Goal: Transaction & Acquisition: Book appointment/travel/reservation

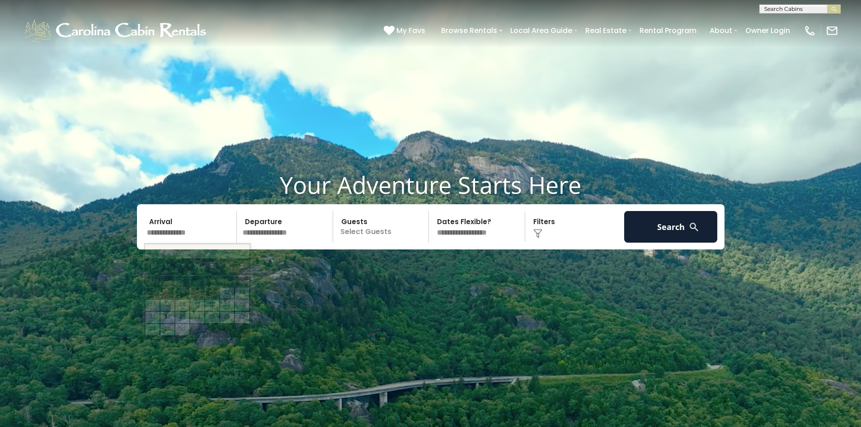
click at [201, 226] on input "text" at bounding box center [191, 227] width 94 height 32
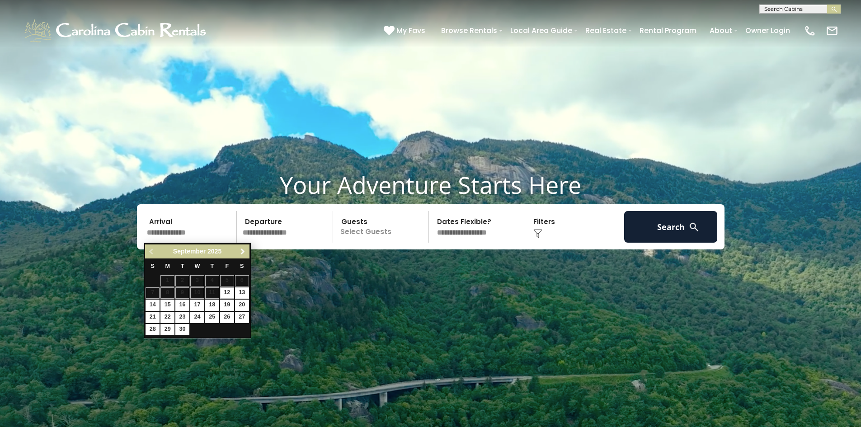
click at [245, 252] on span "Next" at bounding box center [242, 251] width 7 height 7
click at [179, 317] on link "23" at bounding box center [182, 317] width 14 height 11
type input "********"
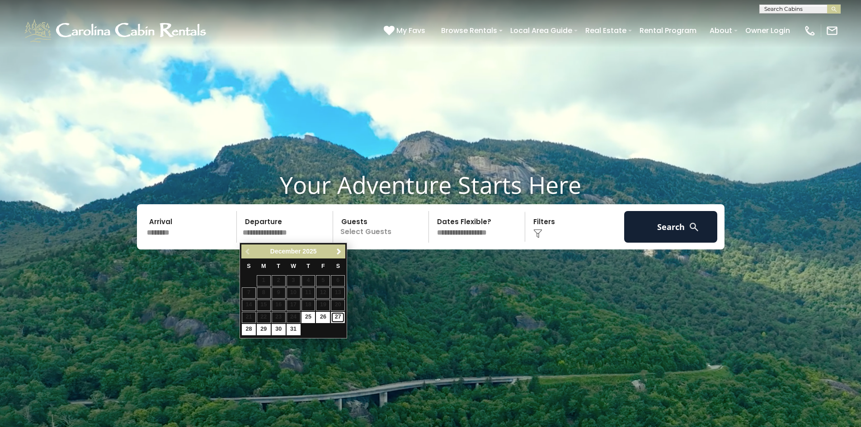
click at [337, 318] on link "27" at bounding box center [338, 317] width 14 height 11
type input "********"
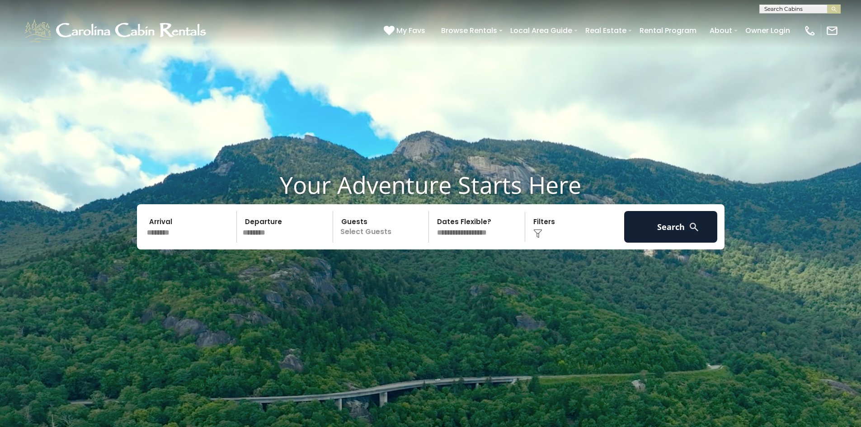
click at [385, 228] on p "Select Guests" at bounding box center [382, 227] width 93 height 32
click at [423, 263] on div "+" at bounding box center [426, 264] width 10 height 10
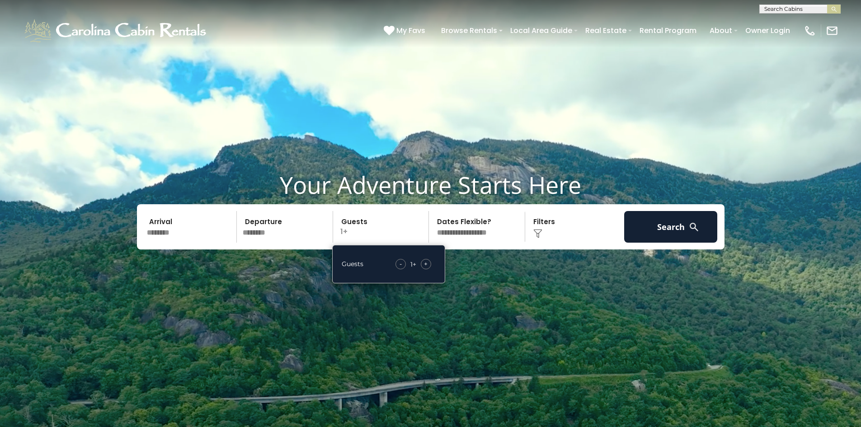
click at [423, 263] on div "+" at bounding box center [426, 264] width 10 height 10
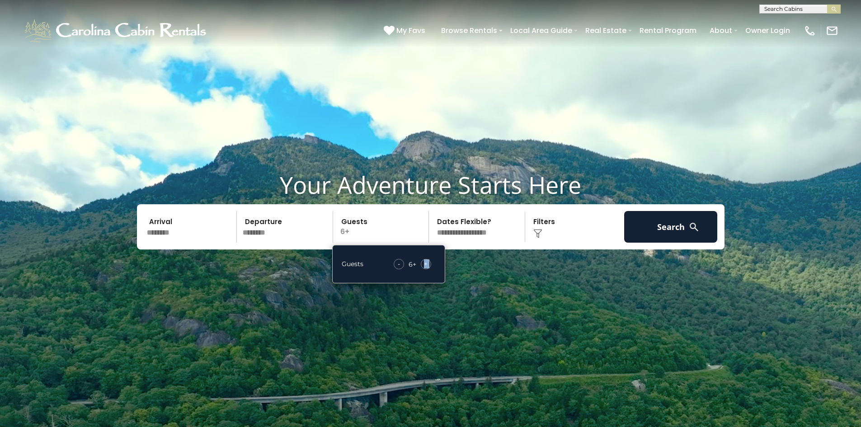
click at [423, 263] on div "+" at bounding box center [426, 264] width 10 height 10
click at [475, 235] on select "**********" at bounding box center [478, 227] width 93 height 32
click at [543, 233] on div "Click to Choose" at bounding box center [575, 227] width 94 height 32
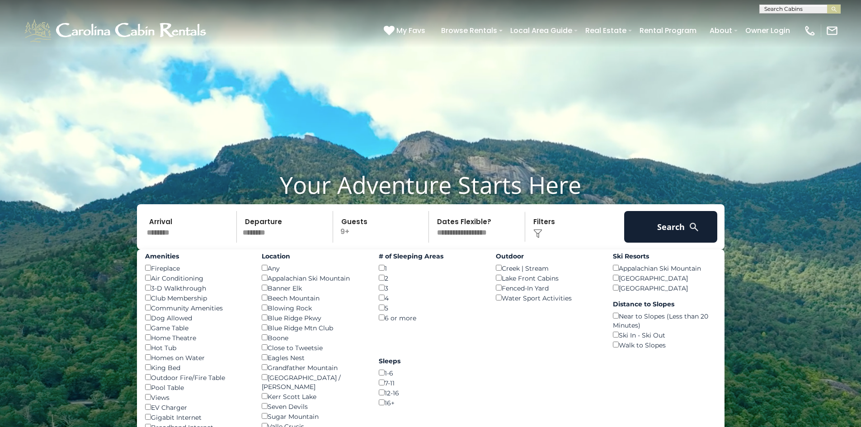
click at [354, 228] on p "9+" at bounding box center [382, 227] width 93 height 32
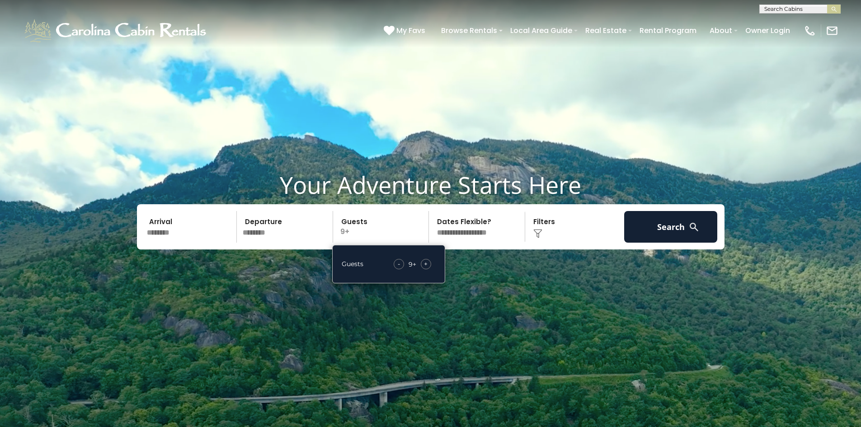
click at [690, 227] on img at bounding box center [693, 226] width 11 height 11
click at [347, 227] on p "9+" at bounding box center [382, 227] width 93 height 32
click at [424, 263] on span "+" at bounding box center [426, 263] width 4 height 9
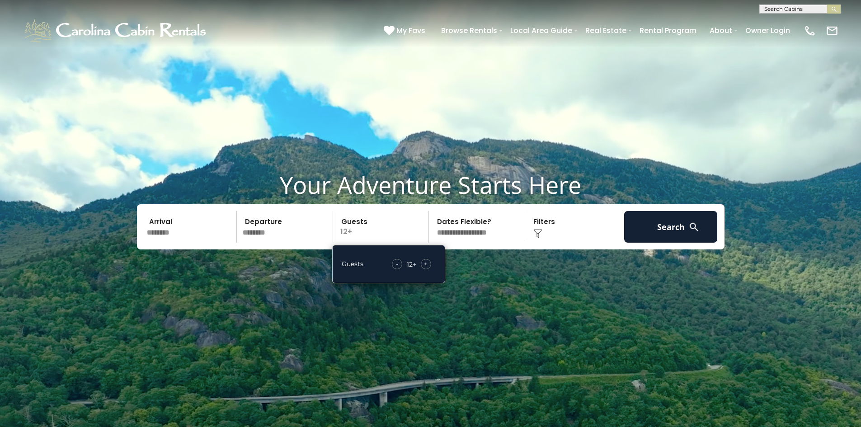
click at [389, 234] on p "12+" at bounding box center [382, 227] width 93 height 32
click at [536, 233] on img at bounding box center [537, 233] width 9 height 9
click at [540, 231] on img at bounding box center [537, 233] width 9 height 9
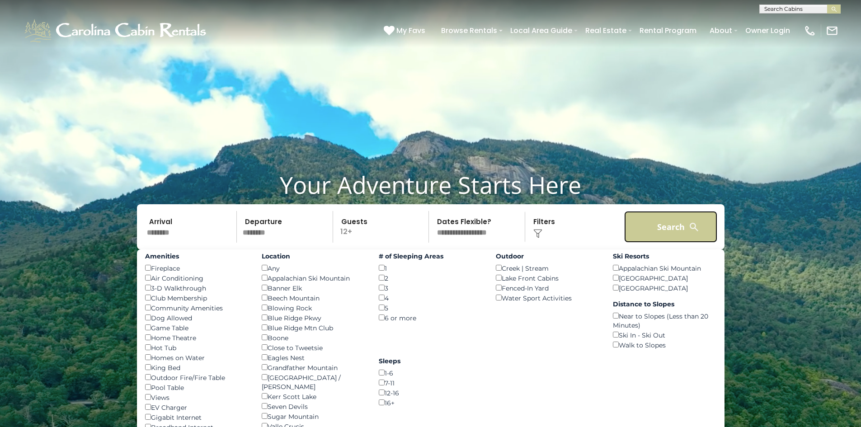
click at [674, 216] on button "Search" at bounding box center [671, 227] width 94 height 32
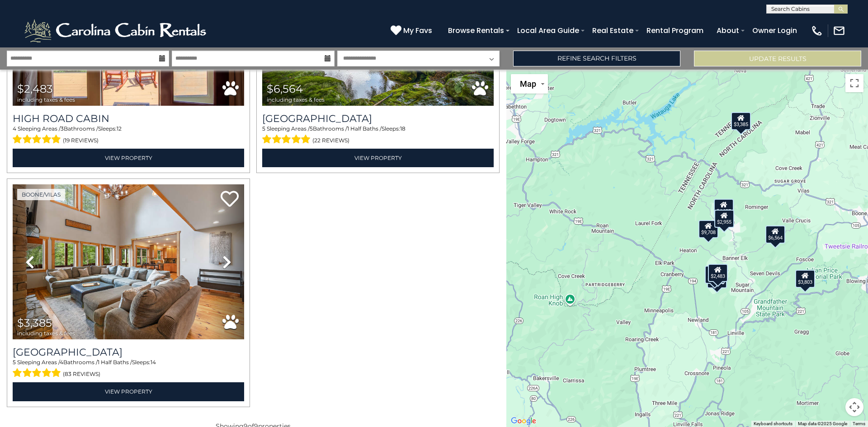
scroll to position [865, 0]
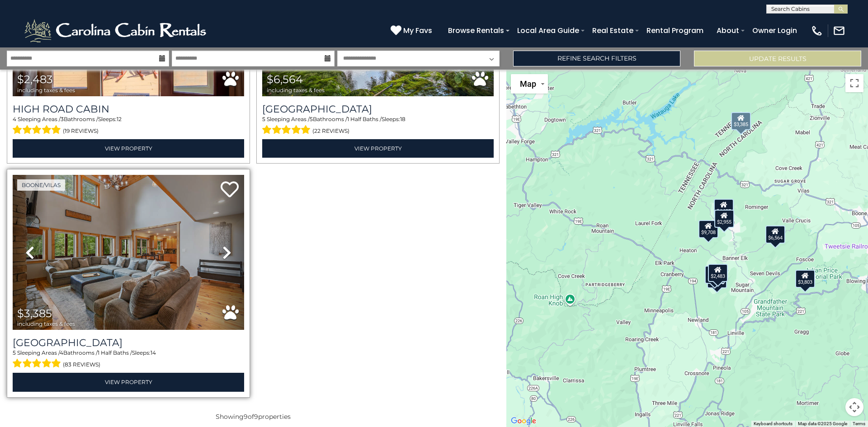
click at [224, 246] on icon at bounding box center [226, 252] width 9 height 14
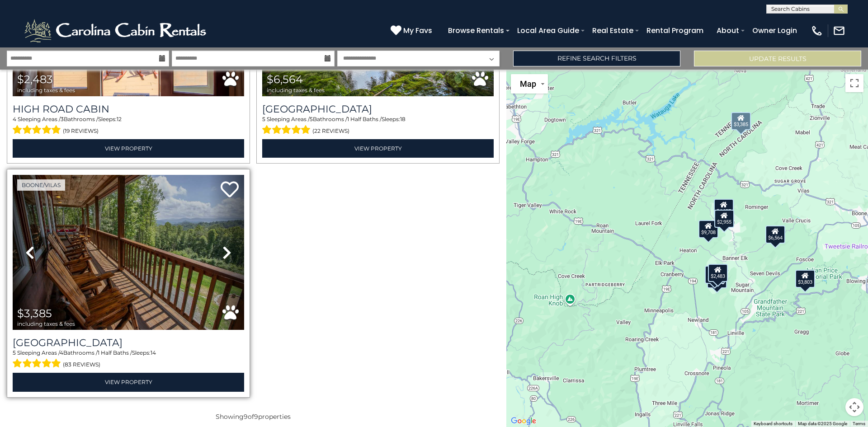
click at [224, 246] on icon at bounding box center [226, 252] width 9 height 14
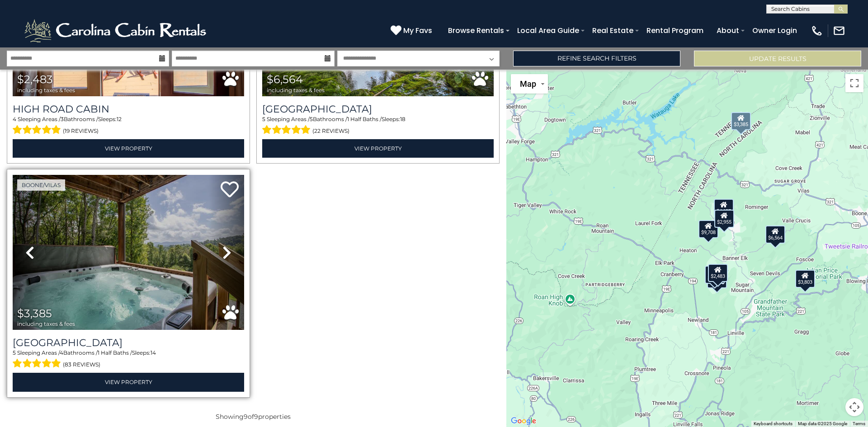
click at [224, 246] on icon at bounding box center [226, 252] width 9 height 14
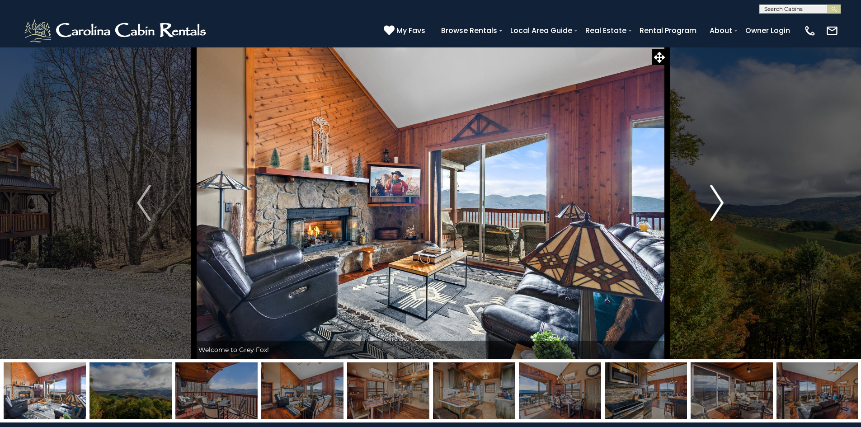
click at [721, 215] on img "Next" at bounding box center [717, 203] width 14 height 36
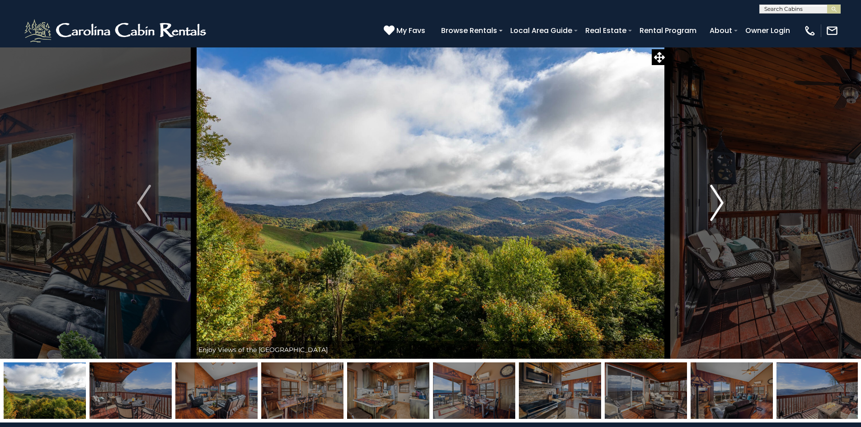
click at [716, 200] on img "Next" at bounding box center [717, 203] width 14 height 36
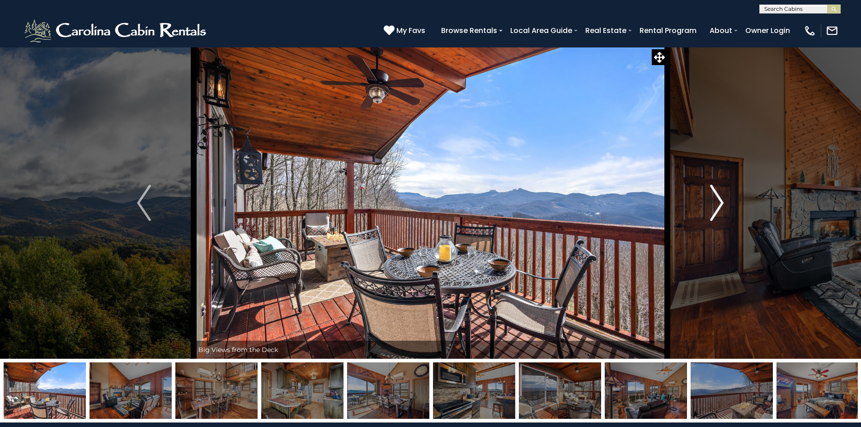
click at [716, 200] on img "Next" at bounding box center [717, 203] width 14 height 36
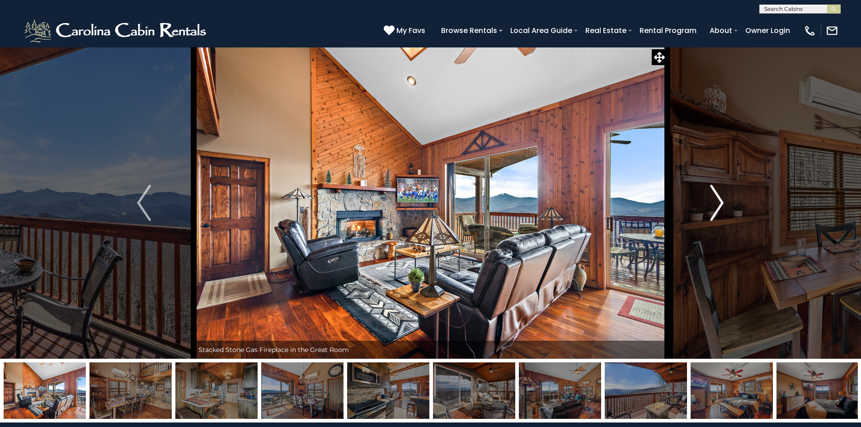
click at [716, 200] on img "Next" at bounding box center [717, 203] width 14 height 36
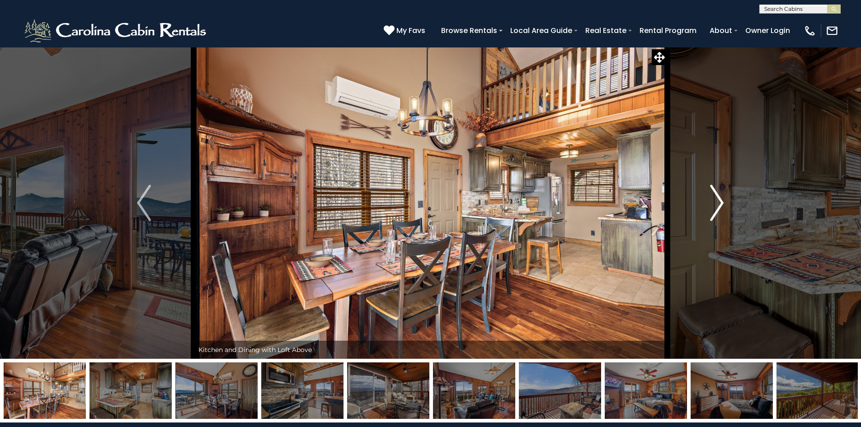
click at [716, 200] on img "Next" at bounding box center [717, 203] width 14 height 36
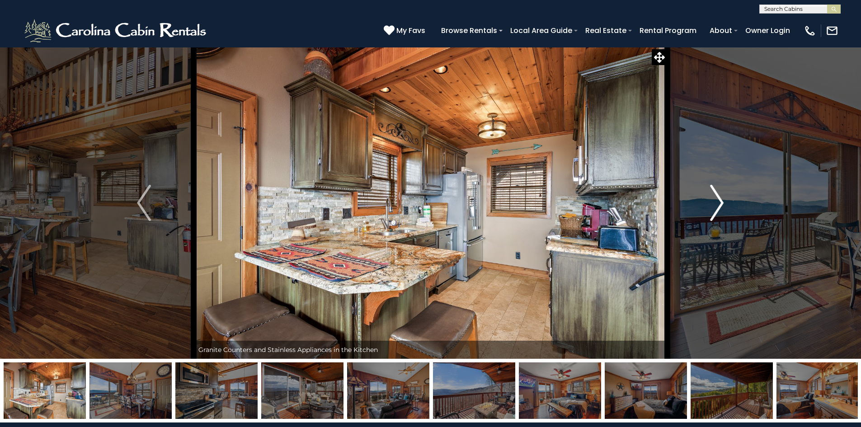
click at [716, 200] on img "Next" at bounding box center [717, 203] width 14 height 36
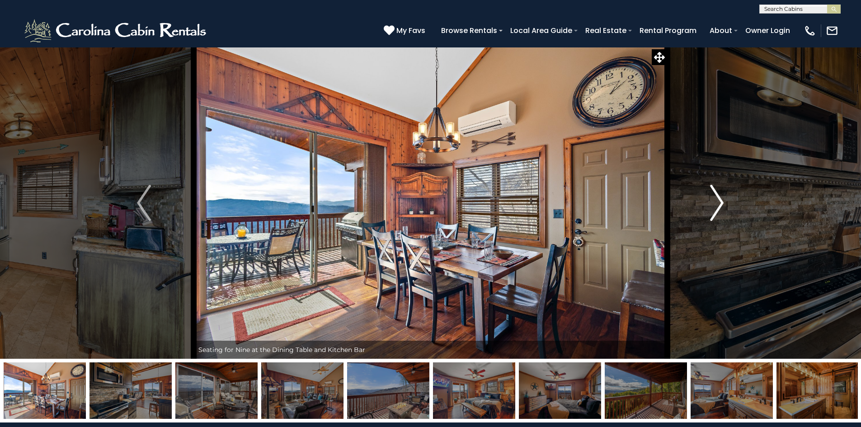
click at [720, 200] on img "Next" at bounding box center [717, 203] width 14 height 36
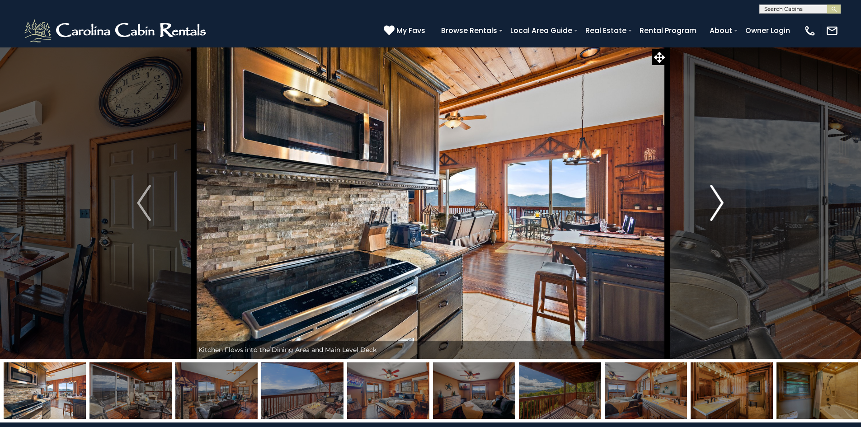
click at [724, 205] on button "Next" at bounding box center [716, 203] width 99 height 312
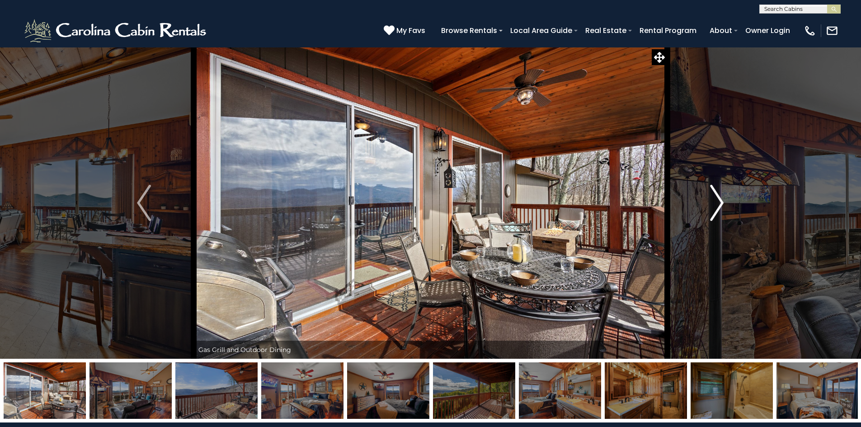
click at [724, 205] on button "Next" at bounding box center [716, 203] width 99 height 312
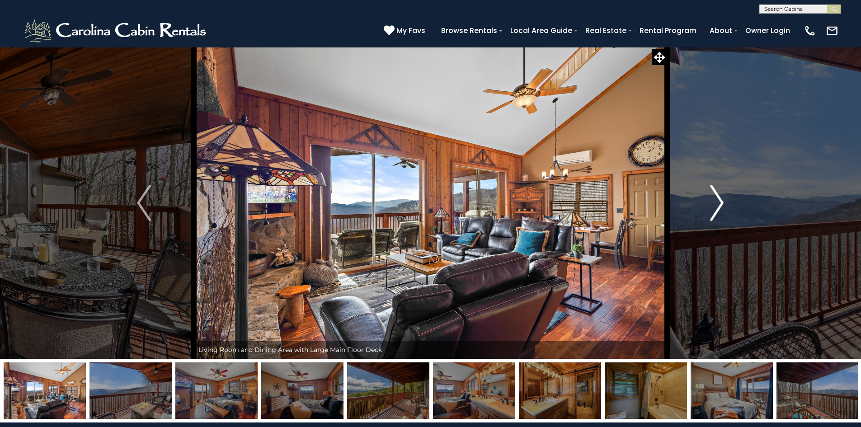
click at [717, 206] on img "Next" at bounding box center [717, 203] width 14 height 36
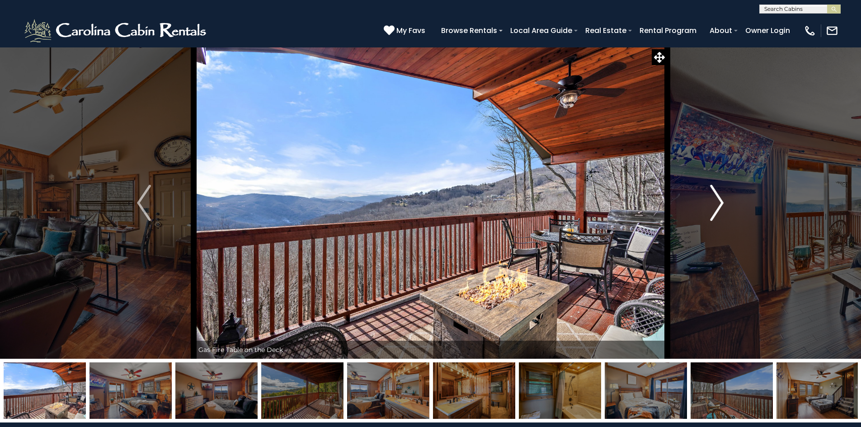
click at [716, 206] on img "Next" at bounding box center [717, 203] width 14 height 36
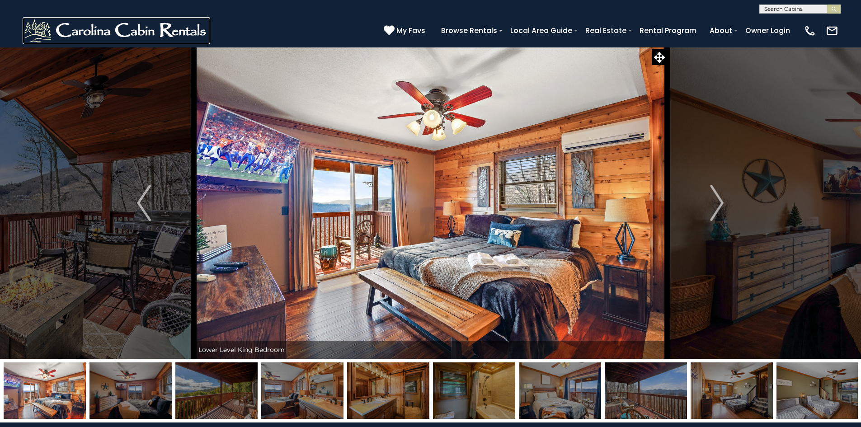
click at [59, 24] on img at bounding box center [117, 30] width 188 height 27
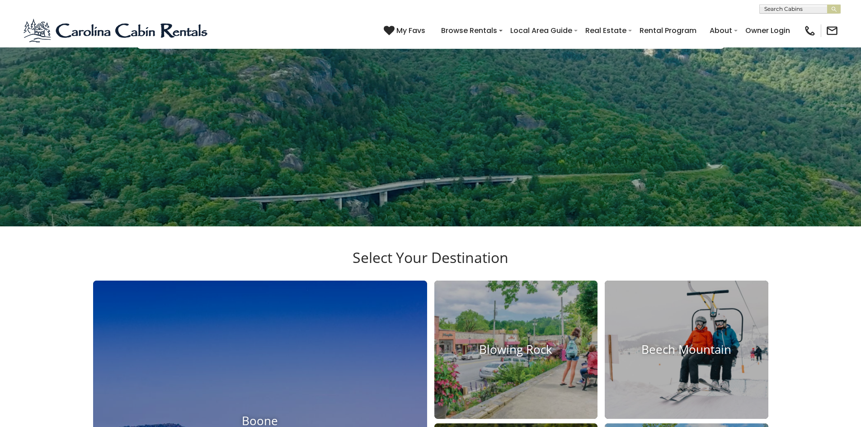
scroll to position [72, 0]
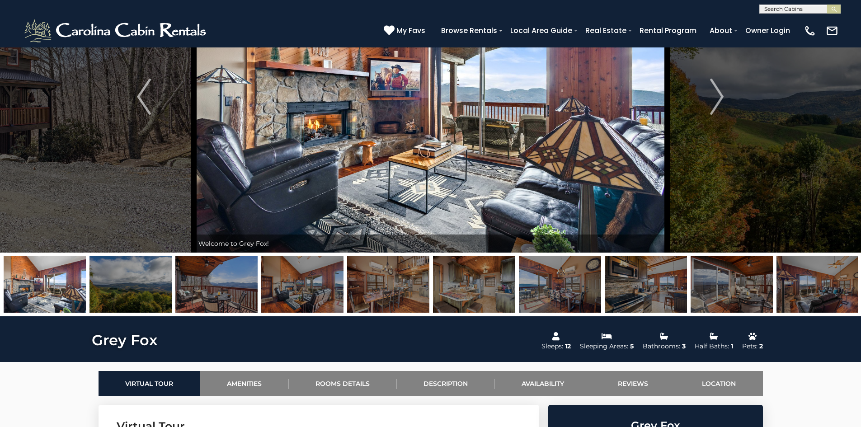
scroll to position [109, 0]
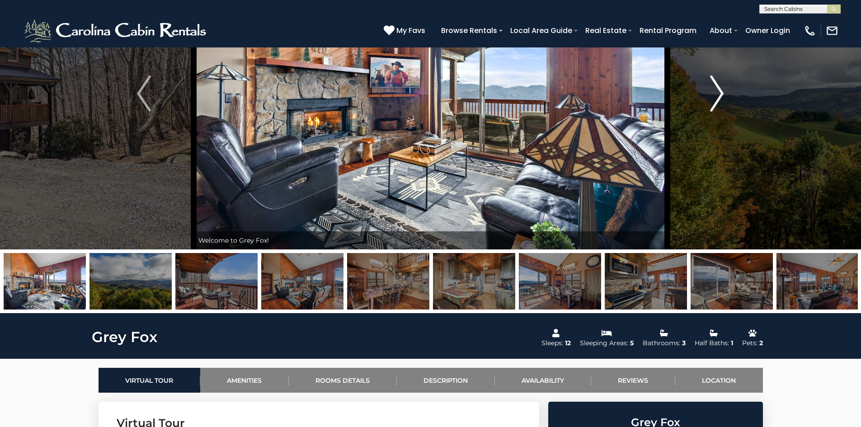
click at [719, 97] on img "Next" at bounding box center [717, 93] width 14 height 36
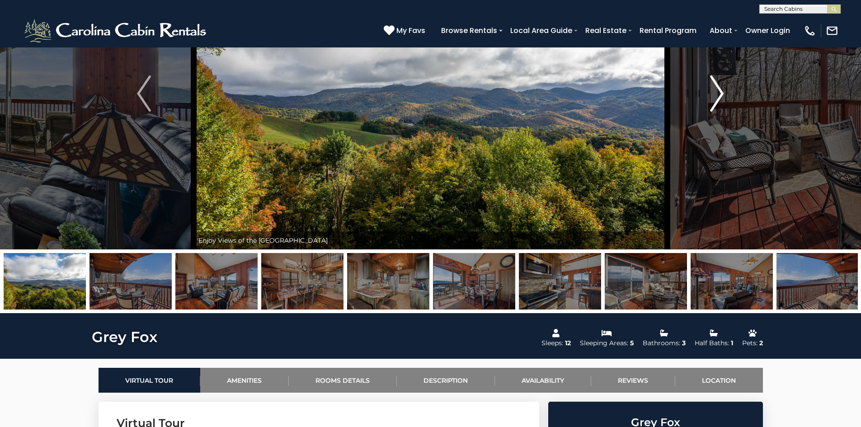
click at [719, 97] on img "Next" at bounding box center [717, 93] width 14 height 36
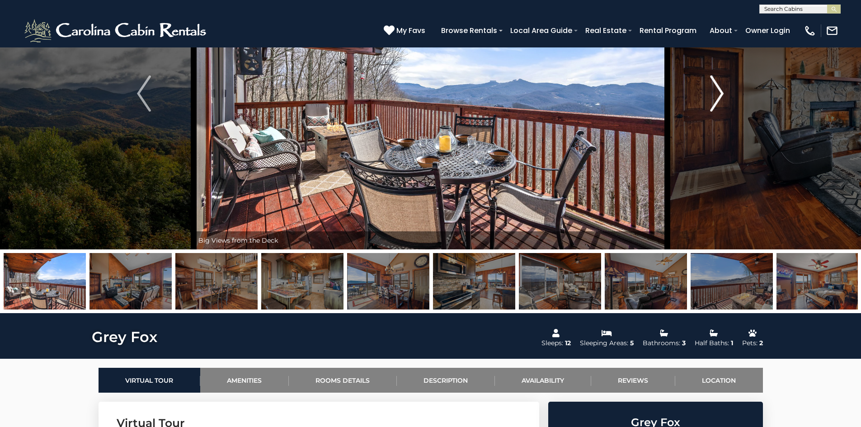
click at [719, 97] on img "Next" at bounding box center [717, 93] width 14 height 36
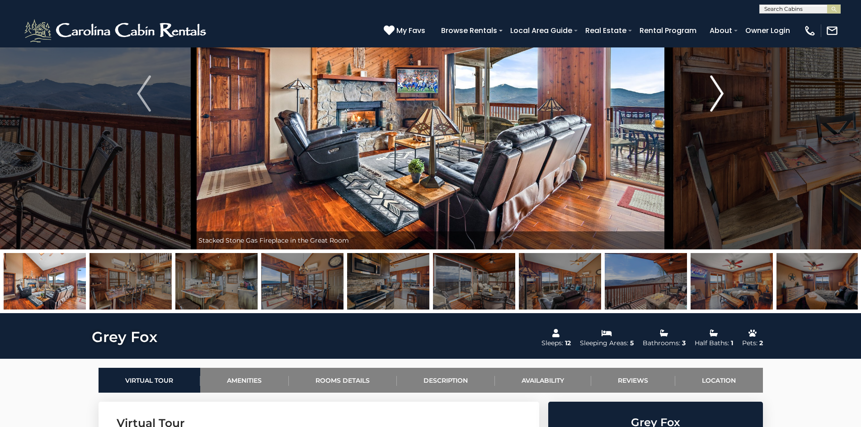
click at [719, 97] on img "Next" at bounding box center [717, 93] width 14 height 36
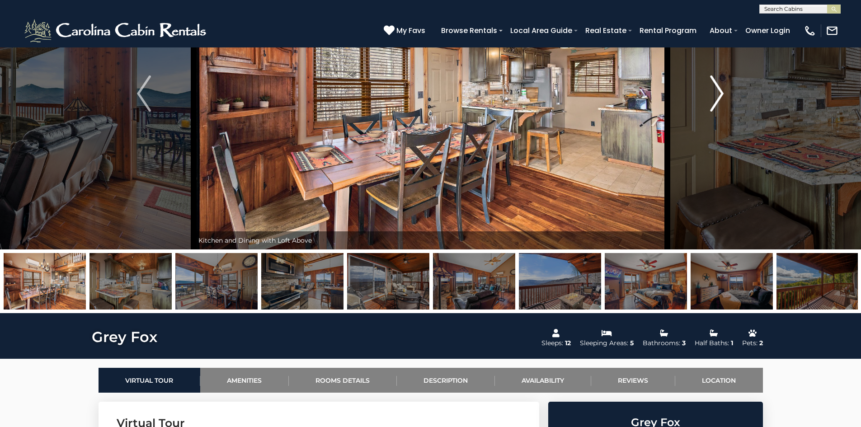
click at [719, 97] on img "Next" at bounding box center [717, 93] width 14 height 36
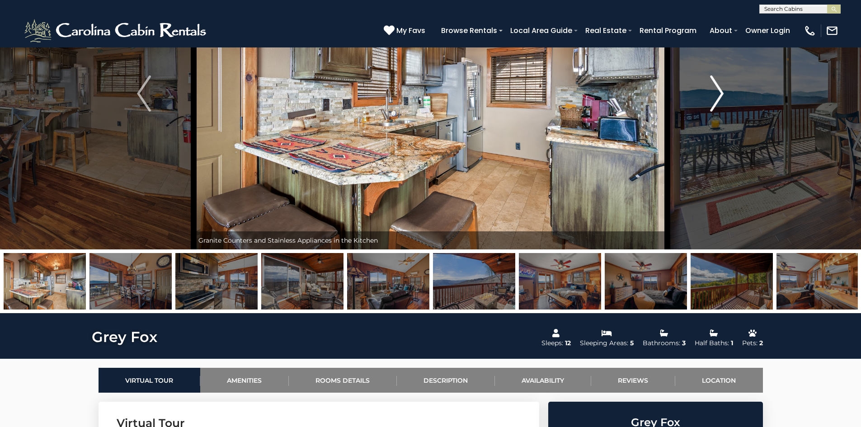
click at [719, 97] on img "Next" at bounding box center [717, 93] width 14 height 36
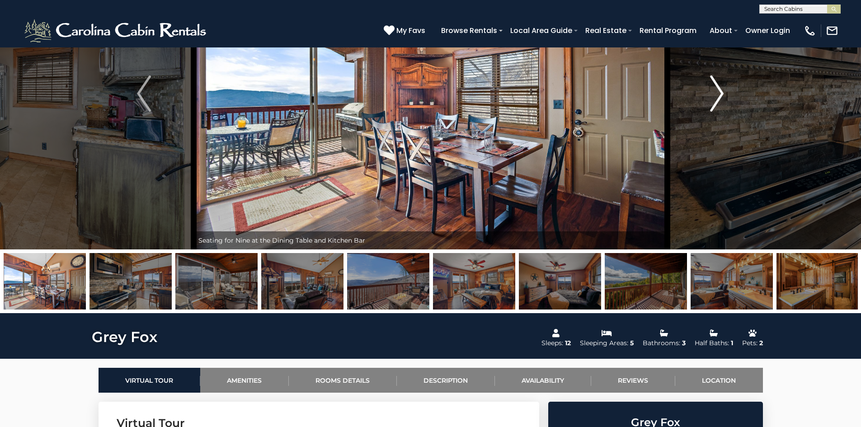
click at [719, 97] on img "Next" at bounding box center [717, 93] width 14 height 36
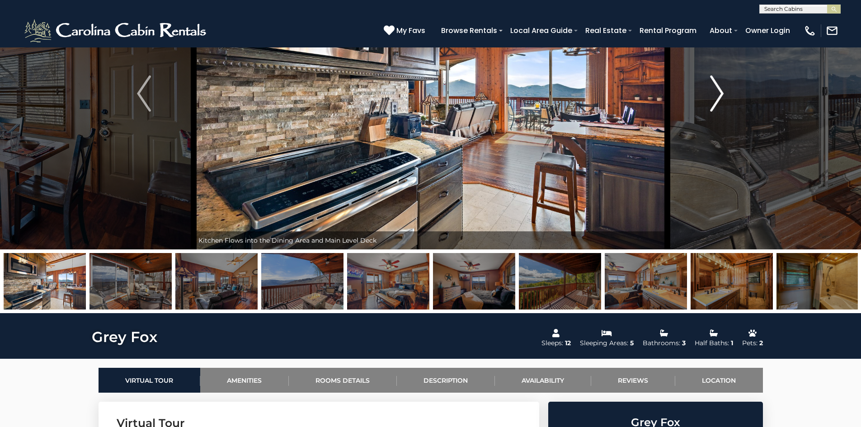
click at [719, 97] on img "Next" at bounding box center [717, 93] width 14 height 36
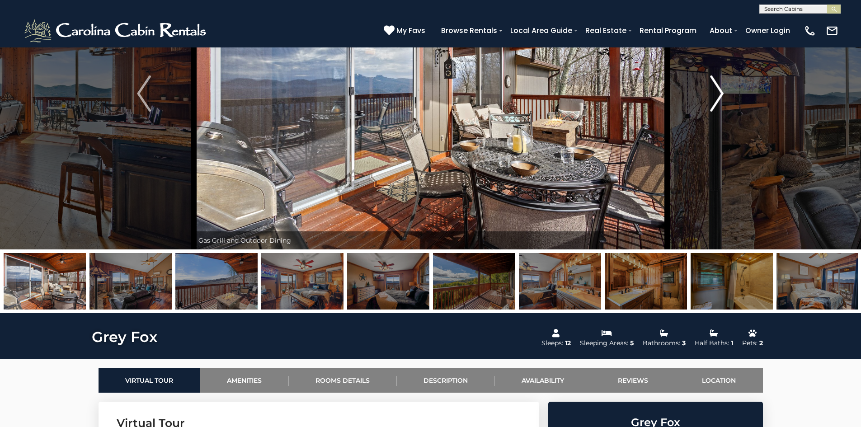
click at [719, 97] on img "Next" at bounding box center [717, 93] width 14 height 36
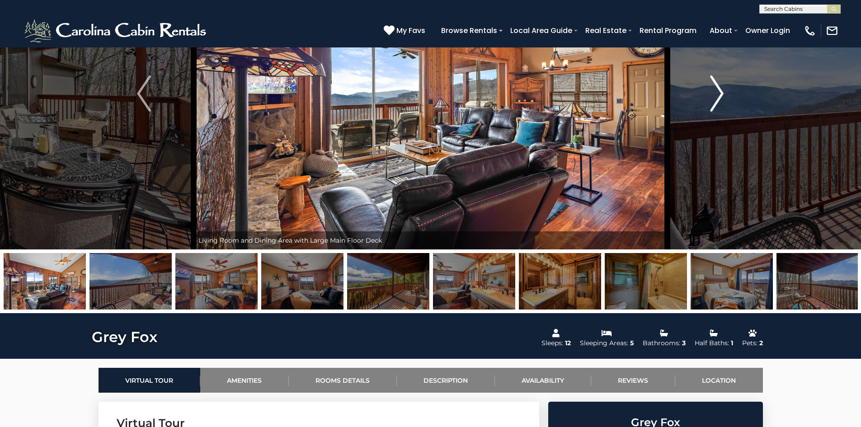
click at [719, 97] on img "Next" at bounding box center [717, 93] width 14 height 36
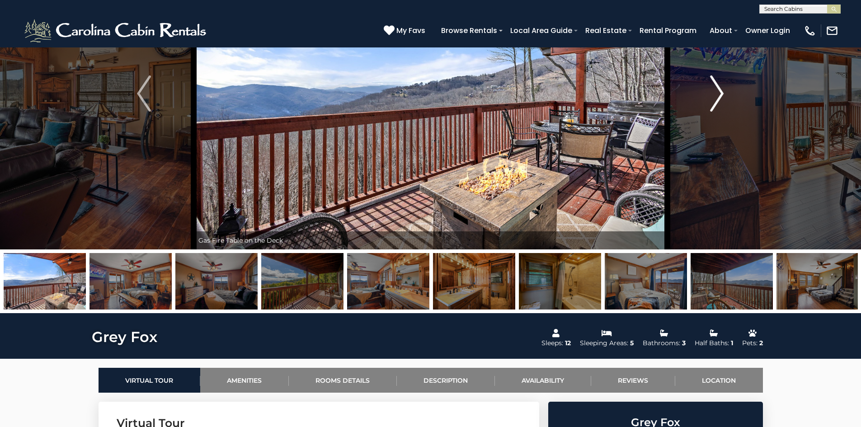
click at [719, 97] on img "Next" at bounding box center [717, 93] width 14 height 36
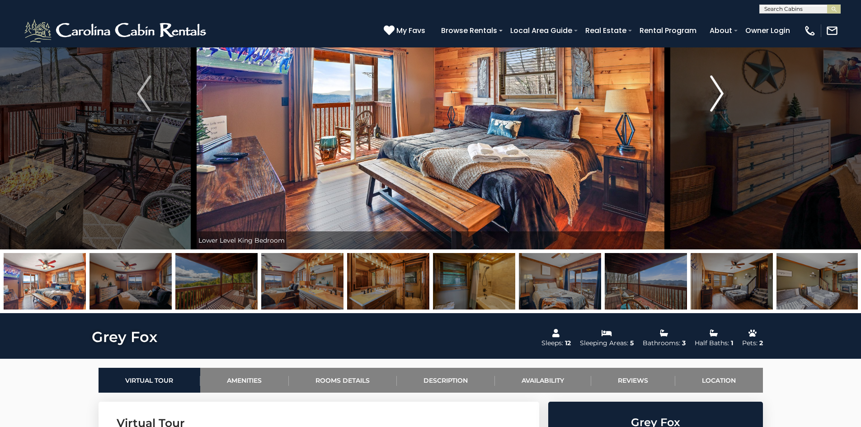
click at [719, 97] on img "Next" at bounding box center [717, 93] width 14 height 36
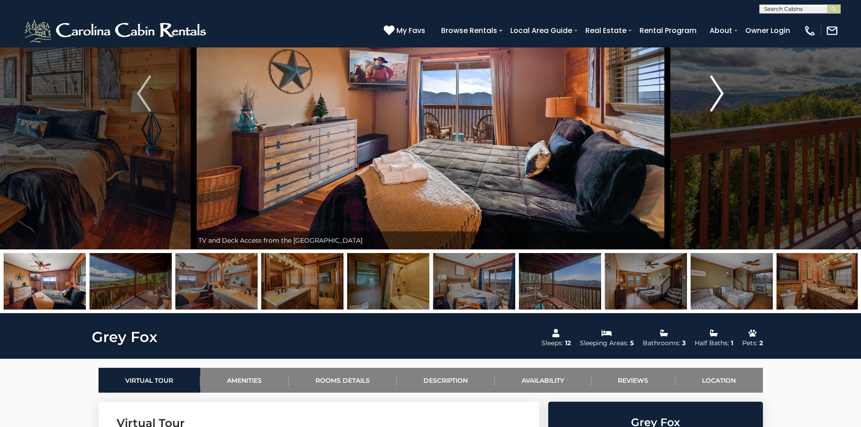
click at [719, 97] on img "Next" at bounding box center [717, 93] width 14 height 36
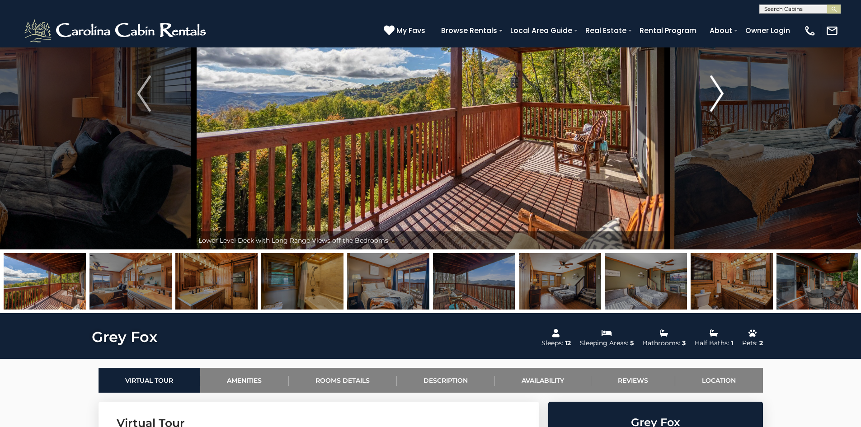
click at [719, 97] on img "Next" at bounding box center [717, 93] width 14 height 36
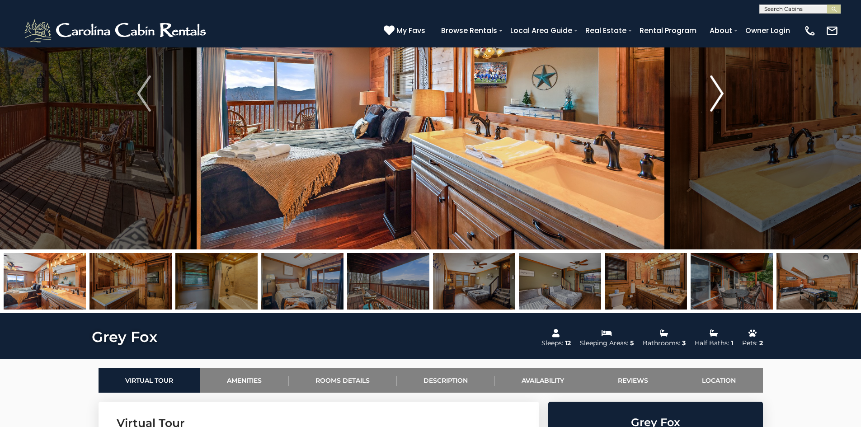
click at [719, 97] on img "Next" at bounding box center [717, 93] width 14 height 36
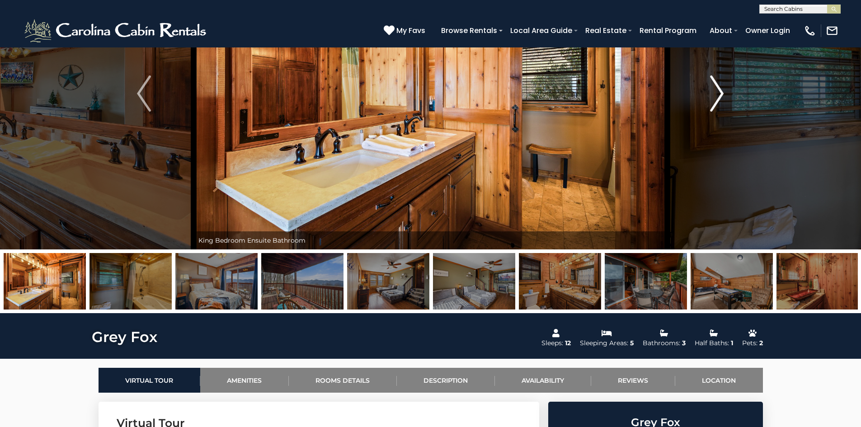
click at [719, 97] on img "Next" at bounding box center [717, 93] width 14 height 36
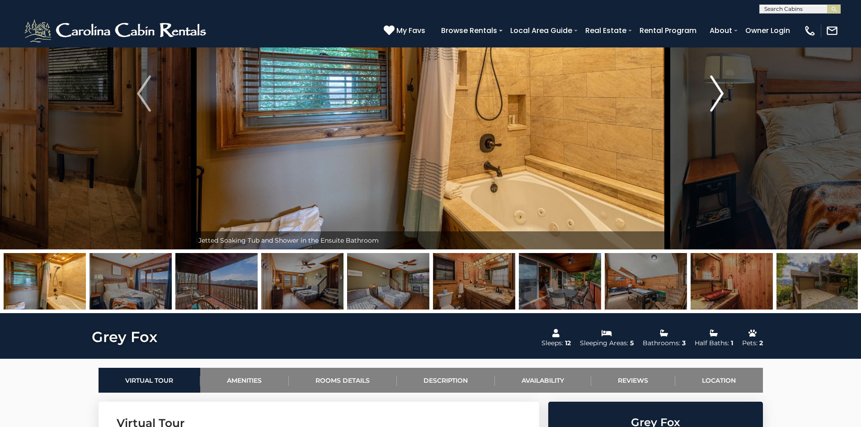
click at [719, 97] on img "Next" at bounding box center [717, 93] width 14 height 36
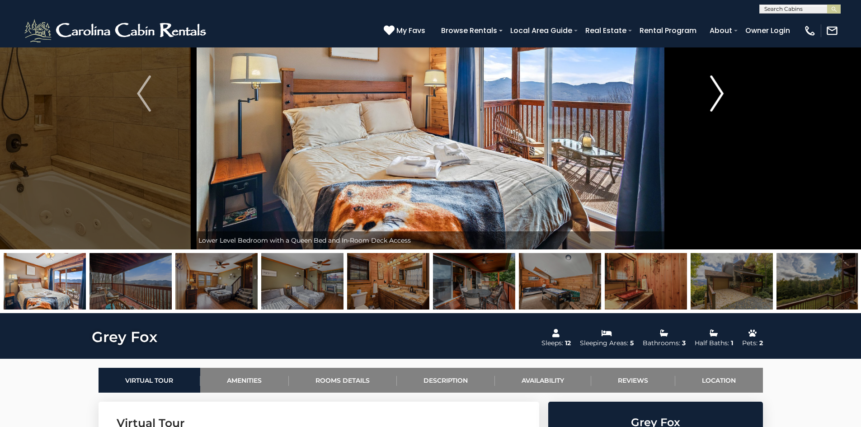
click at [719, 97] on img "Next" at bounding box center [717, 93] width 14 height 36
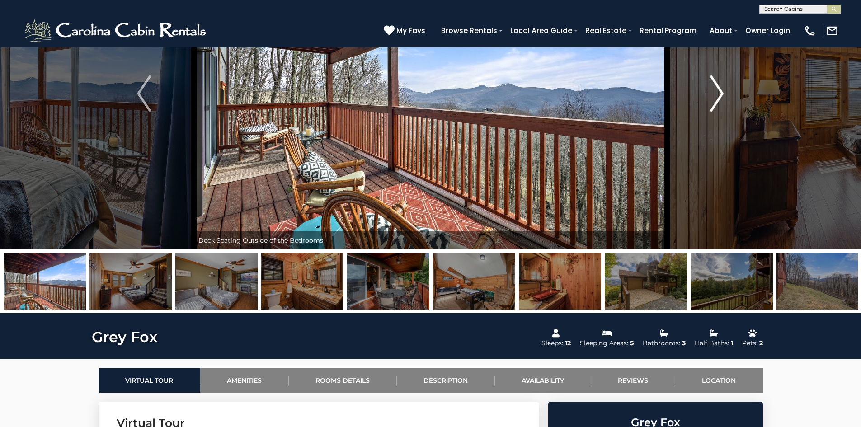
click at [719, 97] on img "Next" at bounding box center [717, 93] width 14 height 36
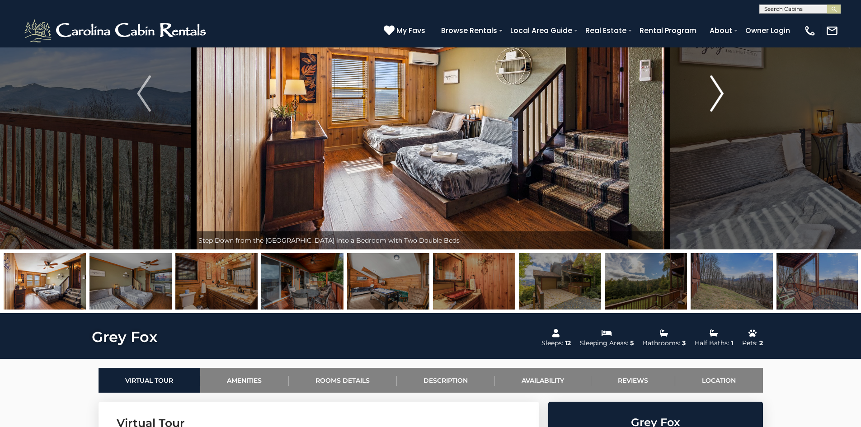
click at [719, 97] on img "Next" at bounding box center [717, 93] width 14 height 36
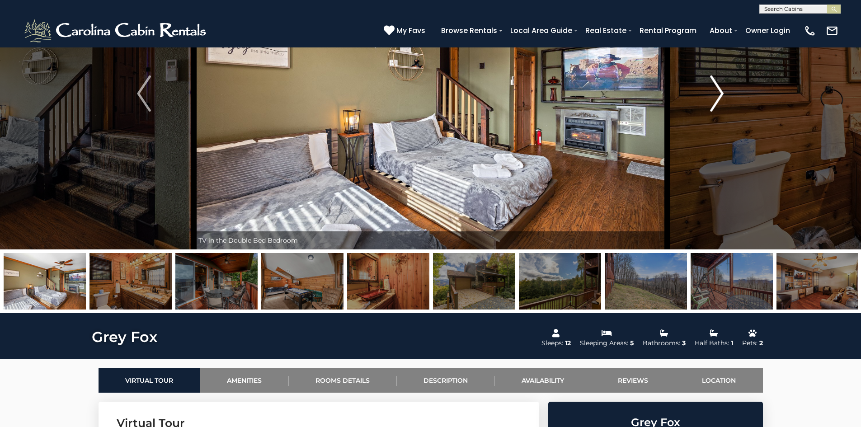
click at [719, 97] on img "Next" at bounding box center [717, 93] width 14 height 36
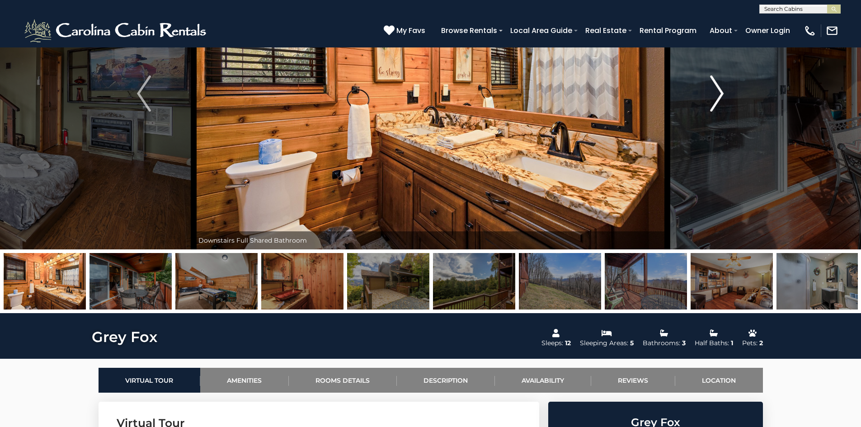
click at [719, 97] on img "Next" at bounding box center [717, 93] width 14 height 36
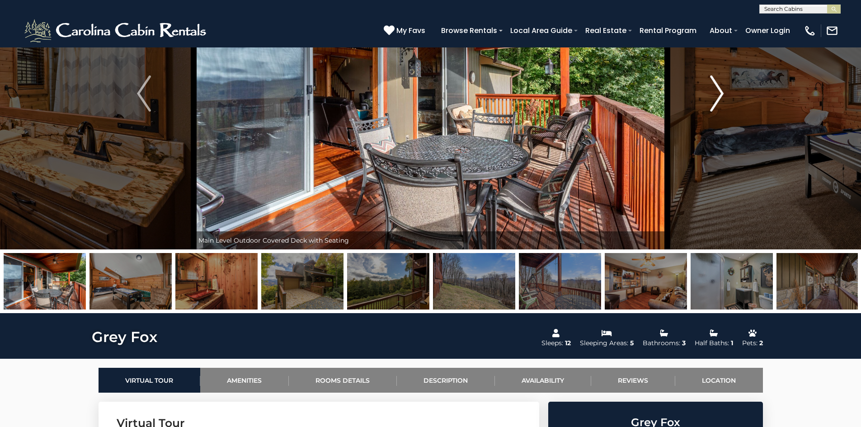
click at [719, 97] on img "Next" at bounding box center [717, 93] width 14 height 36
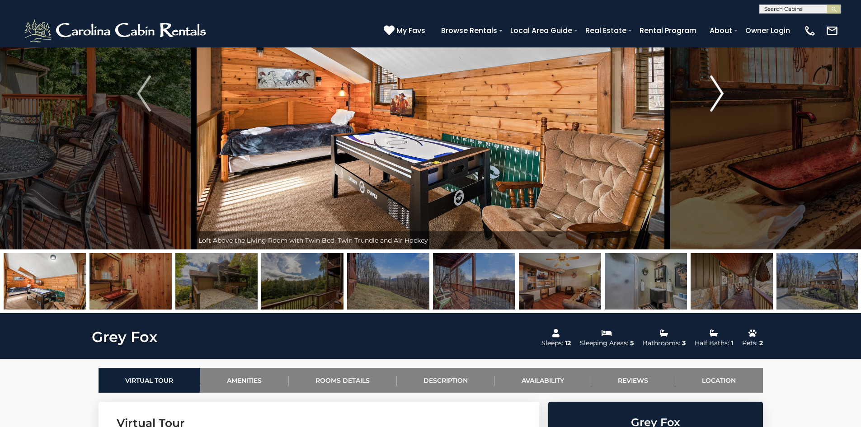
click at [719, 97] on img "Next" at bounding box center [717, 93] width 14 height 36
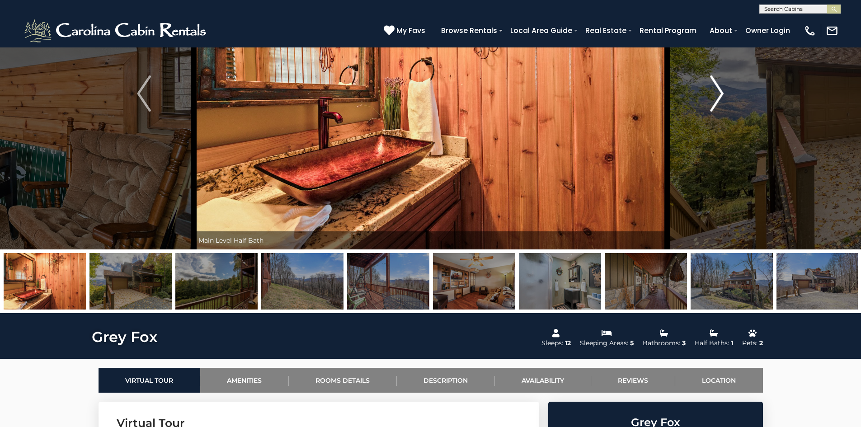
click at [719, 97] on img "Next" at bounding box center [717, 93] width 14 height 36
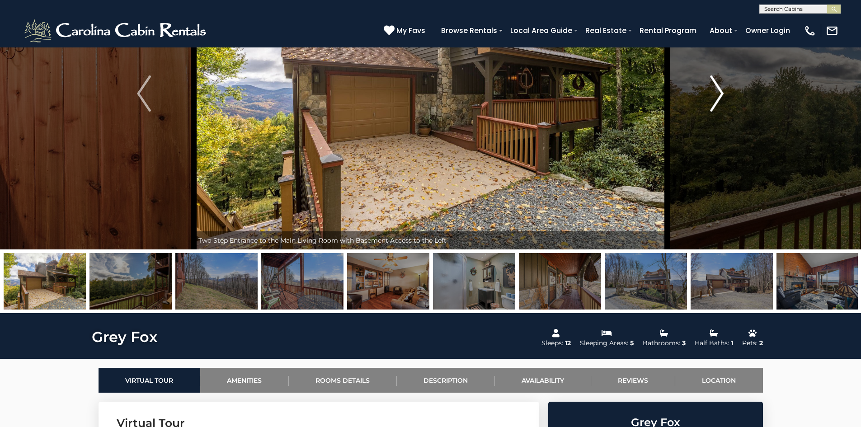
click at [719, 97] on img "Next" at bounding box center [717, 93] width 14 height 36
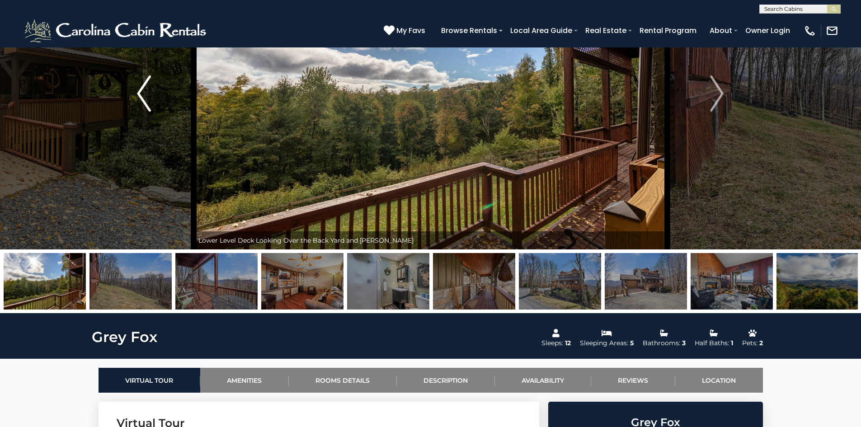
click at [150, 95] on img "Previous" at bounding box center [144, 93] width 14 height 36
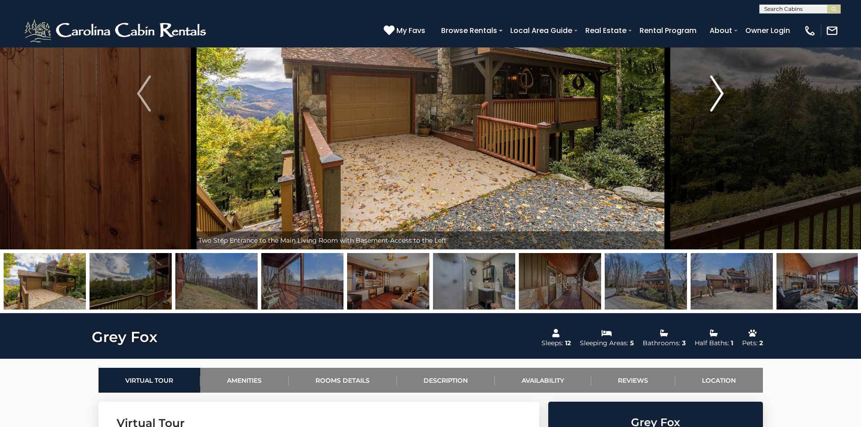
click at [716, 105] on img "Next" at bounding box center [717, 93] width 14 height 36
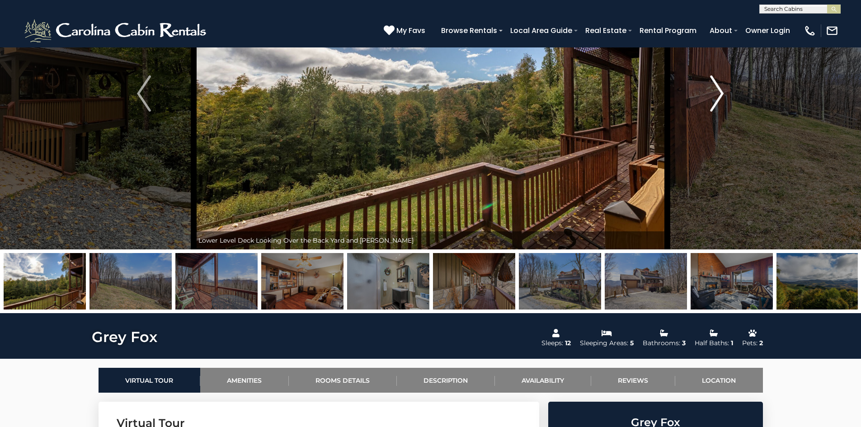
click at [716, 105] on img "Next" at bounding box center [717, 93] width 14 height 36
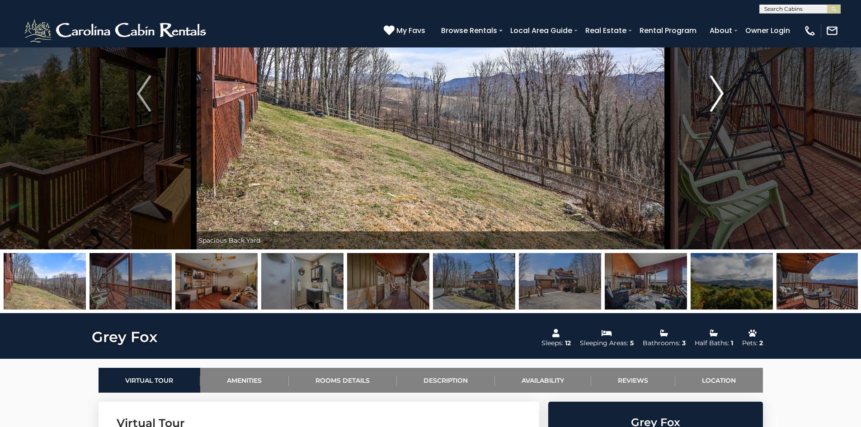
click at [716, 105] on img "Next" at bounding box center [717, 93] width 14 height 36
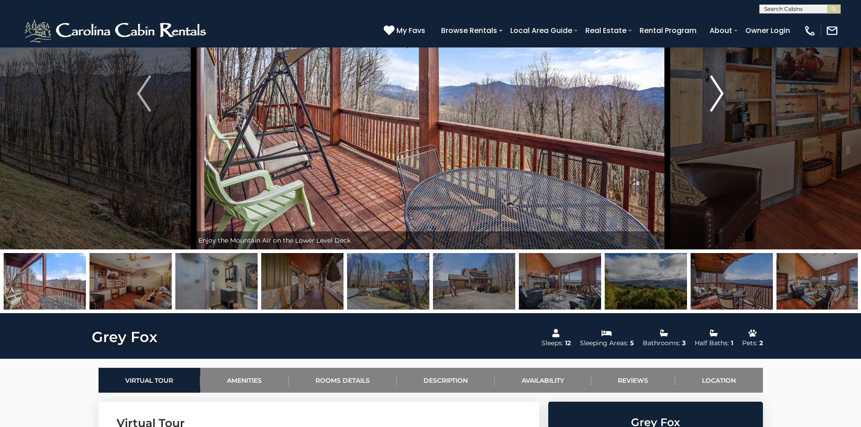
click at [716, 105] on img "Next" at bounding box center [717, 93] width 14 height 36
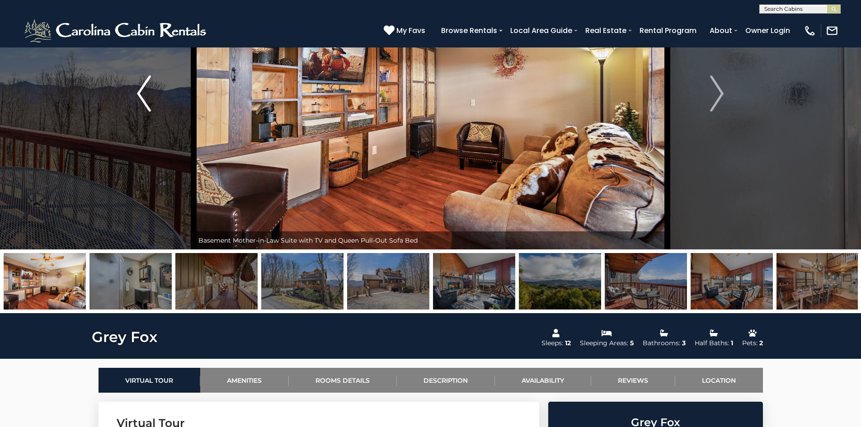
click at [138, 98] on img "Previous" at bounding box center [144, 93] width 14 height 36
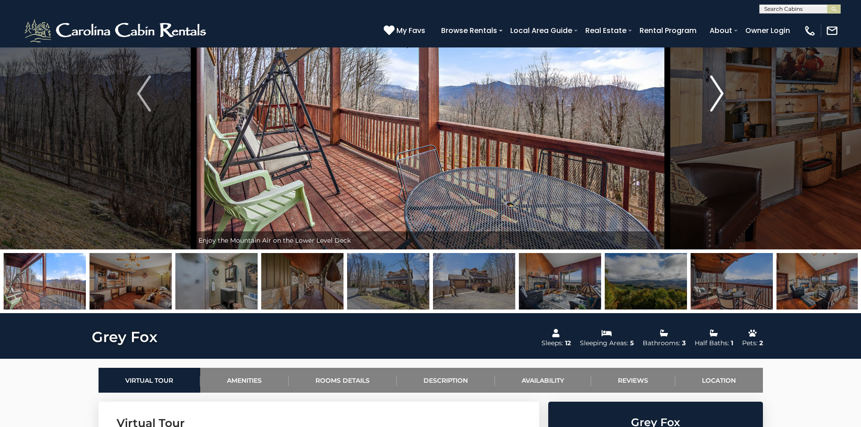
click at [721, 103] on img "Next" at bounding box center [717, 93] width 14 height 36
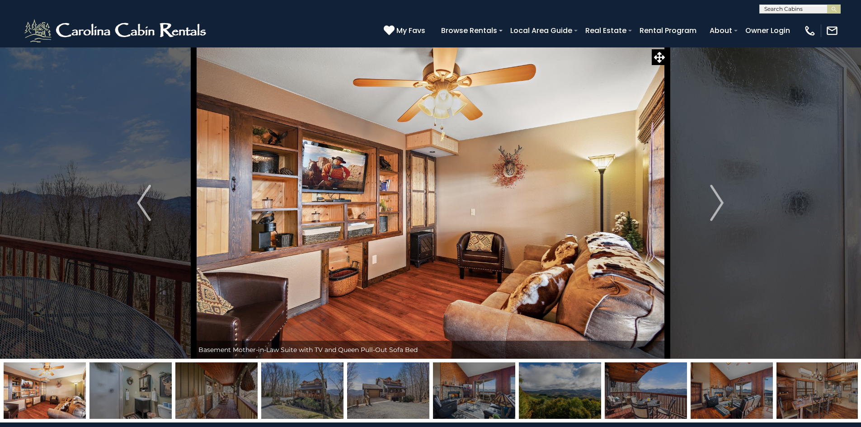
scroll to position [6, 0]
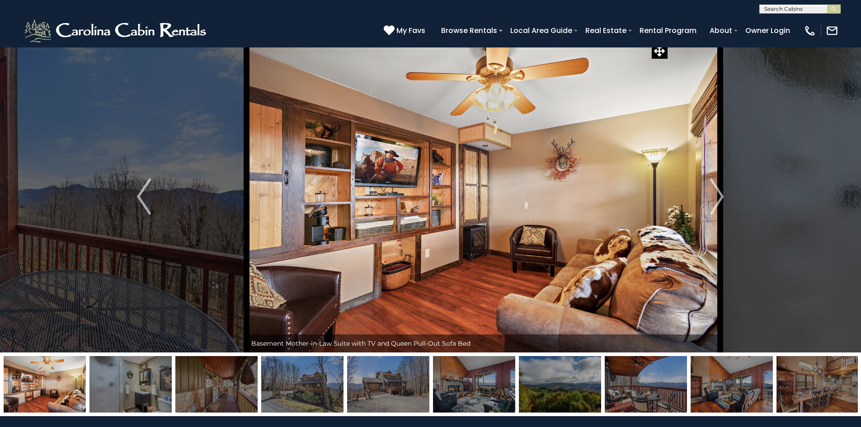
drag, startPoint x: 506, startPoint y: 240, endPoint x: 555, endPoint y: 228, distance: 50.3
click at [555, 228] on img at bounding box center [484, 197] width 474 height 312
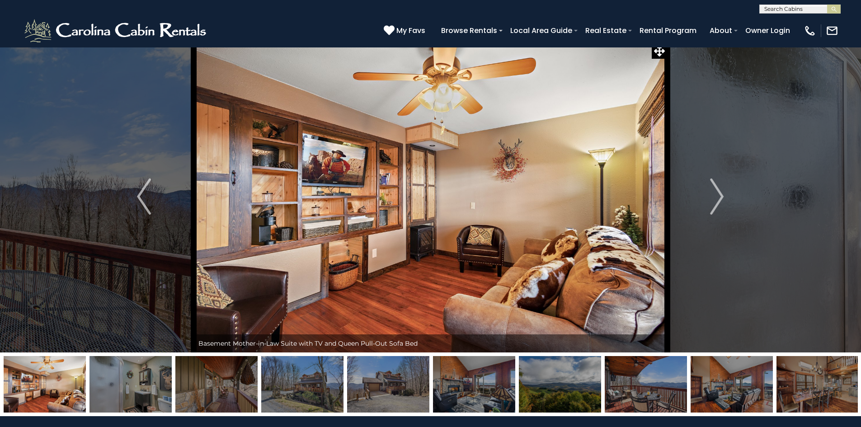
scroll to position [0, 0]
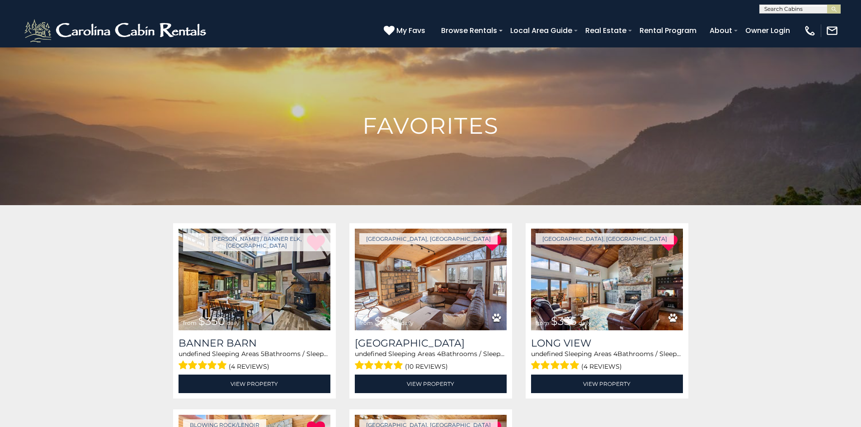
drag, startPoint x: 0, startPoint y: 0, endPoint x: 867, endPoint y: 72, distance: 870.2
click at [860, 72] on html "**********" at bounding box center [430, 396] width 861 height 793
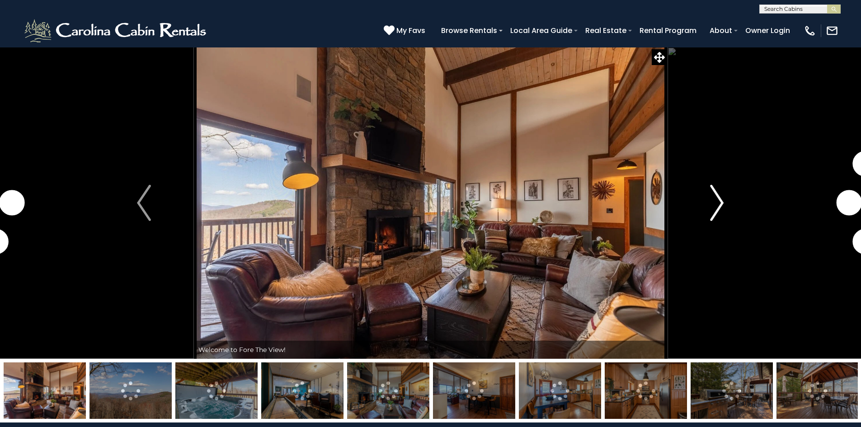
click at [718, 198] on img "Next" at bounding box center [717, 203] width 14 height 36
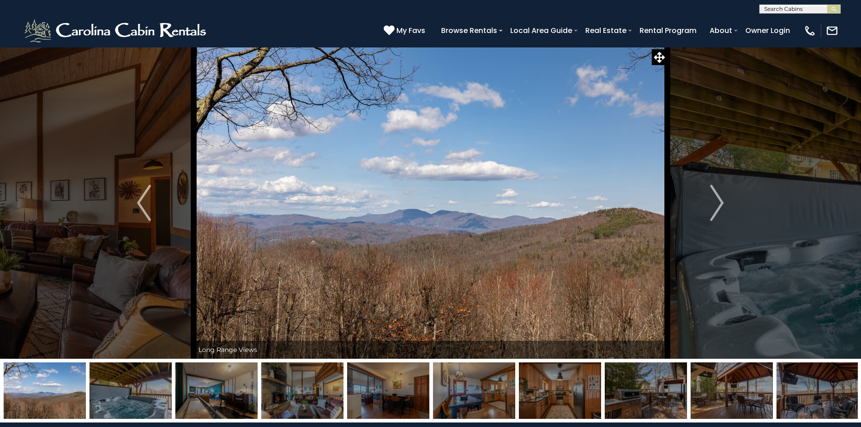
click at [212, 407] on img at bounding box center [216, 390] width 82 height 56
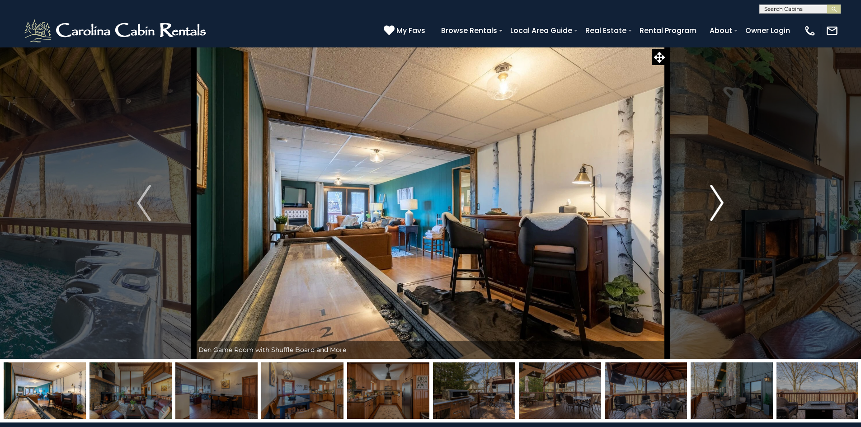
click at [719, 205] on img "Next" at bounding box center [717, 203] width 14 height 36
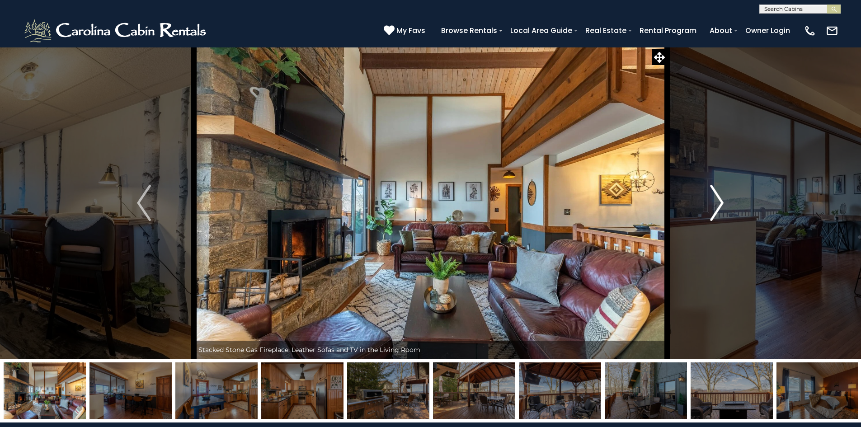
click at [719, 205] on img "Next" at bounding box center [717, 203] width 14 height 36
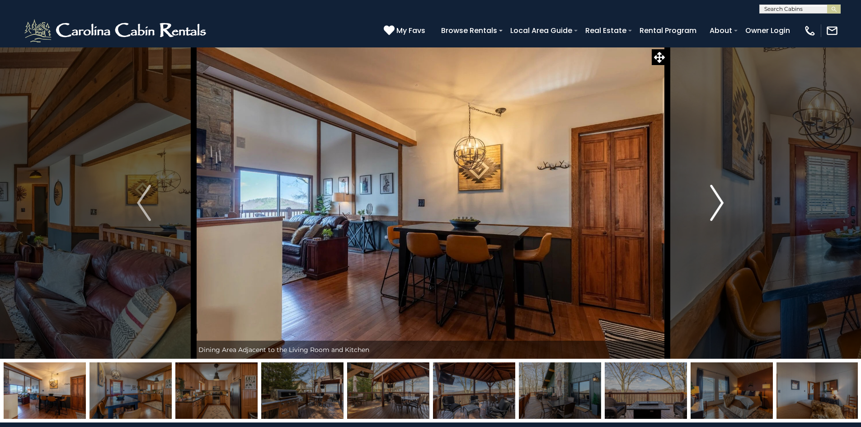
click at [719, 205] on img "Next" at bounding box center [717, 203] width 14 height 36
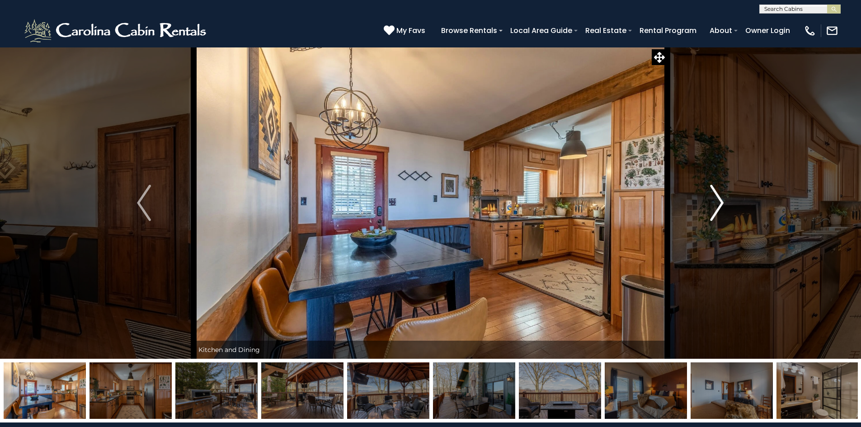
click at [719, 205] on img "Next" at bounding box center [717, 203] width 14 height 36
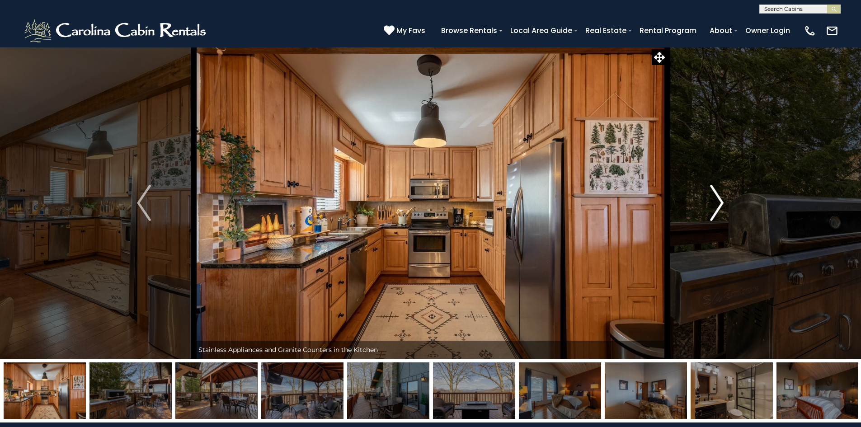
click at [719, 205] on img "Next" at bounding box center [717, 203] width 14 height 36
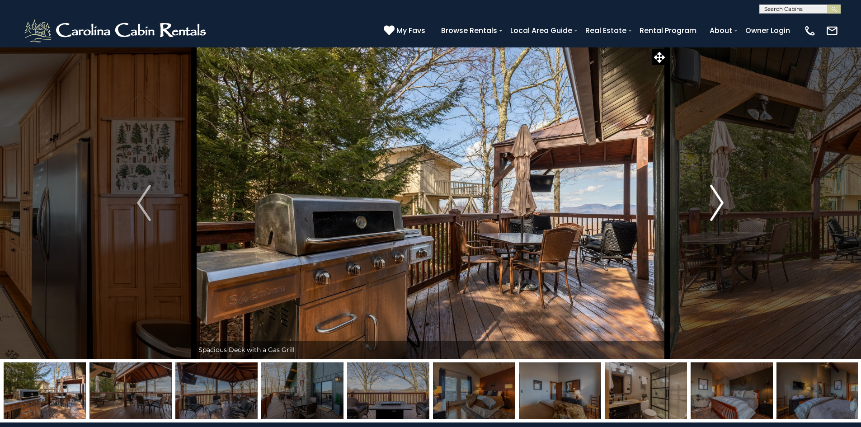
click at [719, 205] on img "Next" at bounding box center [717, 203] width 14 height 36
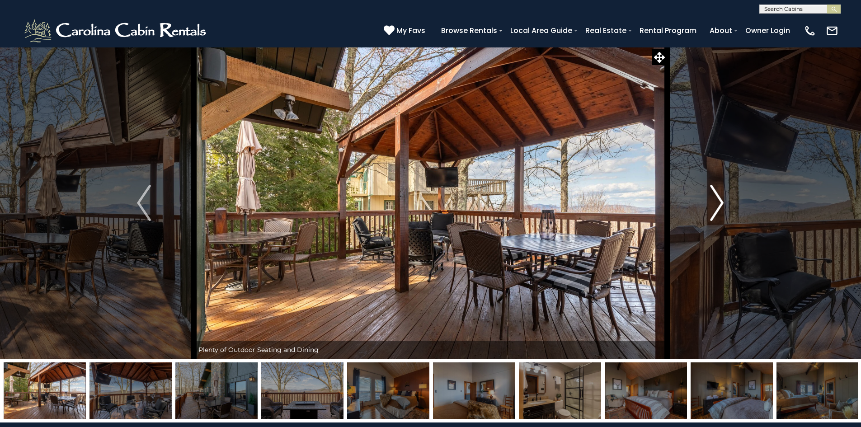
click at [719, 205] on img "Next" at bounding box center [717, 203] width 14 height 36
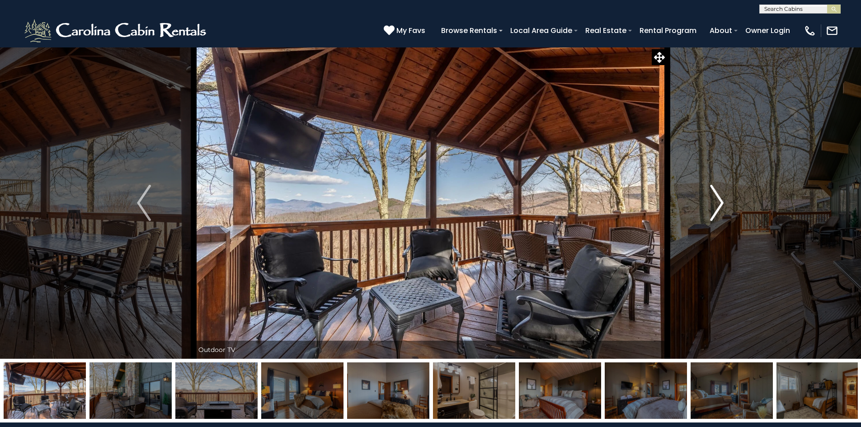
click at [719, 205] on img "Next" at bounding box center [717, 203] width 14 height 36
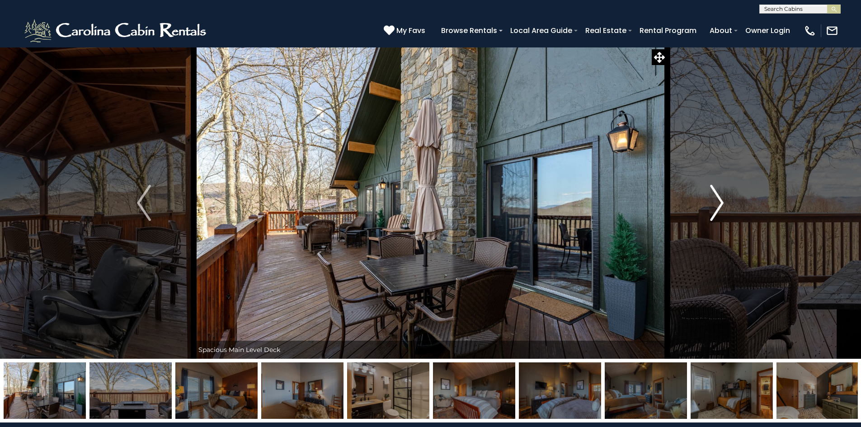
click at [719, 205] on img "Next" at bounding box center [717, 203] width 14 height 36
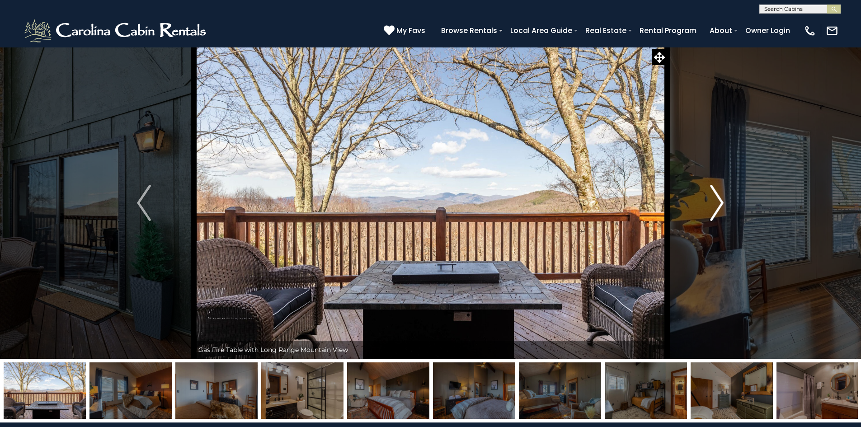
click at [719, 205] on img "Next" at bounding box center [717, 203] width 14 height 36
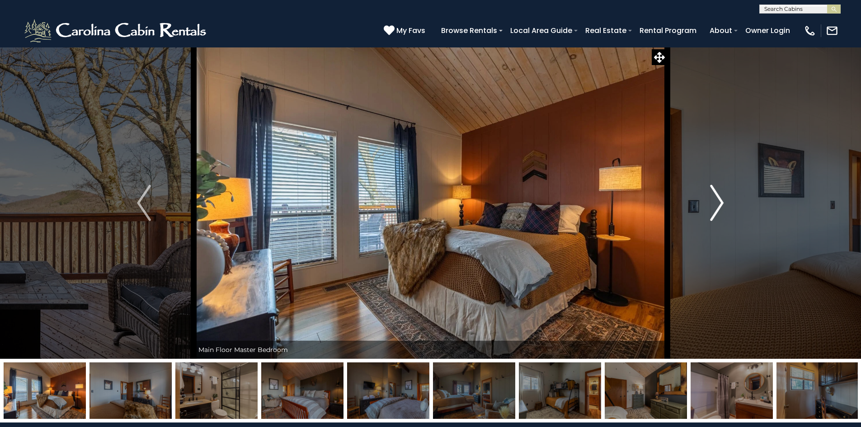
click at [719, 205] on img "Next" at bounding box center [717, 203] width 14 height 36
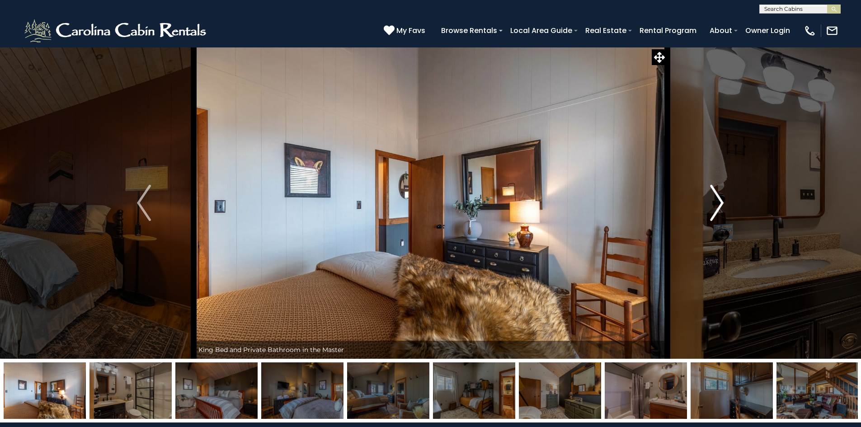
click at [719, 205] on img "Next" at bounding box center [717, 203] width 14 height 36
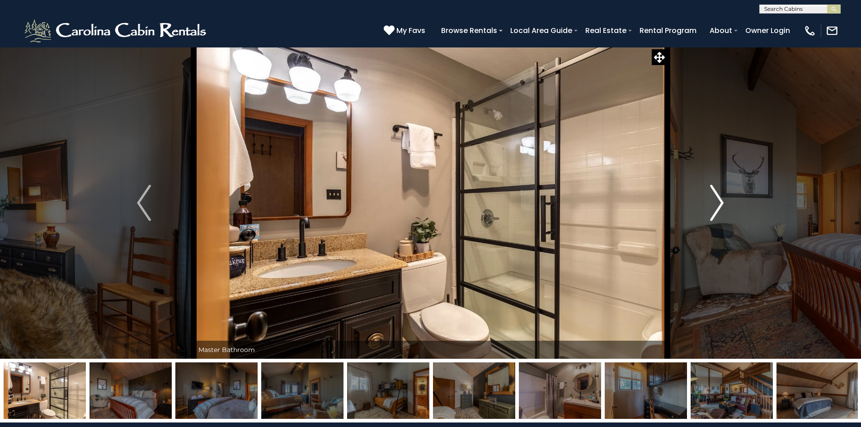
click at [719, 205] on img "Next" at bounding box center [717, 203] width 14 height 36
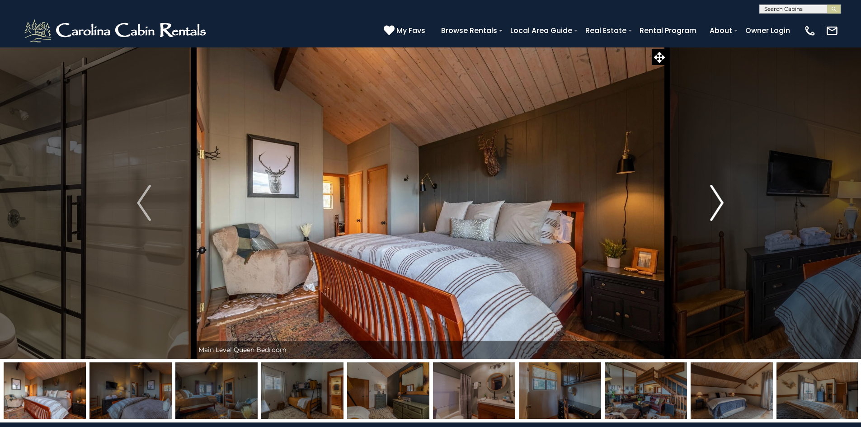
click at [719, 205] on img "Next" at bounding box center [717, 203] width 14 height 36
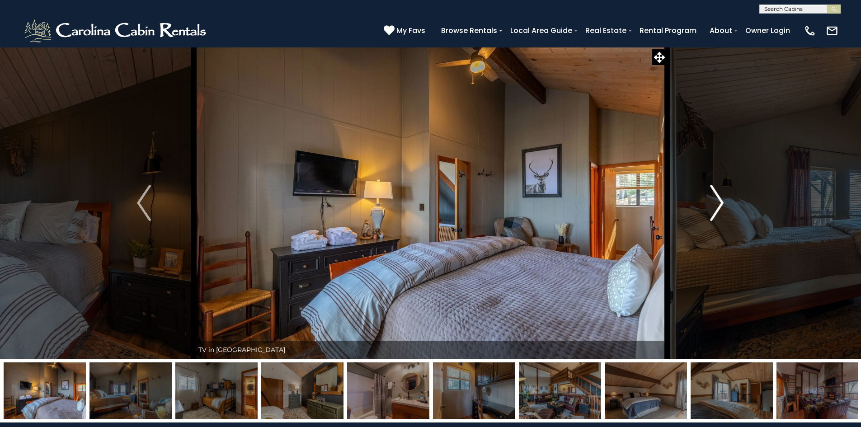
click at [719, 205] on img "Next" at bounding box center [717, 203] width 14 height 36
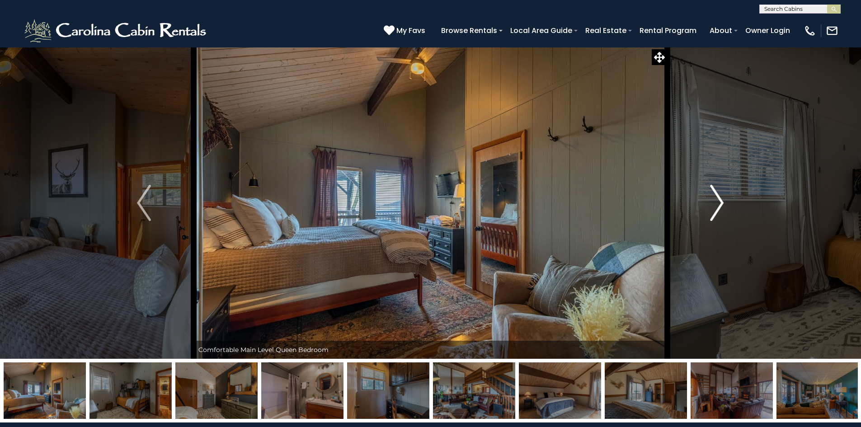
click at [719, 205] on img "Next" at bounding box center [717, 203] width 14 height 36
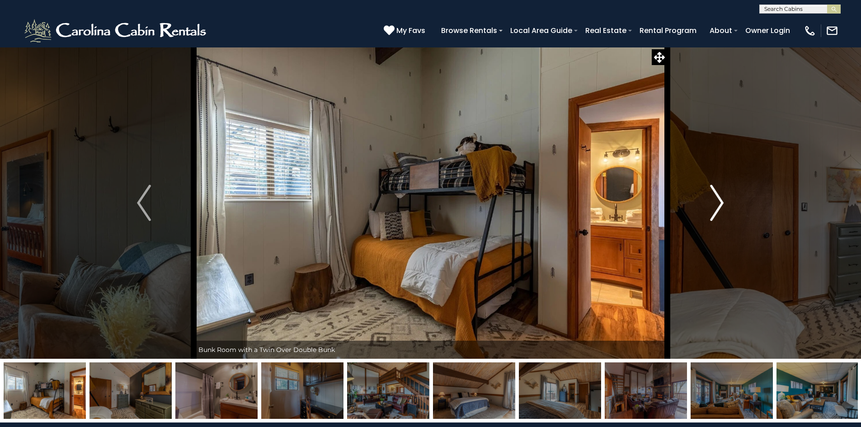
click at [716, 204] on img "Next" at bounding box center [717, 203] width 14 height 36
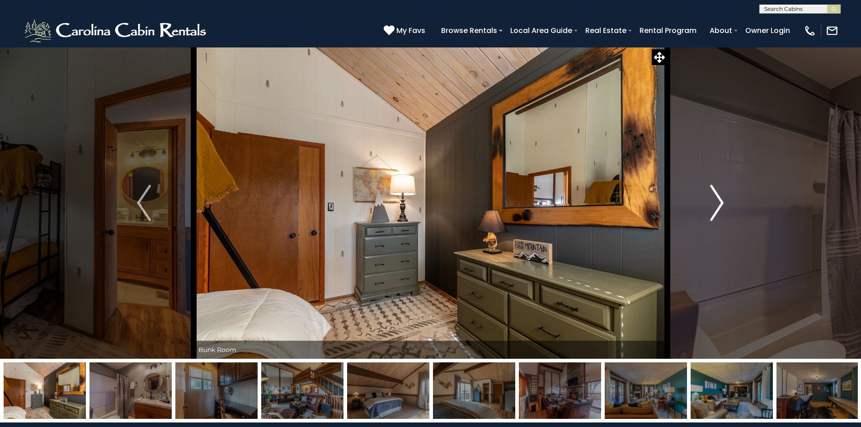
click at [716, 204] on img "Next" at bounding box center [717, 203] width 14 height 36
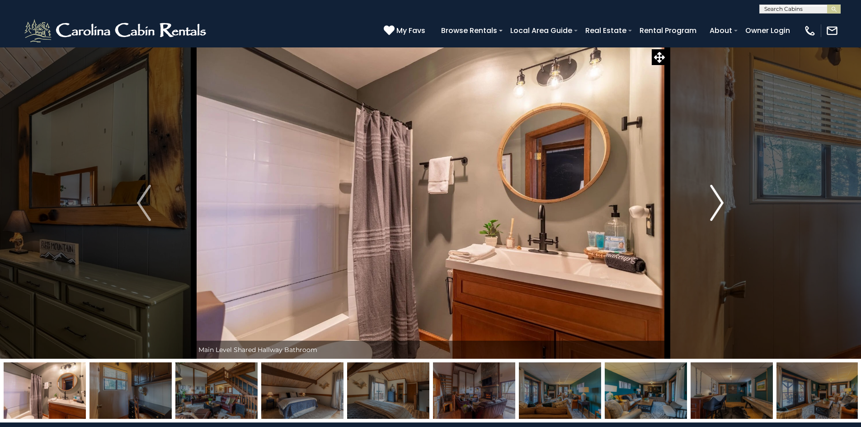
click at [716, 204] on img "Next" at bounding box center [717, 203] width 14 height 36
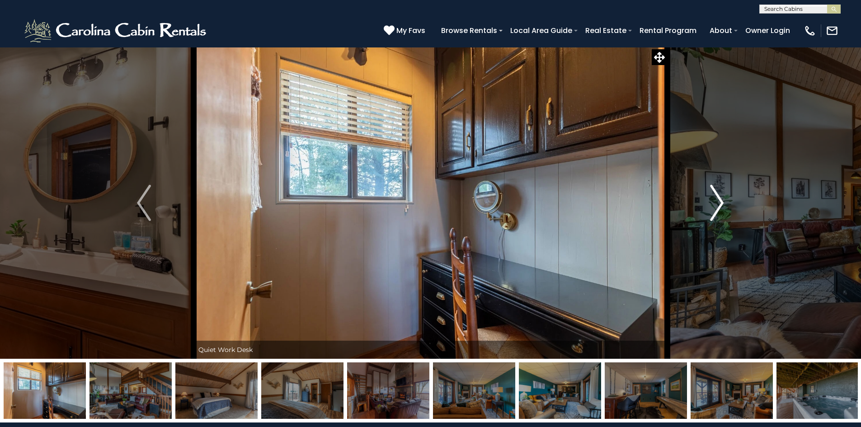
click at [716, 204] on img "Next" at bounding box center [717, 203] width 14 height 36
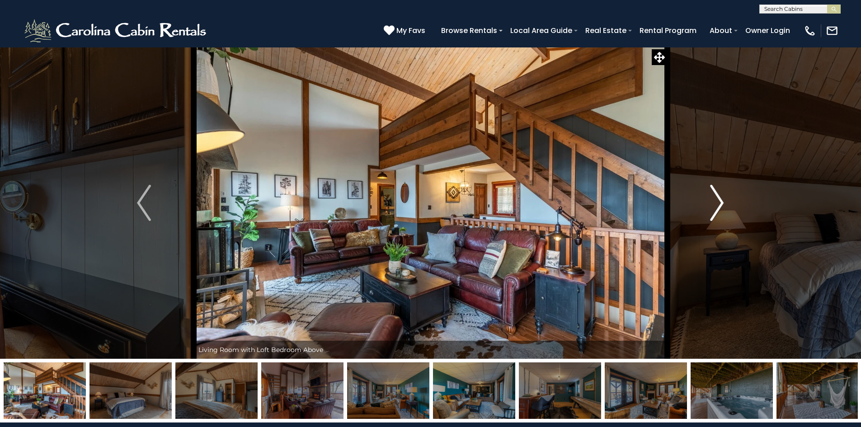
click at [716, 204] on img "Next" at bounding box center [717, 203] width 14 height 36
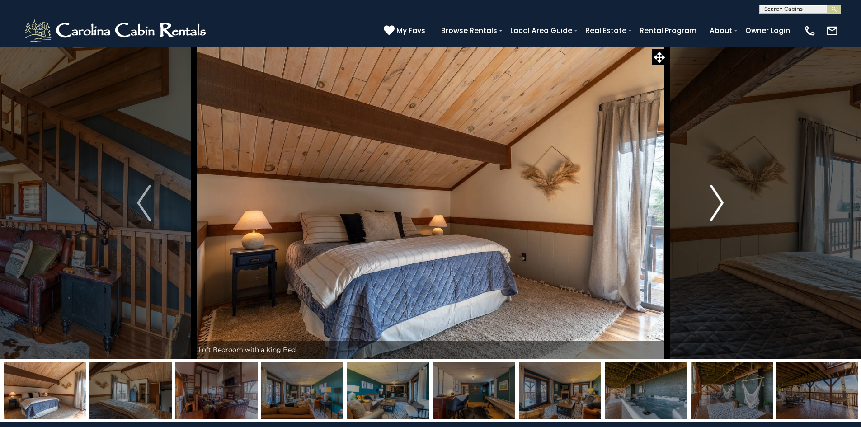
click at [716, 204] on img "Next" at bounding box center [717, 203] width 14 height 36
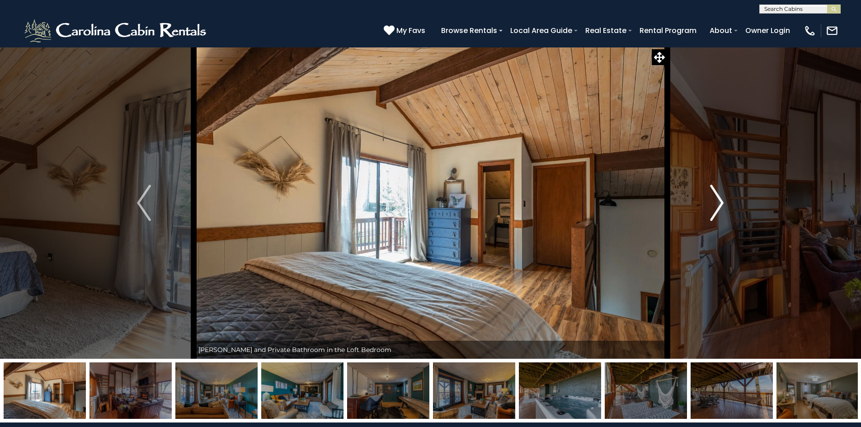
click at [716, 204] on img "Next" at bounding box center [717, 203] width 14 height 36
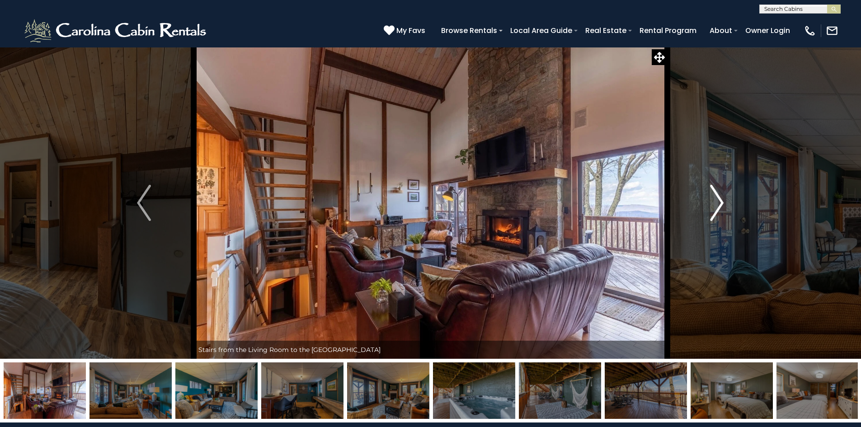
click at [716, 204] on img "Next" at bounding box center [717, 203] width 14 height 36
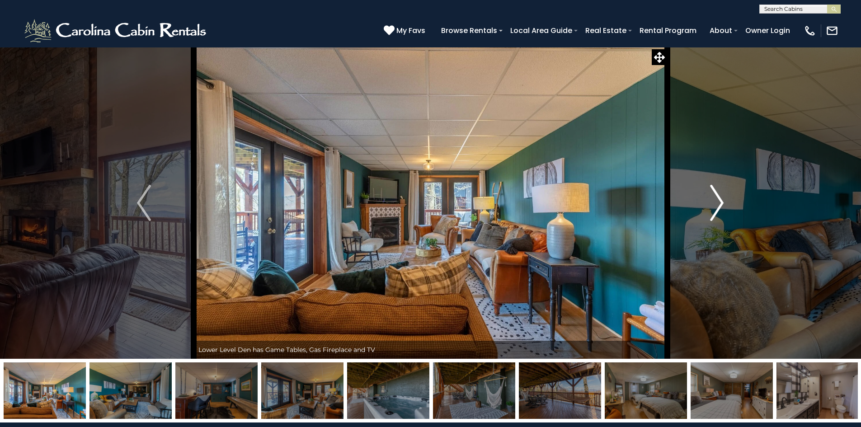
click at [716, 204] on img "Next" at bounding box center [717, 203] width 14 height 36
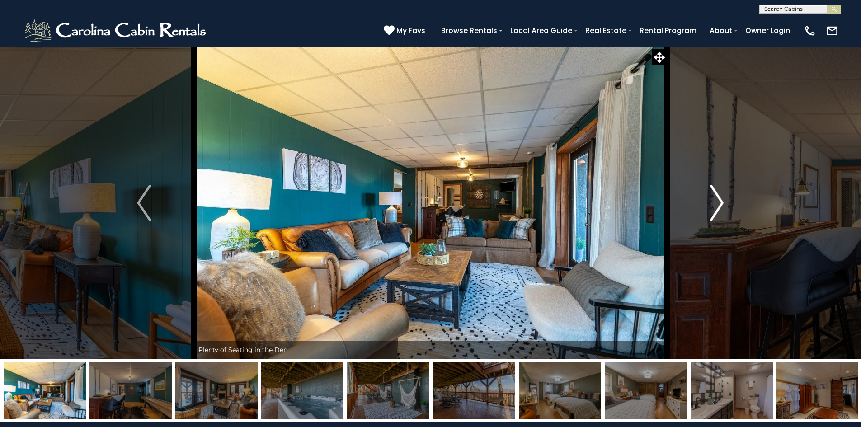
click at [716, 204] on img "Next" at bounding box center [717, 203] width 14 height 36
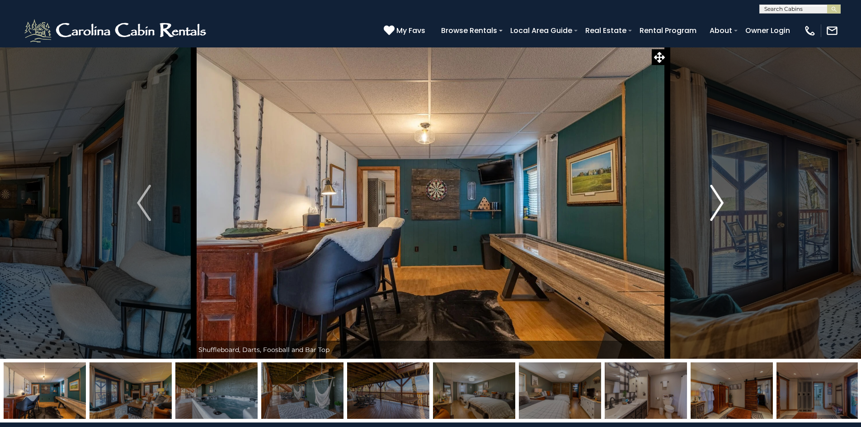
click at [716, 204] on img "Next" at bounding box center [717, 203] width 14 height 36
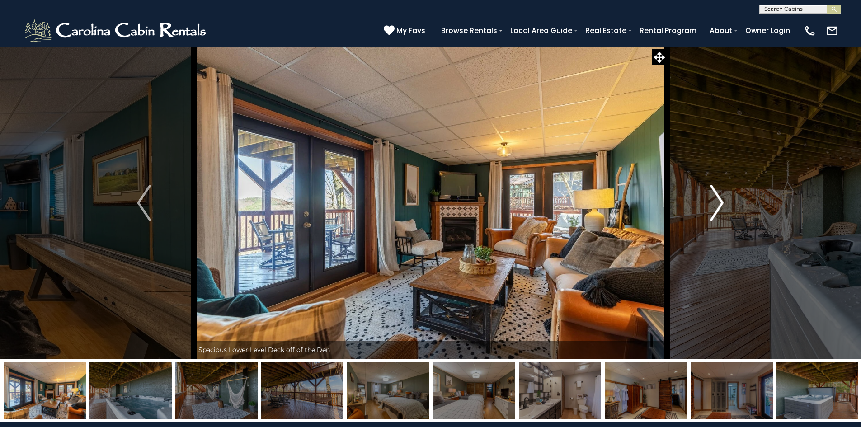
click at [716, 204] on img "Next" at bounding box center [717, 203] width 14 height 36
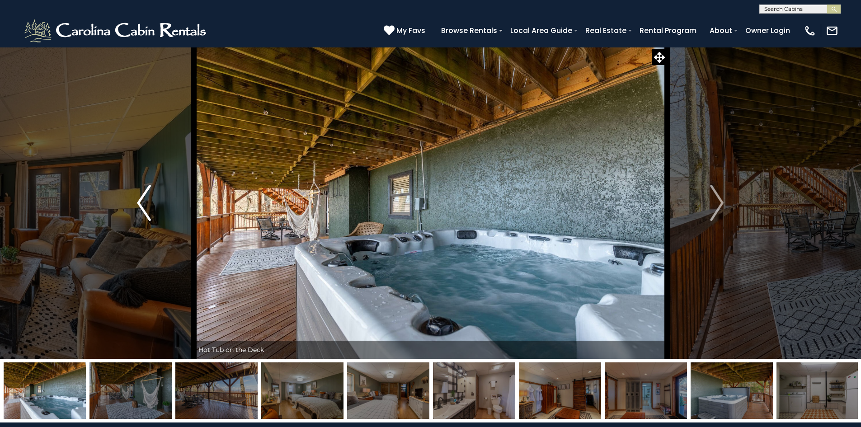
click at [148, 196] on img "Previous" at bounding box center [144, 203] width 14 height 36
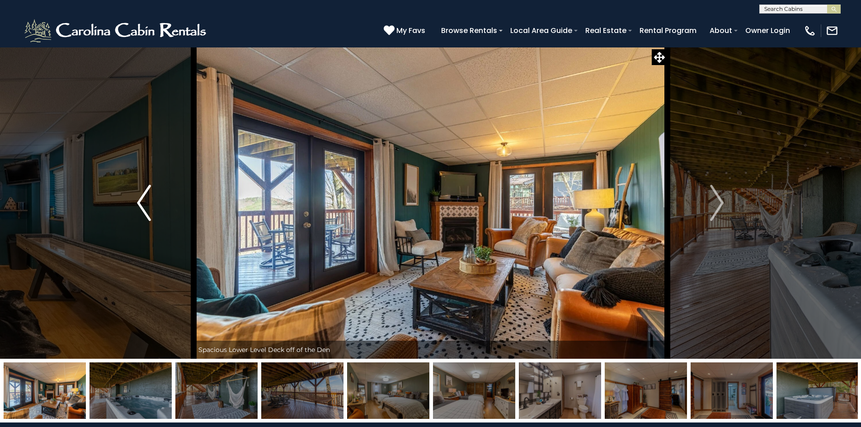
click at [148, 196] on img "Previous" at bounding box center [144, 203] width 14 height 36
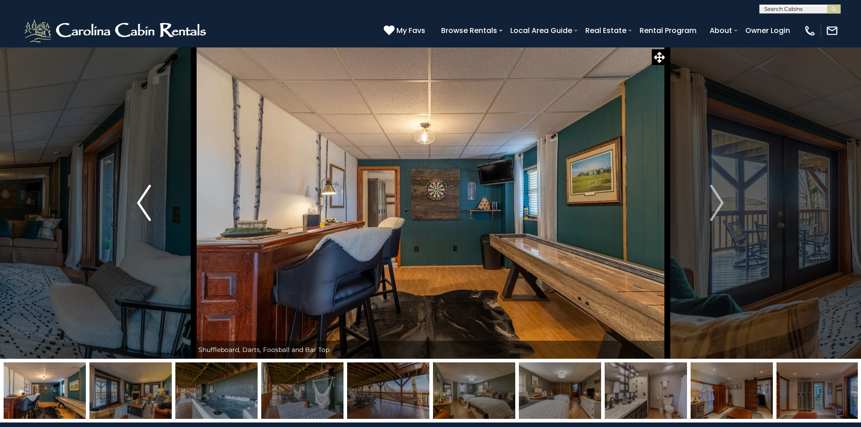
click at [141, 200] on img "Previous" at bounding box center [144, 203] width 14 height 36
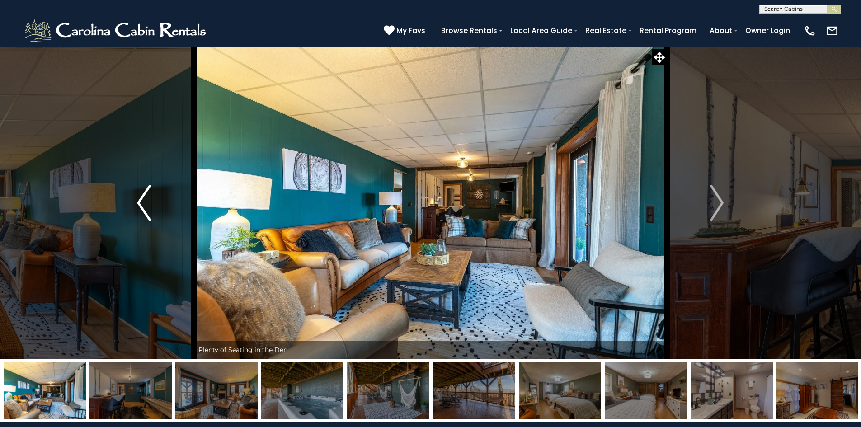
click at [143, 201] on img "Previous" at bounding box center [144, 203] width 14 height 36
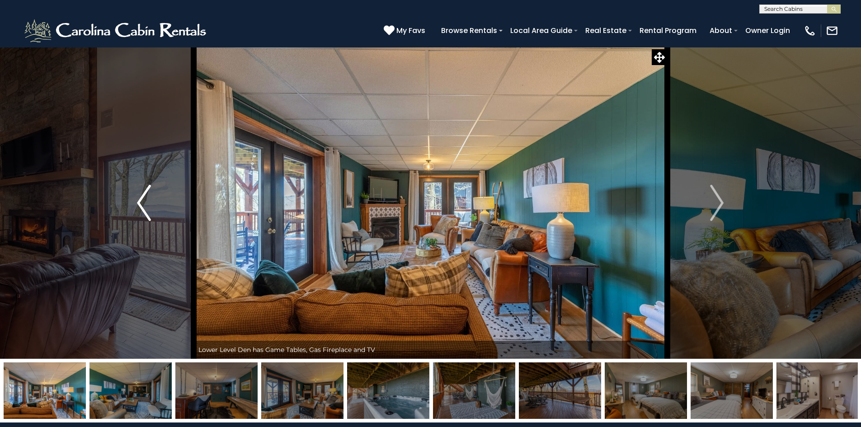
click at [143, 201] on img "Previous" at bounding box center [144, 203] width 14 height 36
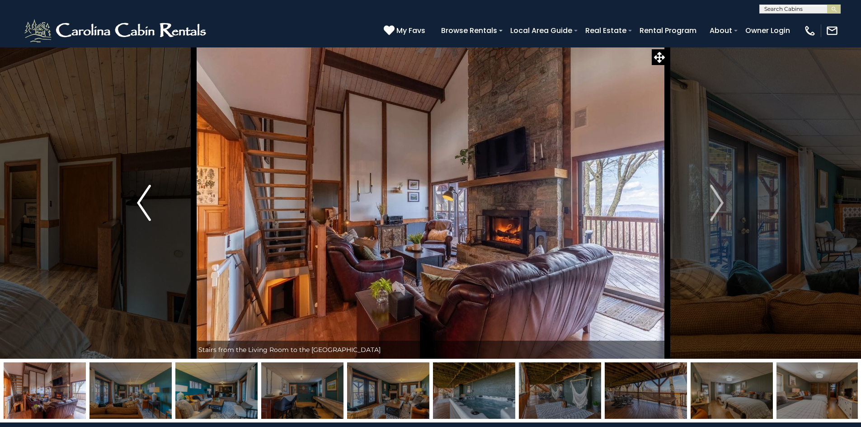
click at [143, 201] on img "Previous" at bounding box center [144, 203] width 14 height 36
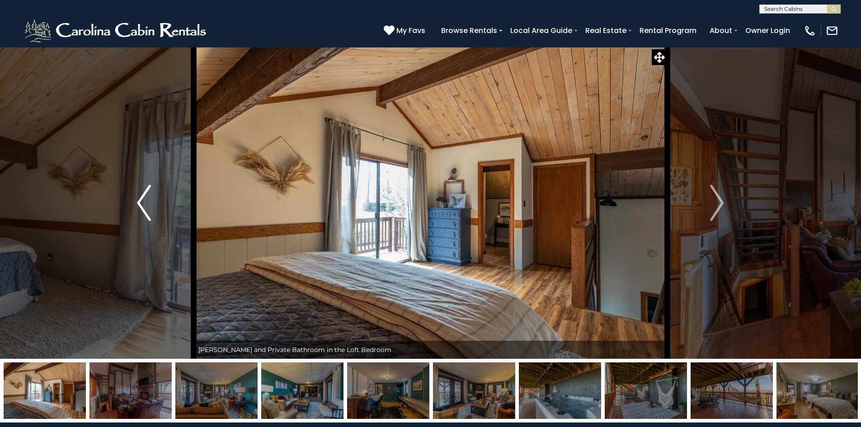
click at [143, 201] on img "Previous" at bounding box center [144, 203] width 14 height 36
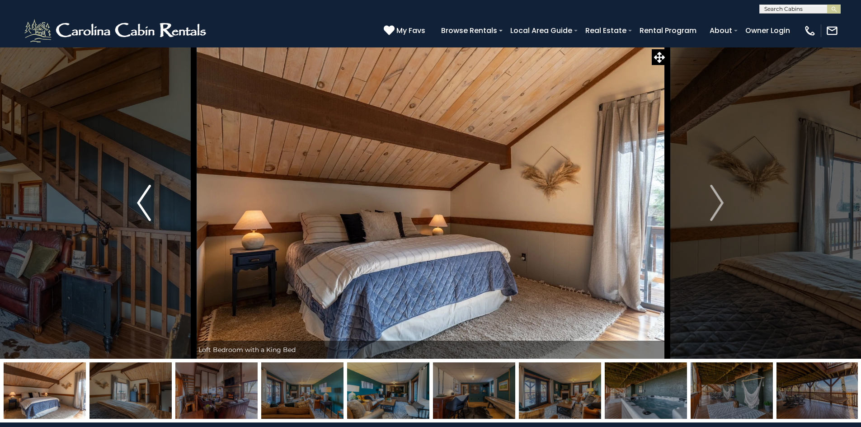
click at [143, 201] on img "Previous" at bounding box center [144, 203] width 14 height 36
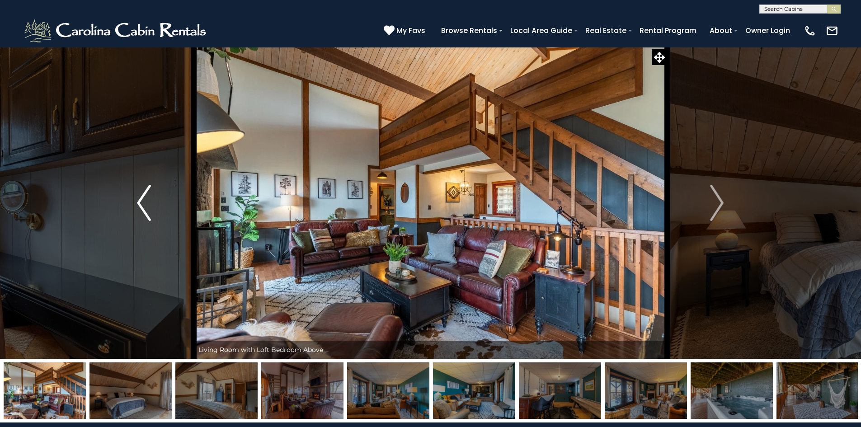
click at [143, 201] on img "Previous" at bounding box center [144, 203] width 14 height 36
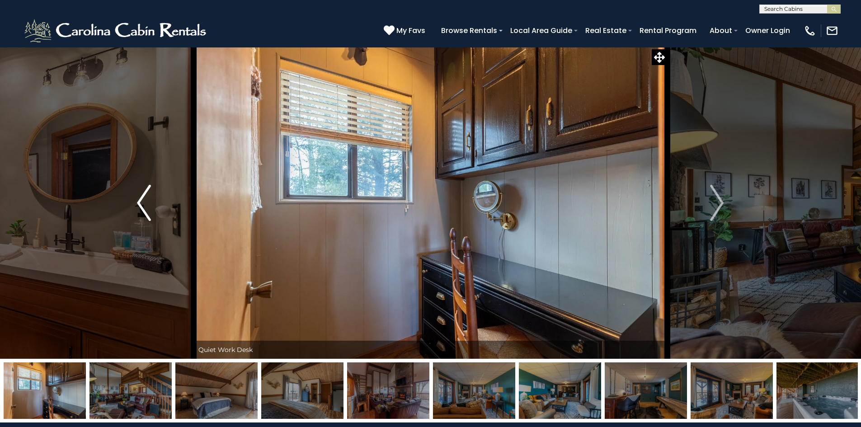
click at [143, 201] on img "Previous" at bounding box center [144, 203] width 14 height 36
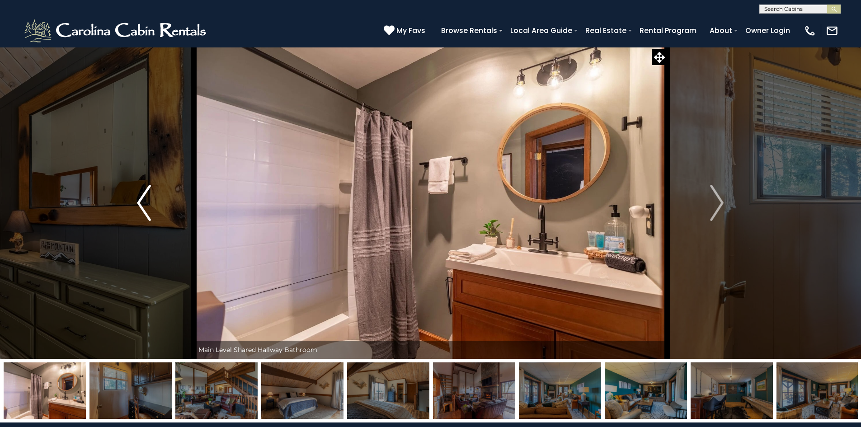
click at [143, 201] on img "Previous" at bounding box center [144, 203] width 14 height 36
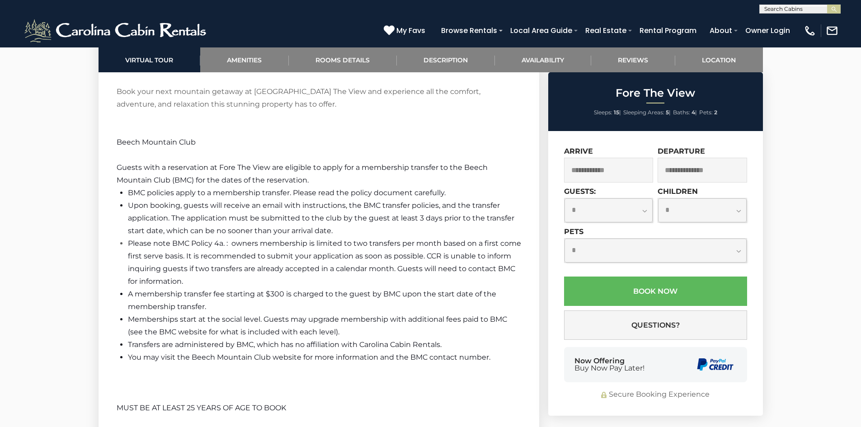
scroll to position [1807, 0]
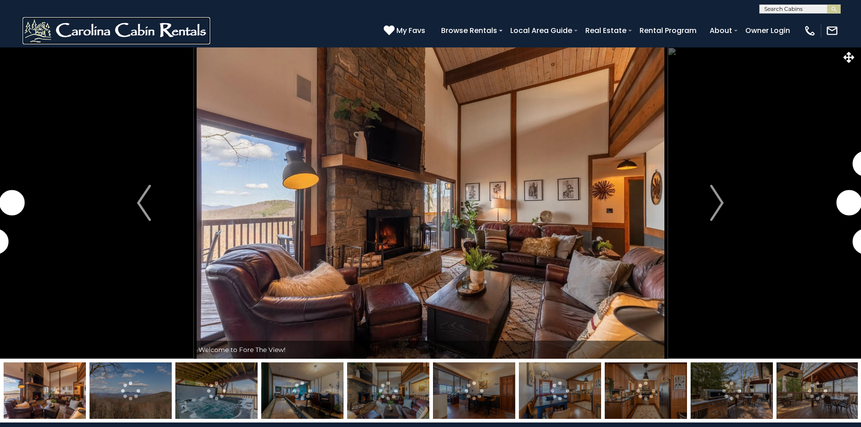
click at [196, 36] on img at bounding box center [117, 30] width 188 height 27
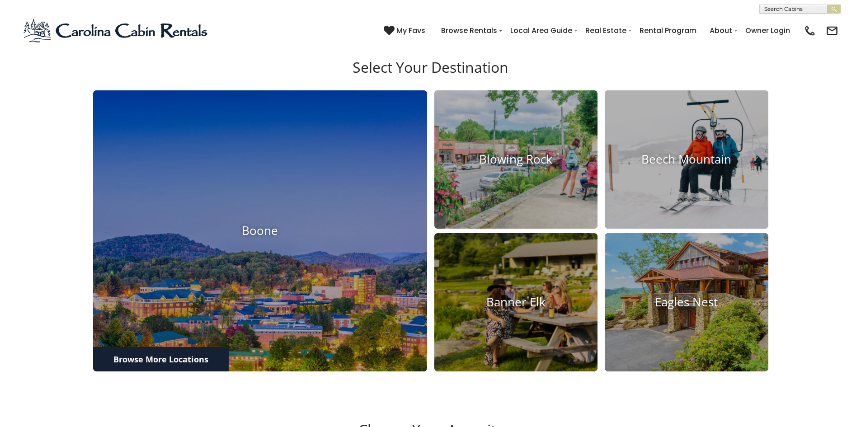
scroll to position [396, 0]
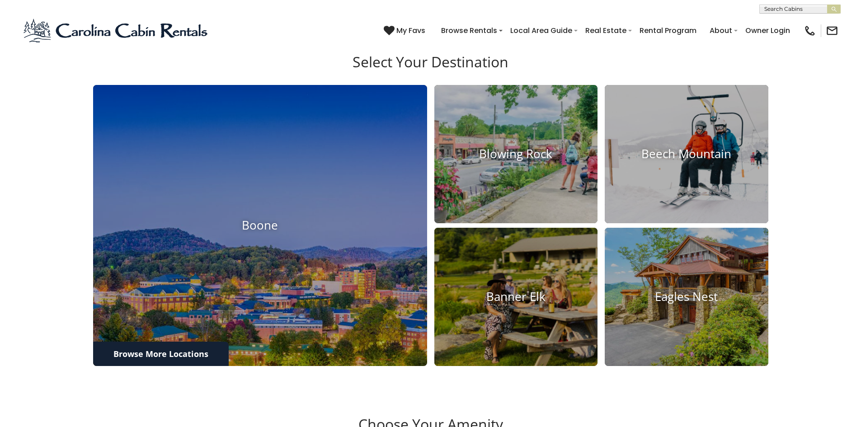
drag, startPoint x: 862, startPoint y: 51, endPoint x: 867, endPoint y: 117, distance: 67.1
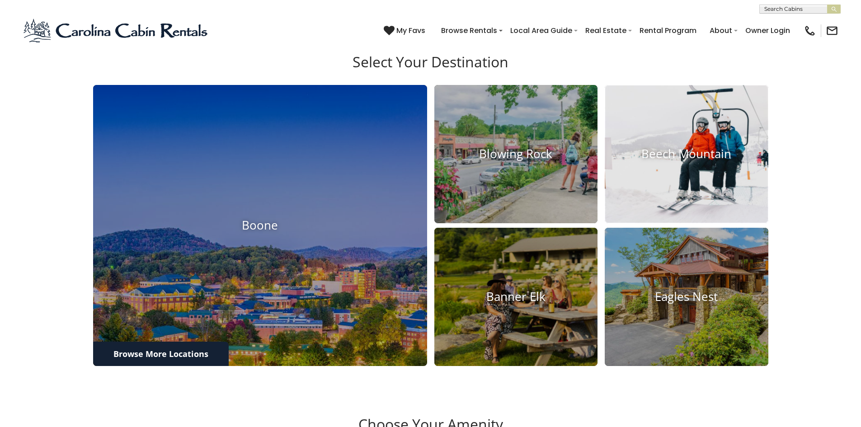
click at [696, 169] on img at bounding box center [687, 154] width 180 height 152
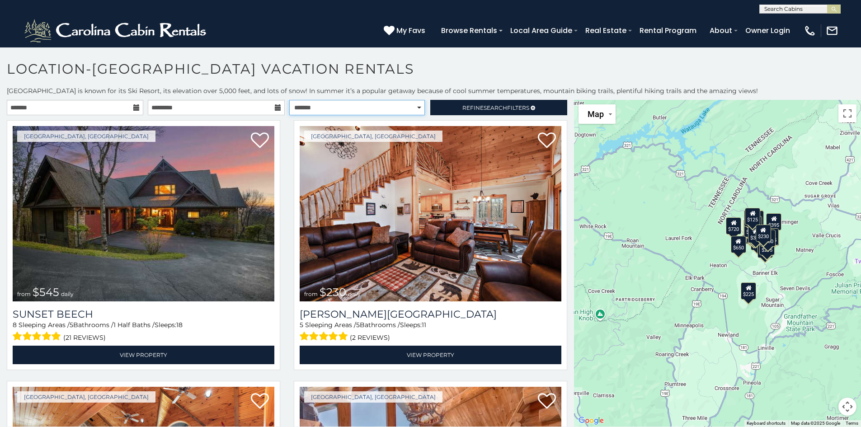
click at [299, 105] on select "**********" at bounding box center [357, 107] width 136 height 15
click at [475, 111] on span "Refine Search Filters" at bounding box center [495, 107] width 67 height 7
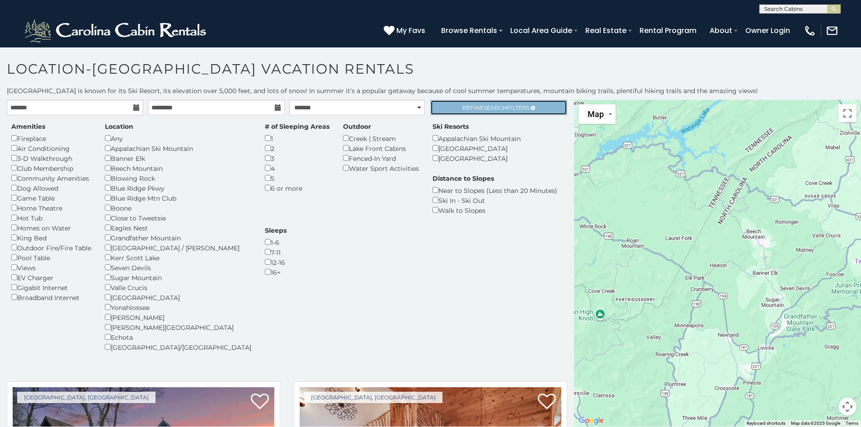
click at [462, 107] on span "Refine Search Filters" at bounding box center [495, 107] width 67 height 7
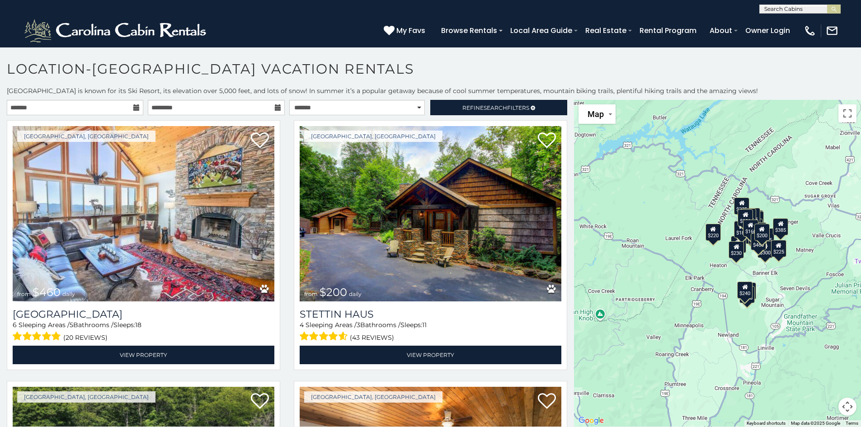
click at [134, 107] on icon at bounding box center [136, 107] width 6 height 6
click at [134, 108] on icon at bounding box center [136, 107] width 6 height 6
click at [136, 108] on icon at bounding box center [136, 107] width 6 height 6
click at [135, 107] on icon at bounding box center [136, 107] width 6 height 6
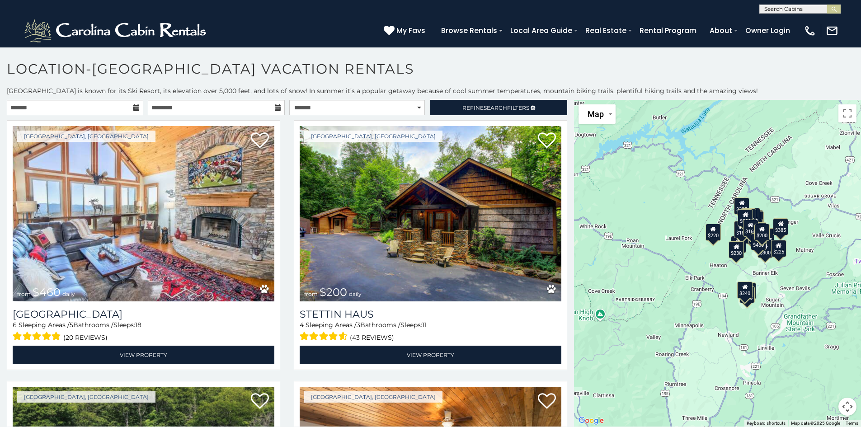
click at [64, 115] on div "**********" at bounding box center [287, 110] width 574 height 20
click at [65, 111] on input "text" at bounding box center [75, 107] width 136 height 15
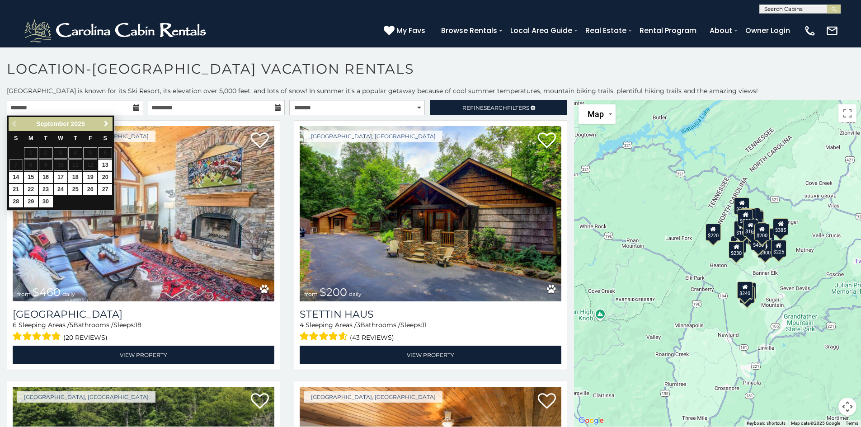
click at [107, 124] on span "Next" at bounding box center [106, 123] width 7 height 7
click at [105, 126] on span "Next" at bounding box center [106, 123] width 7 height 7
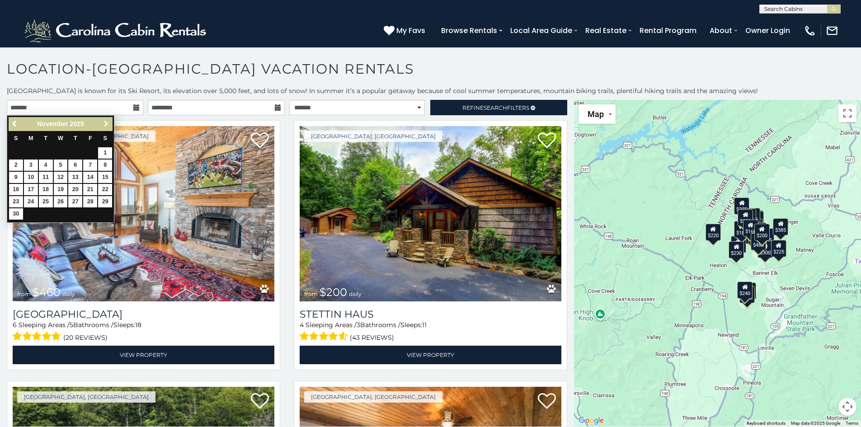
click at [105, 126] on span "Next" at bounding box center [106, 123] width 7 height 7
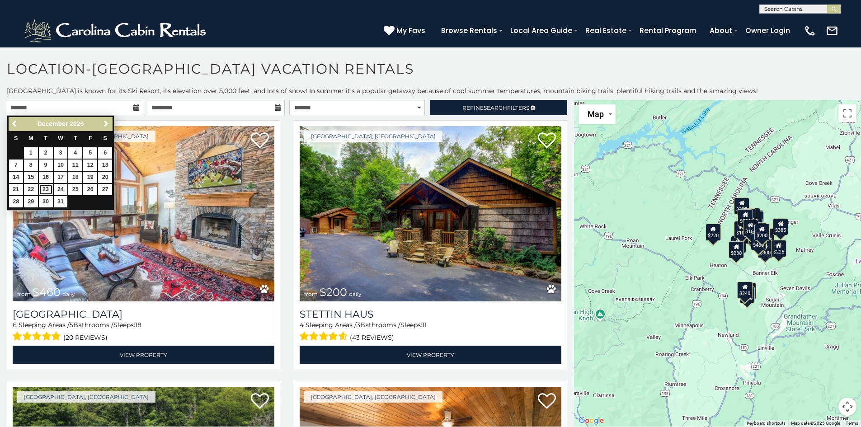
click at [47, 188] on link "23" at bounding box center [46, 189] width 14 height 11
type input "**********"
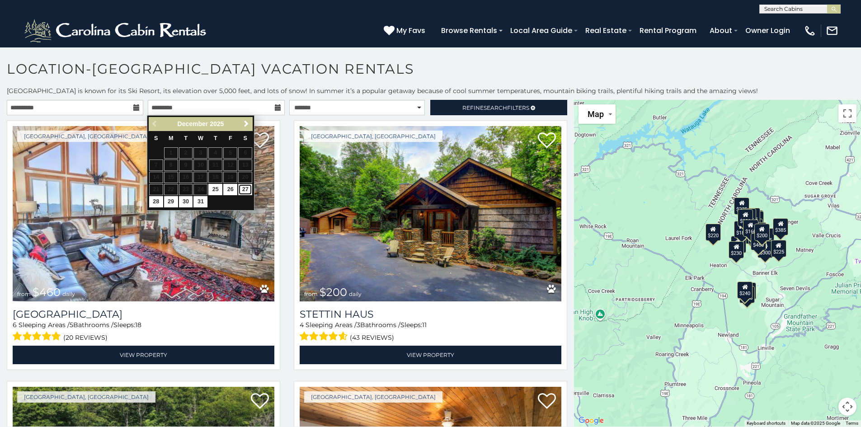
click at [242, 190] on link "27" at bounding box center [245, 189] width 14 height 11
type input "**********"
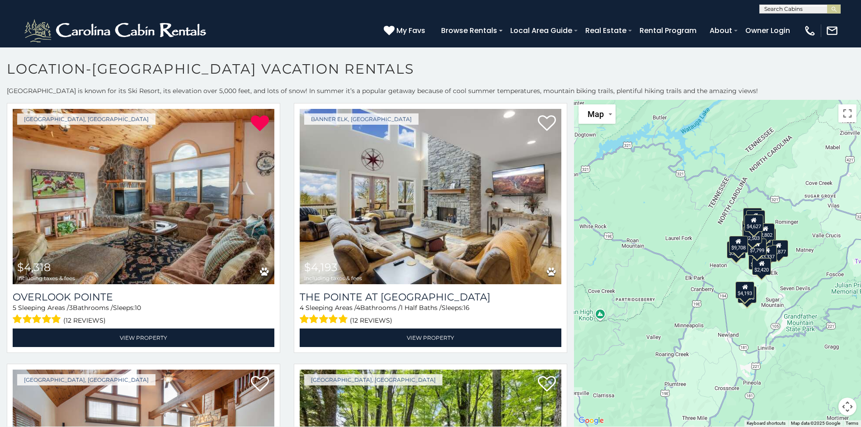
scroll to position [547, 0]
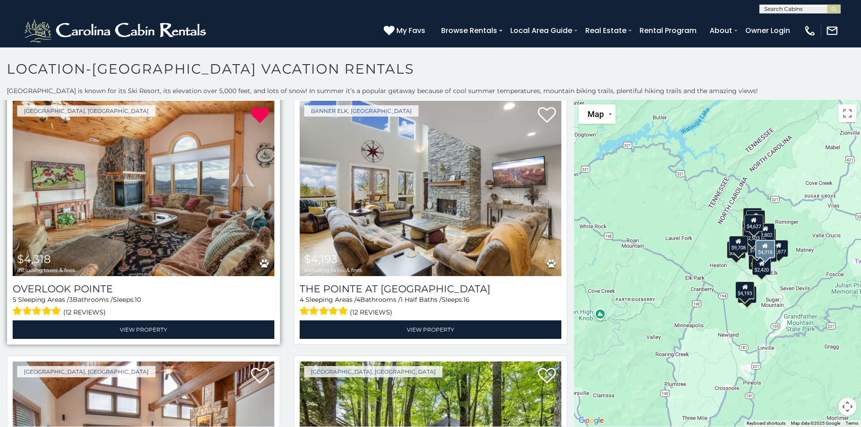
click at [243, 196] on img at bounding box center [144, 188] width 262 height 175
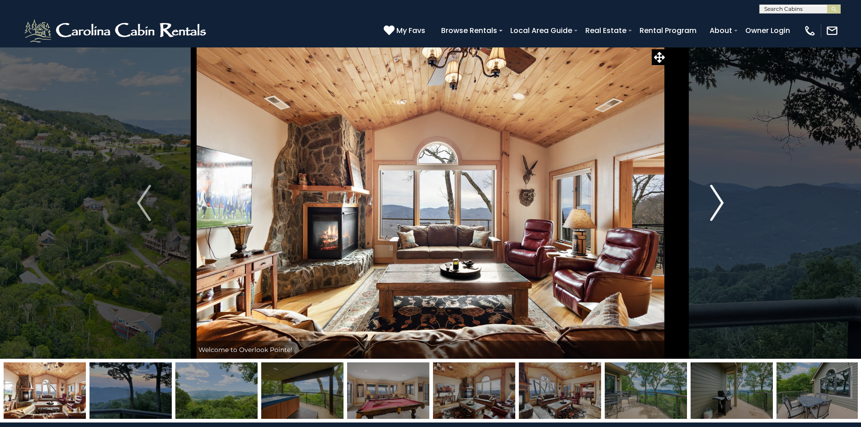
click at [718, 203] on img "Next" at bounding box center [717, 203] width 14 height 36
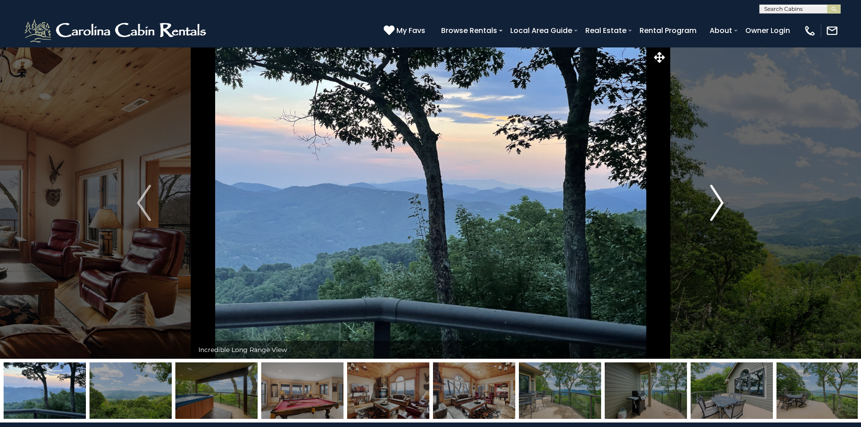
click at [718, 203] on img "Next" at bounding box center [717, 203] width 14 height 36
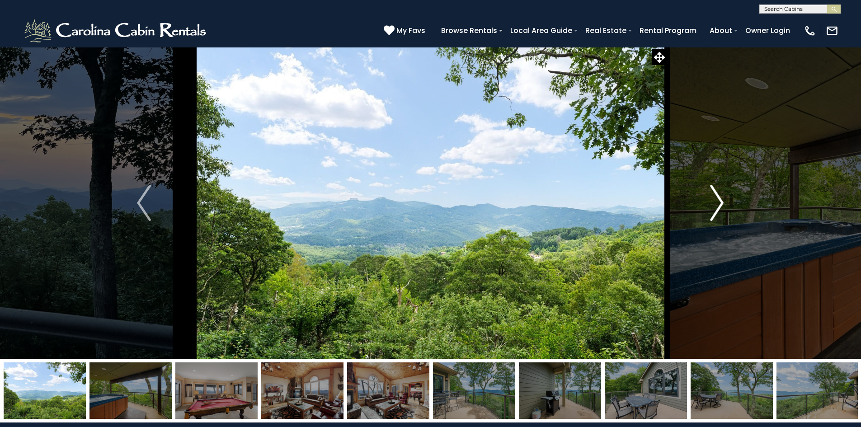
click at [718, 203] on img "Next" at bounding box center [717, 203] width 14 height 36
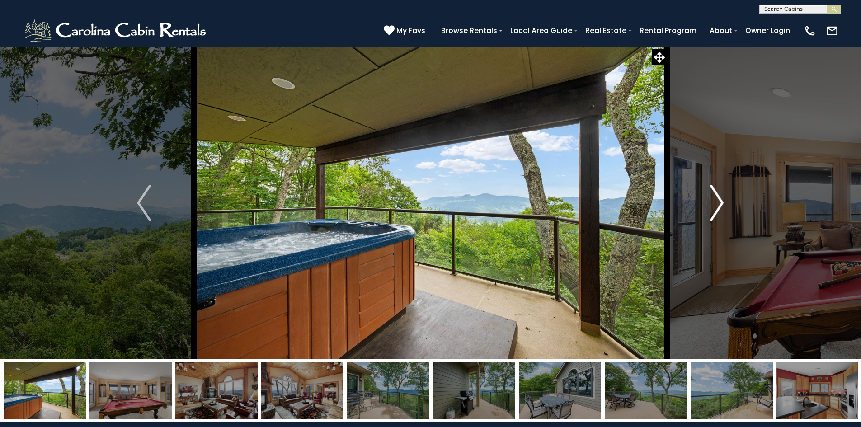
click at [718, 203] on img "Next" at bounding box center [717, 203] width 14 height 36
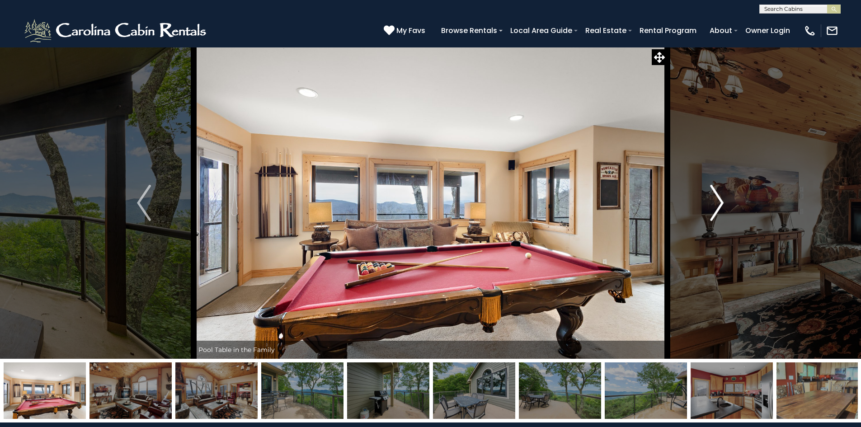
click at [718, 203] on img "Next" at bounding box center [717, 203] width 14 height 36
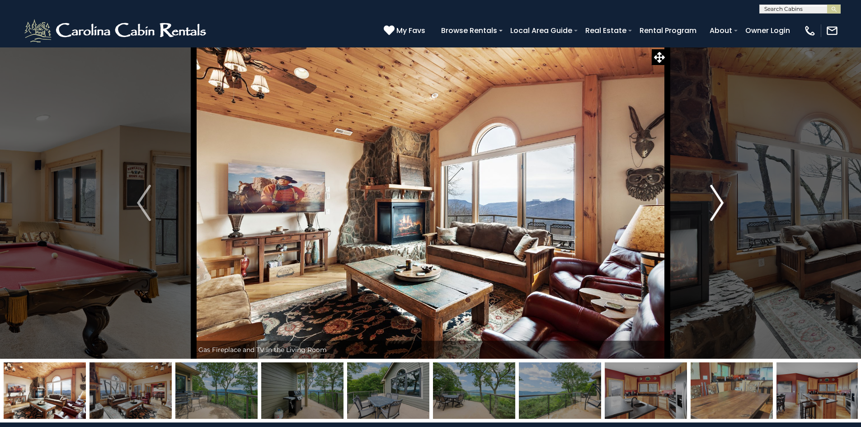
click at [718, 203] on img "Next" at bounding box center [717, 203] width 14 height 36
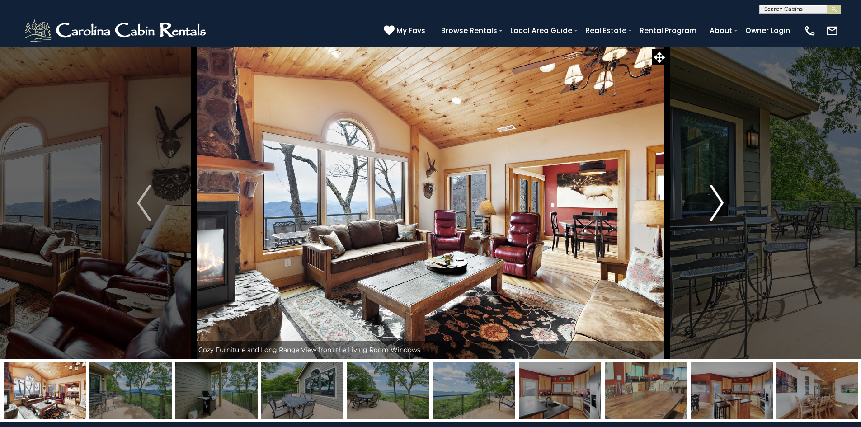
click at [716, 204] on img "Next" at bounding box center [717, 203] width 14 height 36
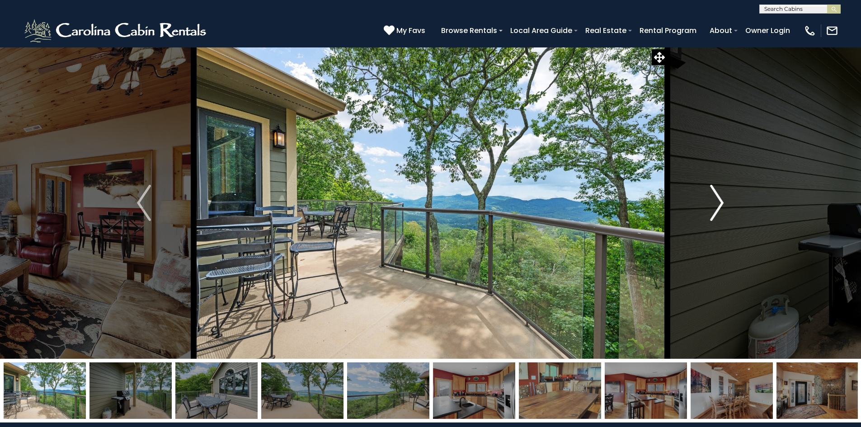
click at [716, 204] on img "Next" at bounding box center [717, 203] width 14 height 36
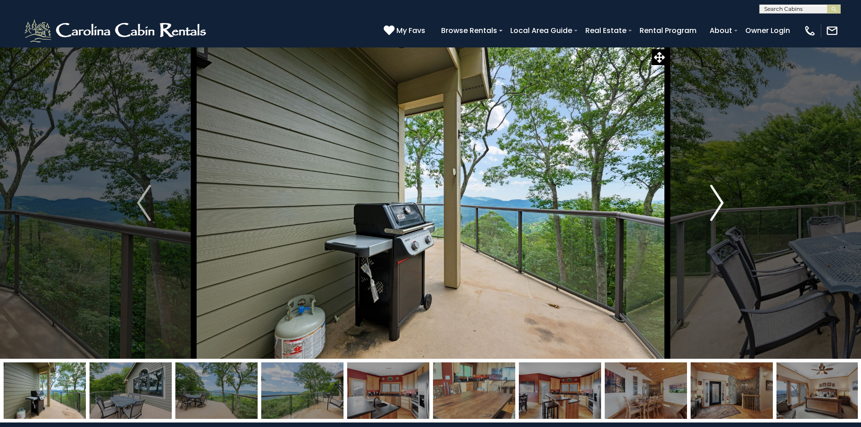
click at [716, 204] on img "Next" at bounding box center [717, 203] width 14 height 36
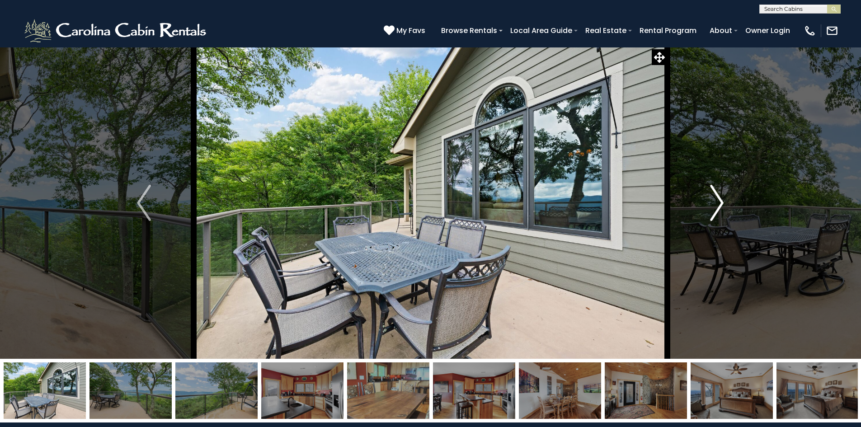
click at [716, 204] on img "Next" at bounding box center [717, 203] width 14 height 36
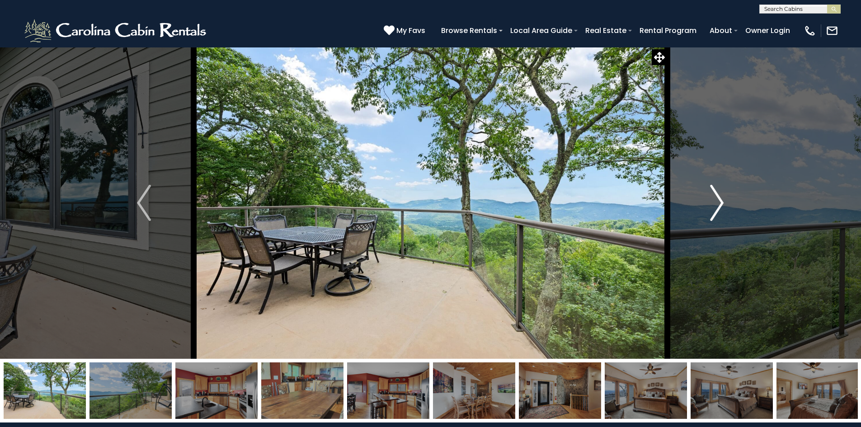
click at [716, 204] on img "Next" at bounding box center [717, 203] width 14 height 36
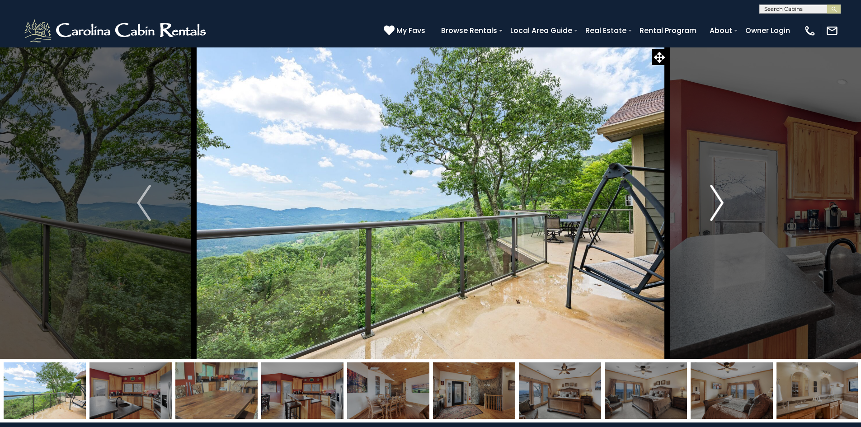
click at [716, 204] on img "Next" at bounding box center [717, 203] width 14 height 36
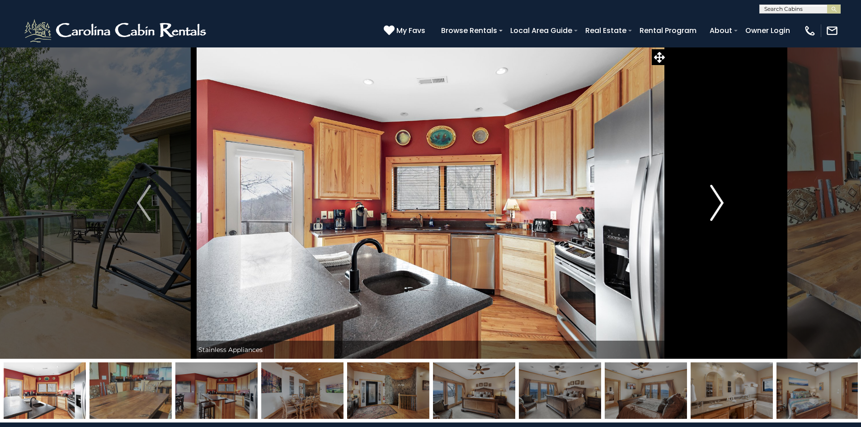
click at [716, 204] on img "Next" at bounding box center [717, 203] width 14 height 36
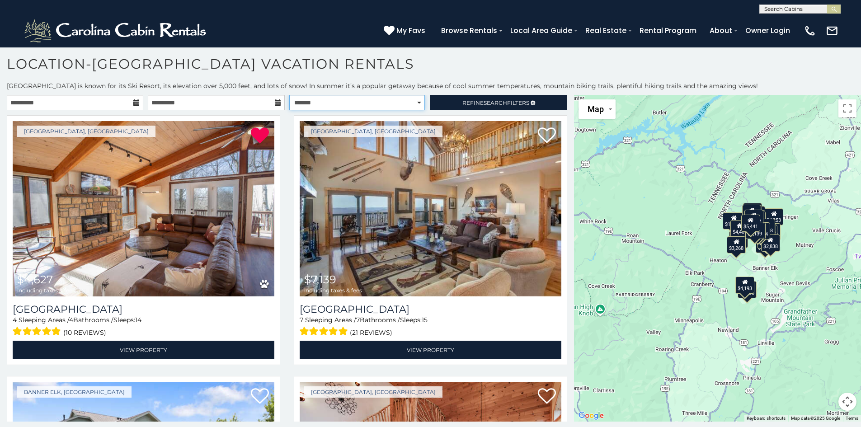
click at [336, 106] on select "**********" at bounding box center [357, 102] width 136 height 15
click at [289, 95] on select "**********" at bounding box center [357, 102] width 136 height 15
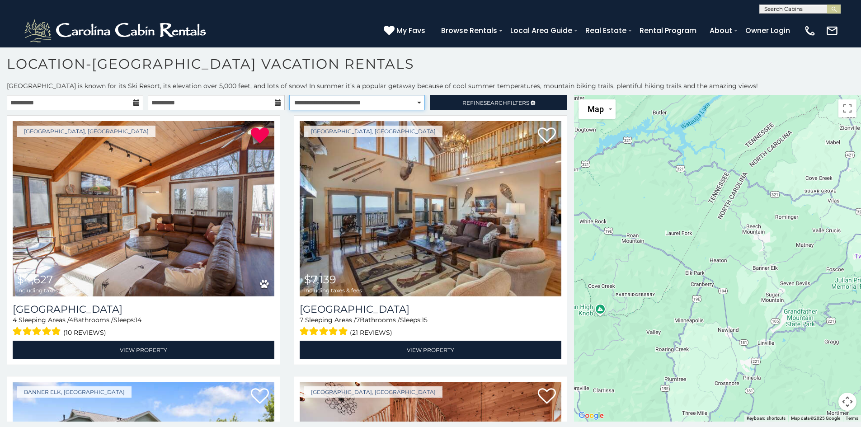
click at [385, 103] on select "**********" at bounding box center [357, 102] width 136 height 15
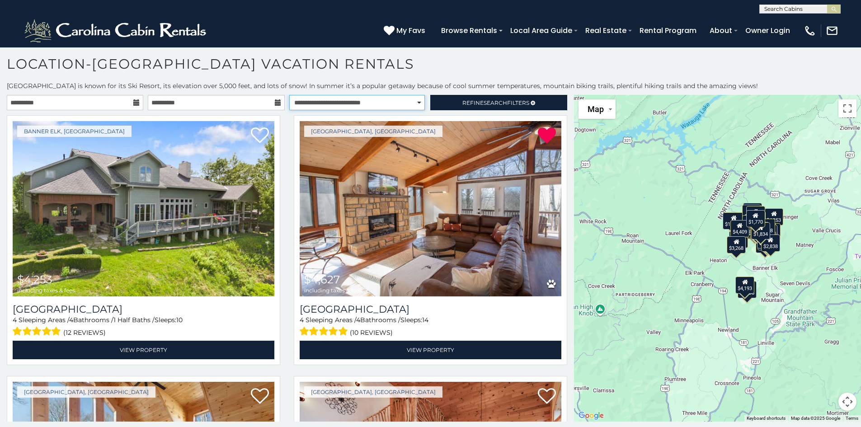
select select "**********"
click at [289, 95] on select "**********" at bounding box center [357, 102] width 136 height 15
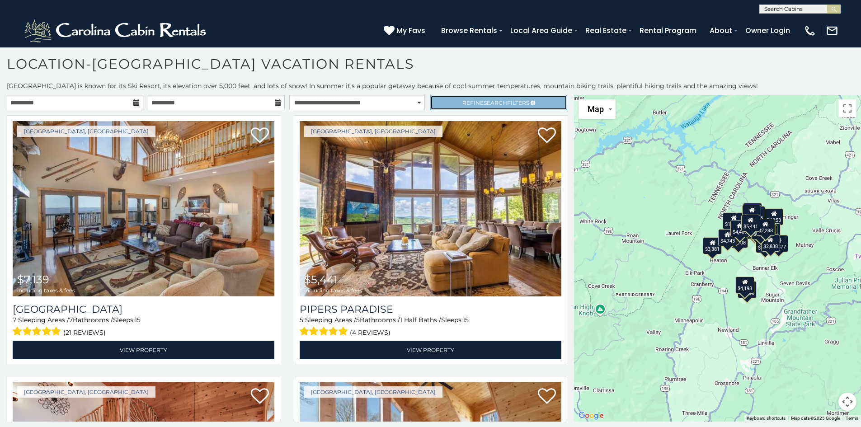
click at [447, 106] on link "Refine Search Filters" at bounding box center [498, 102] width 136 height 15
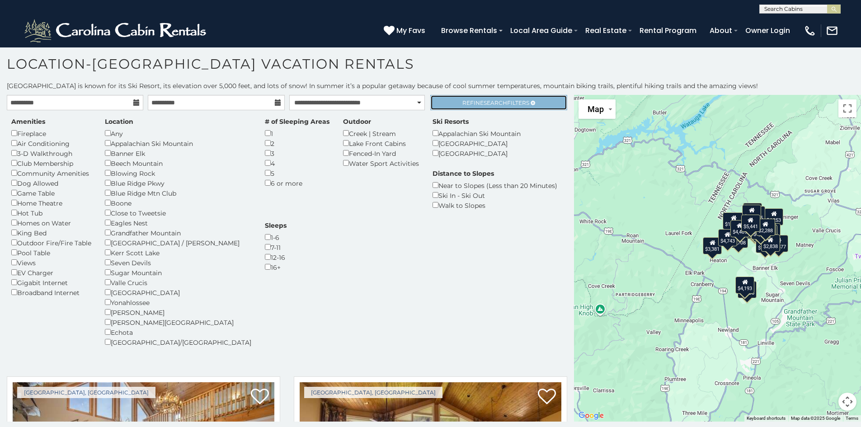
click at [531, 100] on icon at bounding box center [533, 102] width 5 height 5
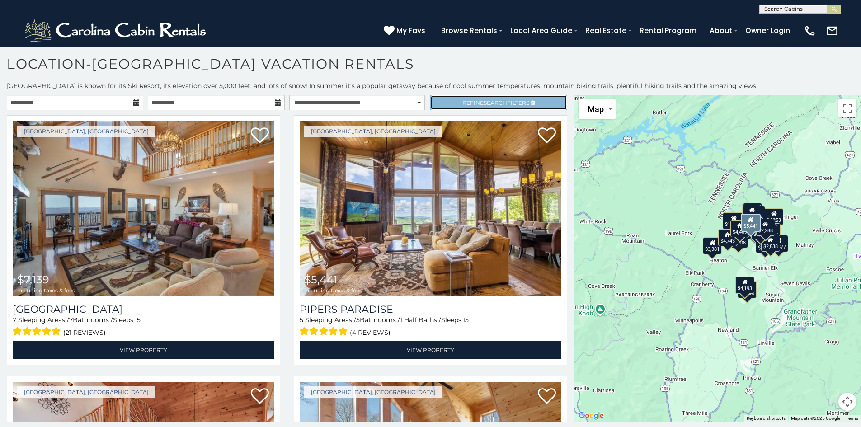
click at [484, 104] on span "Search" at bounding box center [495, 102] width 23 height 7
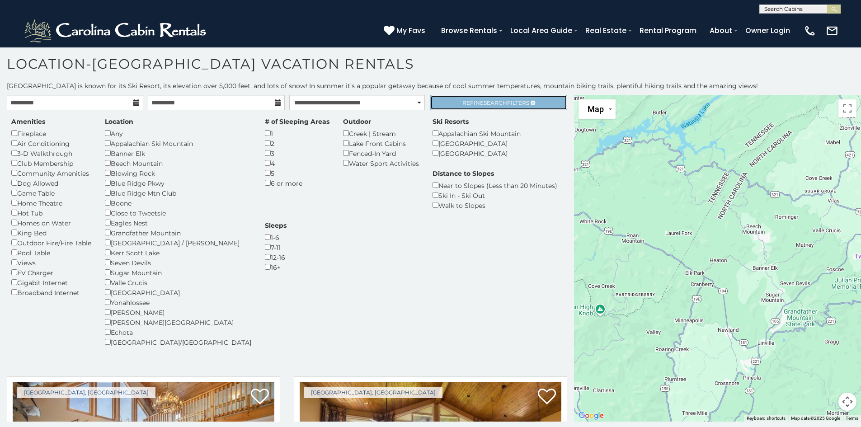
click at [499, 99] on span "Search" at bounding box center [495, 102] width 23 height 7
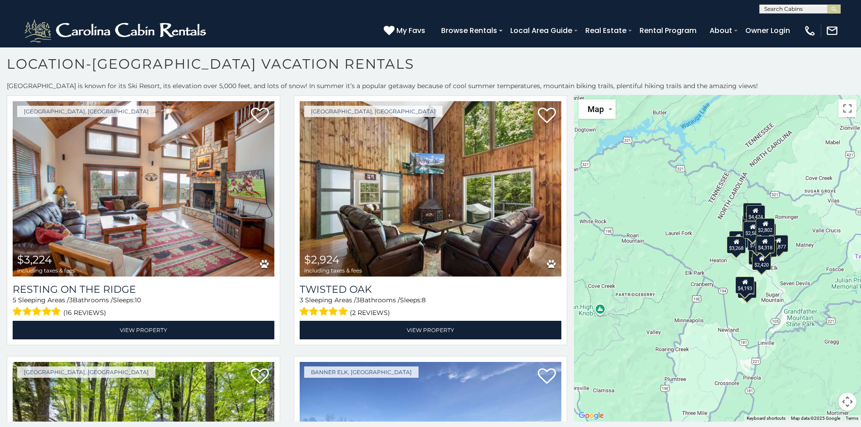
scroll to position [798, 0]
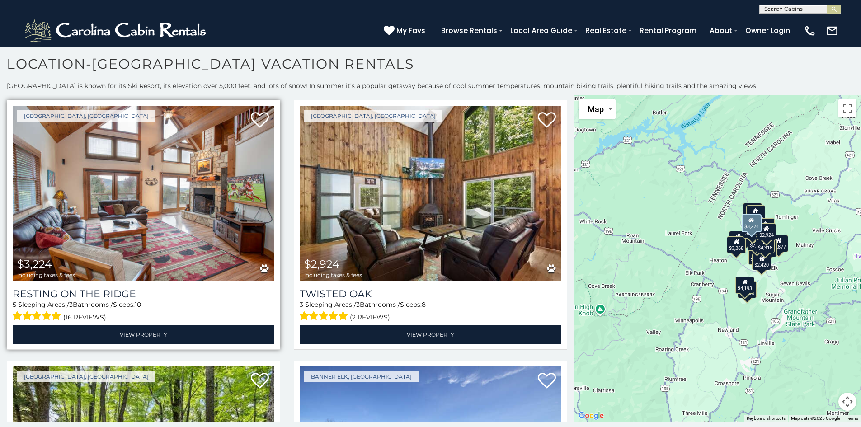
click at [193, 191] on img at bounding box center [144, 193] width 262 height 175
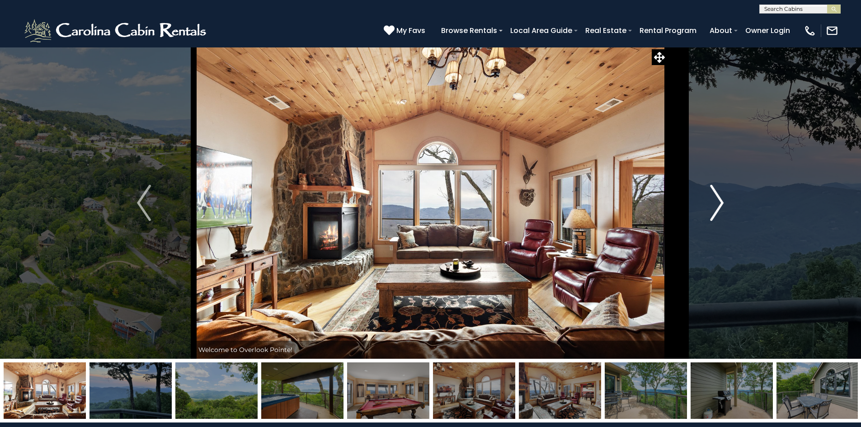
click at [715, 202] on img "Next" at bounding box center [717, 203] width 14 height 36
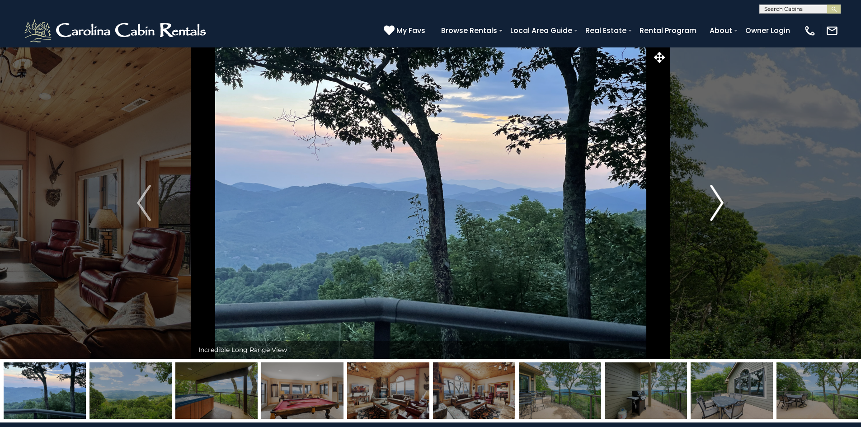
click at [715, 202] on img "Next" at bounding box center [717, 203] width 14 height 36
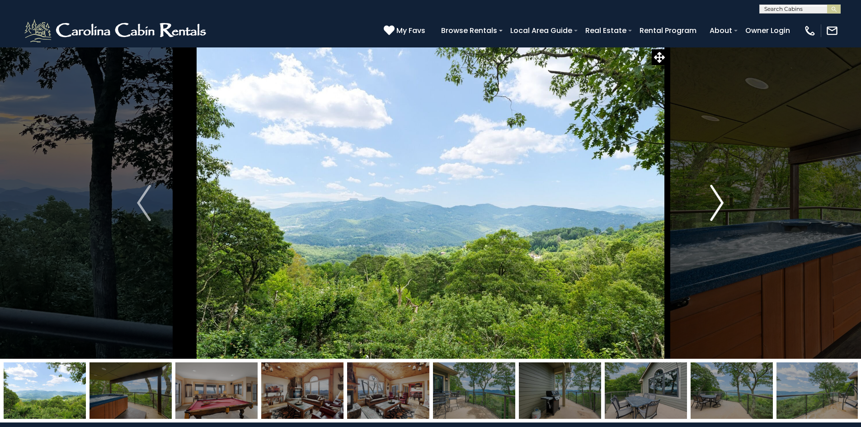
click at [715, 202] on img "Next" at bounding box center [717, 203] width 14 height 36
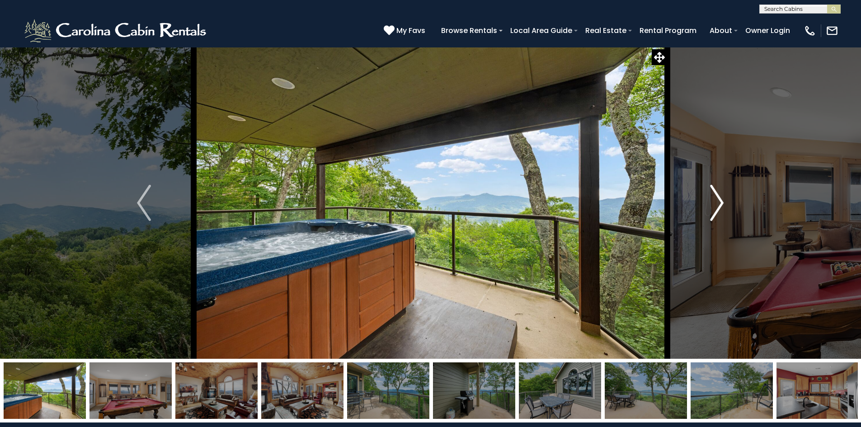
click at [715, 202] on img "Next" at bounding box center [717, 203] width 14 height 36
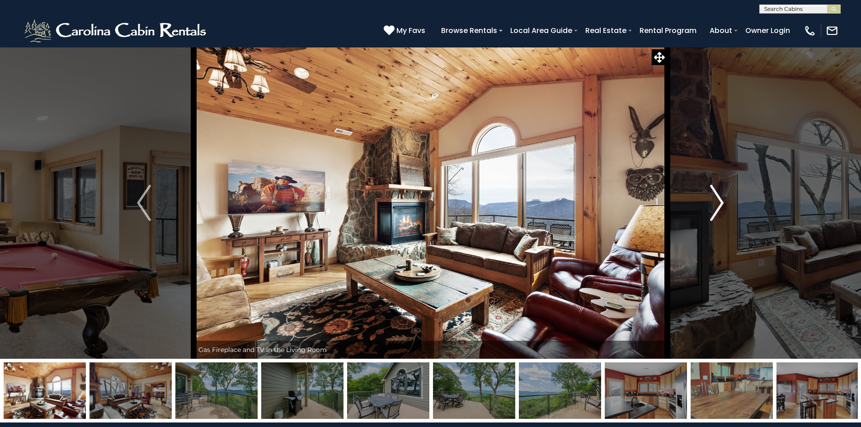
click at [715, 202] on img "Next" at bounding box center [717, 203] width 14 height 36
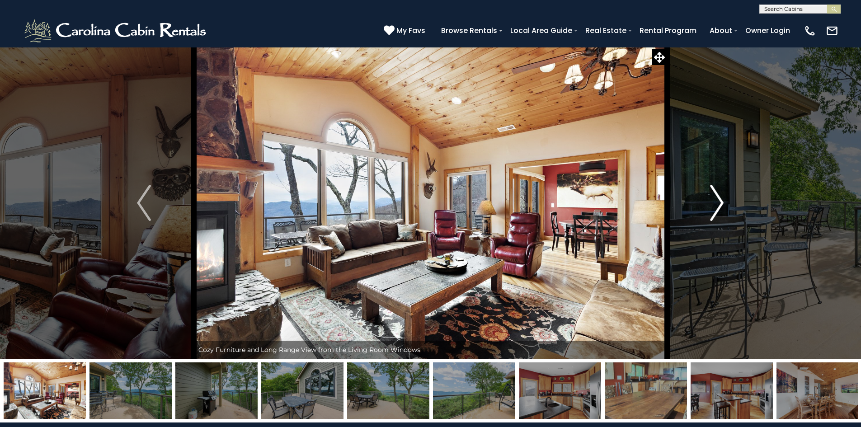
click at [715, 202] on img "Next" at bounding box center [717, 203] width 14 height 36
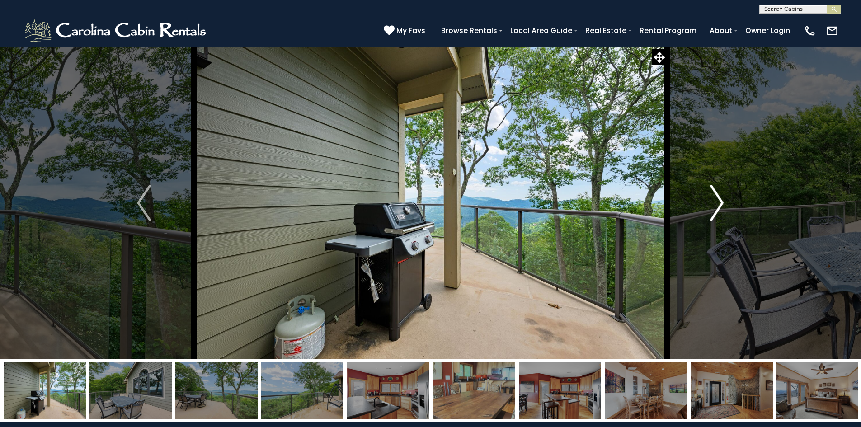
click at [715, 202] on img "Next" at bounding box center [717, 203] width 14 height 36
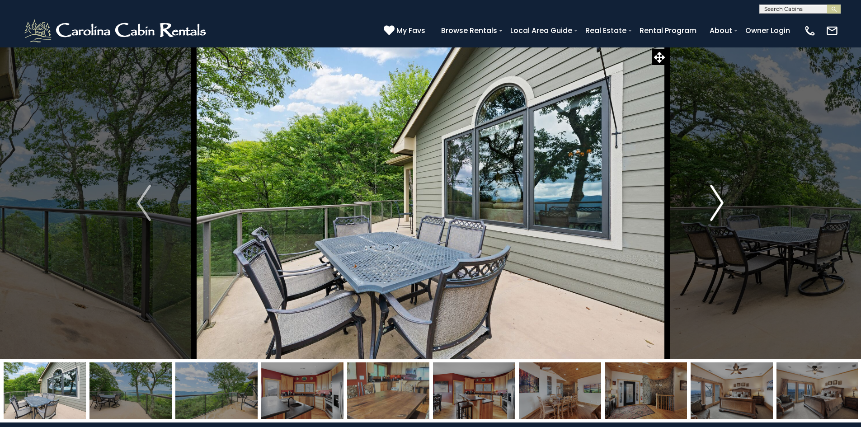
click at [715, 202] on img "Next" at bounding box center [717, 203] width 14 height 36
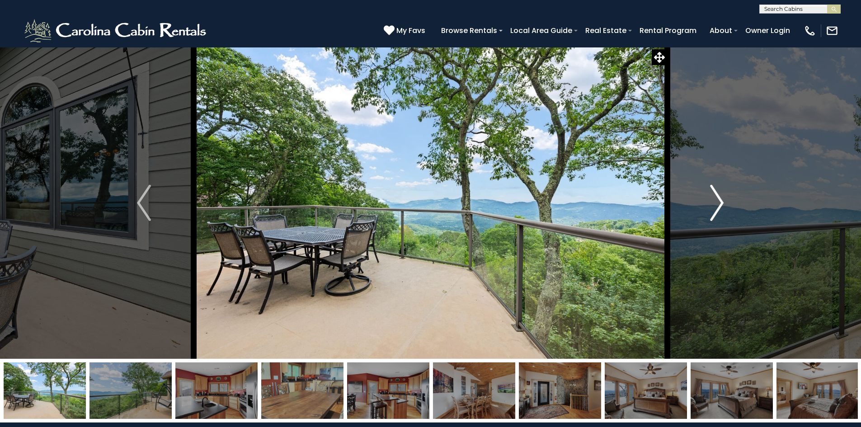
click at [715, 202] on img "Next" at bounding box center [717, 203] width 14 height 36
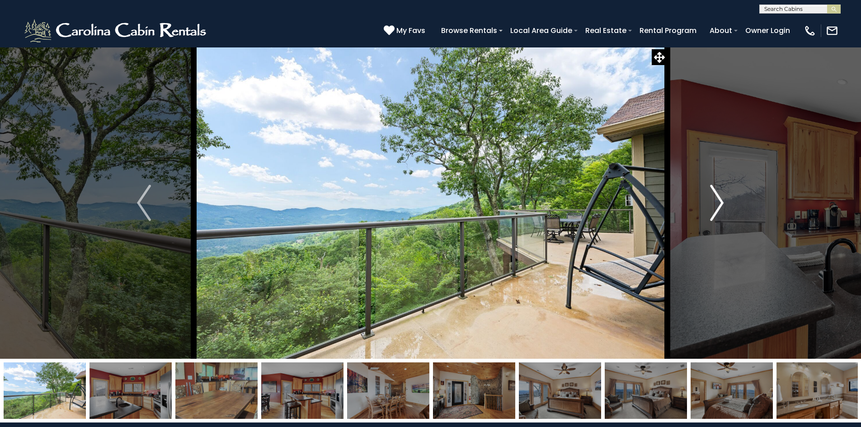
click at [715, 202] on img "Next" at bounding box center [717, 203] width 14 height 36
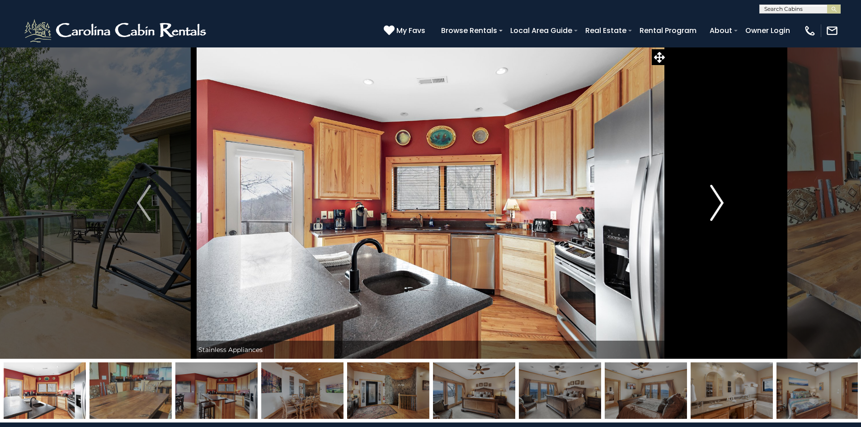
click at [715, 202] on img "Next" at bounding box center [717, 203] width 14 height 36
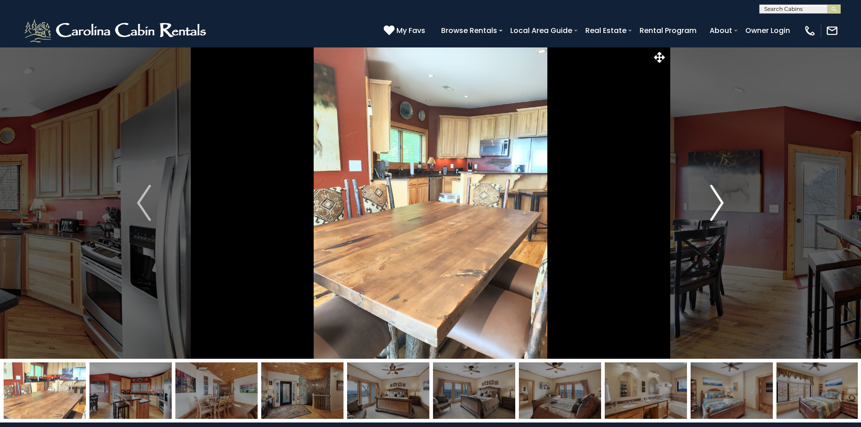
click at [715, 202] on img "Next" at bounding box center [717, 203] width 14 height 36
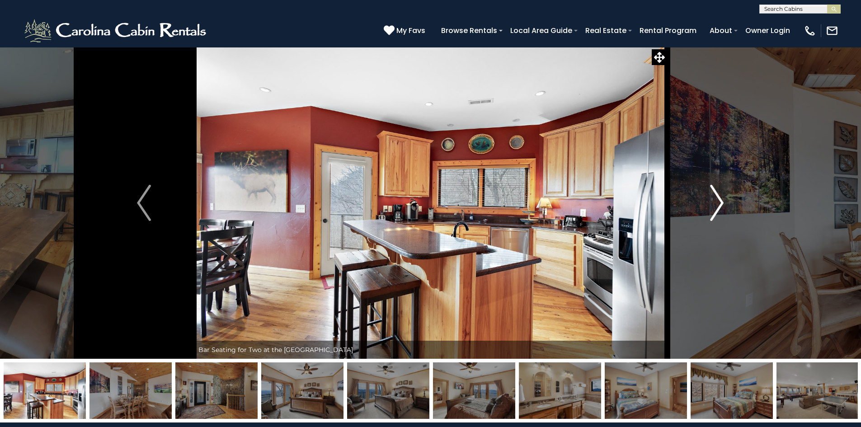
click at [715, 202] on img "Next" at bounding box center [717, 203] width 14 height 36
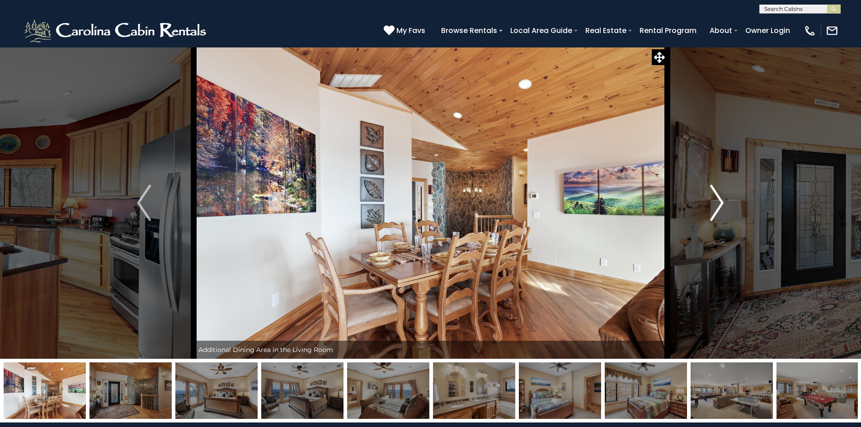
click at [715, 202] on img "Next" at bounding box center [717, 203] width 14 height 36
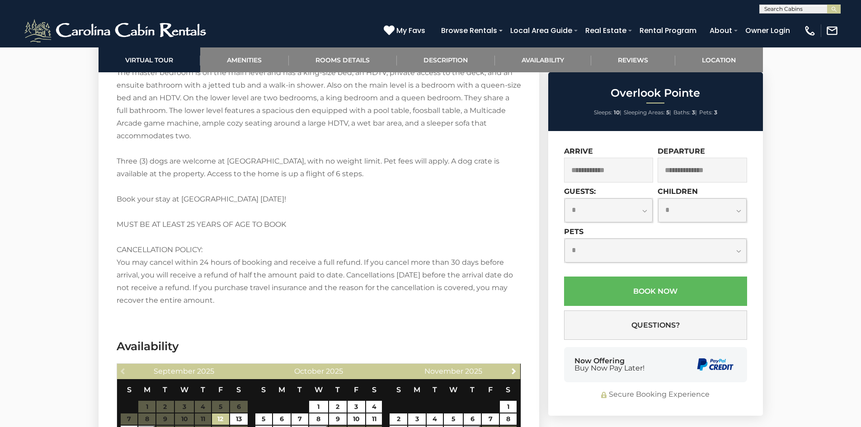
scroll to position [1480, 0]
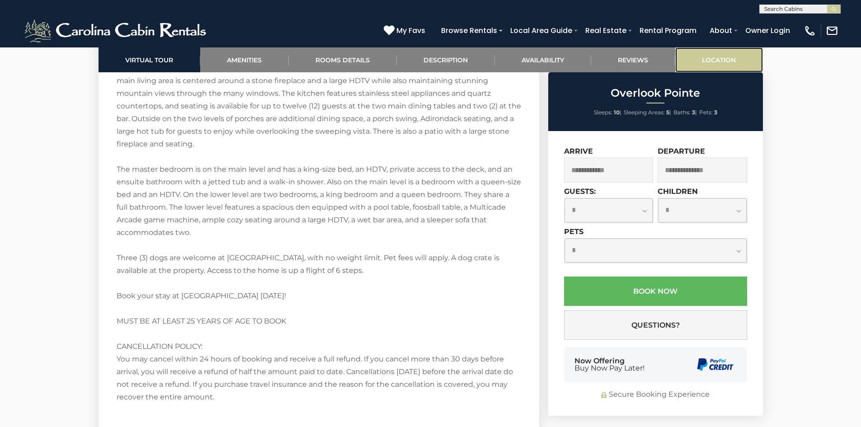
click at [735, 49] on link "Location" at bounding box center [719, 59] width 88 height 25
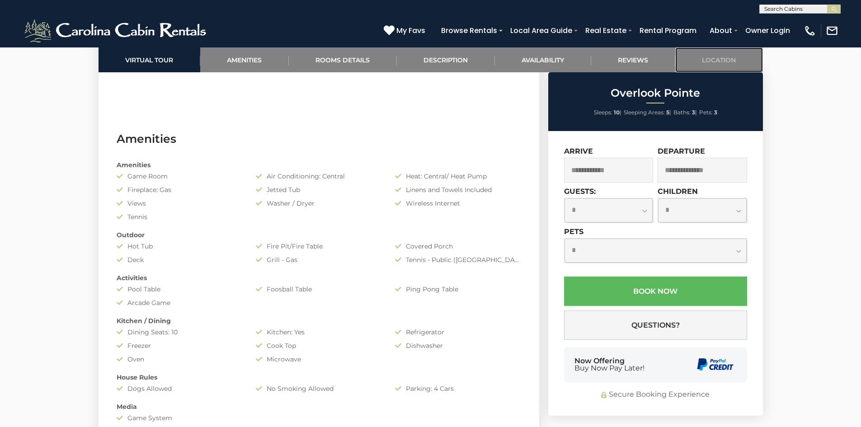
scroll to position [672, 0]
click at [625, 212] on select "**********" at bounding box center [608, 210] width 89 height 24
click at [647, 207] on select "**********" at bounding box center [608, 210] width 89 height 24
select select "*"
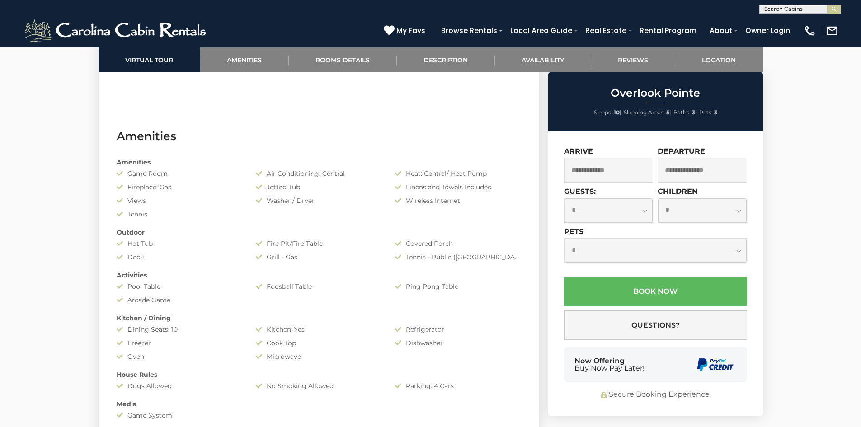
click at [564, 198] on select "**********" at bounding box center [608, 210] width 89 height 24
click at [731, 209] on select "**********" at bounding box center [702, 210] width 89 height 24
select select "*"
click at [658, 198] on select "**********" at bounding box center [702, 210] width 89 height 24
click at [726, 251] on select "**********" at bounding box center [655, 251] width 182 height 24
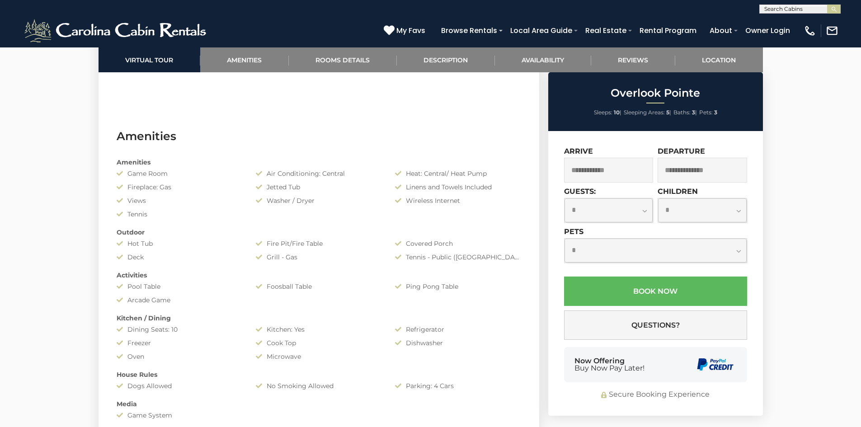
select select "*"
click at [564, 239] on select "**********" at bounding box center [655, 251] width 182 height 24
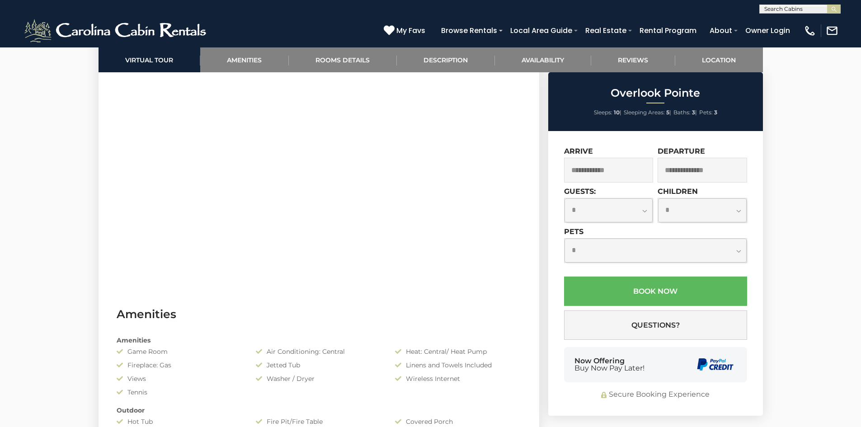
scroll to position [509, 0]
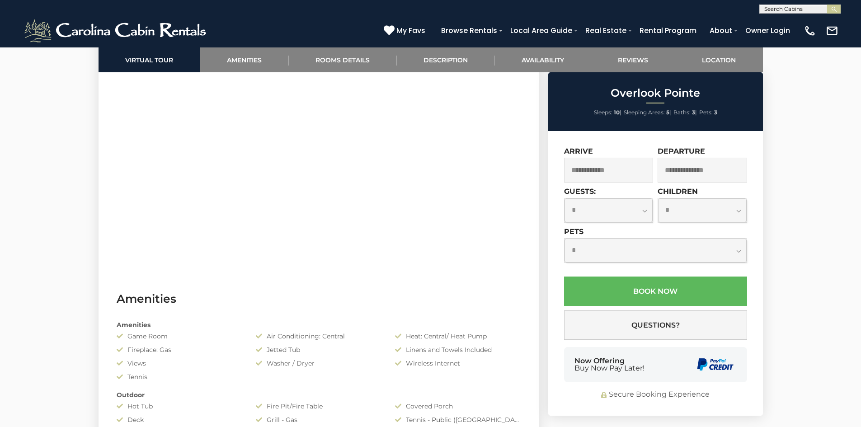
click at [701, 207] on select "**********" at bounding box center [702, 210] width 89 height 24
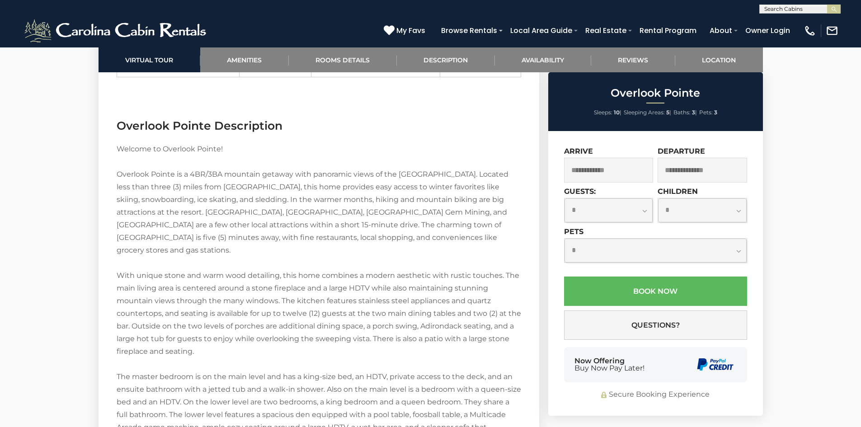
scroll to position [1270, 0]
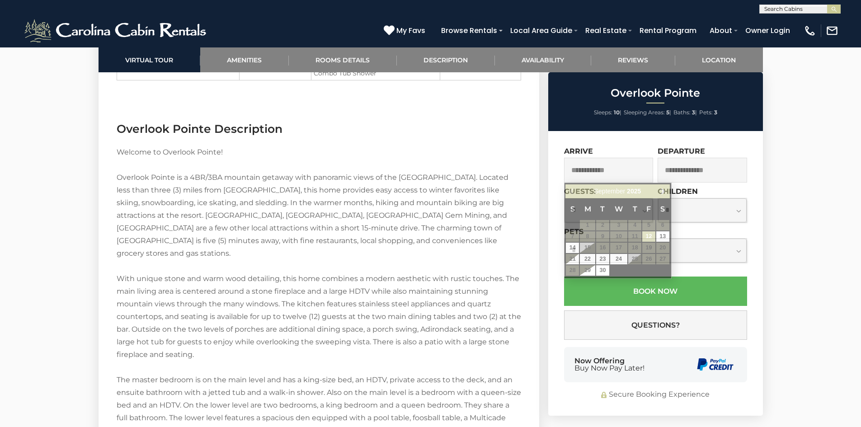
click at [601, 172] on input "text" at bounding box center [608, 170] width 89 height 25
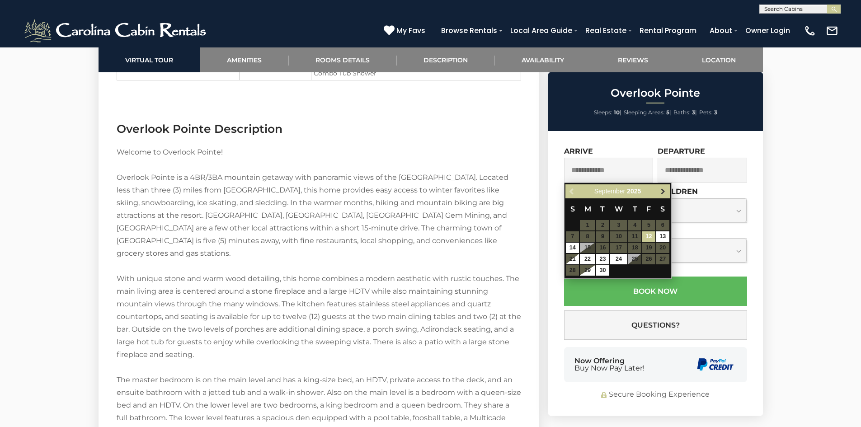
click at [667, 189] on link "Next" at bounding box center [663, 191] width 11 height 11
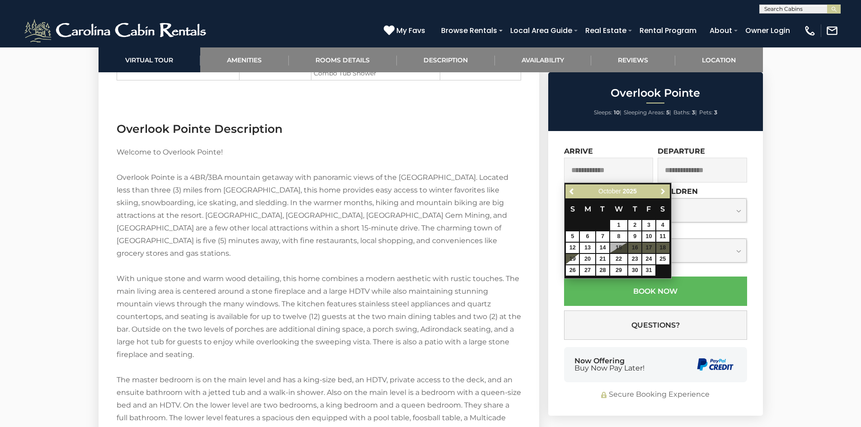
click at [667, 189] on link "Next" at bounding box center [663, 191] width 11 height 11
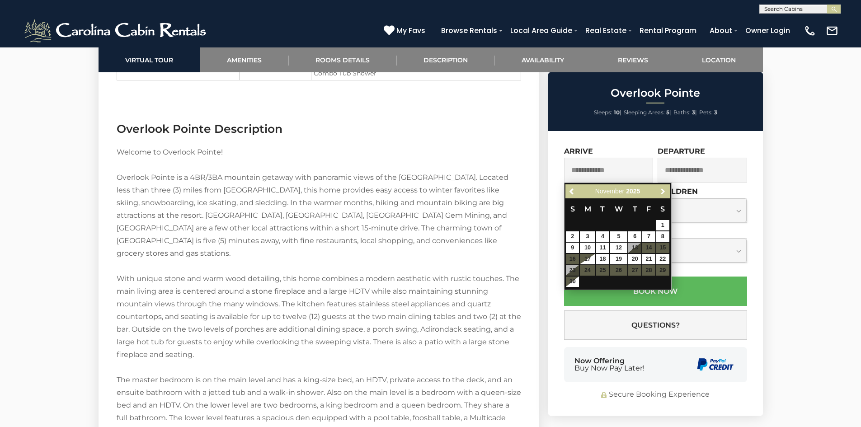
click at [667, 189] on link "Next" at bounding box center [663, 191] width 11 height 11
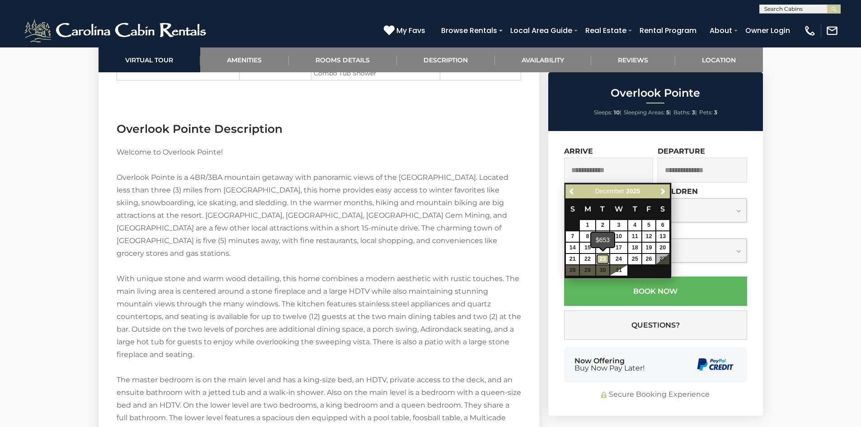
click at [599, 263] on link "23" at bounding box center [602, 259] width 13 height 10
type input "**********"
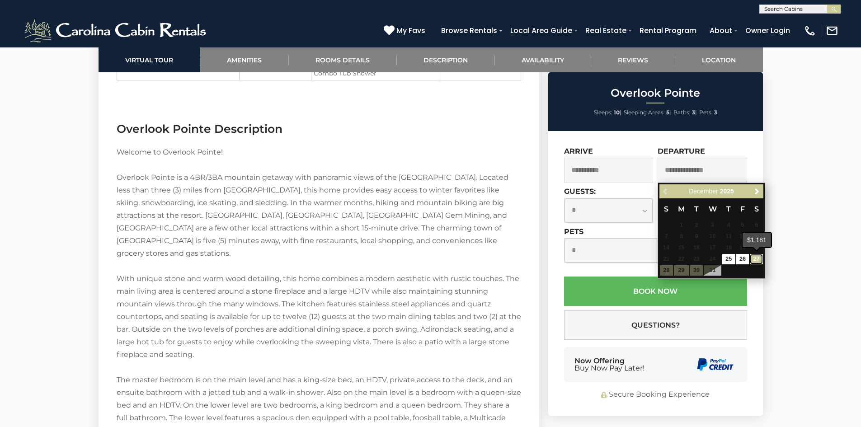
click at [755, 255] on link "27" at bounding box center [756, 259] width 13 height 10
type input "**********"
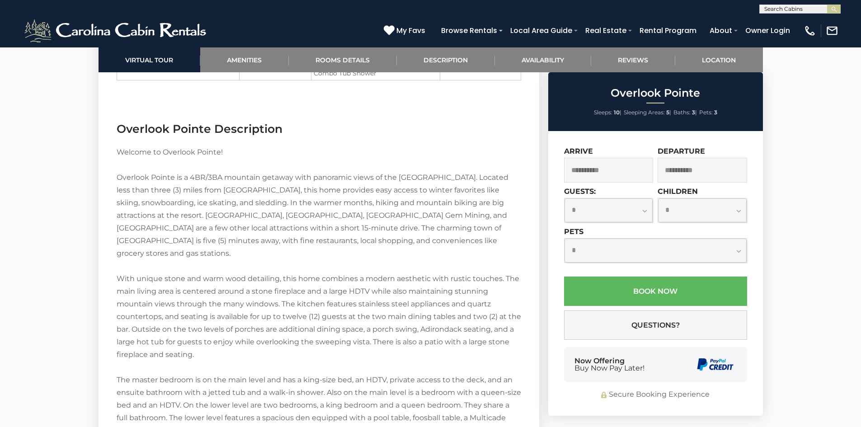
click at [690, 214] on select "**********" at bounding box center [702, 210] width 89 height 24
click at [606, 240] on select "**********" at bounding box center [655, 251] width 182 height 24
click at [803, 274] on div at bounding box center [430, 63] width 861 height 2573
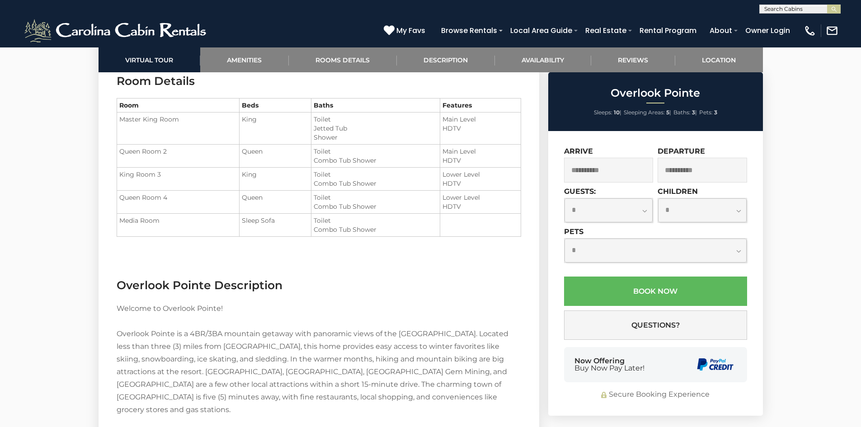
scroll to position [1135, 0]
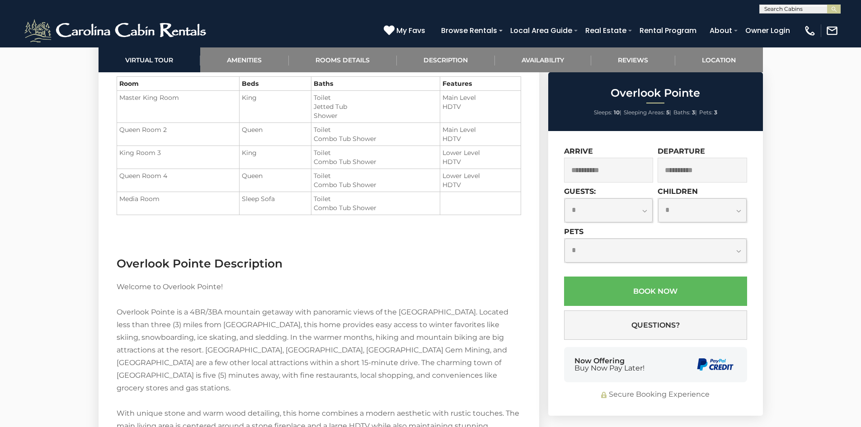
click at [690, 211] on select "**********" at bounding box center [702, 210] width 89 height 24
click at [658, 222] on select "**********" at bounding box center [702, 210] width 89 height 24
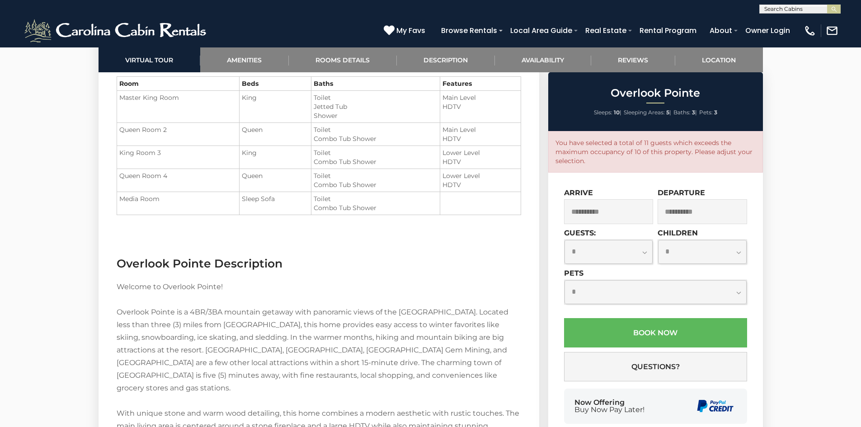
click at [680, 258] on select "**********" at bounding box center [702, 252] width 89 height 24
click at [658, 240] on select "**********" at bounding box center [702, 252] width 89 height 24
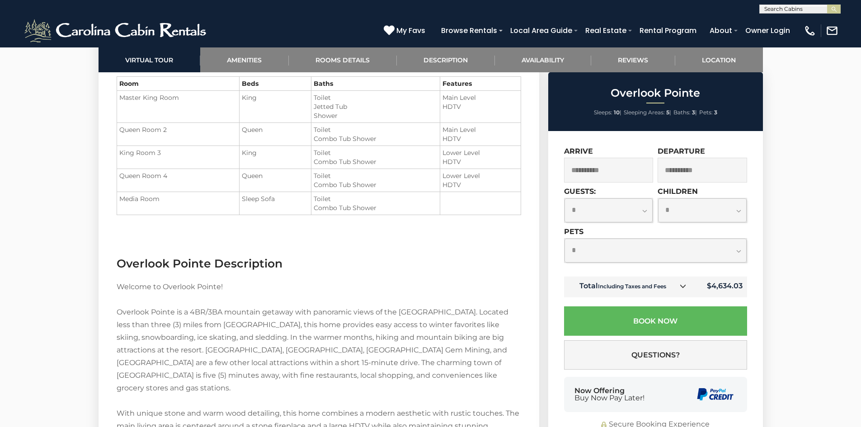
click at [735, 215] on select "**********" at bounding box center [702, 210] width 89 height 24
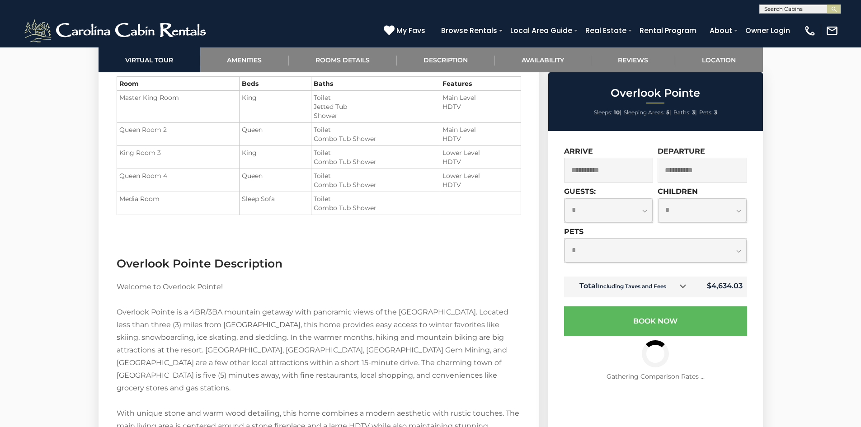
click at [658, 222] on select "**********" at bounding box center [702, 210] width 89 height 24
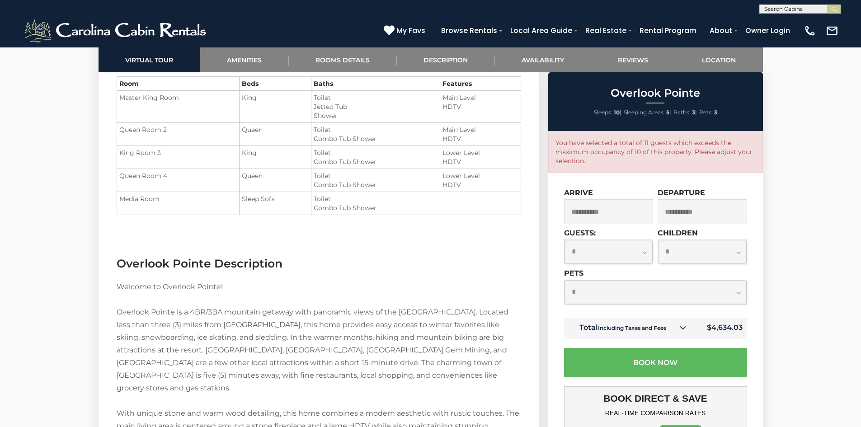
click at [683, 260] on select "**********" at bounding box center [702, 252] width 89 height 24
select select "*"
click at [658, 240] on select "**********" at bounding box center [702, 252] width 89 height 24
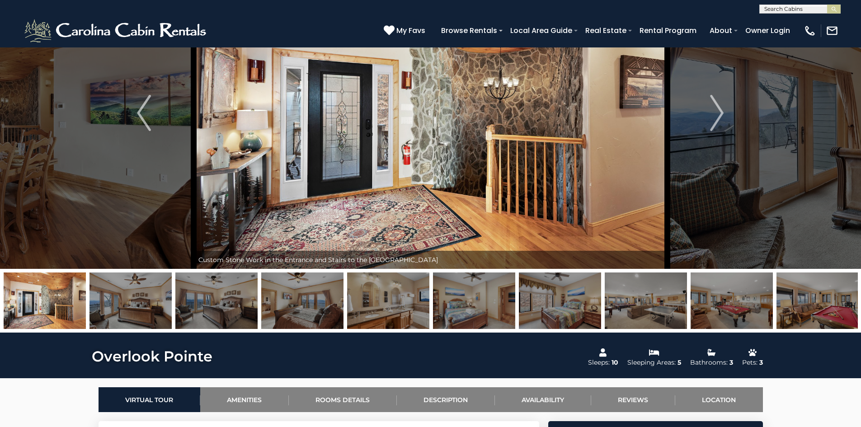
scroll to position [28, 0]
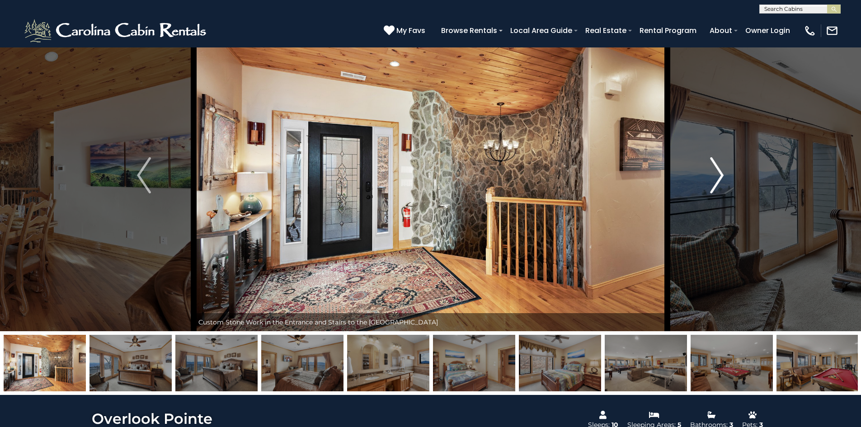
click at [710, 169] on img "Next" at bounding box center [717, 175] width 14 height 36
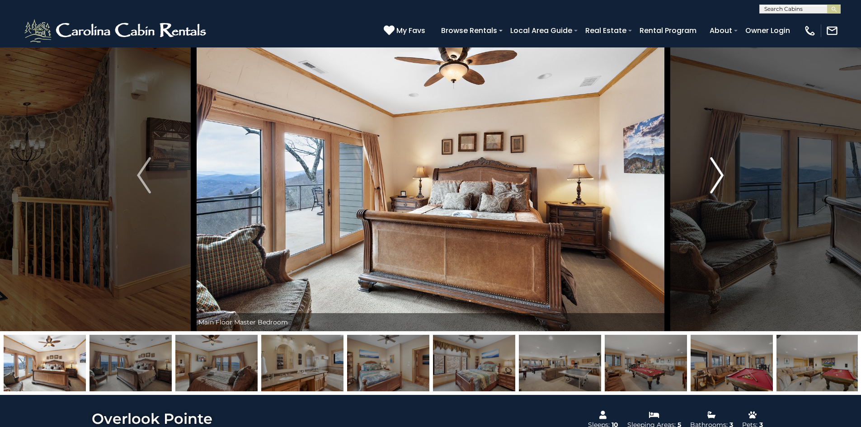
click at [720, 171] on img "Next" at bounding box center [717, 175] width 14 height 36
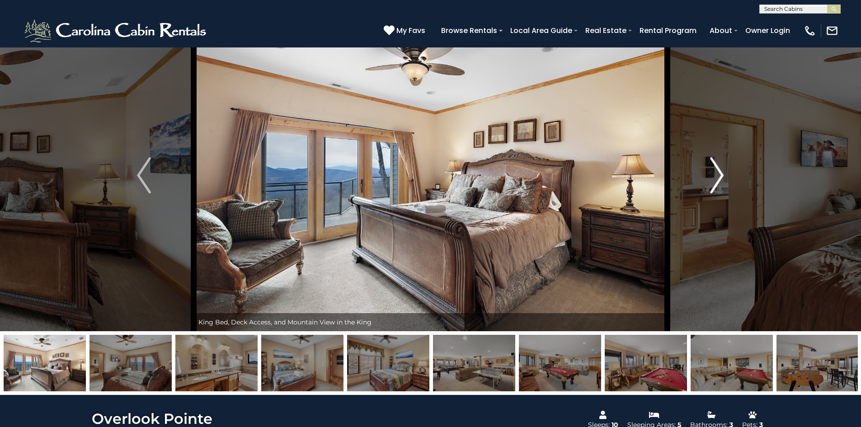
click at [720, 171] on img "Next" at bounding box center [717, 175] width 14 height 36
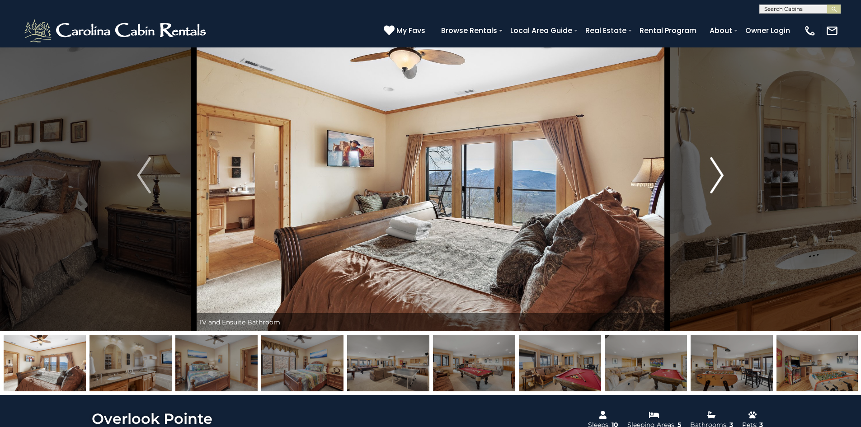
click at [720, 171] on img "Next" at bounding box center [717, 175] width 14 height 36
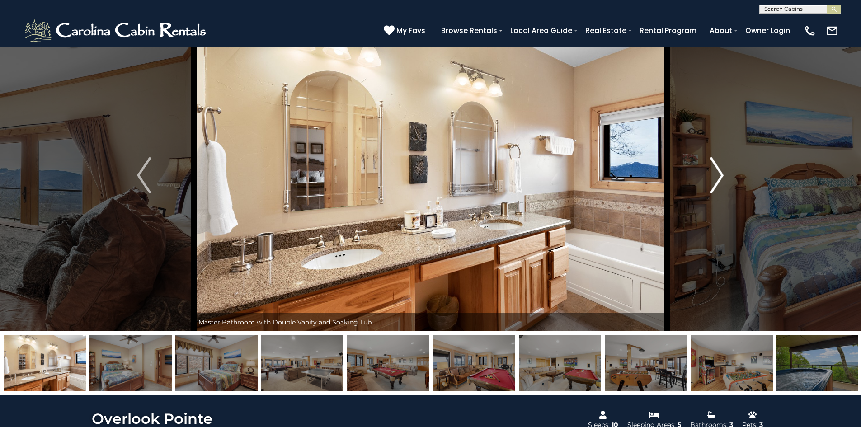
click at [720, 171] on img "Next" at bounding box center [717, 175] width 14 height 36
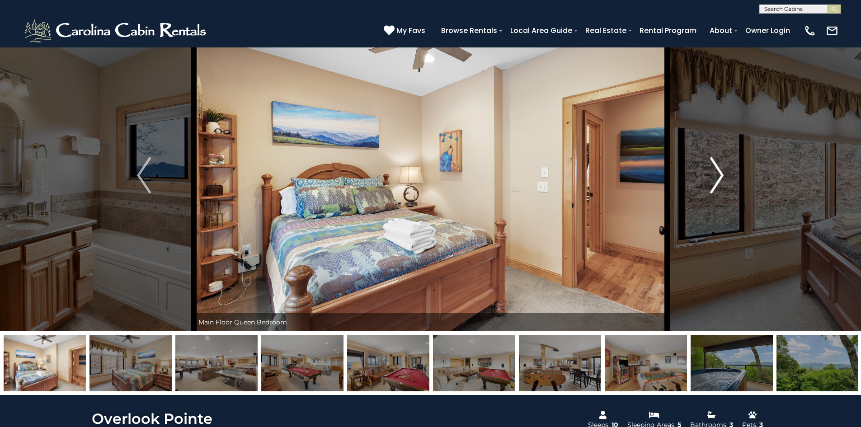
click at [720, 171] on img "Next" at bounding box center [717, 175] width 14 height 36
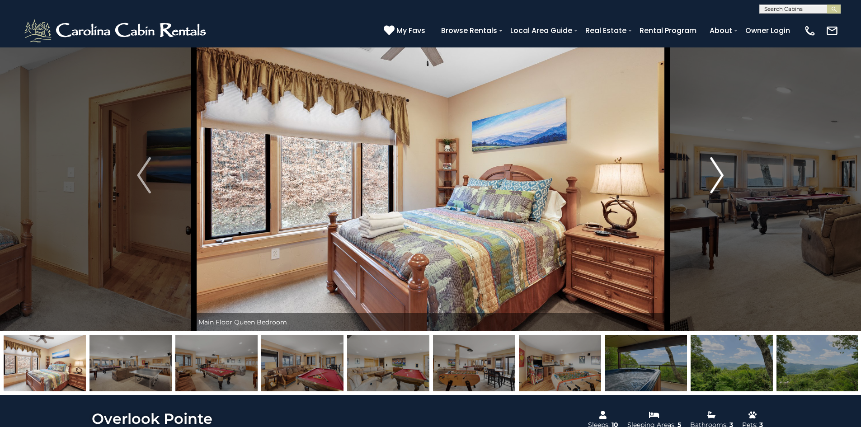
click at [720, 171] on img "Next" at bounding box center [717, 175] width 14 height 36
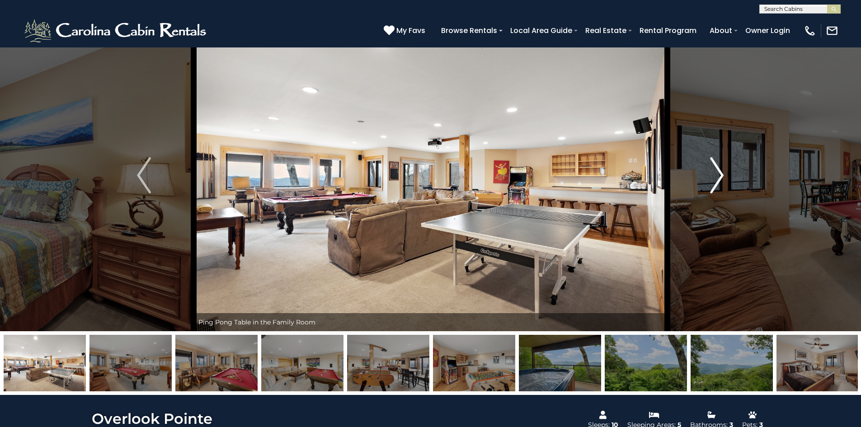
click at [720, 171] on img "Next" at bounding box center [717, 175] width 14 height 36
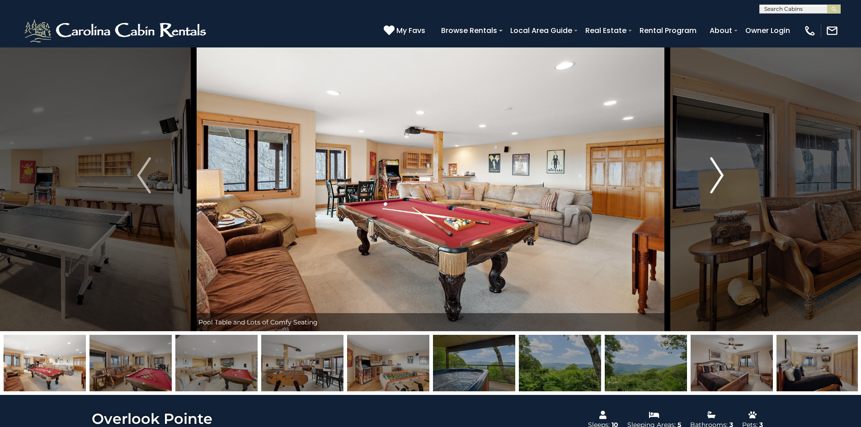
click at [720, 171] on img "Next" at bounding box center [717, 175] width 14 height 36
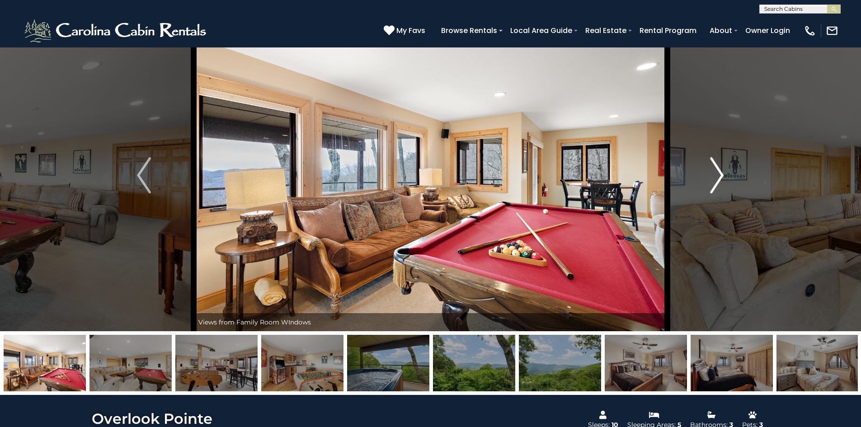
click at [720, 171] on img "Next" at bounding box center [717, 175] width 14 height 36
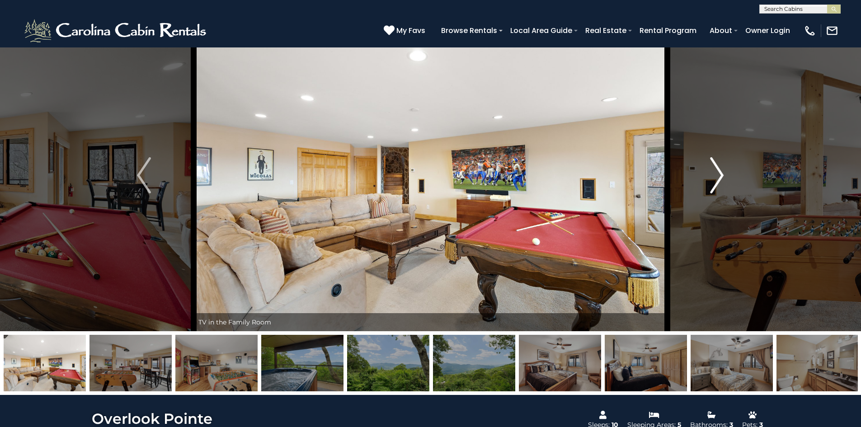
click at [720, 171] on img "Next" at bounding box center [717, 175] width 14 height 36
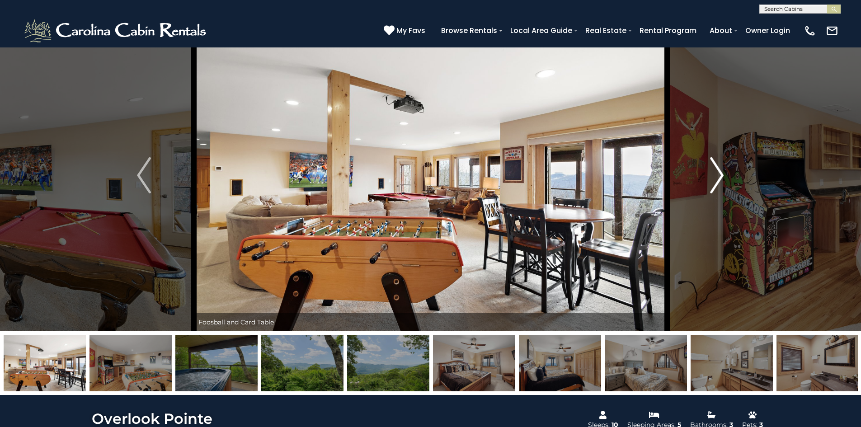
click at [720, 171] on img "Next" at bounding box center [717, 175] width 14 height 36
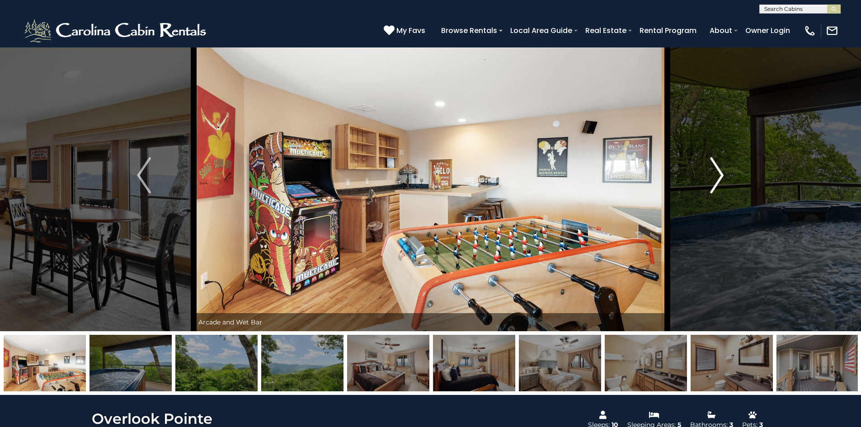
click at [720, 171] on img "Next" at bounding box center [717, 175] width 14 height 36
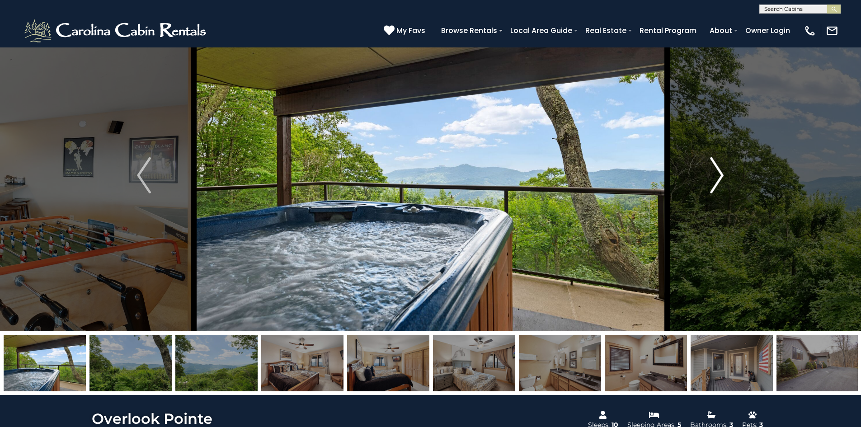
click at [720, 171] on img "Next" at bounding box center [717, 175] width 14 height 36
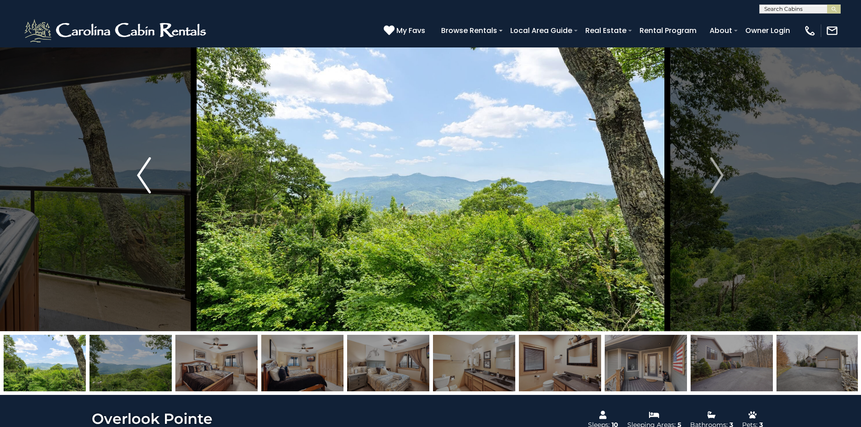
click at [135, 183] on button "Previous" at bounding box center [143, 175] width 99 height 312
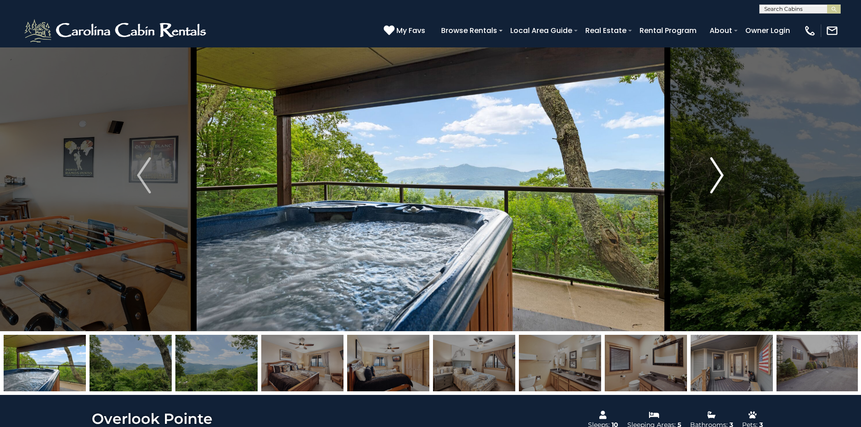
click at [718, 172] on img "Next" at bounding box center [717, 175] width 14 height 36
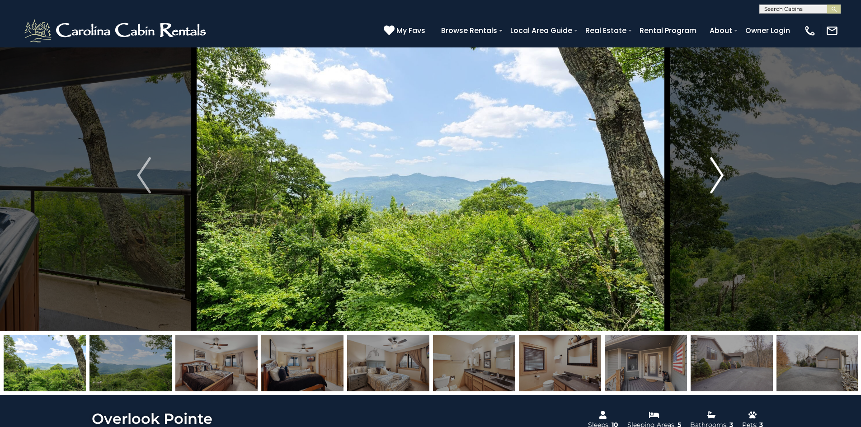
click at [718, 172] on img "Next" at bounding box center [717, 175] width 14 height 36
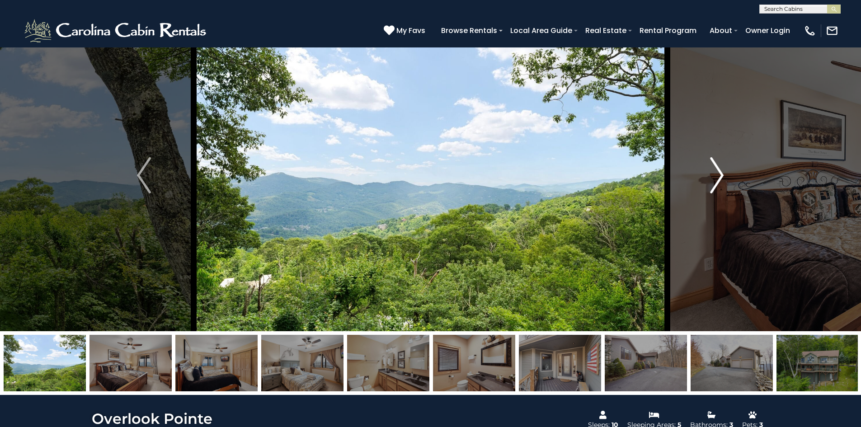
click at [718, 172] on img "Next" at bounding box center [717, 175] width 14 height 36
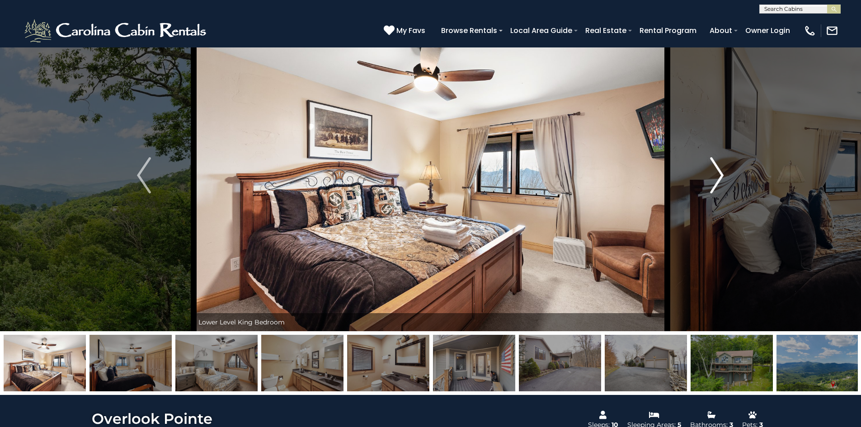
click at [718, 172] on img "Next" at bounding box center [717, 175] width 14 height 36
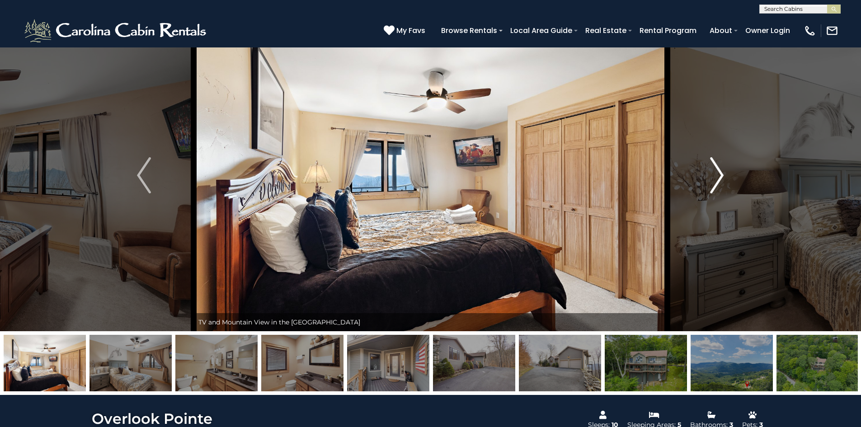
click at [718, 172] on img "Next" at bounding box center [717, 175] width 14 height 36
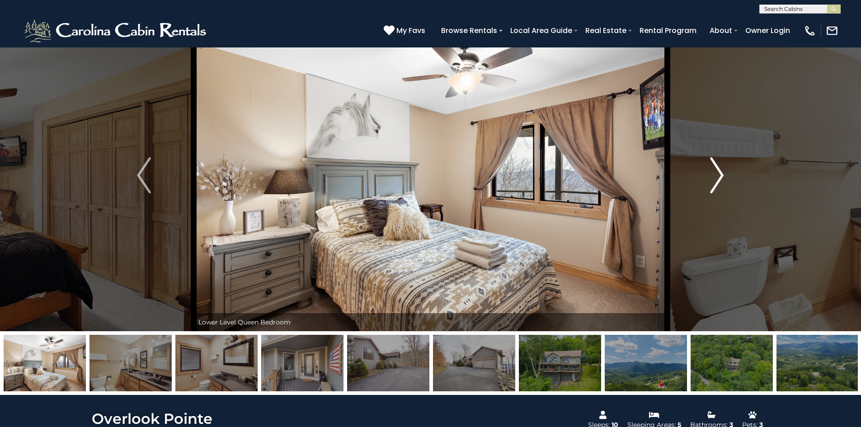
click at [718, 172] on img "Next" at bounding box center [717, 175] width 14 height 36
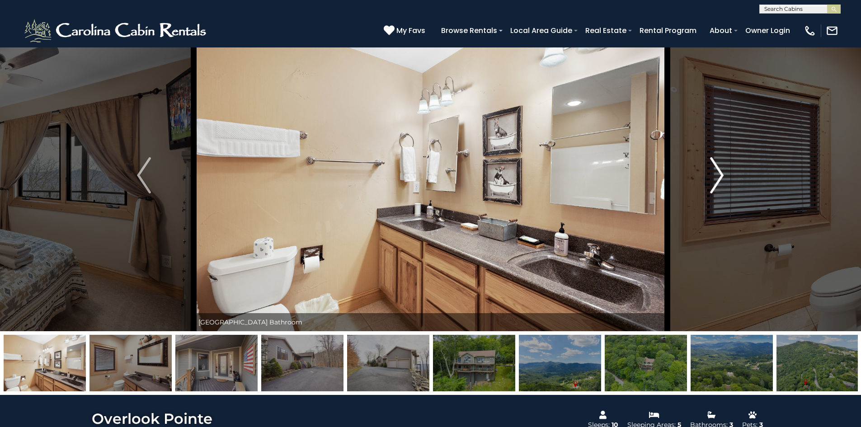
click at [718, 172] on img "Next" at bounding box center [717, 175] width 14 height 36
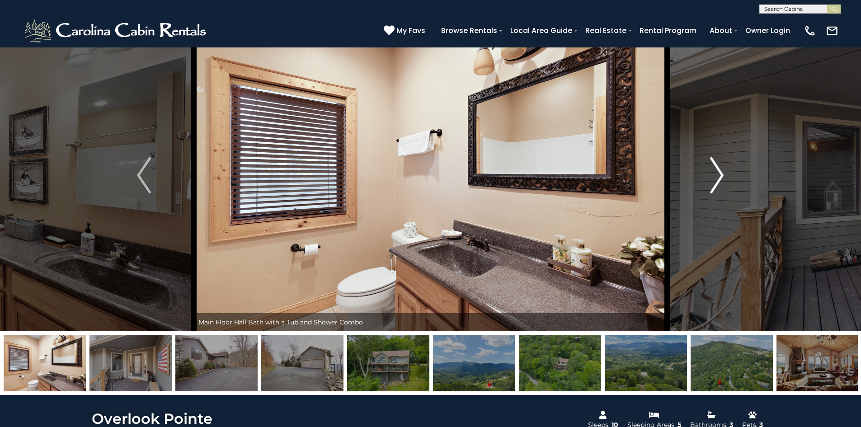
click at [718, 172] on img "Next" at bounding box center [717, 175] width 14 height 36
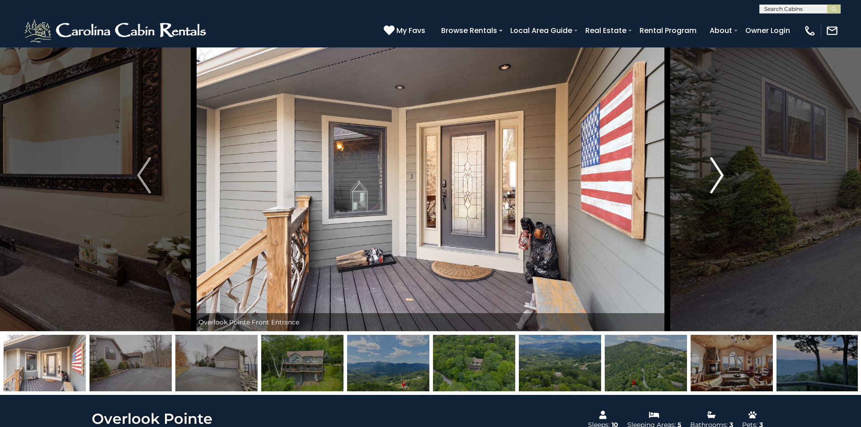
click at [718, 172] on img "Next" at bounding box center [717, 175] width 14 height 36
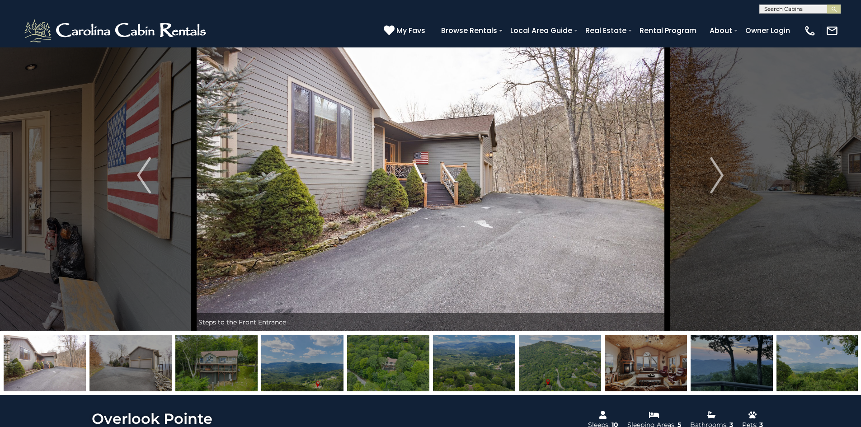
click at [653, 338] on img at bounding box center [646, 363] width 82 height 56
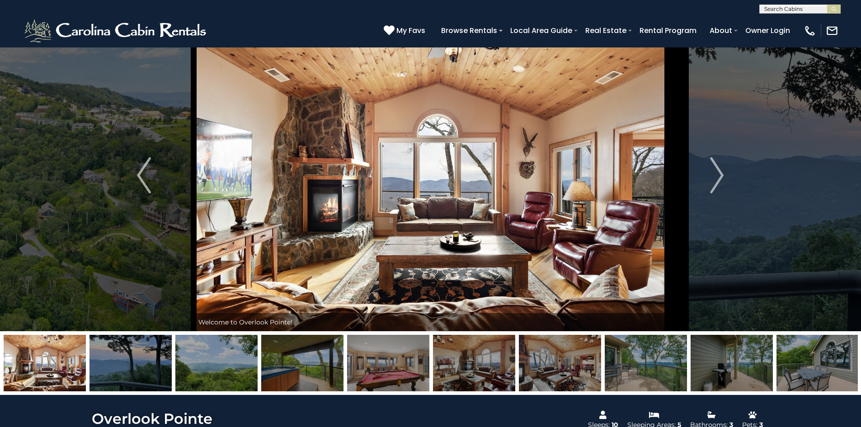
click at [653, 338] on img at bounding box center [646, 363] width 82 height 56
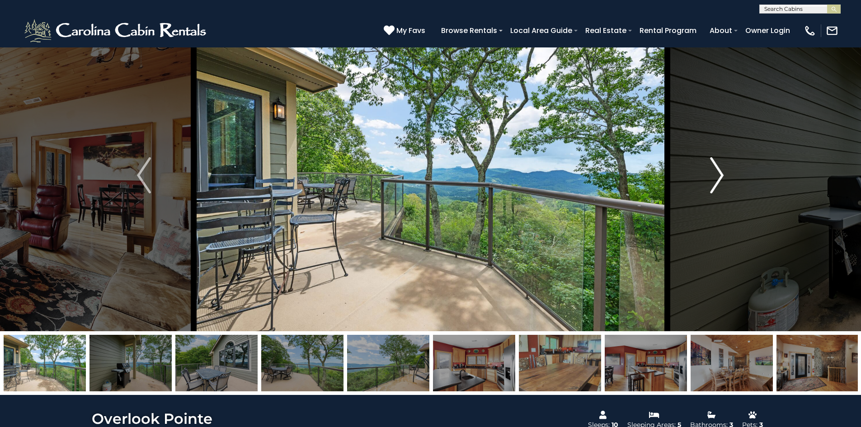
click at [722, 181] on img "Next" at bounding box center [717, 175] width 14 height 36
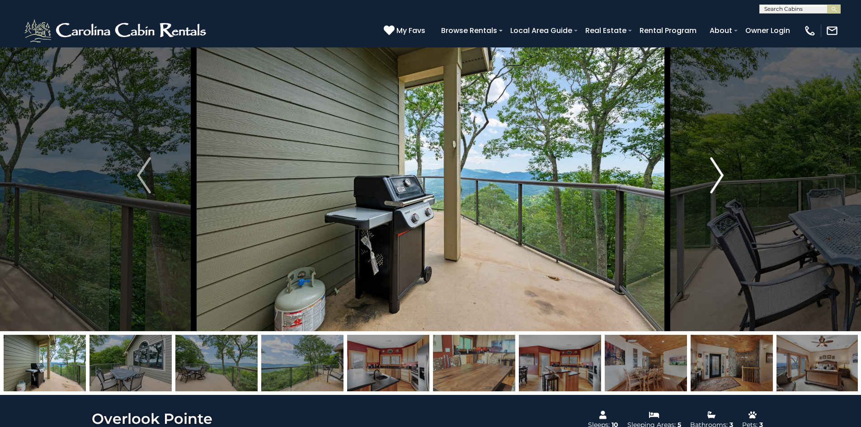
click at [722, 181] on img "Next" at bounding box center [717, 175] width 14 height 36
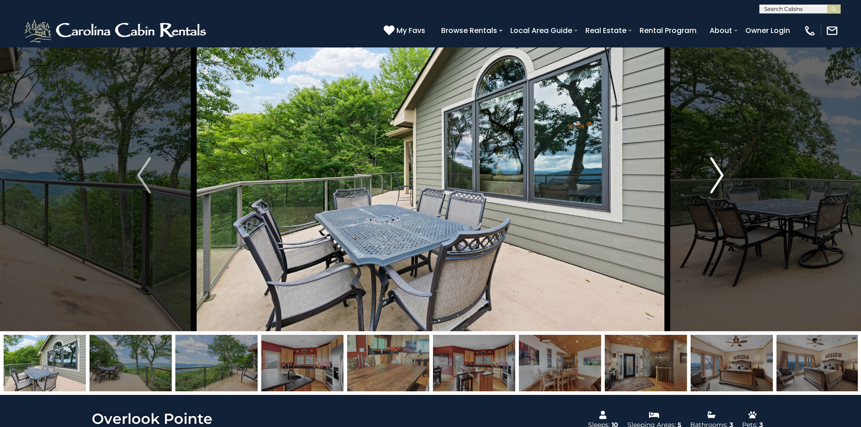
click at [722, 181] on img "Next" at bounding box center [717, 175] width 14 height 36
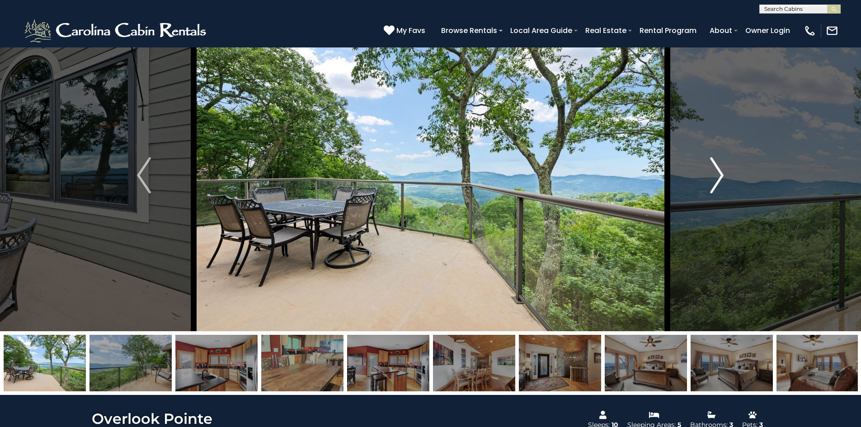
click at [722, 181] on img "Next" at bounding box center [717, 175] width 14 height 36
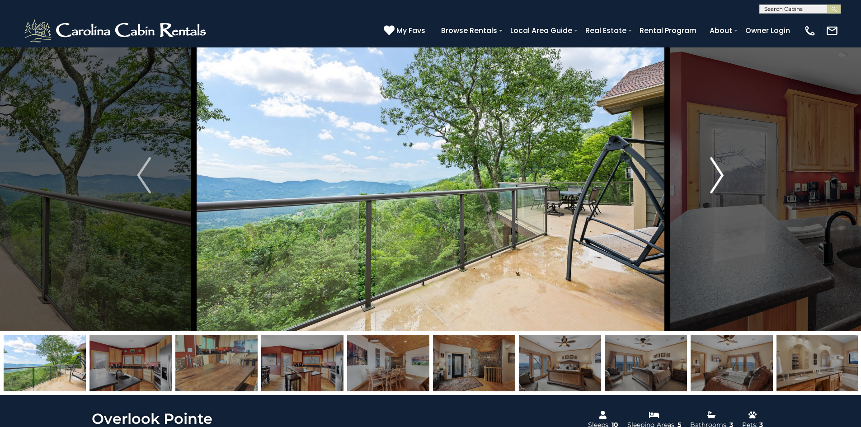
click at [722, 181] on img "Next" at bounding box center [717, 175] width 14 height 36
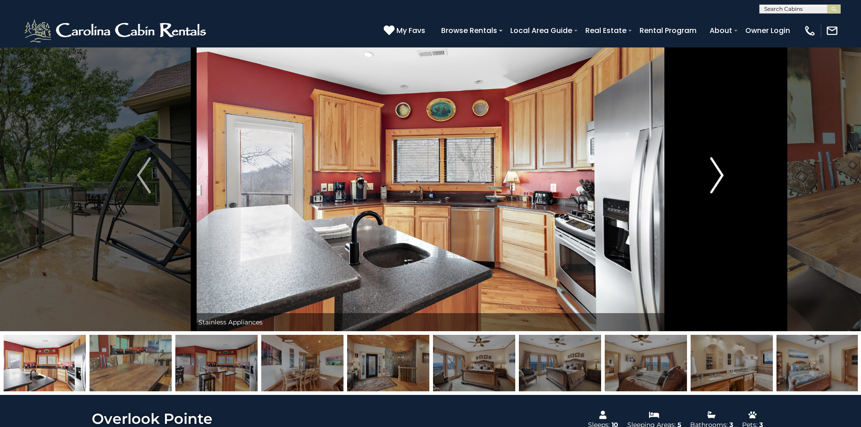
click at [722, 181] on img "Next" at bounding box center [717, 175] width 14 height 36
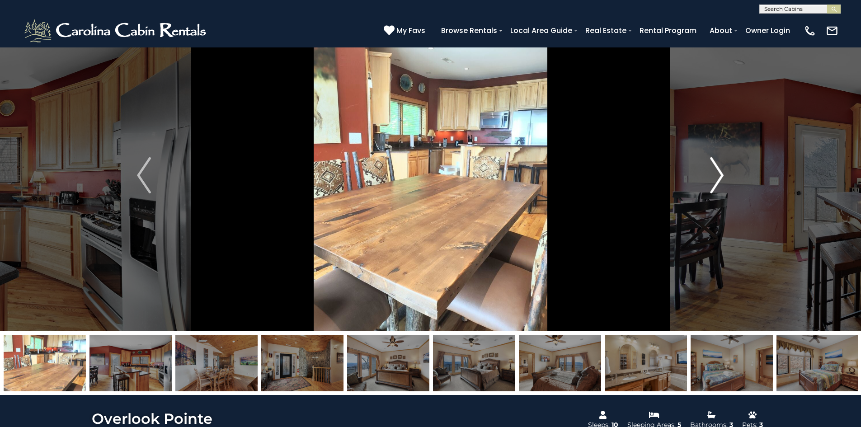
click at [722, 181] on img "Next" at bounding box center [717, 175] width 14 height 36
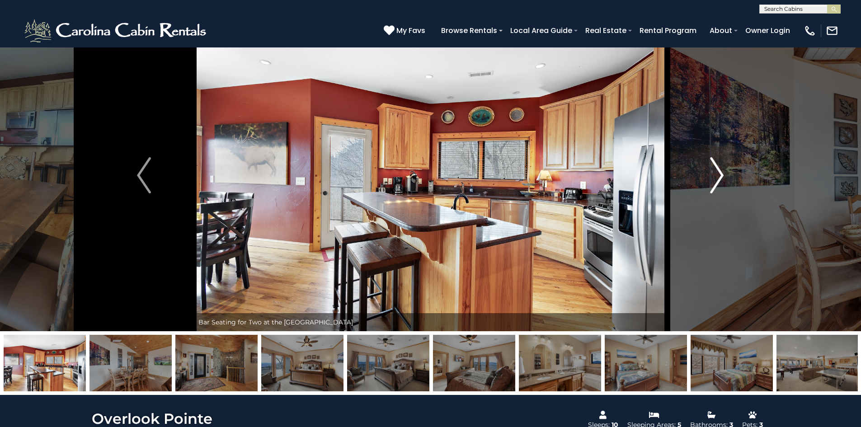
click at [722, 181] on img "Next" at bounding box center [717, 175] width 14 height 36
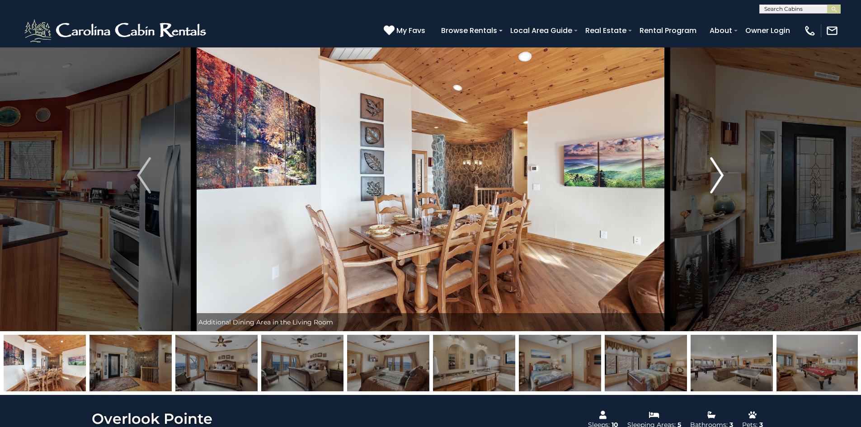
click at [724, 175] on button "Next" at bounding box center [716, 175] width 99 height 312
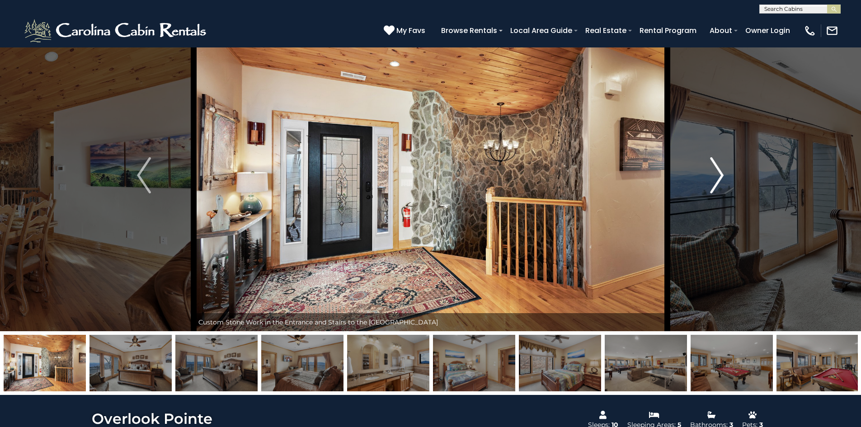
click at [724, 175] on button "Next" at bounding box center [716, 175] width 99 height 312
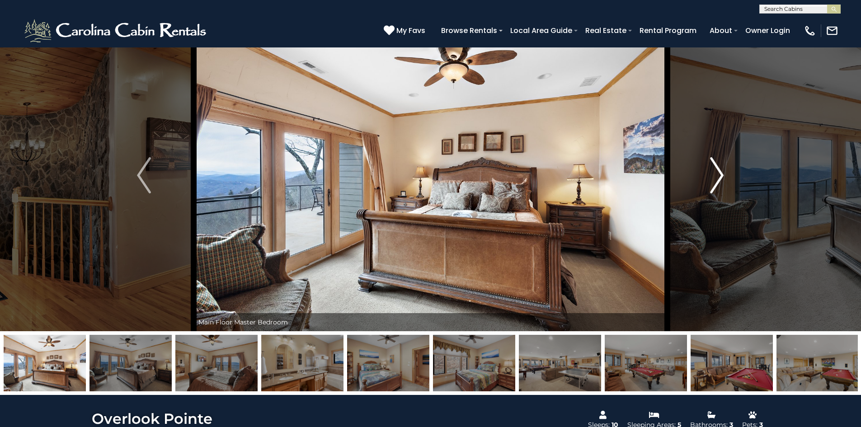
click at [724, 175] on button "Next" at bounding box center [716, 175] width 99 height 312
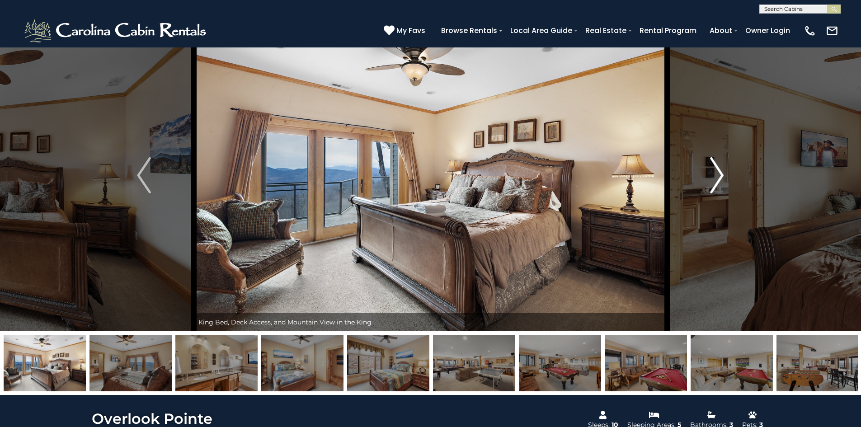
click at [724, 175] on button "Next" at bounding box center [716, 175] width 99 height 312
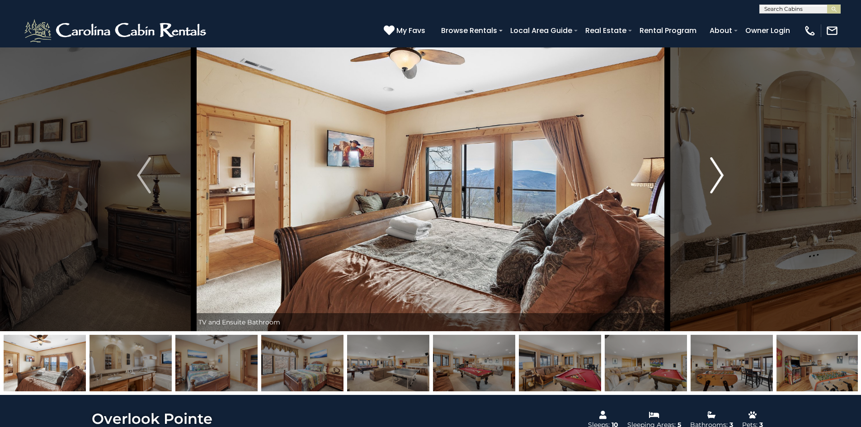
click at [724, 175] on button "Next" at bounding box center [716, 175] width 99 height 312
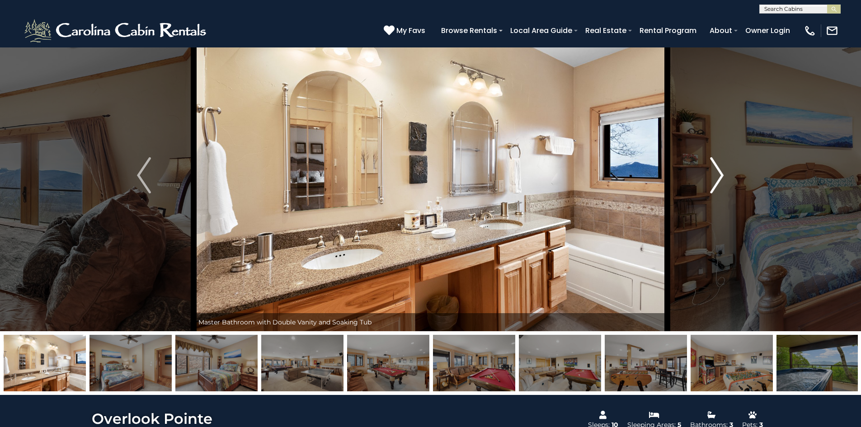
click at [724, 175] on button "Next" at bounding box center [716, 175] width 99 height 312
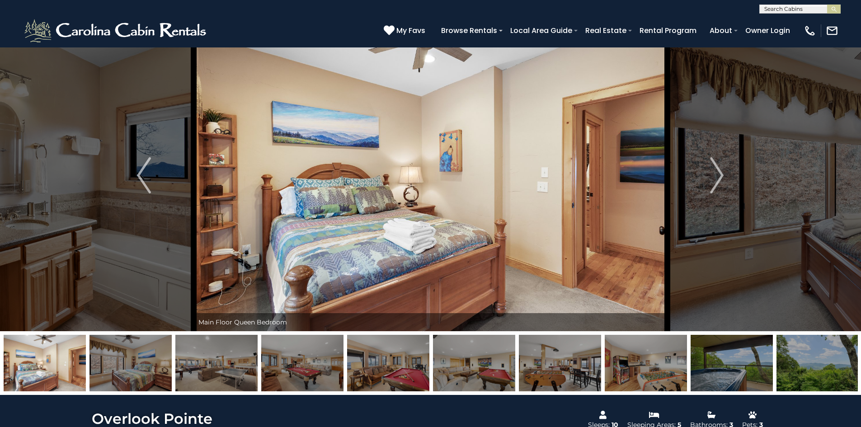
click at [748, 363] on img at bounding box center [732, 363] width 82 height 56
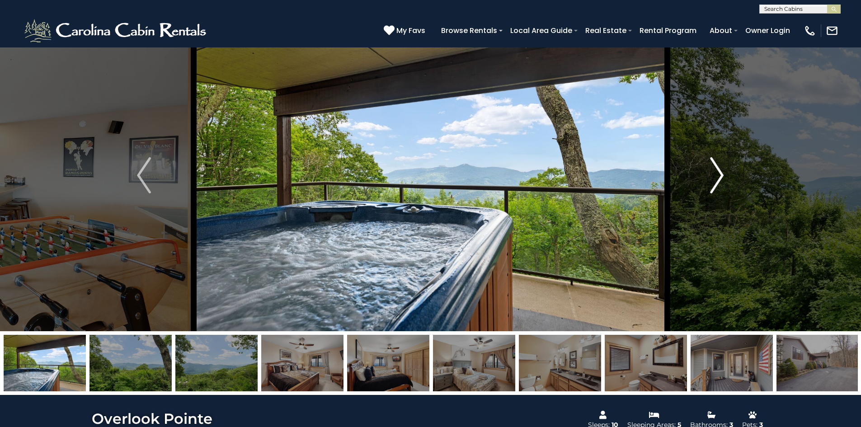
click at [715, 178] on img "Next" at bounding box center [717, 175] width 14 height 36
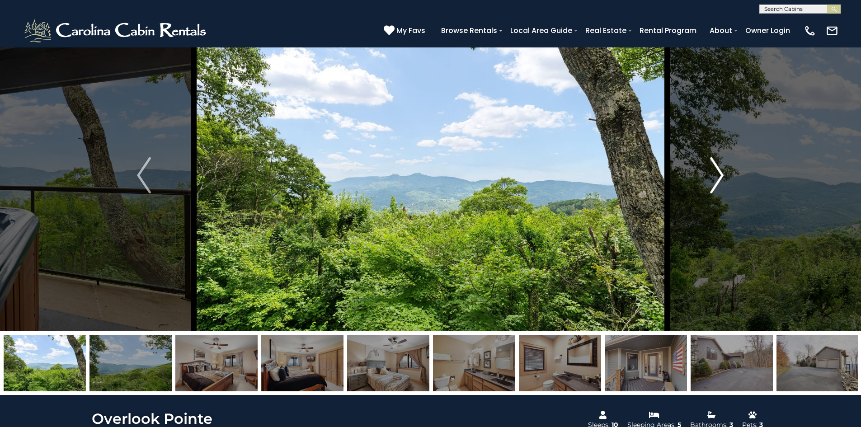
click at [715, 178] on img "Next" at bounding box center [717, 175] width 14 height 36
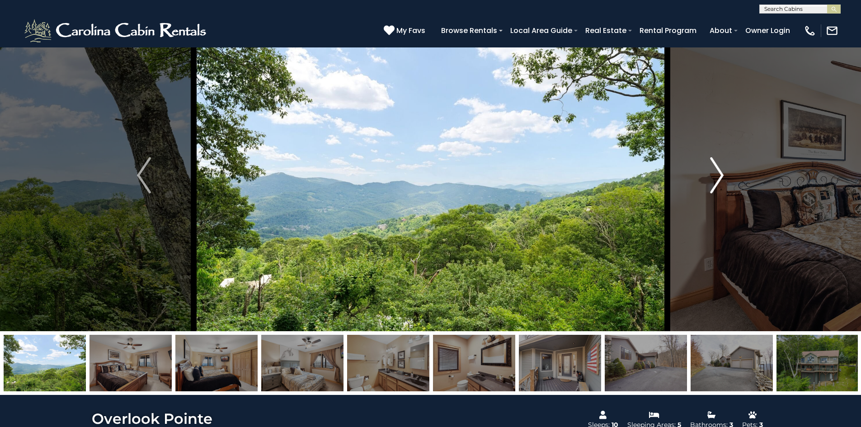
click at [715, 178] on img "Next" at bounding box center [717, 175] width 14 height 36
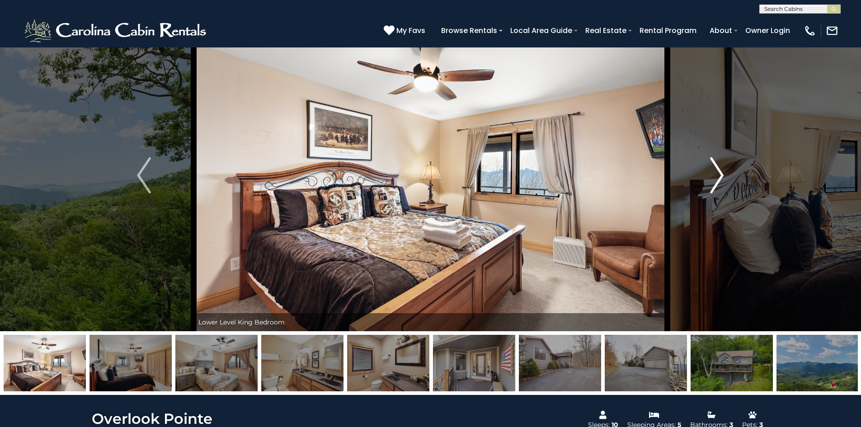
click at [715, 178] on img "Next" at bounding box center [717, 175] width 14 height 36
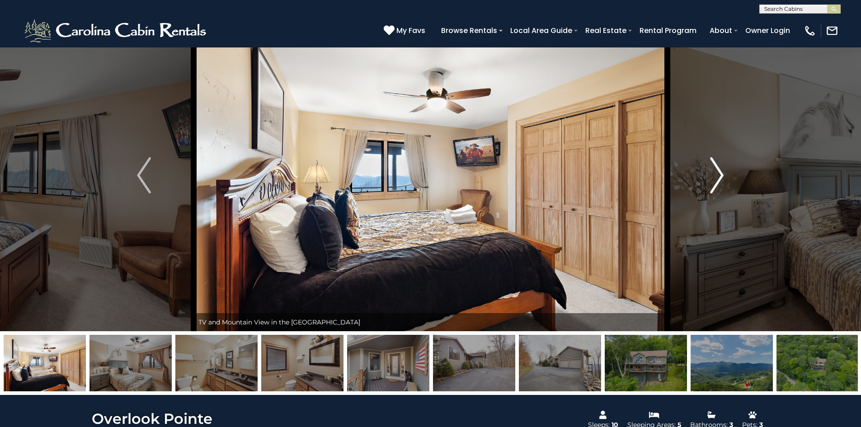
click at [715, 178] on img "Next" at bounding box center [717, 175] width 14 height 36
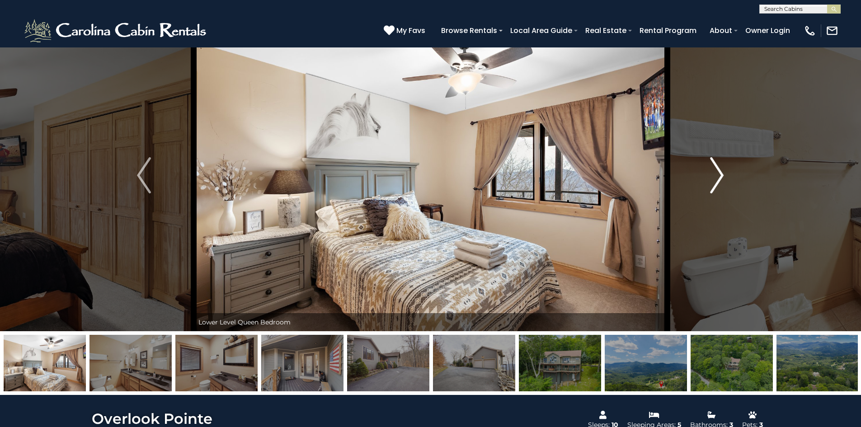
click at [715, 178] on img "Next" at bounding box center [717, 175] width 14 height 36
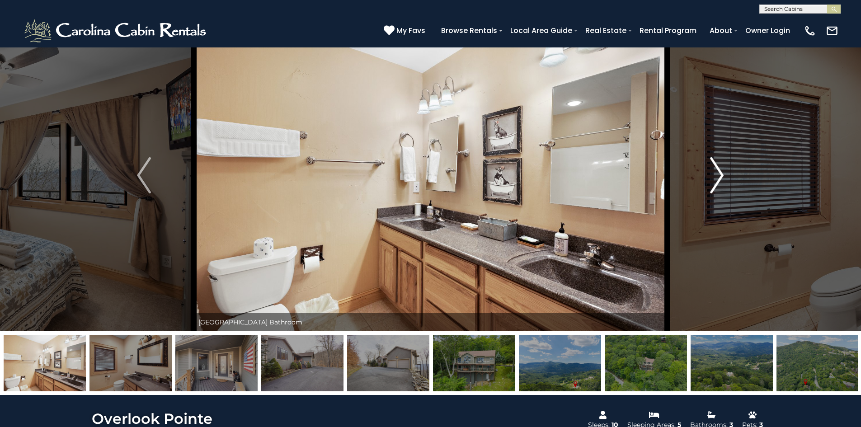
click at [715, 178] on img "Next" at bounding box center [717, 175] width 14 height 36
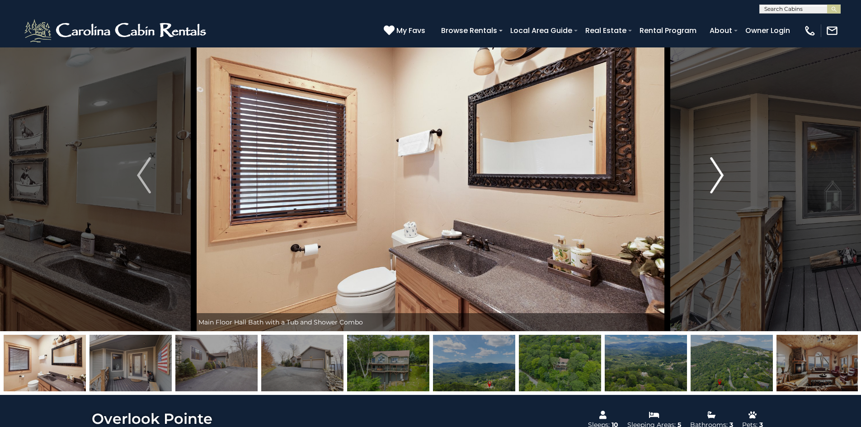
click at [715, 178] on img "Next" at bounding box center [717, 175] width 14 height 36
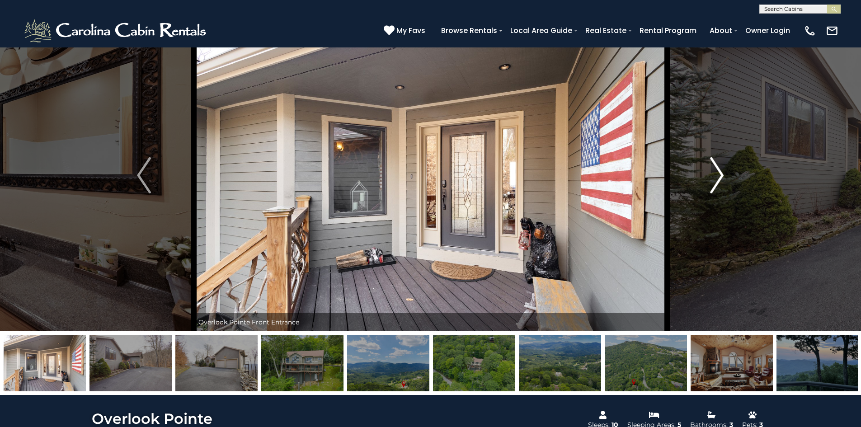
click at [715, 178] on img "Next" at bounding box center [717, 175] width 14 height 36
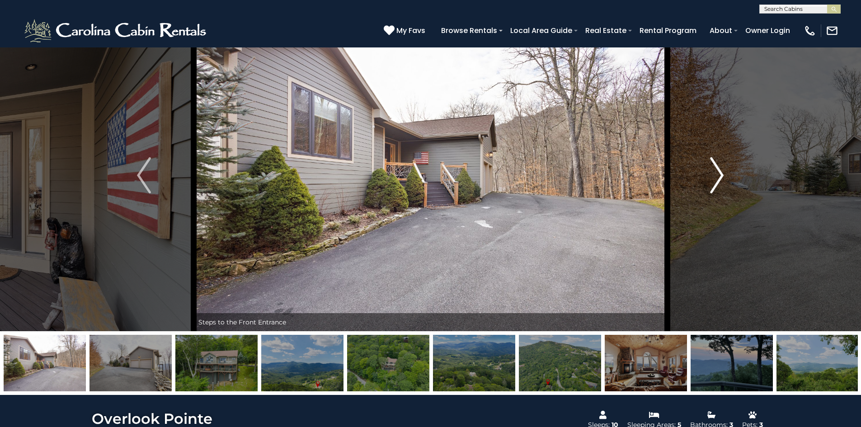
click at [715, 178] on img "Next" at bounding box center [717, 175] width 14 height 36
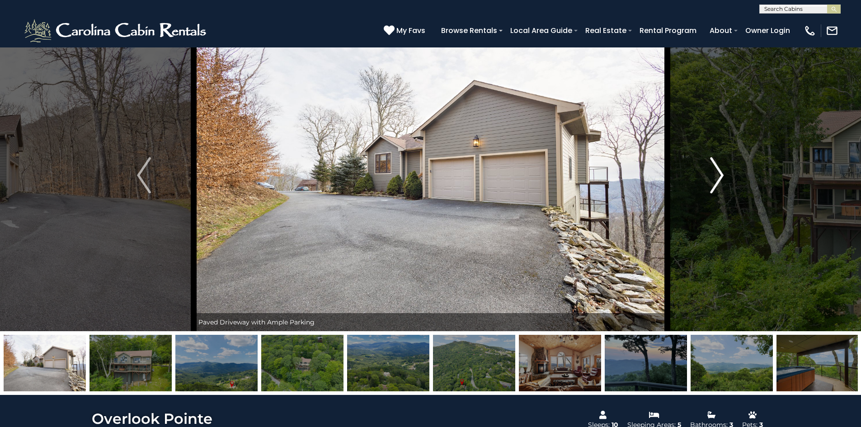
click at [717, 179] on img "Next" at bounding box center [717, 175] width 14 height 36
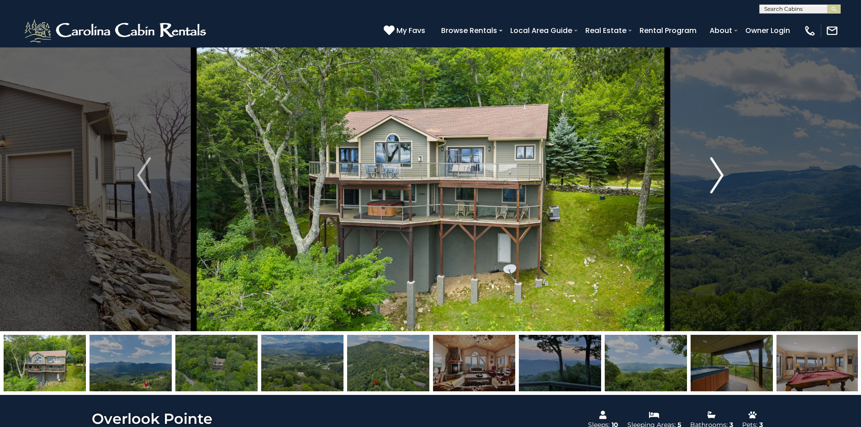
click at [718, 170] on img "Next" at bounding box center [717, 175] width 14 height 36
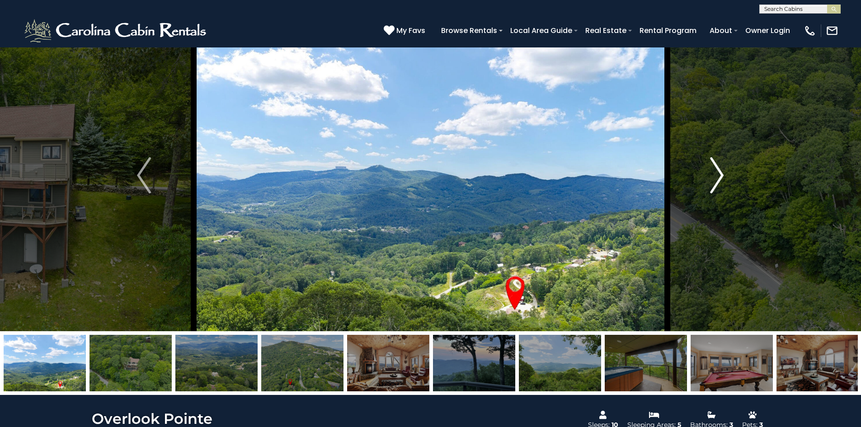
click at [718, 178] on img "Next" at bounding box center [717, 175] width 14 height 36
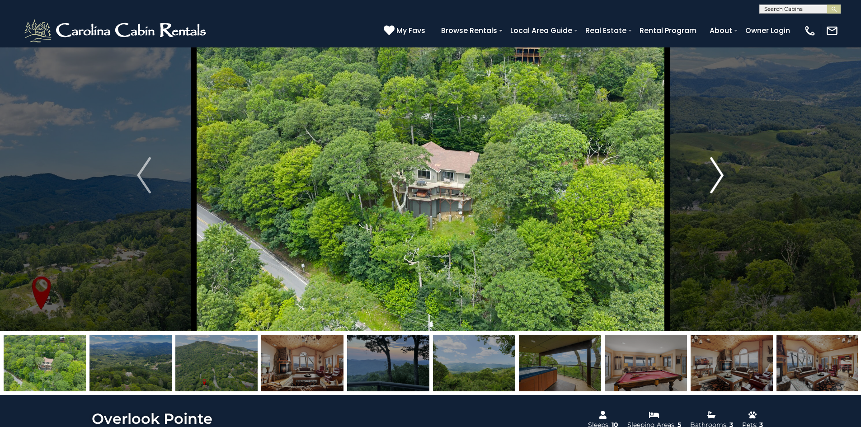
click at [720, 177] on img "Next" at bounding box center [717, 175] width 14 height 36
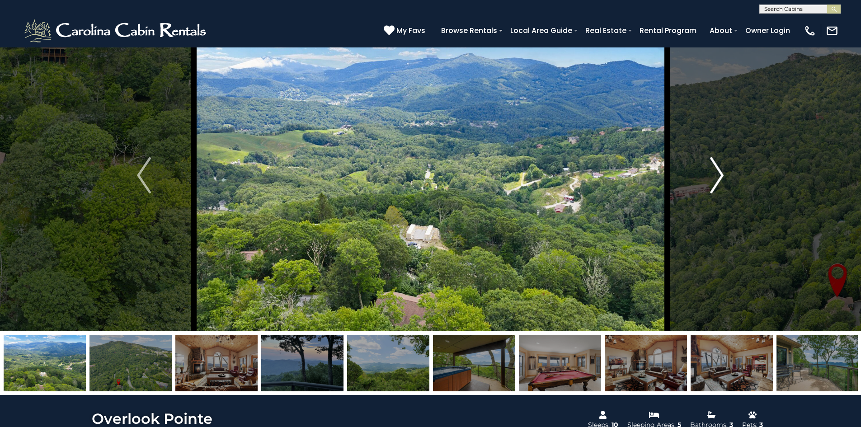
click at [721, 177] on img "Next" at bounding box center [717, 175] width 14 height 36
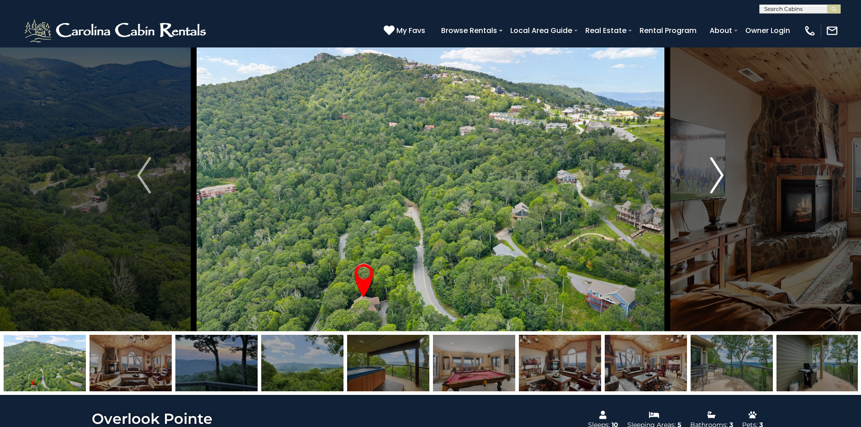
click at [721, 177] on img "Next" at bounding box center [717, 175] width 14 height 36
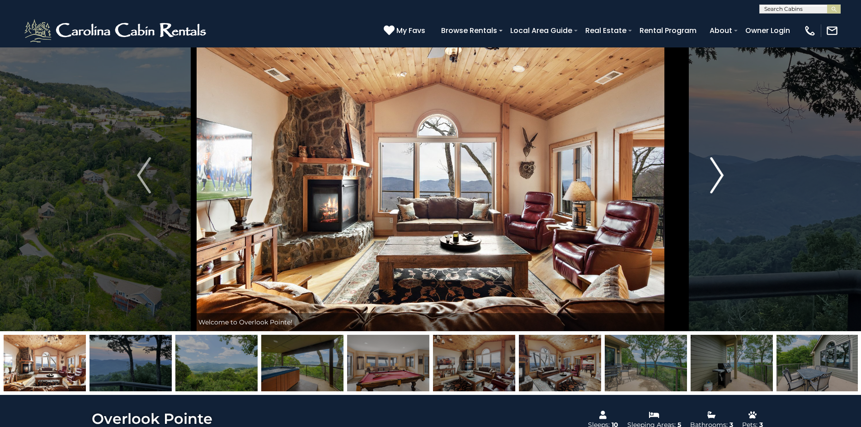
click at [721, 177] on img "Next" at bounding box center [717, 175] width 14 height 36
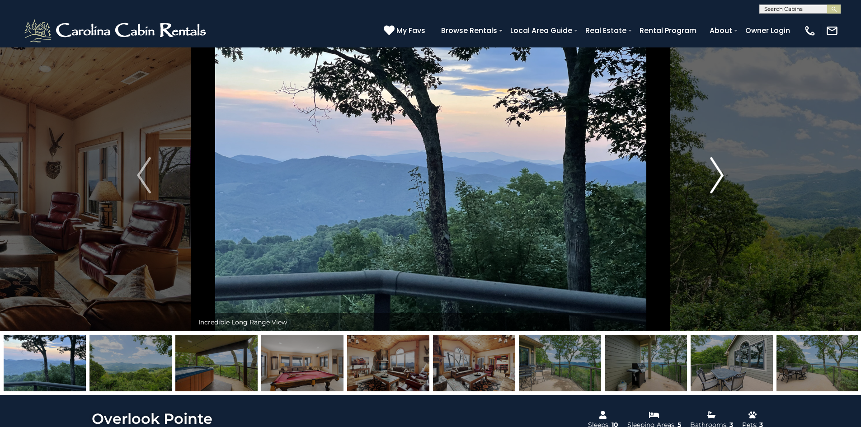
click at [721, 177] on img "Next" at bounding box center [717, 175] width 14 height 36
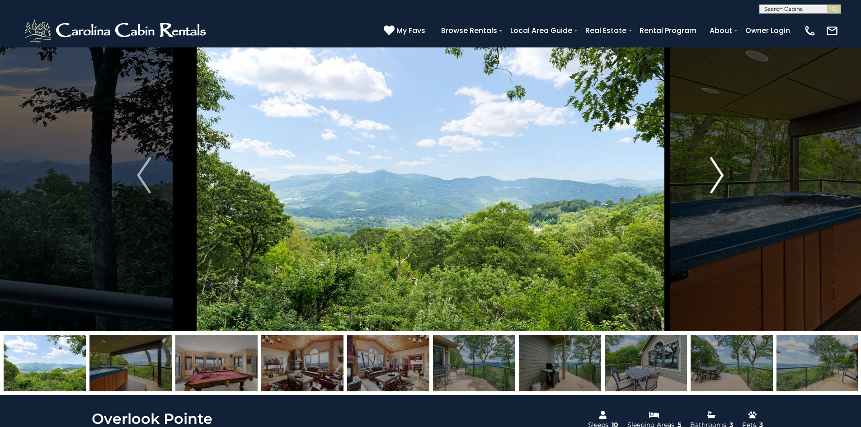
click at [719, 179] on img "Next" at bounding box center [717, 175] width 14 height 36
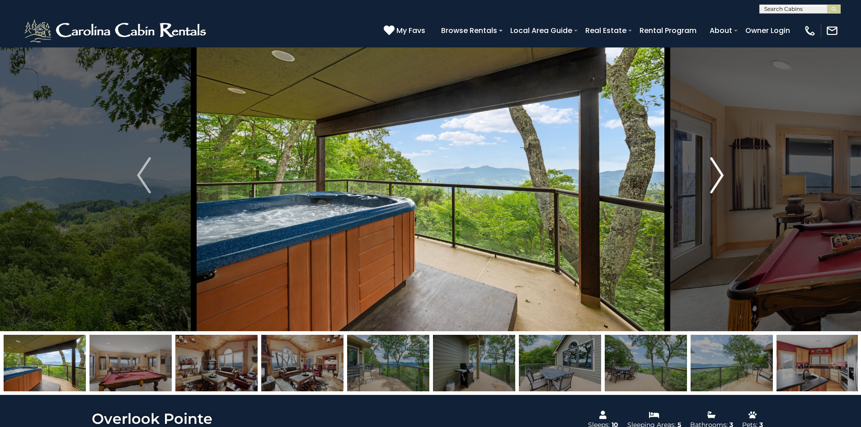
click at [719, 179] on img "Next" at bounding box center [717, 175] width 14 height 36
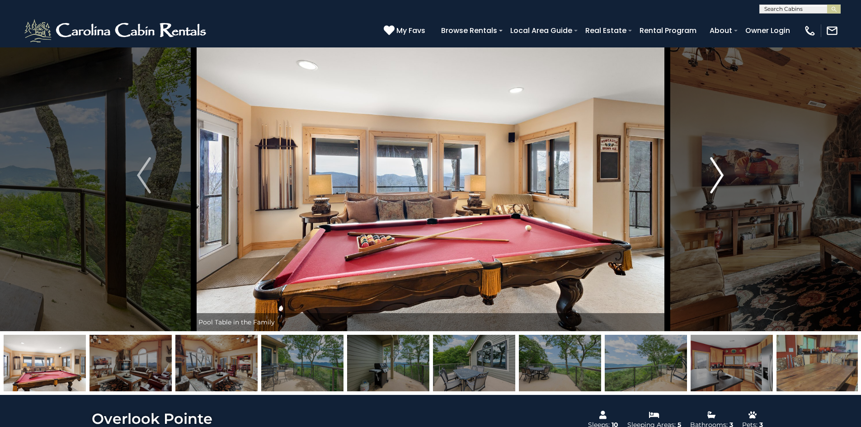
click at [705, 181] on button "Next" at bounding box center [716, 175] width 99 height 312
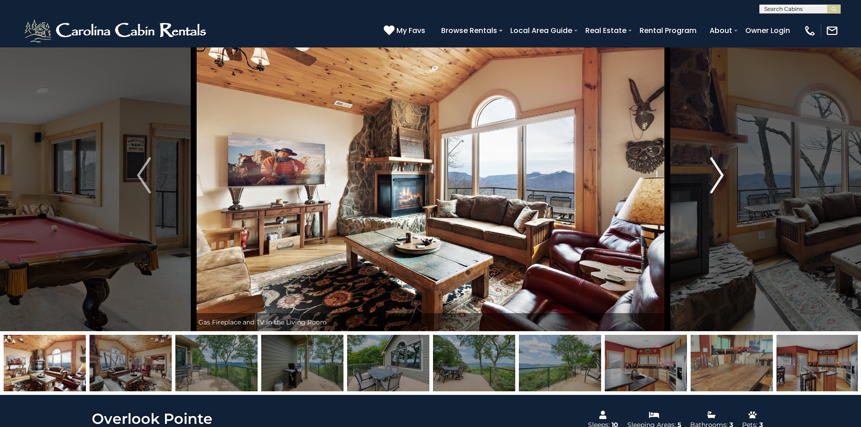
click at [705, 181] on button "Next" at bounding box center [716, 175] width 99 height 312
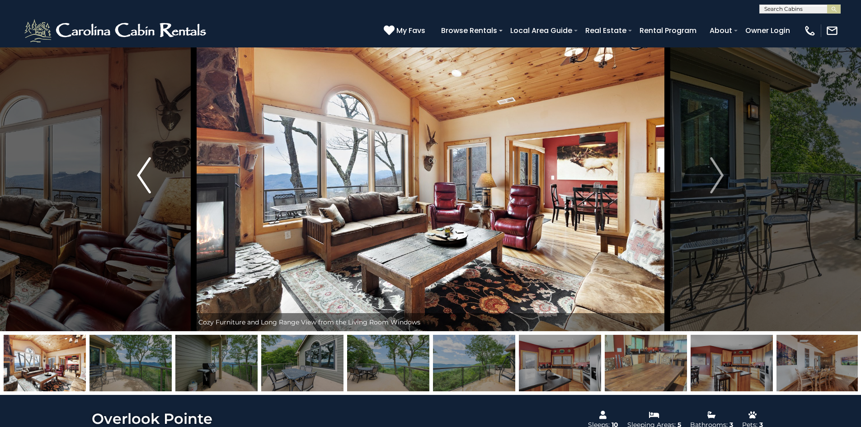
click at [143, 190] on img "Previous" at bounding box center [144, 175] width 14 height 36
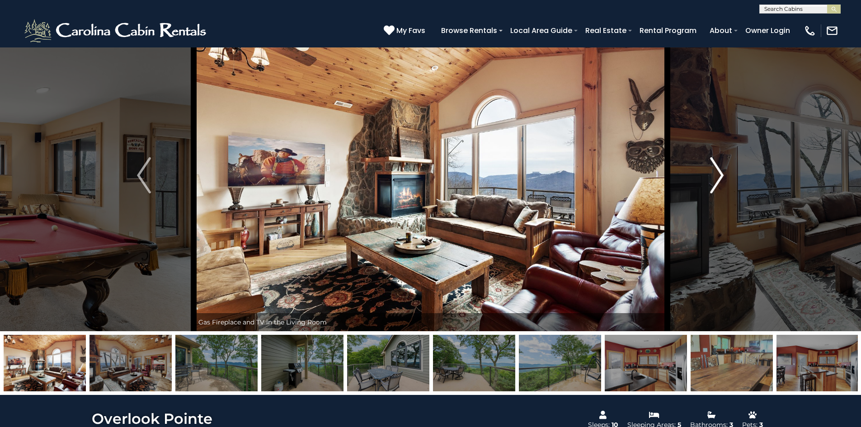
click at [721, 171] on img "Next" at bounding box center [717, 175] width 14 height 36
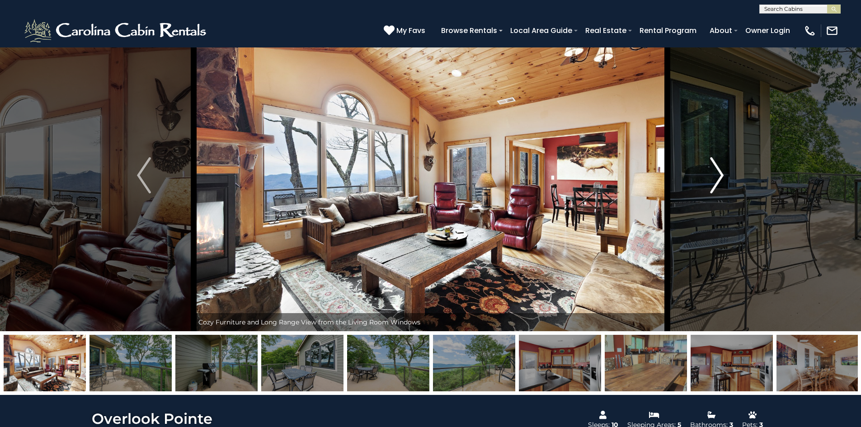
click at [714, 174] on img "Next" at bounding box center [717, 175] width 14 height 36
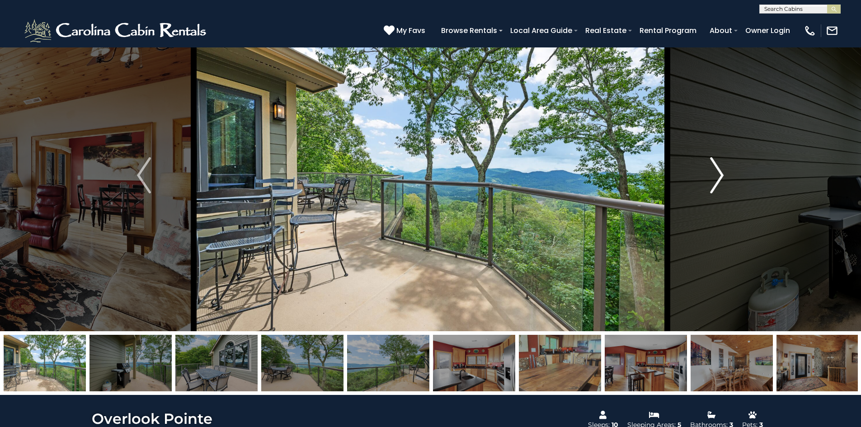
click at [717, 174] on img "Next" at bounding box center [717, 175] width 14 height 36
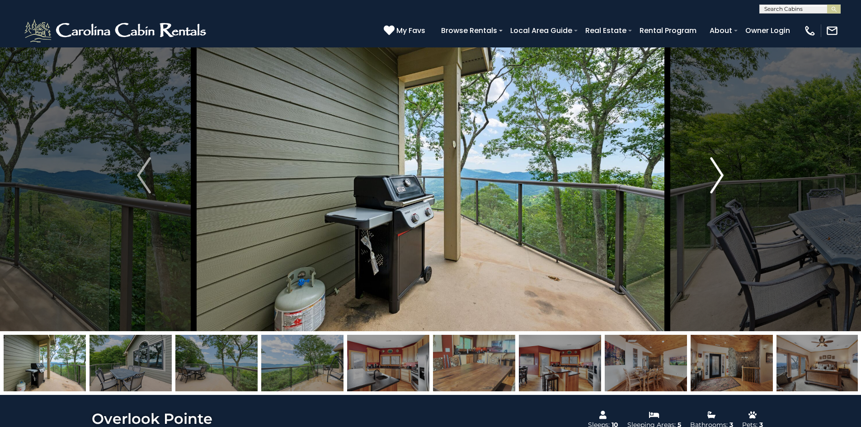
click at [717, 174] on img "Next" at bounding box center [717, 175] width 14 height 36
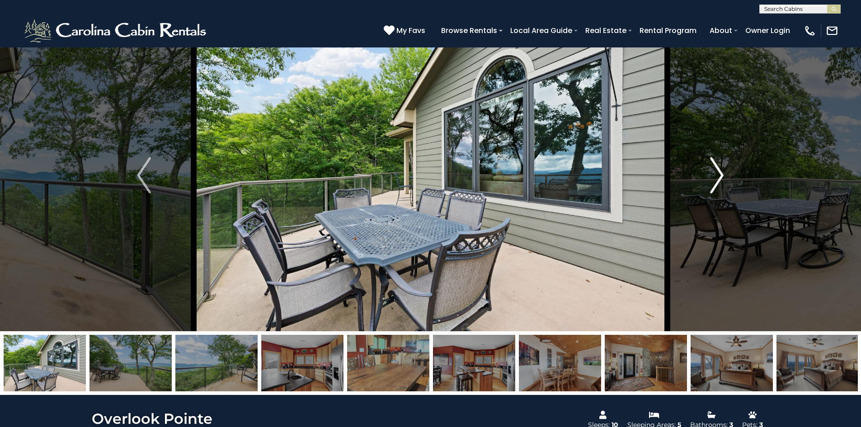
click at [717, 174] on img "Next" at bounding box center [717, 175] width 14 height 36
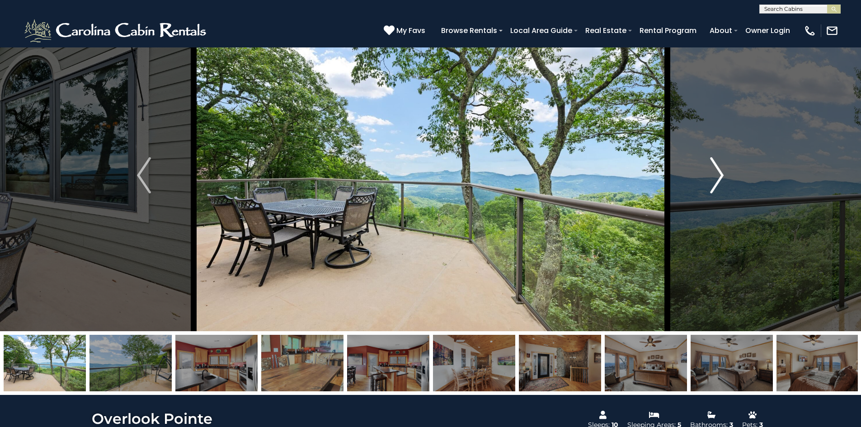
click at [717, 174] on img "Next" at bounding box center [717, 175] width 14 height 36
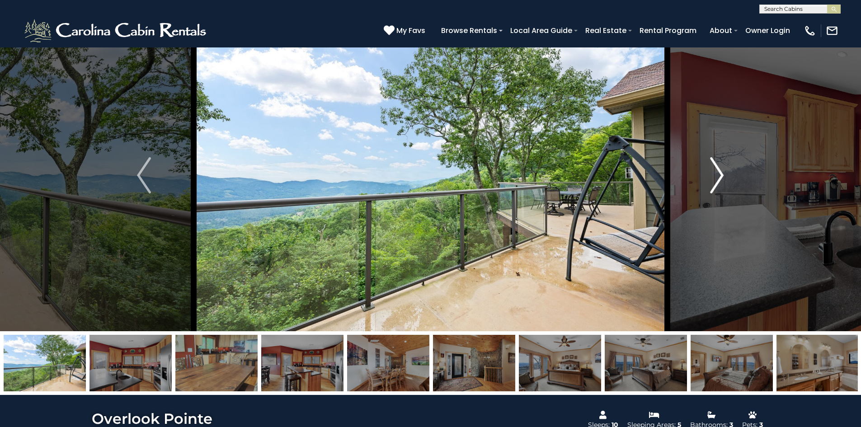
click at [717, 174] on img "Next" at bounding box center [717, 175] width 14 height 36
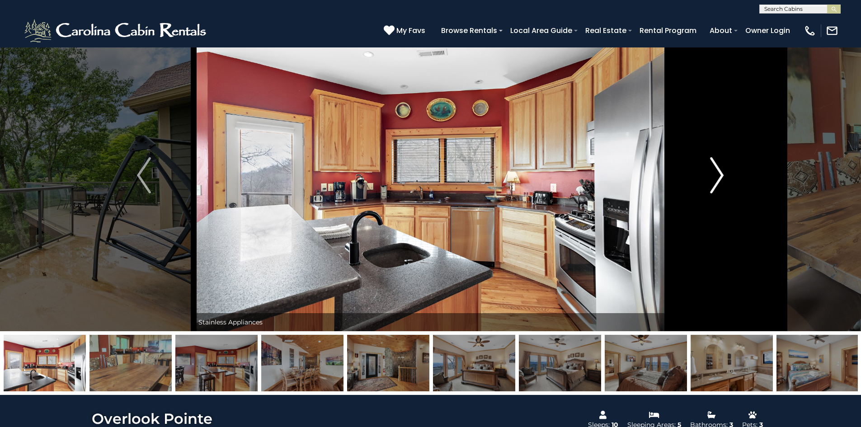
click at [717, 174] on img "Next" at bounding box center [717, 175] width 14 height 36
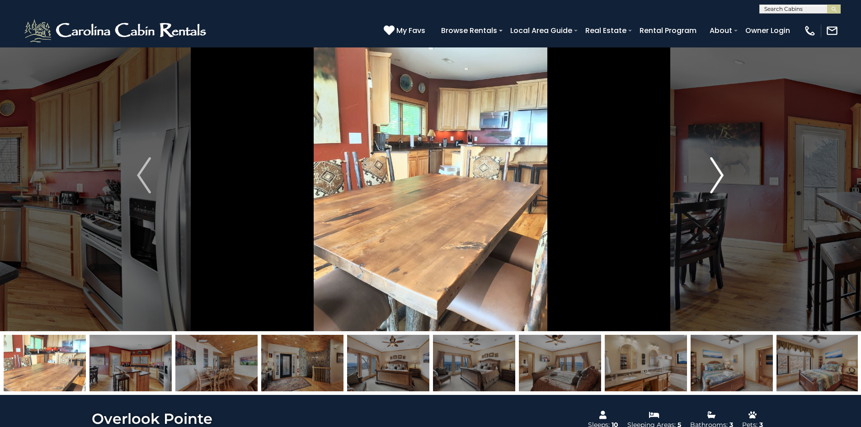
click at [717, 174] on img "Next" at bounding box center [717, 175] width 14 height 36
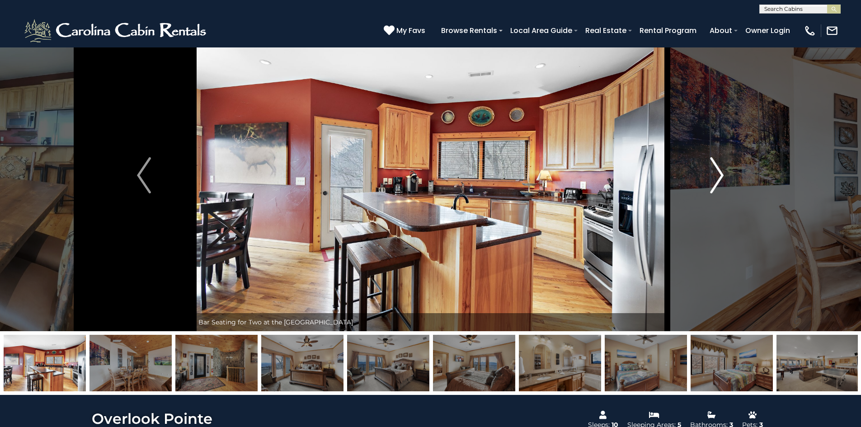
click at [717, 174] on img "Next" at bounding box center [717, 175] width 14 height 36
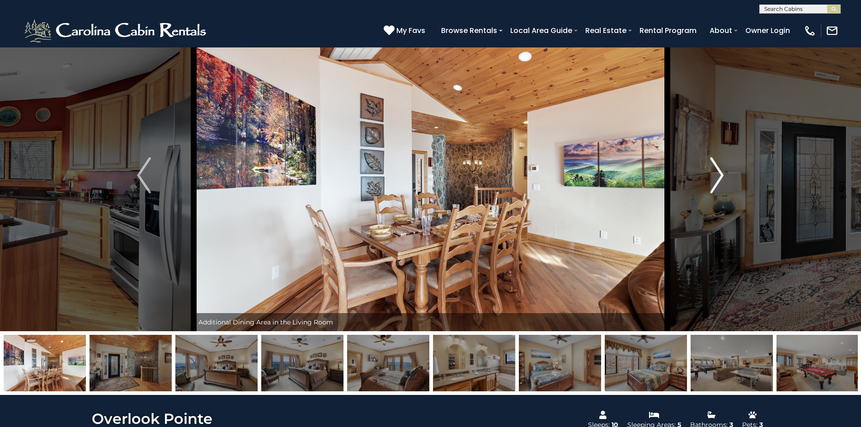
click at [726, 179] on button "Next" at bounding box center [716, 175] width 99 height 312
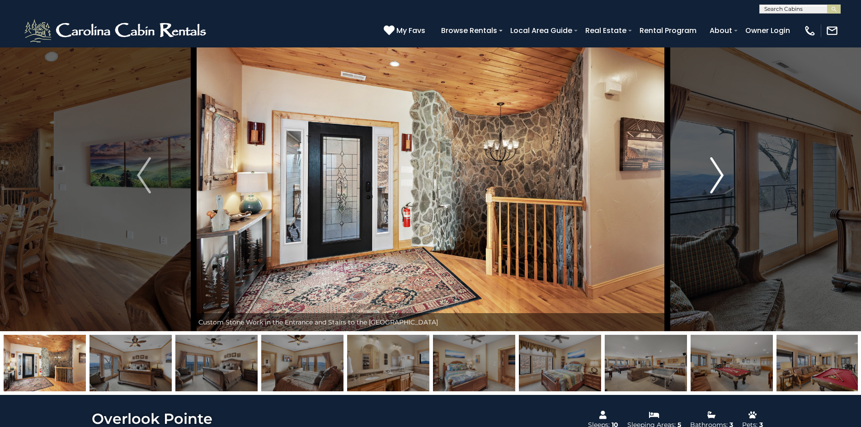
click at [726, 179] on button "Next" at bounding box center [716, 175] width 99 height 312
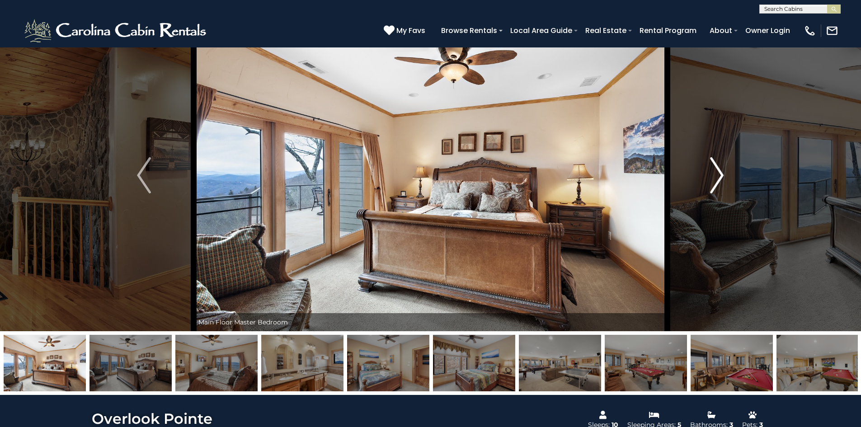
click at [726, 179] on button "Next" at bounding box center [716, 175] width 99 height 312
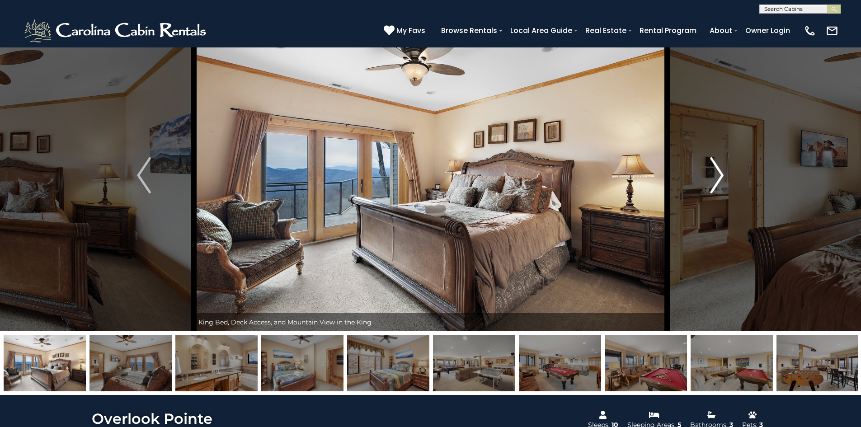
click at [726, 179] on button "Next" at bounding box center [716, 175] width 99 height 312
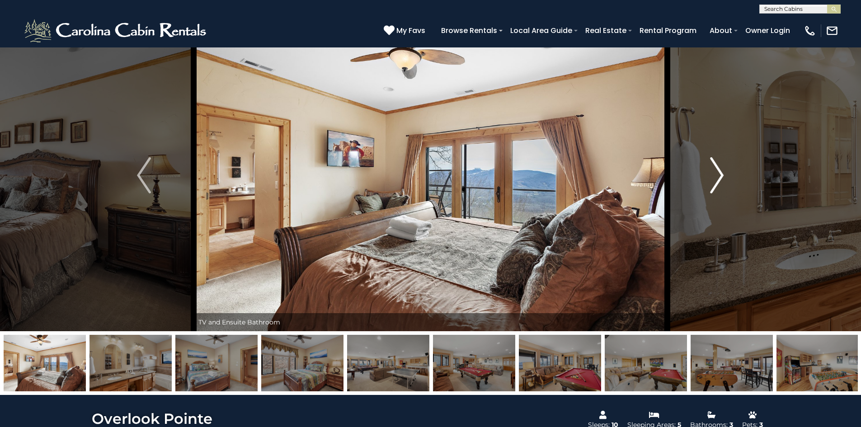
click at [726, 179] on button "Next" at bounding box center [716, 175] width 99 height 312
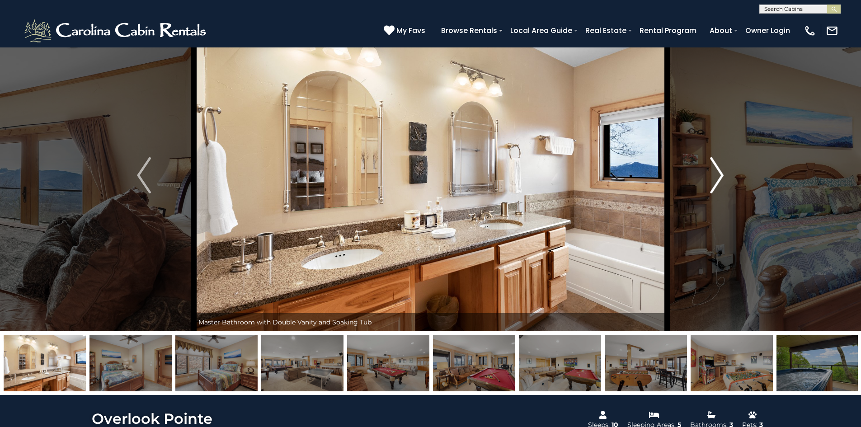
click at [726, 179] on button "Next" at bounding box center [716, 175] width 99 height 312
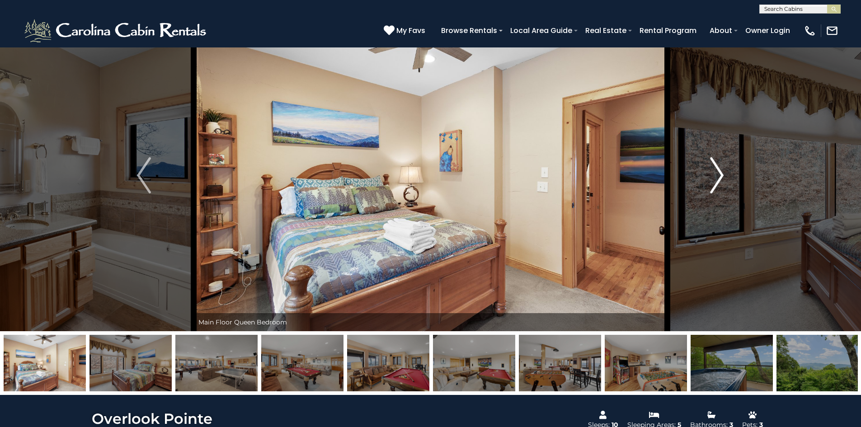
click at [726, 179] on button "Next" at bounding box center [716, 175] width 99 height 312
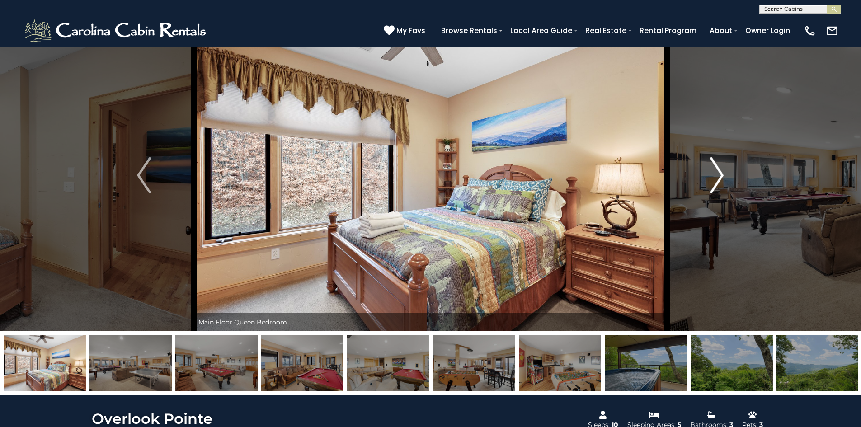
click at [726, 179] on button "Next" at bounding box center [716, 175] width 99 height 312
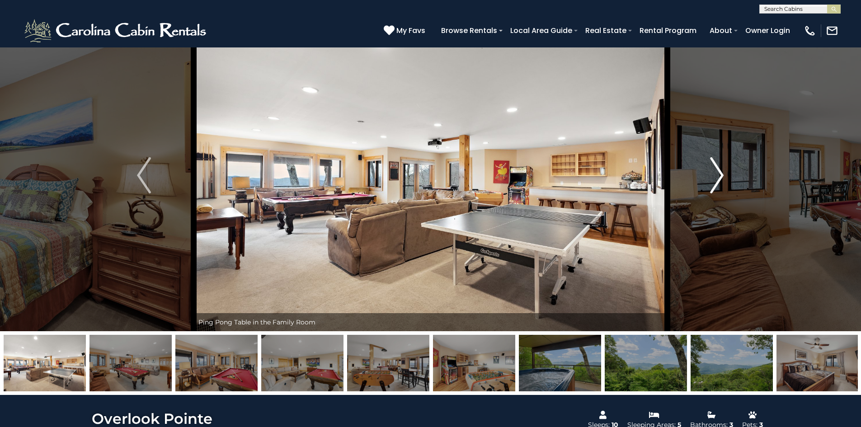
click at [726, 179] on button "Next" at bounding box center [716, 175] width 99 height 312
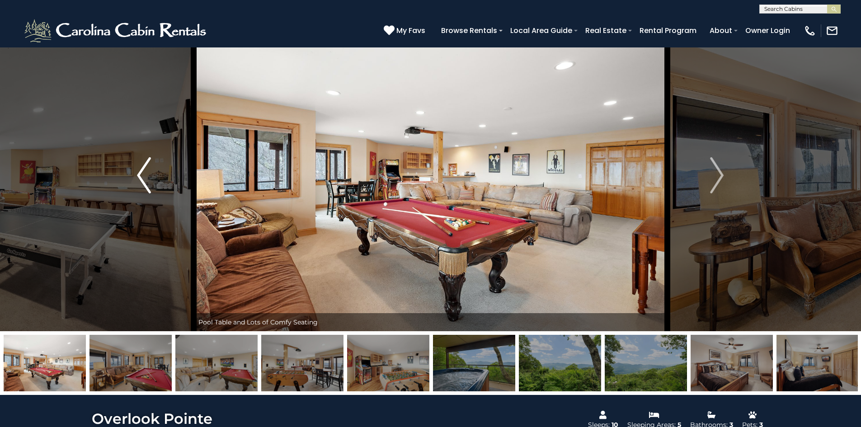
click at [154, 182] on button "Previous" at bounding box center [143, 175] width 99 height 312
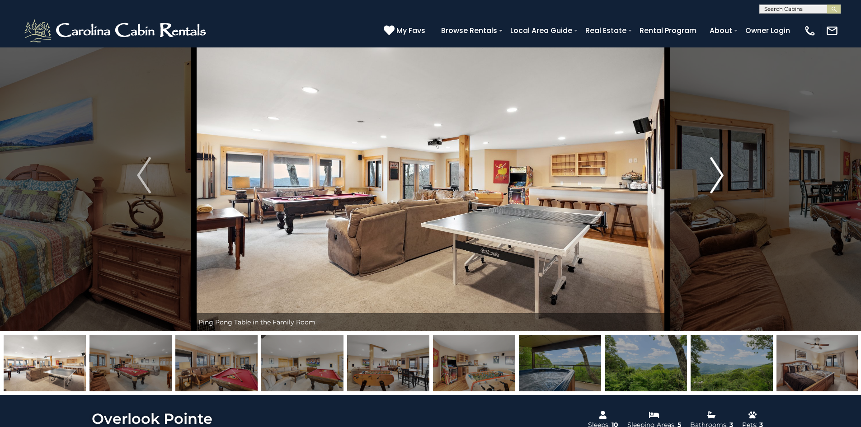
click at [706, 169] on button "Next" at bounding box center [716, 175] width 99 height 312
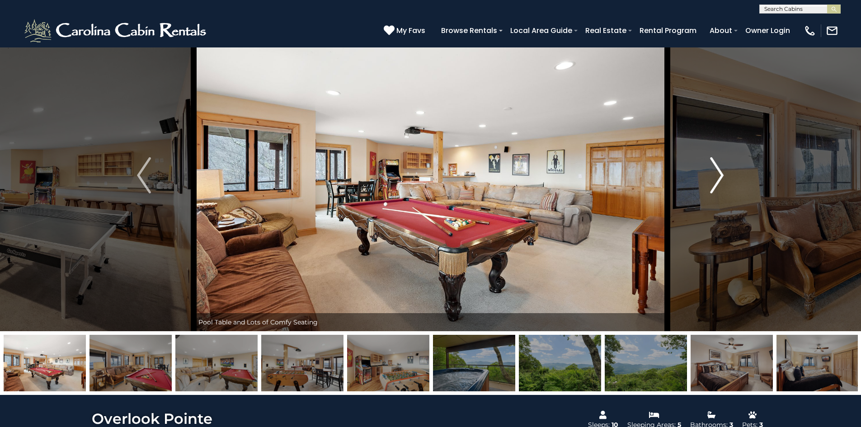
click at [721, 174] on img "Next" at bounding box center [717, 175] width 14 height 36
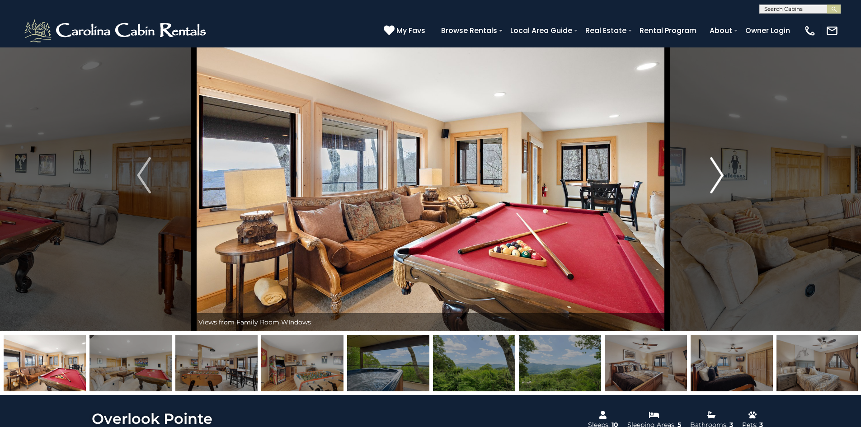
click at [721, 174] on img "Next" at bounding box center [717, 175] width 14 height 36
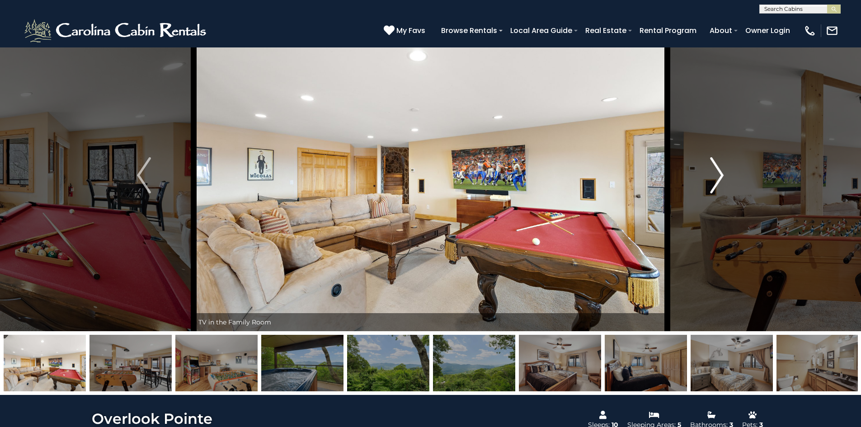
click at [721, 174] on img "Next" at bounding box center [717, 175] width 14 height 36
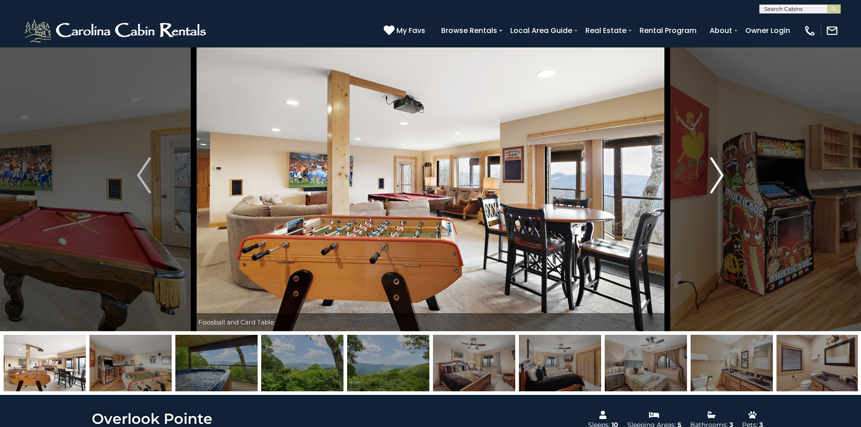
click at [721, 174] on img "Next" at bounding box center [717, 175] width 14 height 36
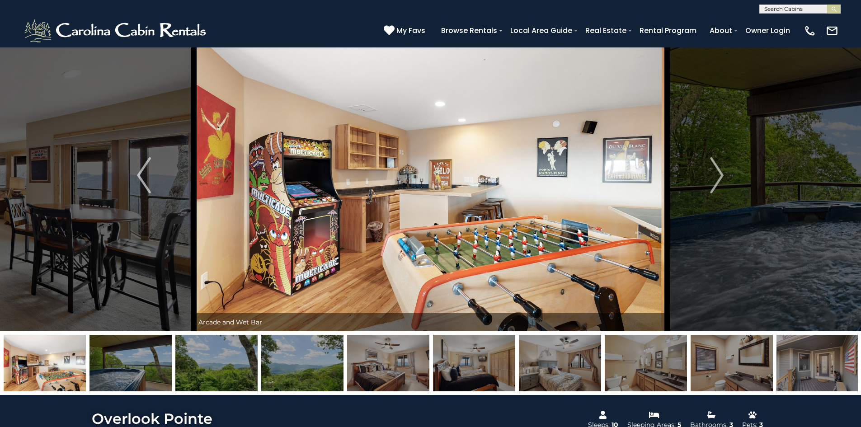
click at [298, 201] on img at bounding box center [431, 175] width 474 height 312
click at [298, 153] on img at bounding box center [431, 175] width 474 height 312
click at [718, 178] on img "Next" at bounding box center [717, 175] width 14 height 36
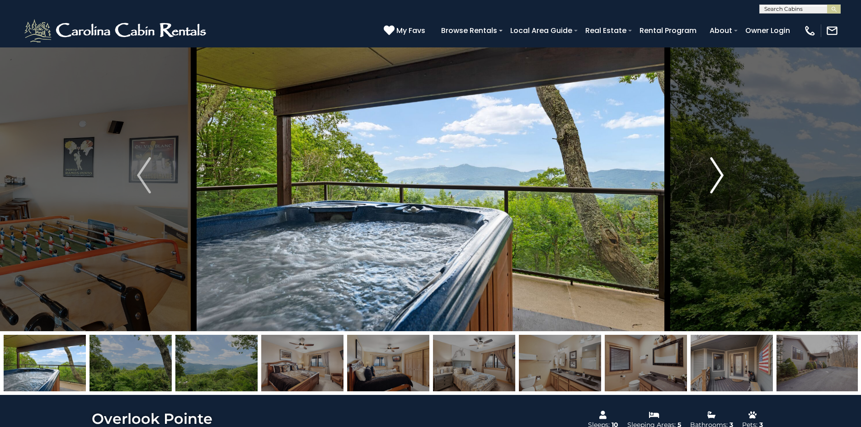
click at [718, 178] on img "Next" at bounding box center [717, 175] width 14 height 36
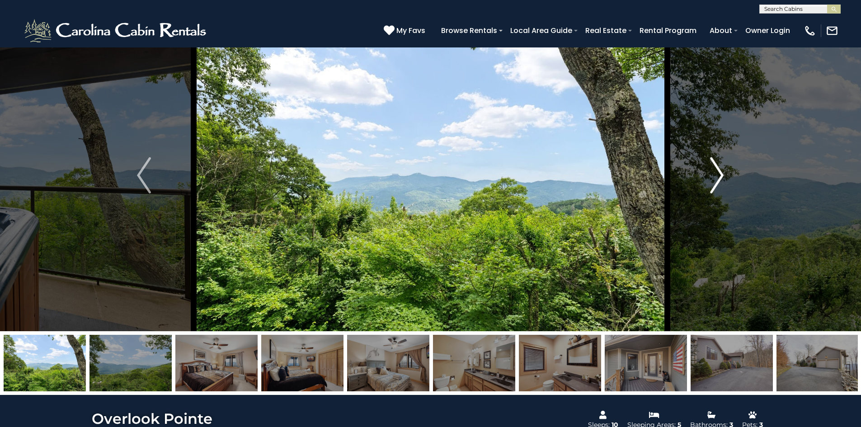
click at [718, 178] on img "Next" at bounding box center [717, 175] width 14 height 36
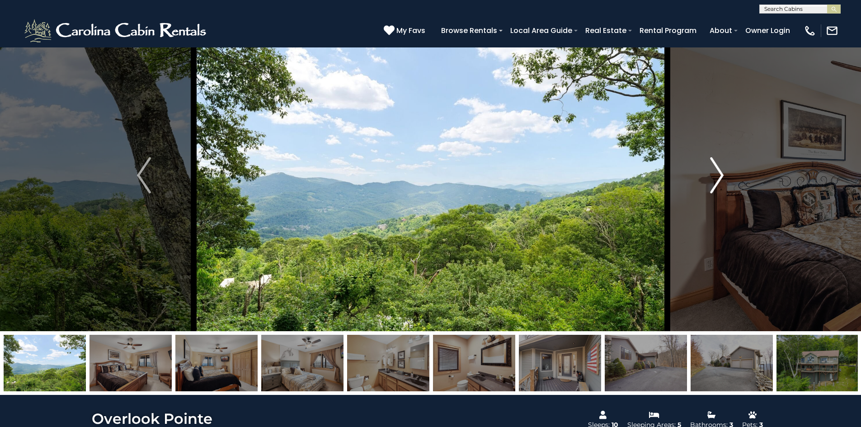
click at [718, 178] on img "Next" at bounding box center [717, 175] width 14 height 36
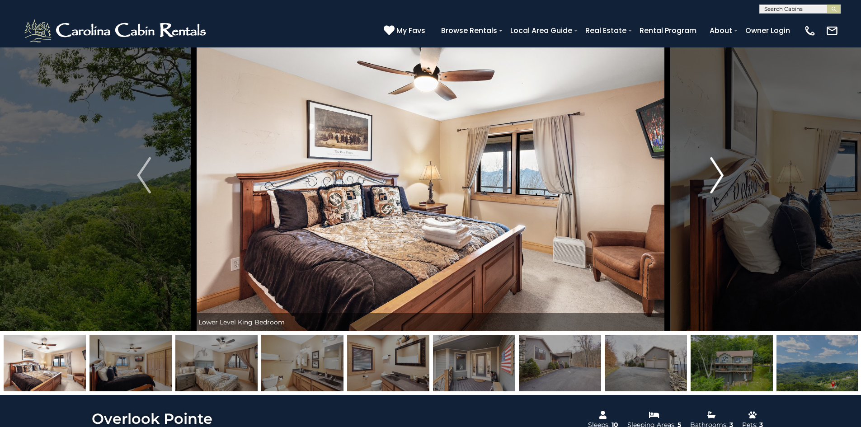
click at [718, 178] on img "Next" at bounding box center [717, 175] width 14 height 36
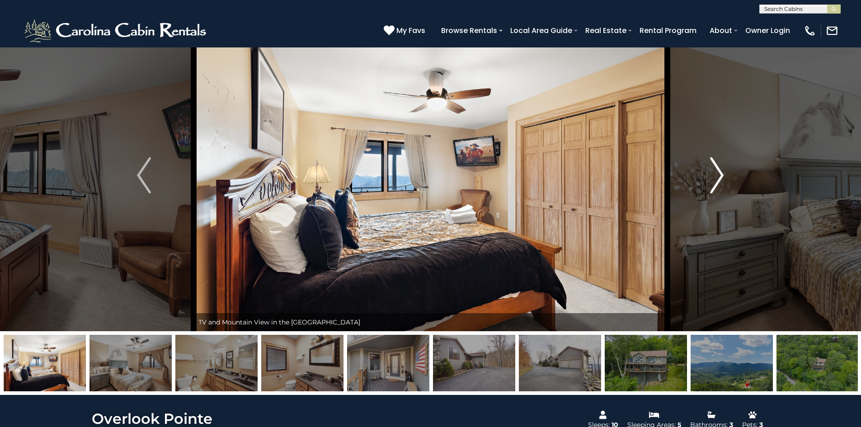
click at [718, 178] on img "Next" at bounding box center [717, 175] width 14 height 36
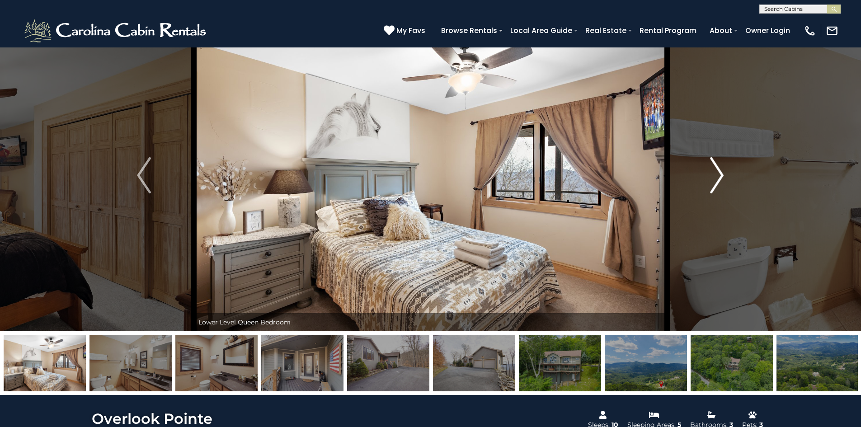
click at [718, 178] on img "Next" at bounding box center [717, 175] width 14 height 36
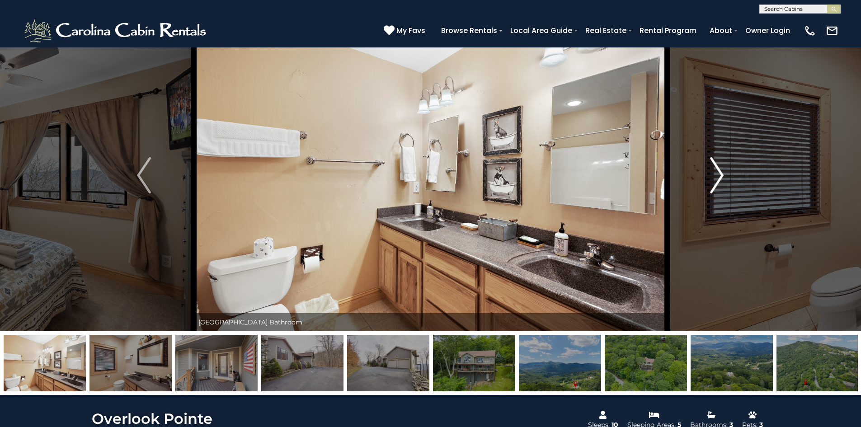
click at [718, 178] on img "Next" at bounding box center [717, 175] width 14 height 36
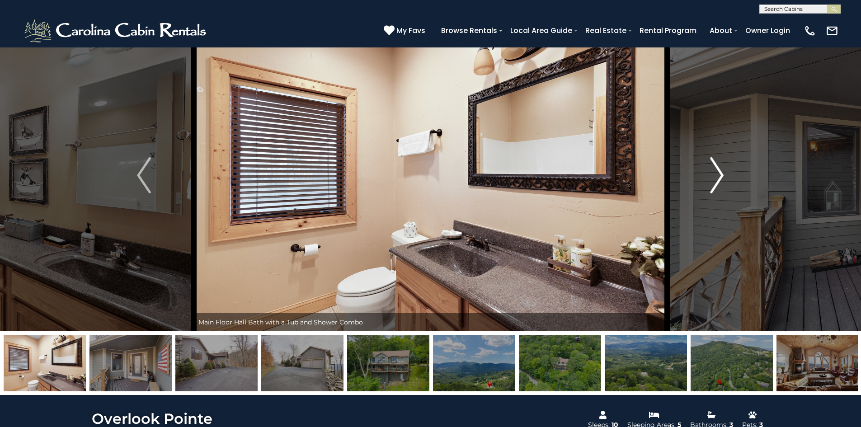
click at [718, 178] on img "Next" at bounding box center [717, 175] width 14 height 36
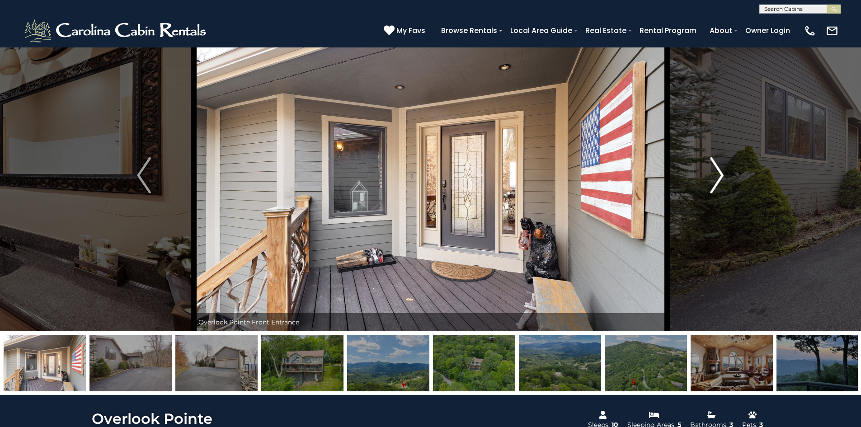
click at [718, 178] on img "Next" at bounding box center [717, 175] width 14 height 36
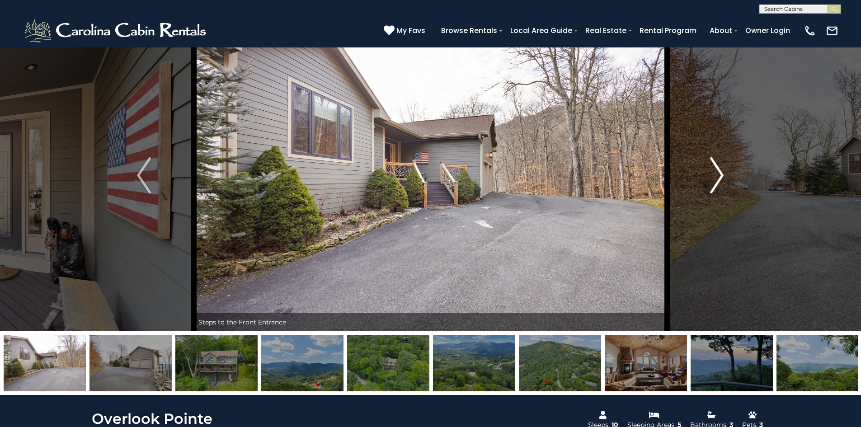
click at [715, 185] on img "Next" at bounding box center [717, 175] width 14 height 36
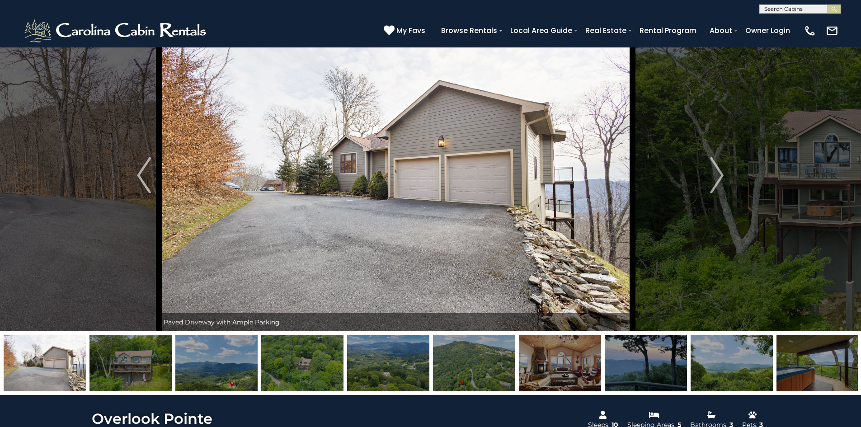
drag, startPoint x: 596, startPoint y: 165, endPoint x: 561, endPoint y: 126, distance: 52.2
click at [561, 126] on img at bounding box center [396, 175] width 474 height 312
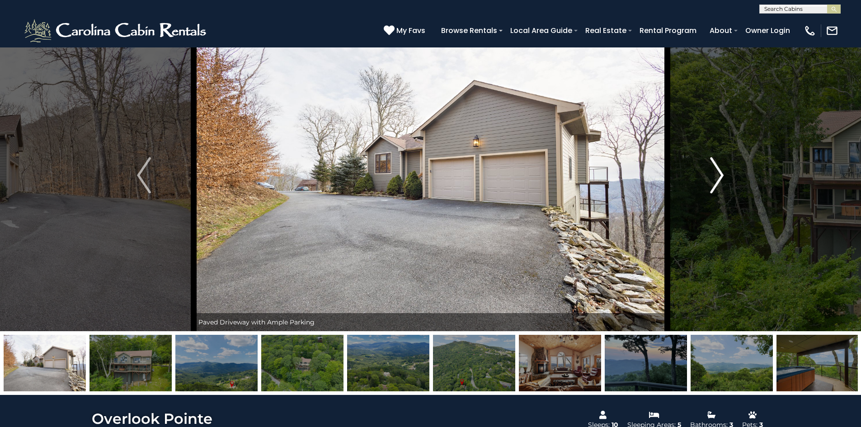
click at [717, 181] on img "Next" at bounding box center [717, 175] width 14 height 36
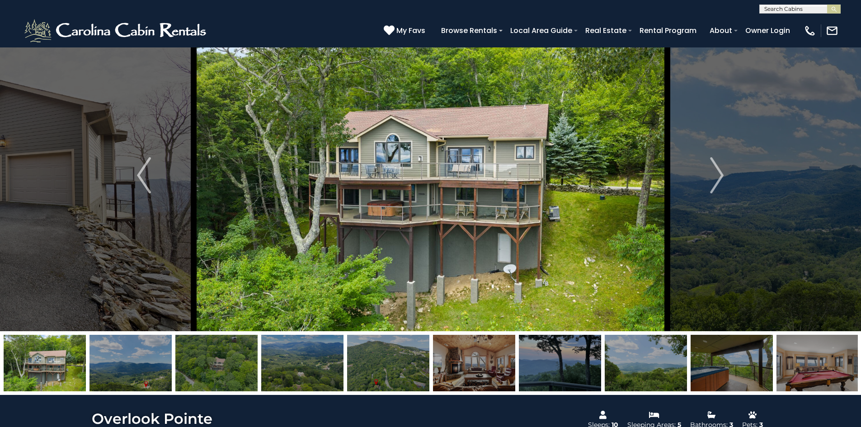
drag, startPoint x: 565, startPoint y: 202, endPoint x: 551, endPoint y: 171, distance: 33.6
click at [551, 171] on img at bounding box center [431, 175] width 474 height 312
click at [714, 178] on img "Next" at bounding box center [717, 175] width 14 height 36
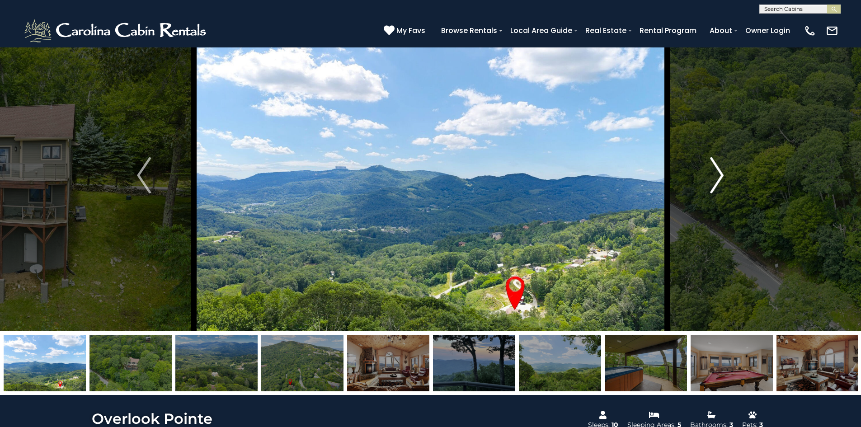
click at [718, 183] on img "Next" at bounding box center [717, 175] width 14 height 36
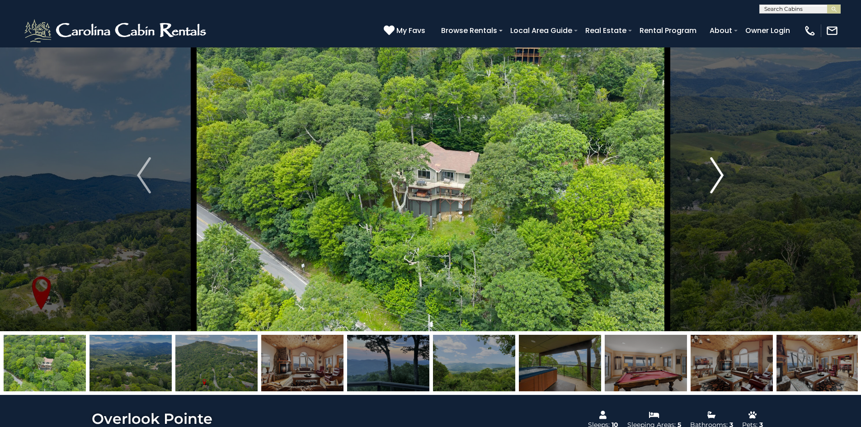
click at [718, 183] on img "Next" at bounding box center [717, 175] width 14 height 36
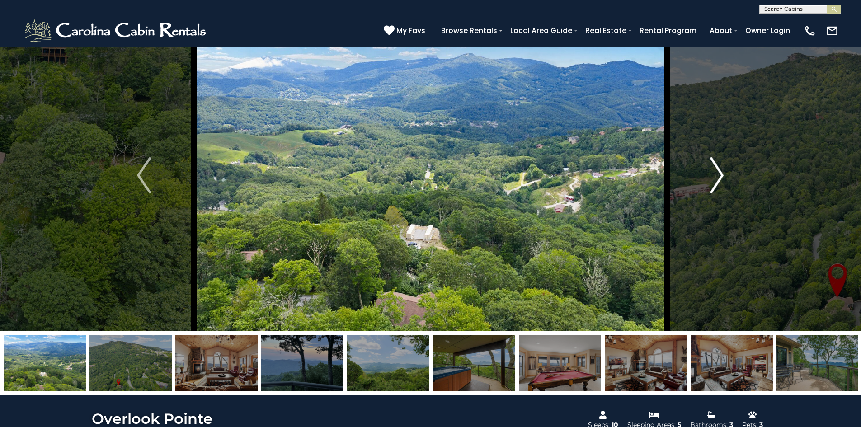
click at [710, 179] on button "Next" at bounding box center [716, 175] width 99 height 312
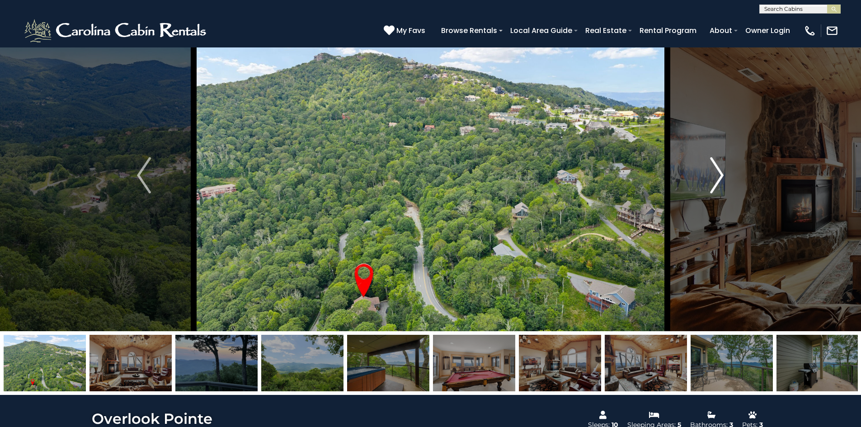
click at [714, 184] on img "Next" at bounding box center [717, 175] width 14 height 36
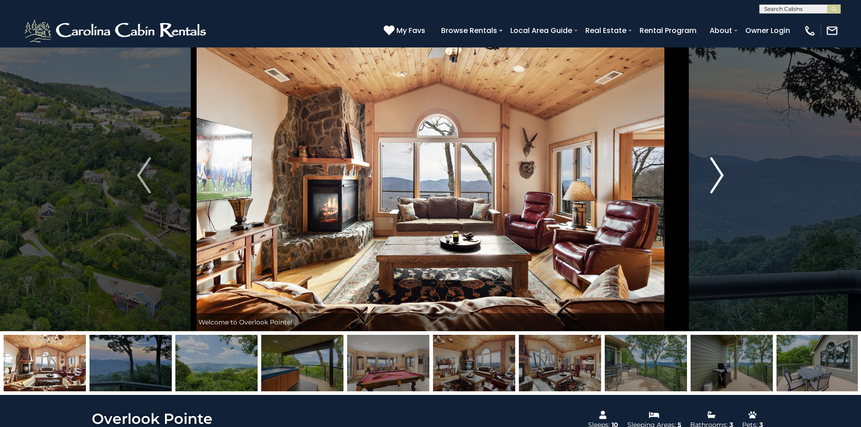
click at [714, 184] on img "Next" at bounding box center [717, 175] width 14 height 36
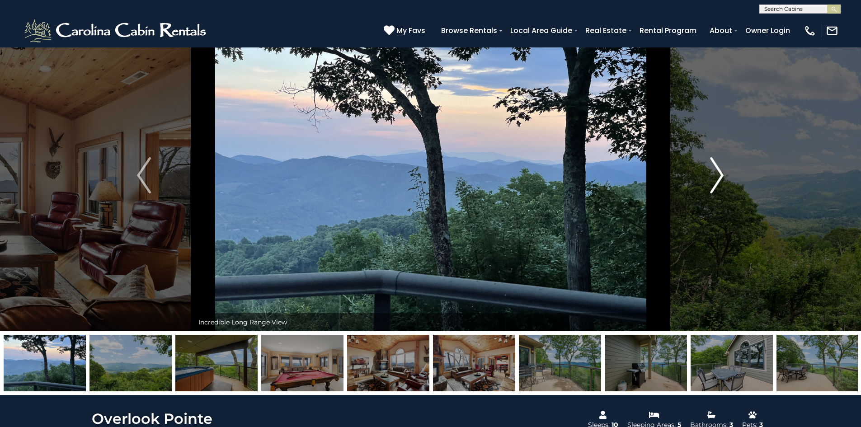
click at [714, 184] on img "Next" at bounding box center [717, 175] width 14 height 36
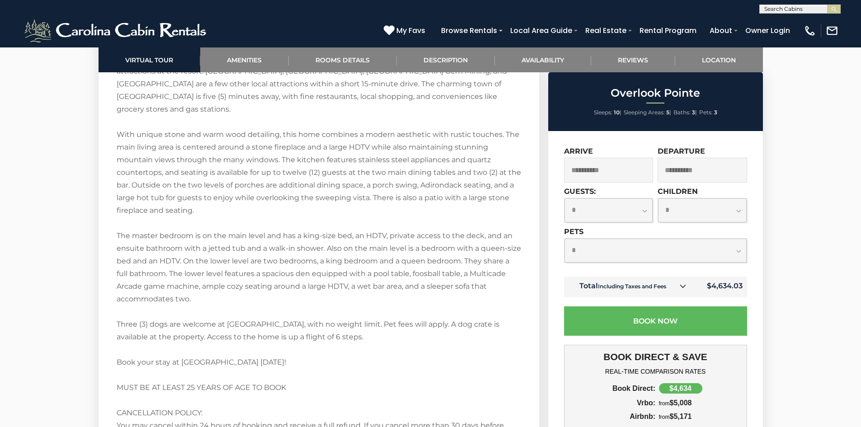
scroll to position [0, 0]
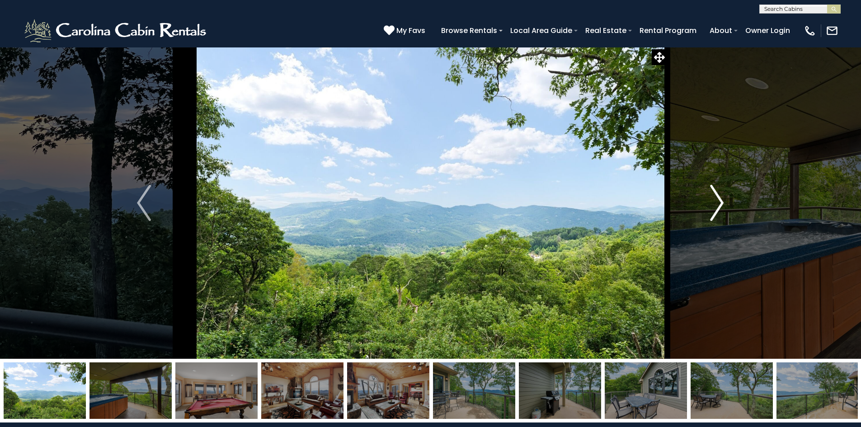
click at [718, 196] on img "Next" at bounding box center [717, 203] width 14 height 36
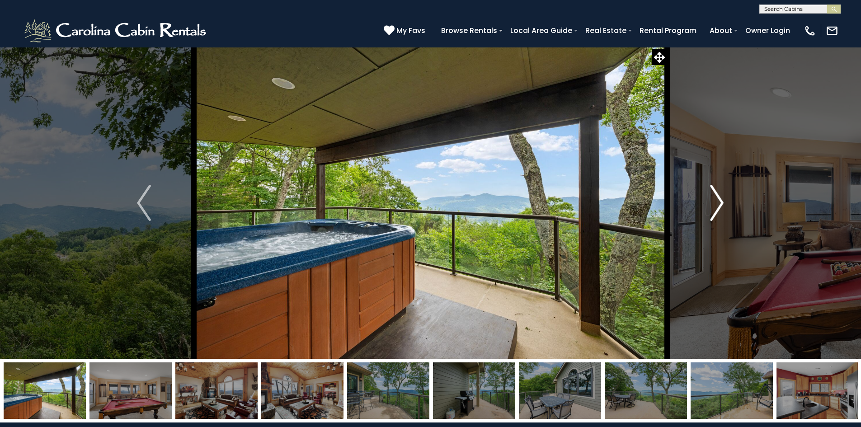
click at [718, 196] on img "Next" at bounding box center [717, 203] width 14 height 36
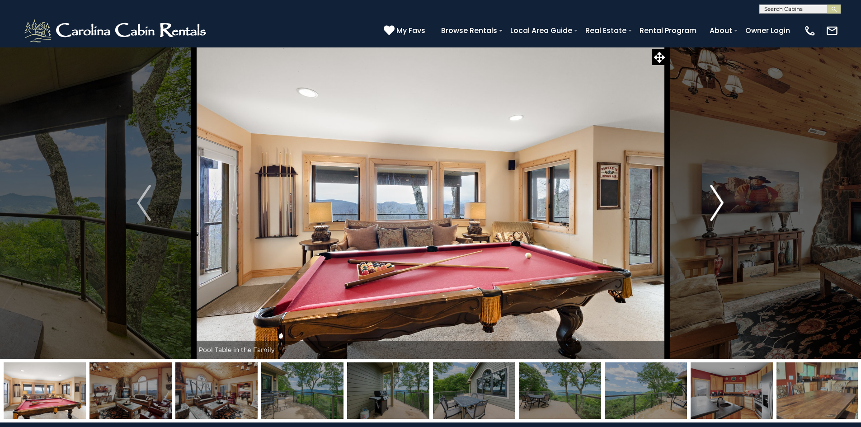
click at [718, 196] on img "Next" at bounding box center [717, 203] width 14 height 36
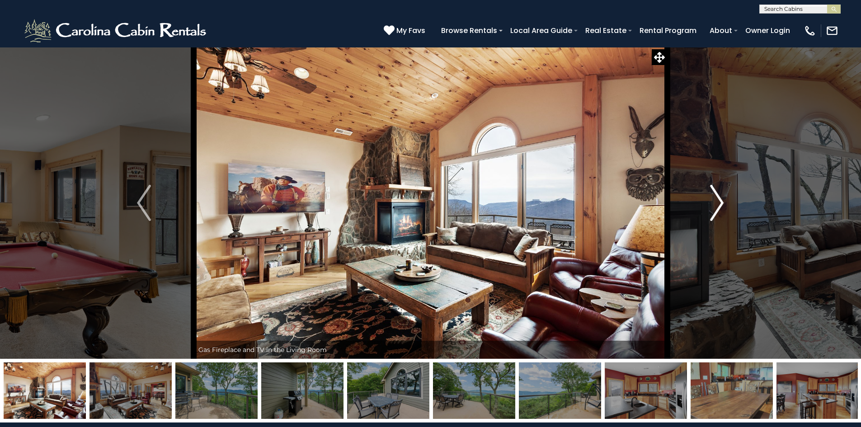
click at [718, 196] on img "Next" at bounding box center [717, 203] width 14 height 36
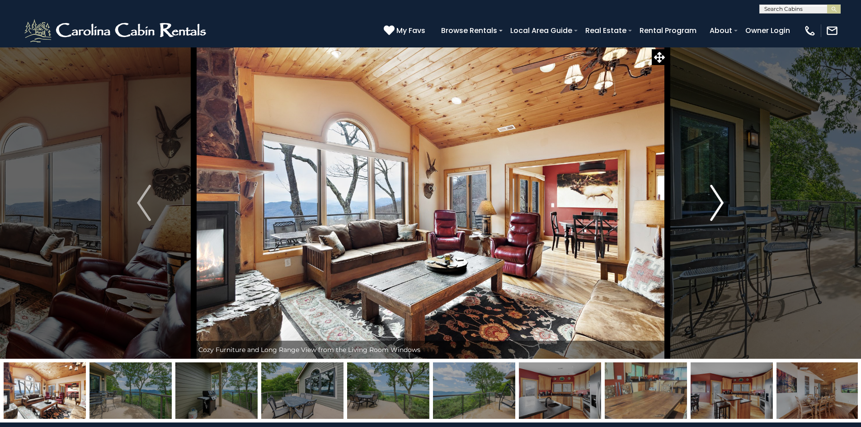
click at [718, 196] on img "Next" at bounding box center [717, 203] width 14 height 36
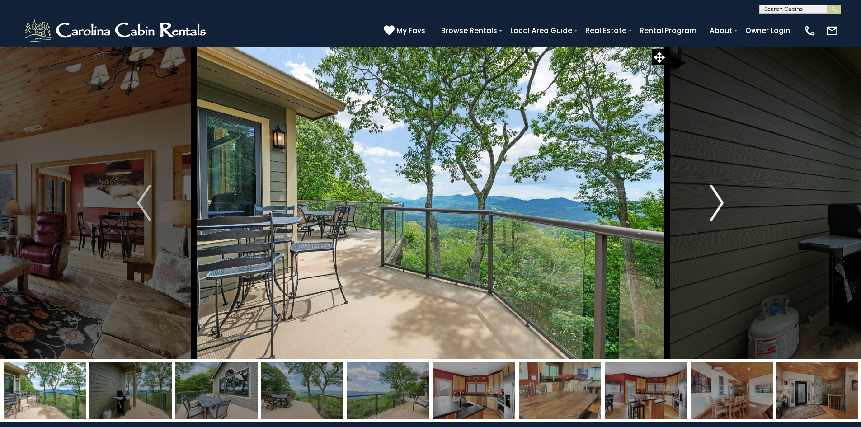
click at [718, 196] on img "Next" at bounding box center [717, 203] width 14 height 36
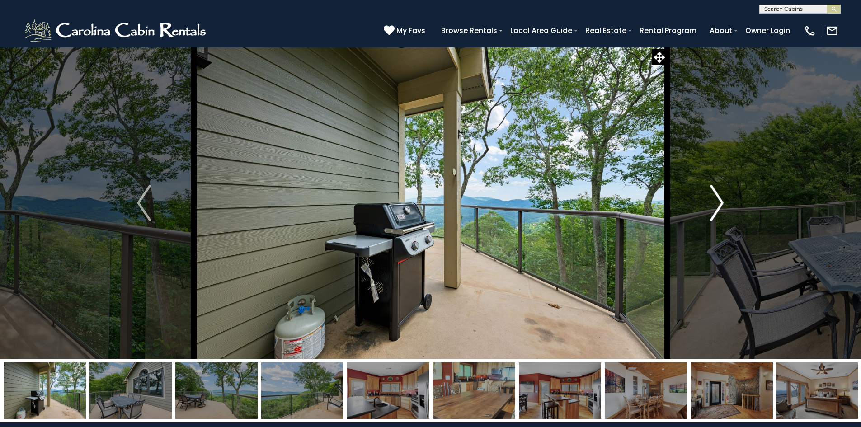
click at [718, 196] on img "Next" at bounding box center [717, 203] width 14 height 36
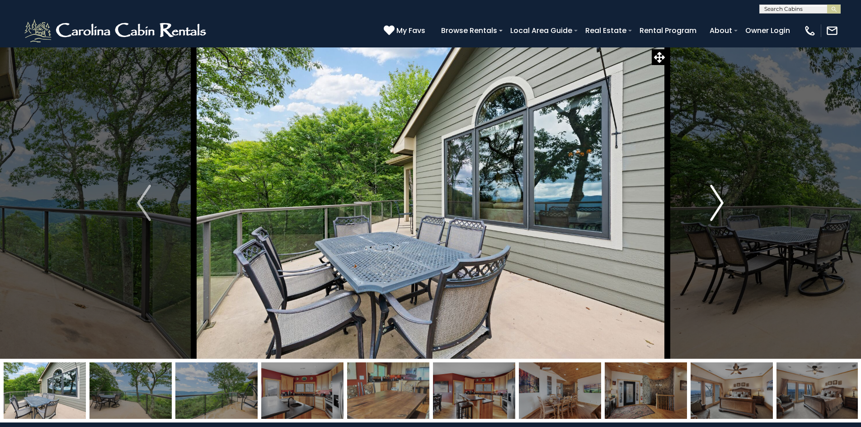
click at [718, 196] on img "Next" at bounding box center [717, 203] width 14 height 36
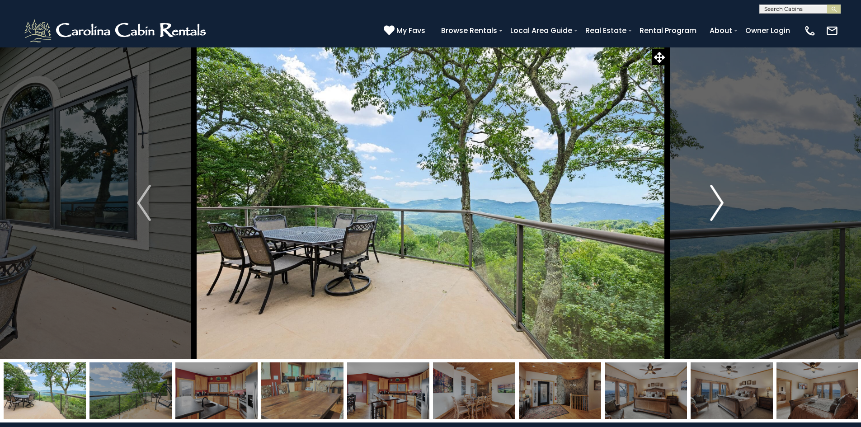
click at [718, 196] on img "Next" at bounding box center [717, 203] width 14 height 36
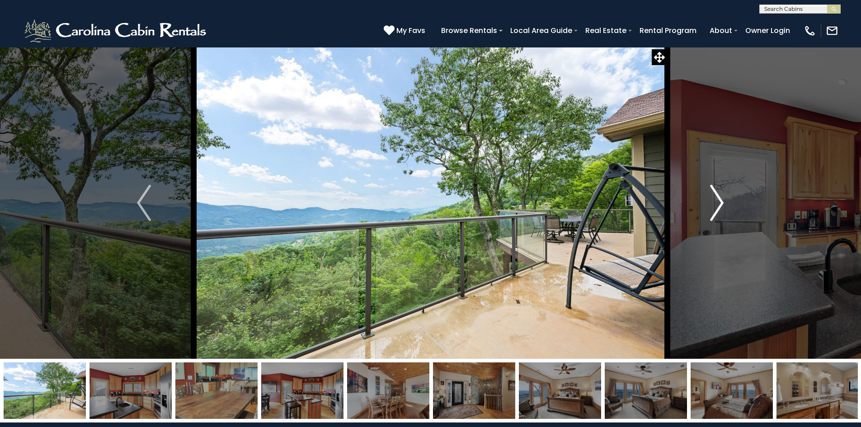
click at [718, 196] on img "Next" at bounding box center [717, 203] width 14 height 36
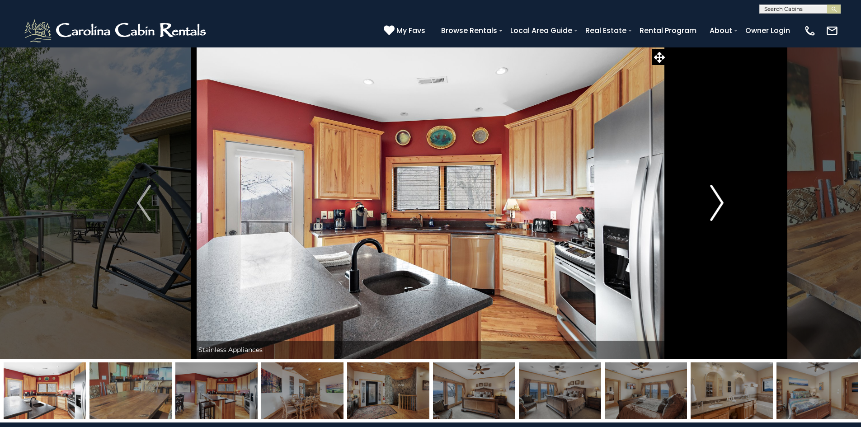
click at [718, 196] on img "Next" at bounding box center [717, 203] width 14 height 36
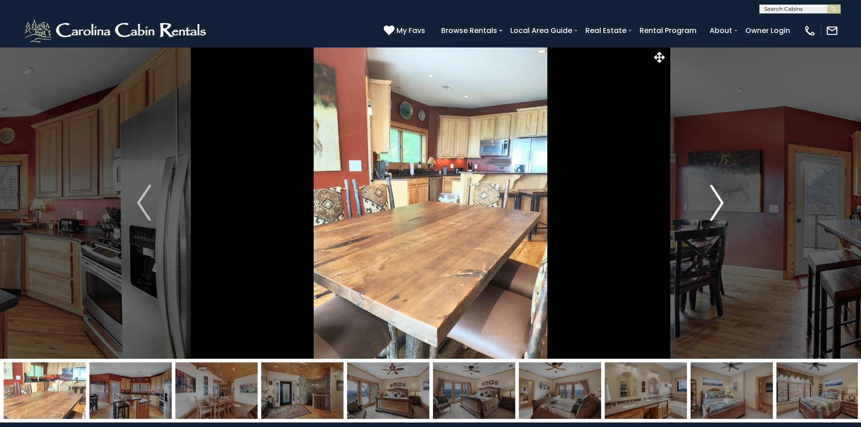
click at [720, 211] on img "Next" at bounding box center [717, 203] width 14 height 36
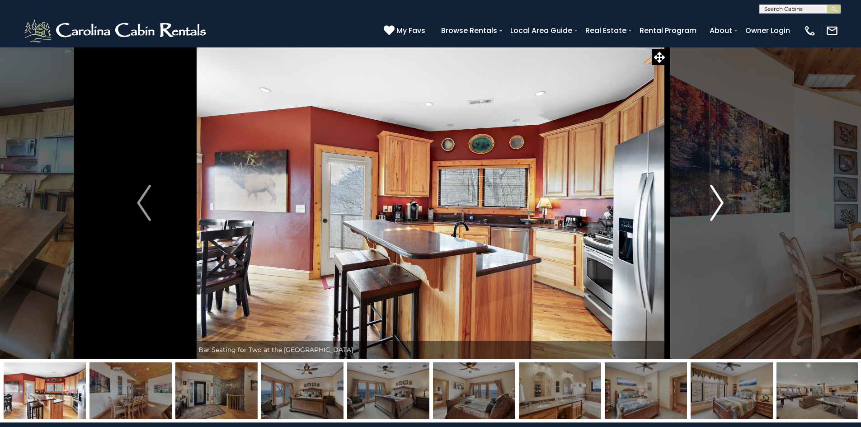
click at [720, 210] on img "Next" at bounding box center [717, 203] width 14 height 36
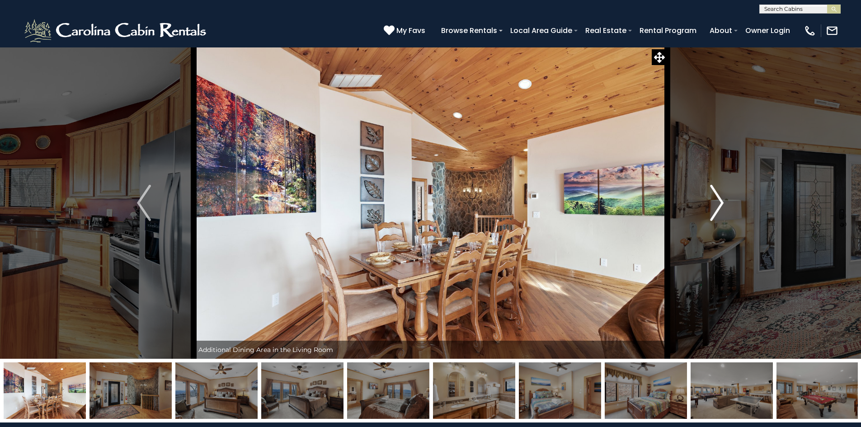
click at [720, 210] on img "Next" at bounding box center [717, 203] width 14 height 36
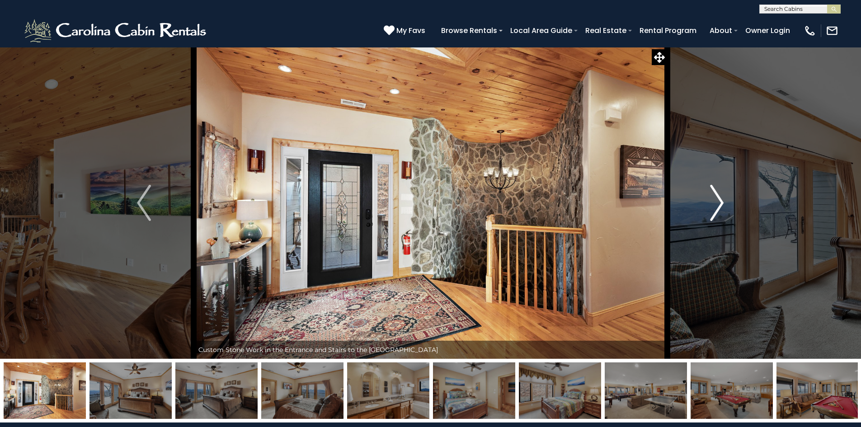
click at [720, 210] on img "Next" at bounding box center [717, 203] width 14 height 36
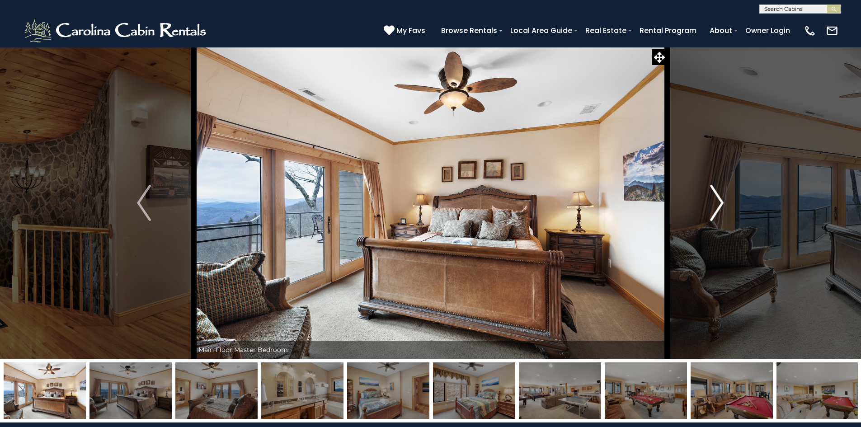
drag, startPoint x: 708, startPoint y: 210, endPoint x: 737, endPoint y: 202, distance: 29.6
click at [737, 202] on button "Next" at bounding box center [716, 203] width 99 height 312
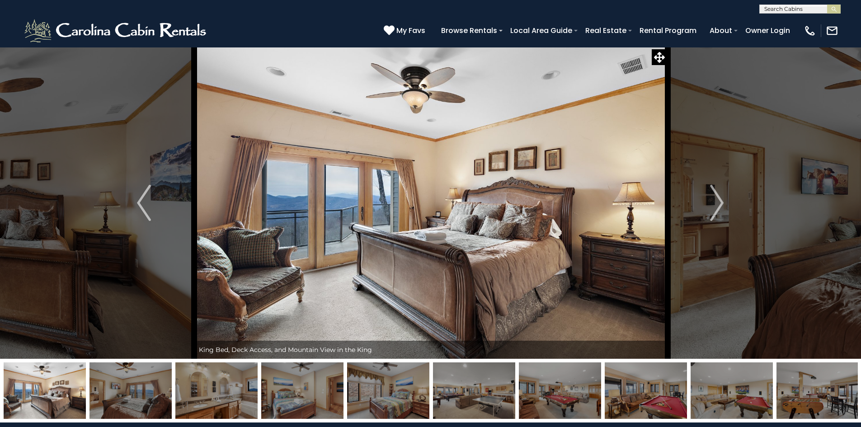
drag, startPoint x: 325, startPoint y: 230, endPoint x: 404, endPoint y: 214, distance: 79.9
click at [404, 214] on img at bounding box center [431, 203] width 474 height 312
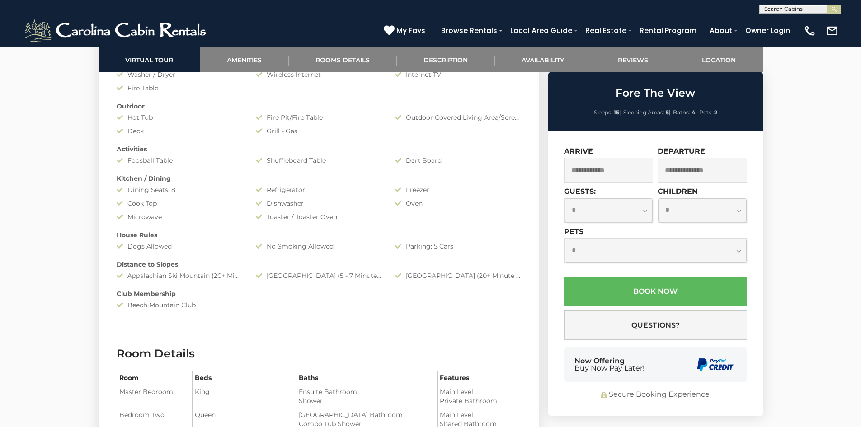
scroll to position [805, 0]
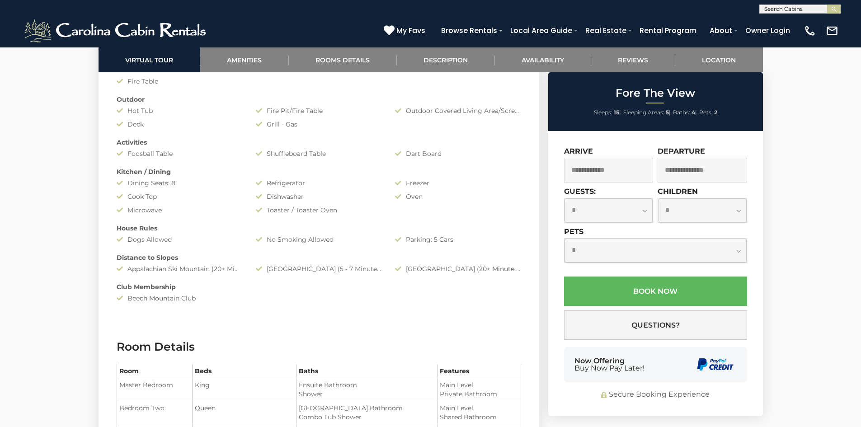
click at [639, 211] on select "**********" at bounding box center [608, 210] width 89 height 24
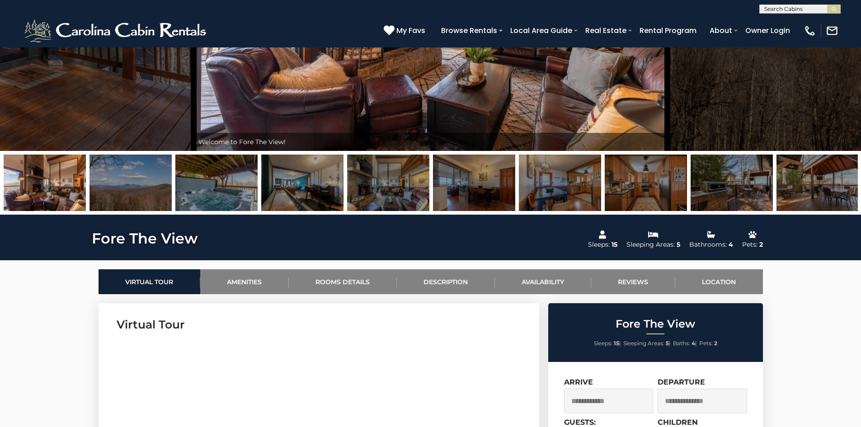
scroll to position [0, 0]
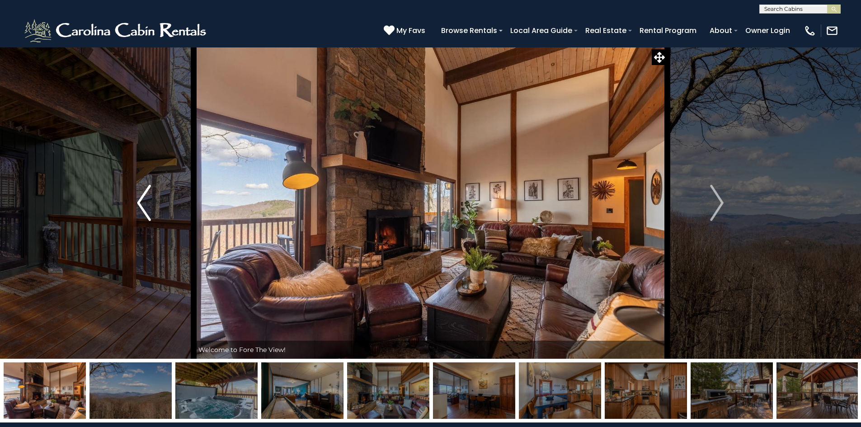
click at [148, 202] on img "Previous" at bounding box center [144, 203] width 14 height 36
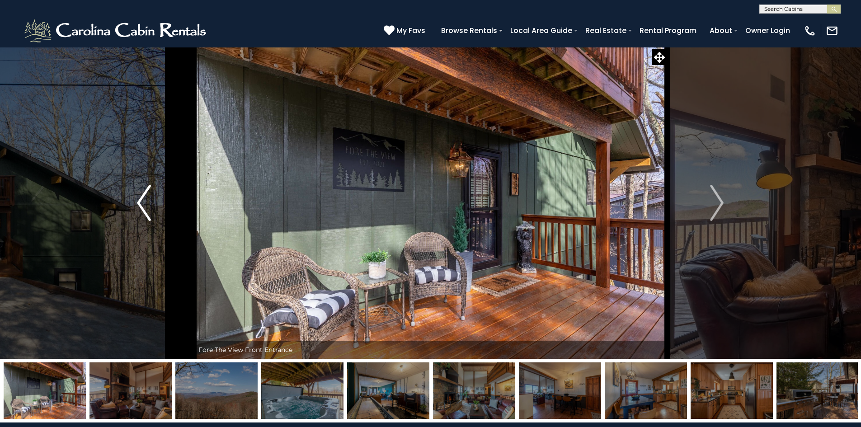
click at [148, 202] on img "Previous" at bounding box center [144, 203] width 14 height 36
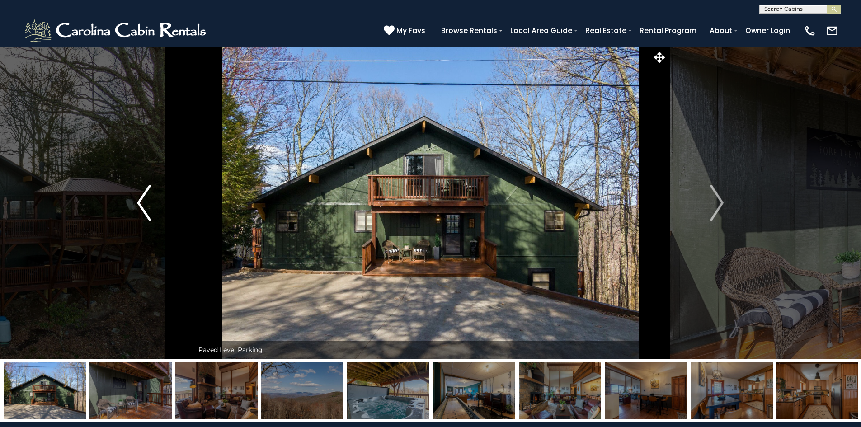
click at [148, 202] on img "Previous" at bounding box center [144, 203] width 14 height 36
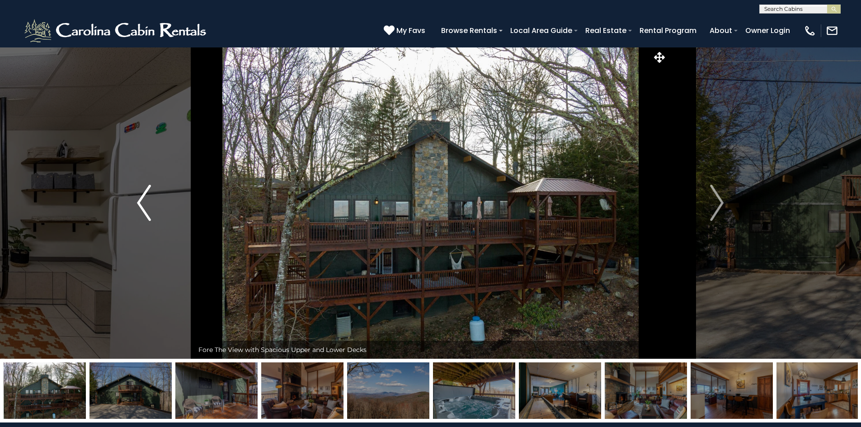
click at [148, 202] on img "Previous" at bounding box center [144, 203] width 14 height 36
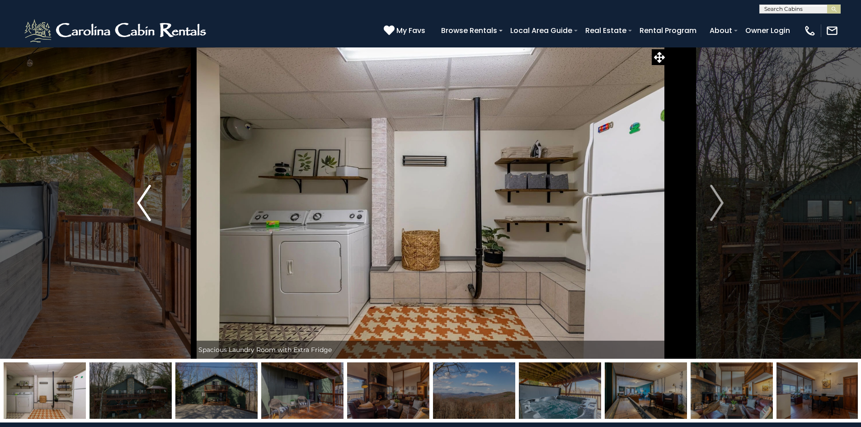
click at [148, 202] on img "Previous" at bounding box center [144, 203] width 14 height 36
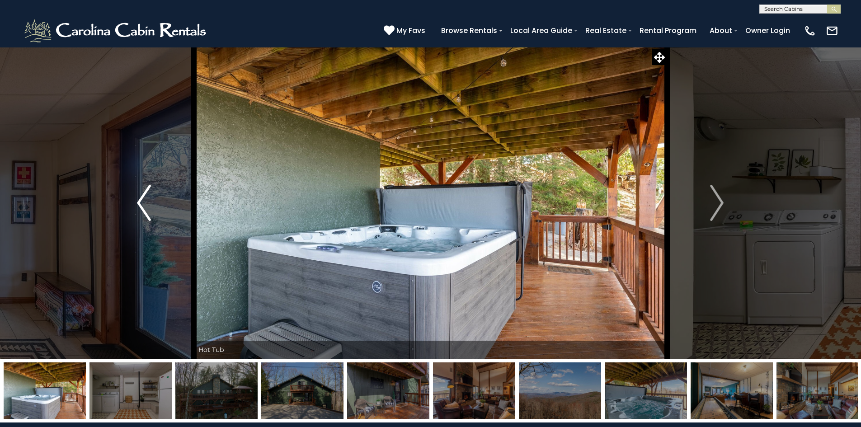
click at [148, 202] on img "Previous" at bounding box center [144, 203] width 14 height 36
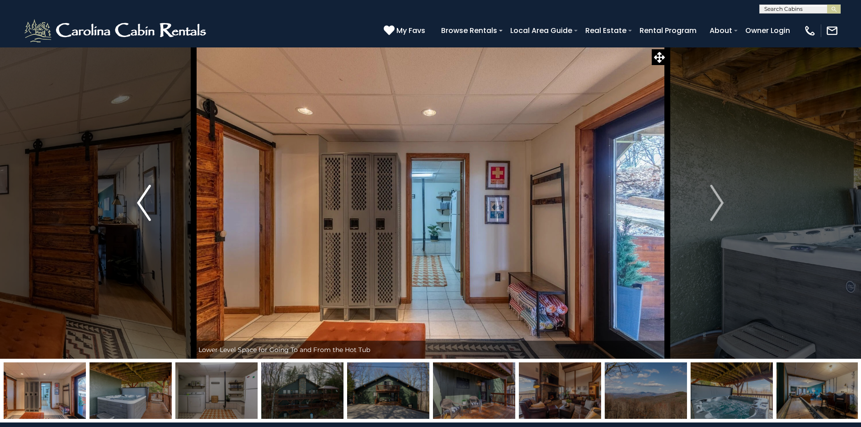
click at [148, 202] on img "Previous" at bounding box center [144, 203] width 14 height 36
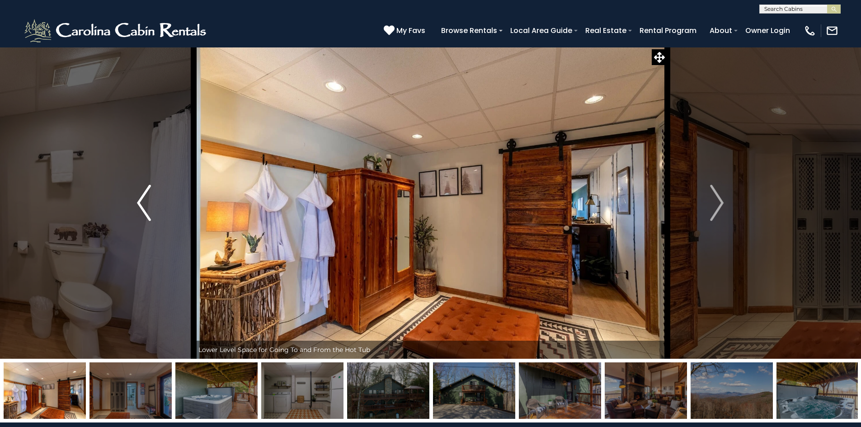
click at [148, 202] on img "Previous" at bounding box center [144, 203] width 14 height 36
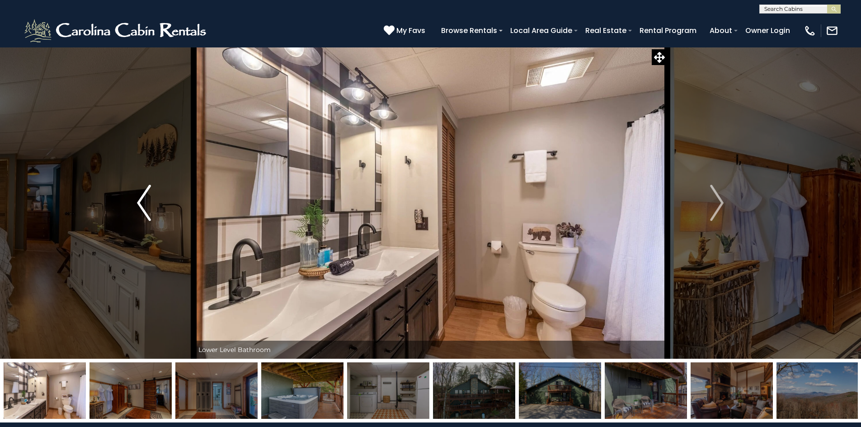
click at [148, 202] on img "Previous" at bounding box center [144, 203] width 14 height 36
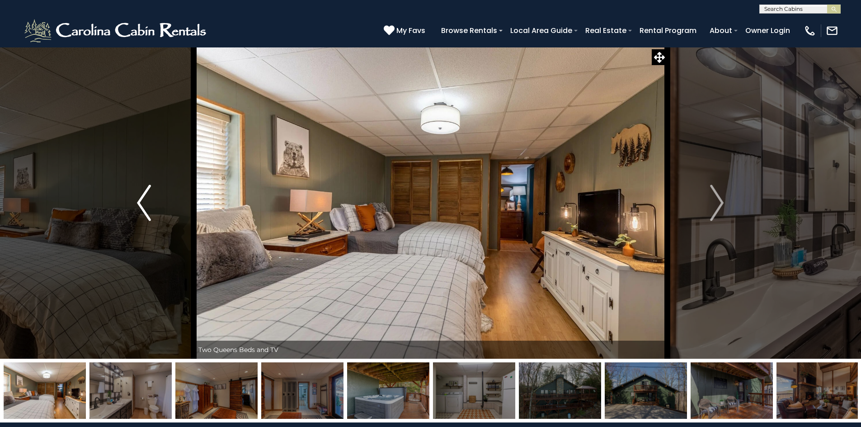
click at [148, 202] on img "Previous" at bounding box center [144, 203] width 14 height 36
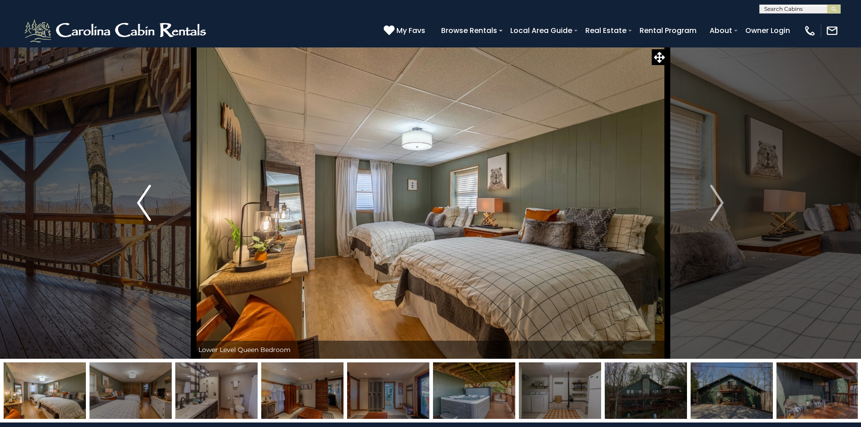
click at [148, 202] on img "Previous" at bounding box center [144, 203] width 14 height 36
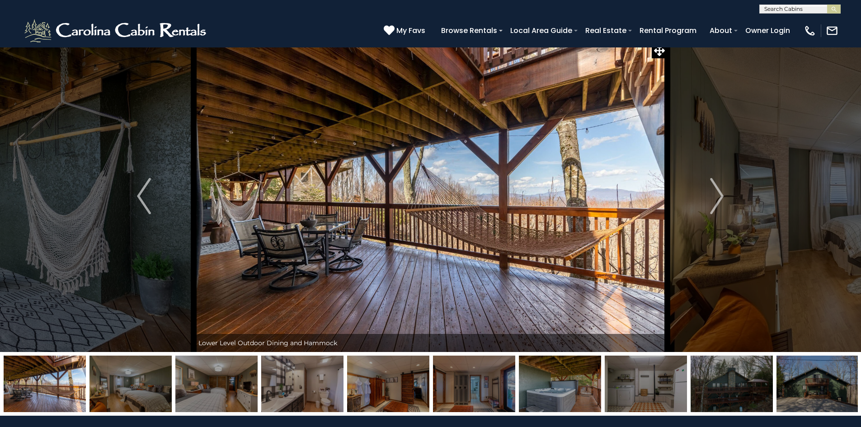
scroll to position [13, 0]
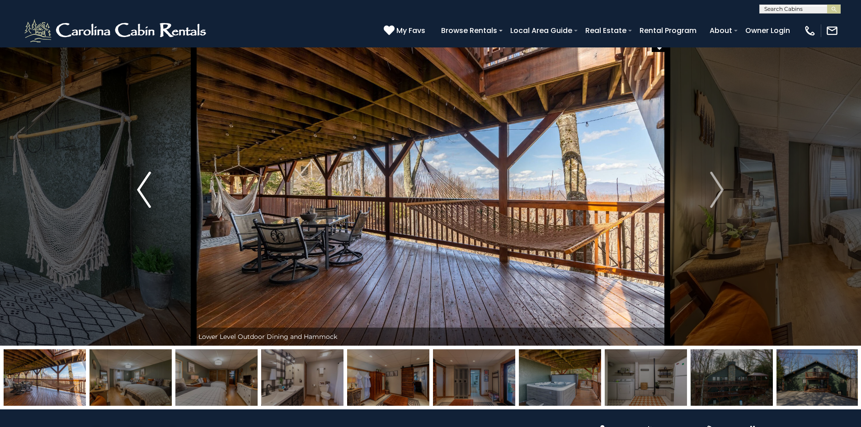
click at [147, 191] on img "Previous" at bounding box center [144, 190] width 14 height 36
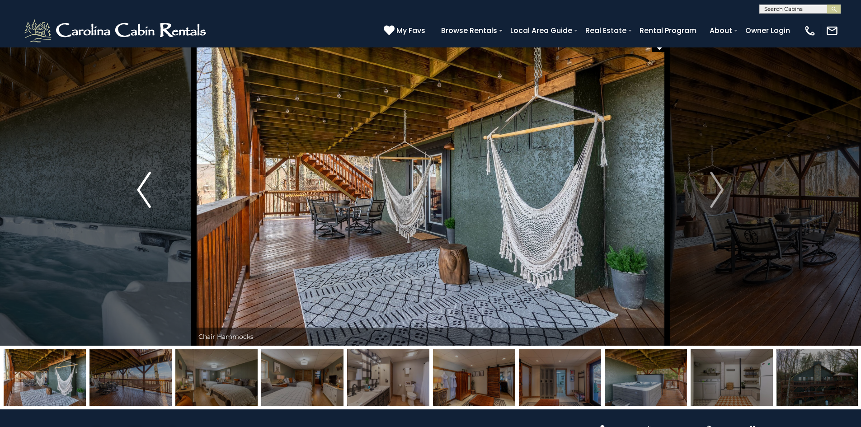
click at [147, 191] on img "Previous" at bounding box center [144, 190] width 14 height 36
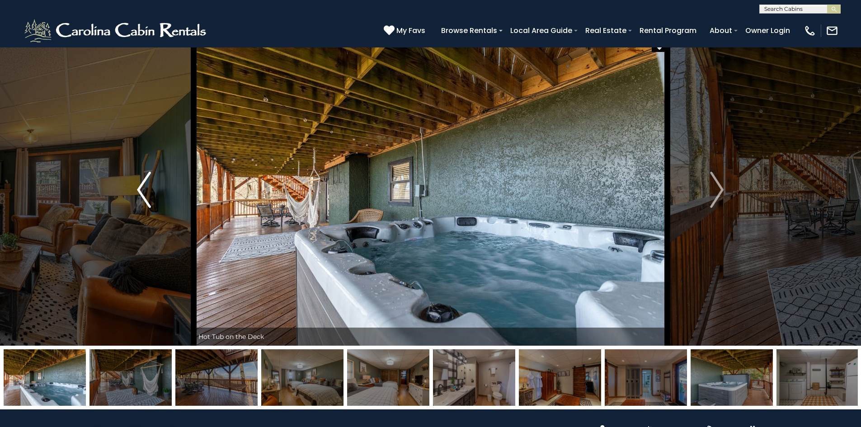
click at [147, 191] on img "Previous" at bounding box center [144, 190] width 14 height 36
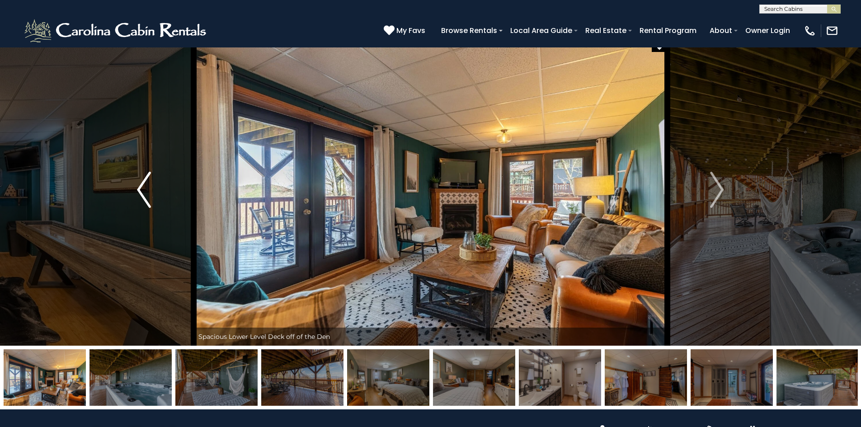
click at [147, 191] on img "Previous" at bounding box center [144, 190] width 14 height 36
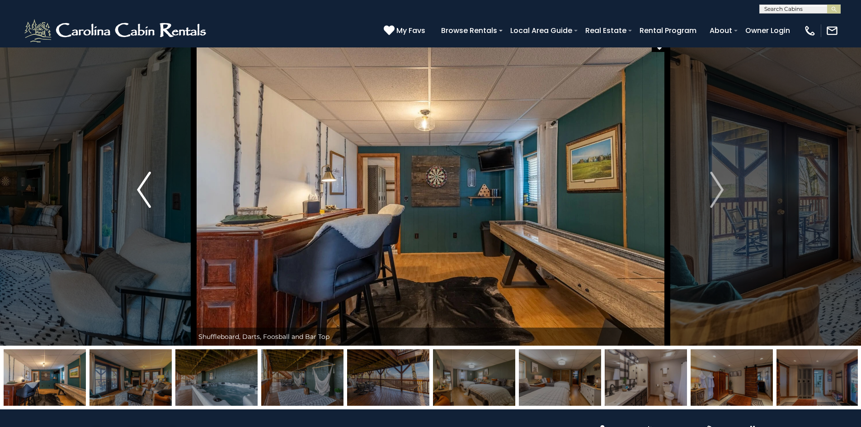
click at [147, 191] on img "Previous" at bounding box center [144, 190] width 14 height 36
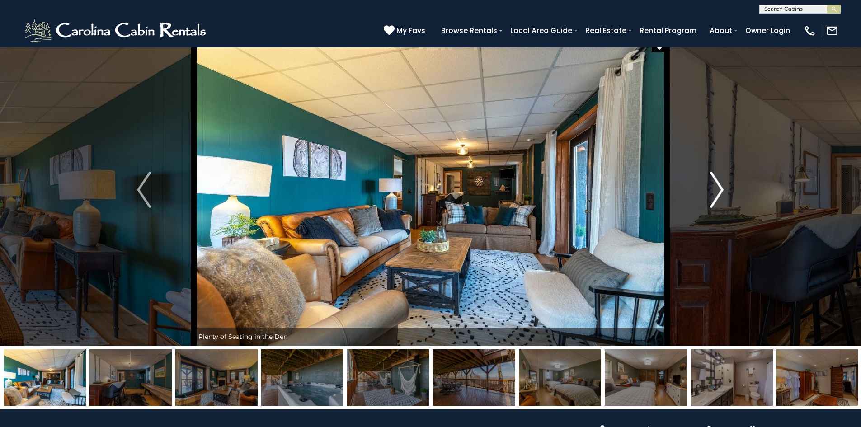
click at [709, 201] on button "Next" at bounding box center [716, 190] width 99 height 312
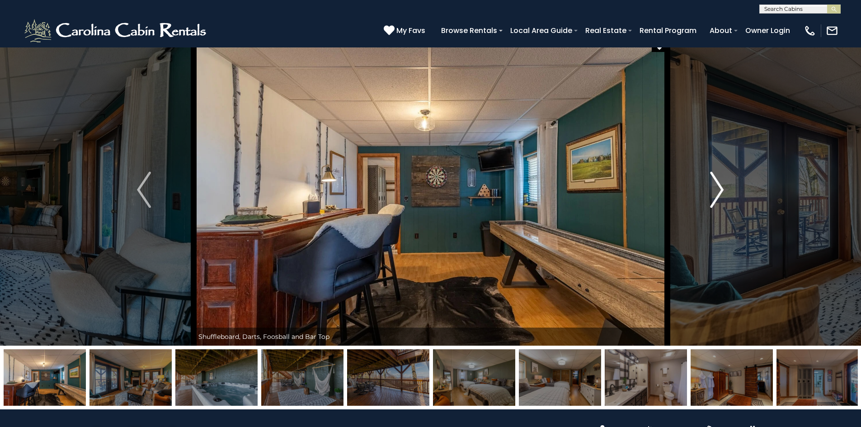
click at [709, 201] on button "Next" at bounding box center [716, 190] width 99 height 312
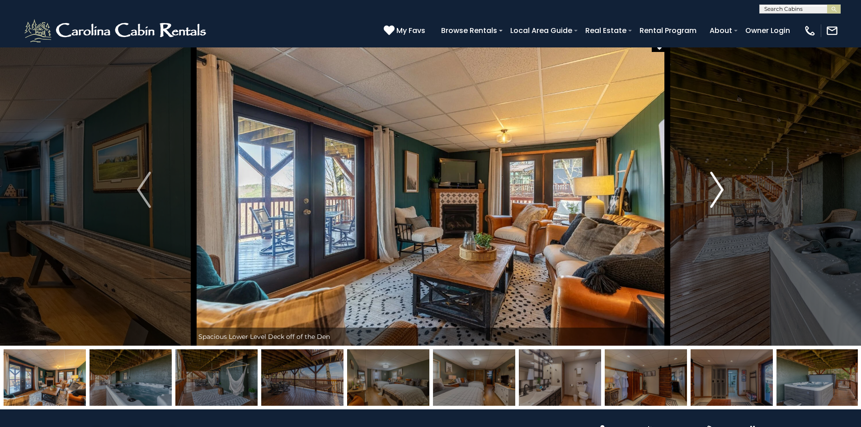
click at [709, 201] on button "Next" at bounding box center [716, 190] width 99 height 312
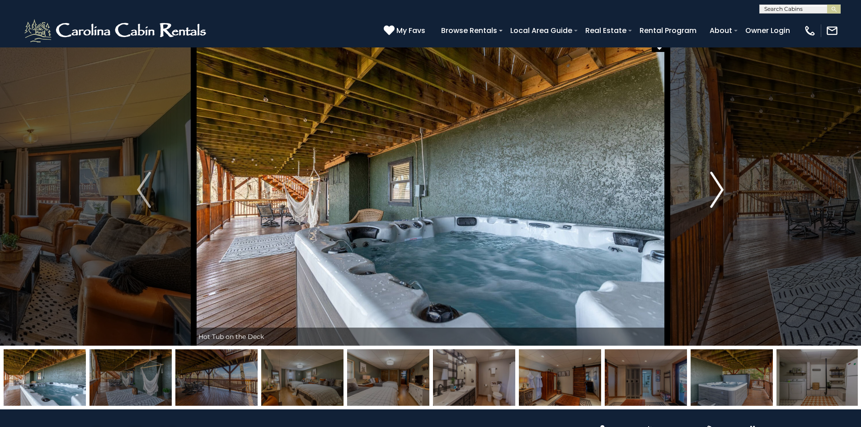
click at [709, 201] on button "Next" at bounding box center [716, 190] width 99 height 312
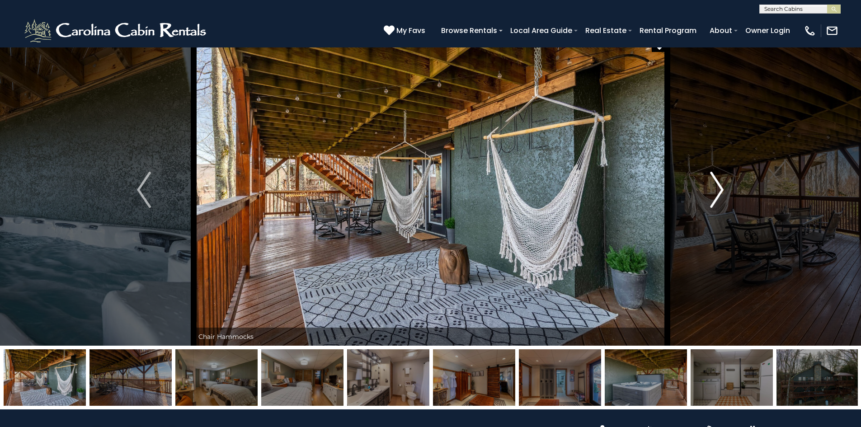
click at [709, 201] on button "Next" at bounding box center [716, 190] width 99 height 312
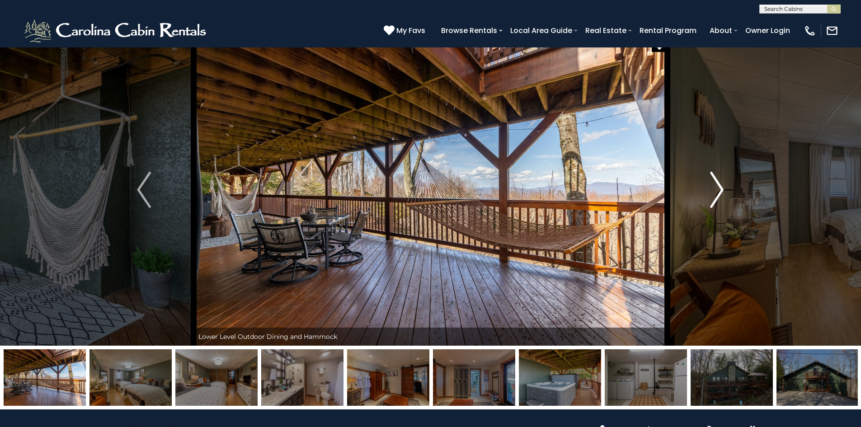
click at [709, 201] on button "Next" at bounding box center [716, 190] width 99 height 312
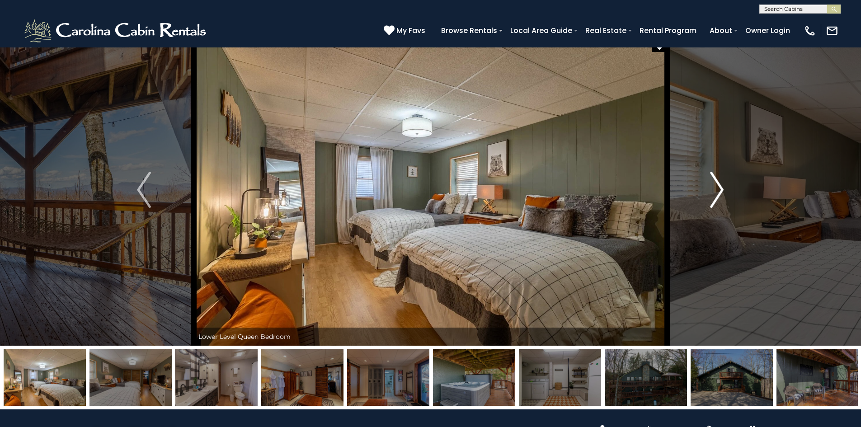
click at [709, 201] on button "Next" at bounding box center [716, 190] width 99 height 312
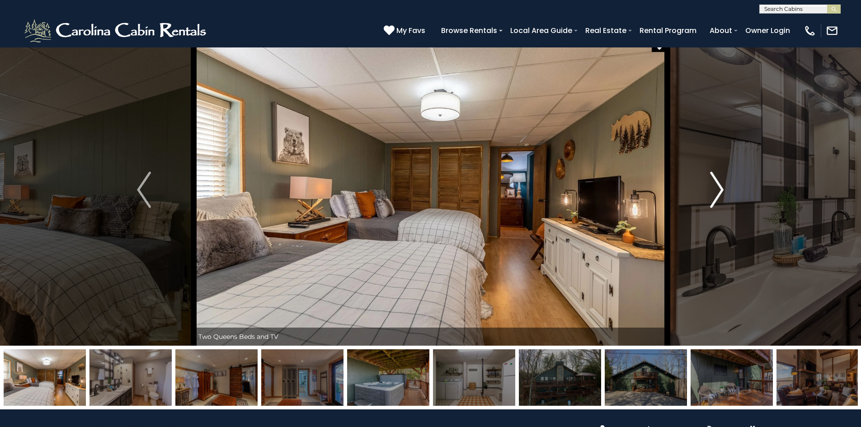
click at [709, 201] on button "Next" at bounding box center [716, 190] width 99 height 312
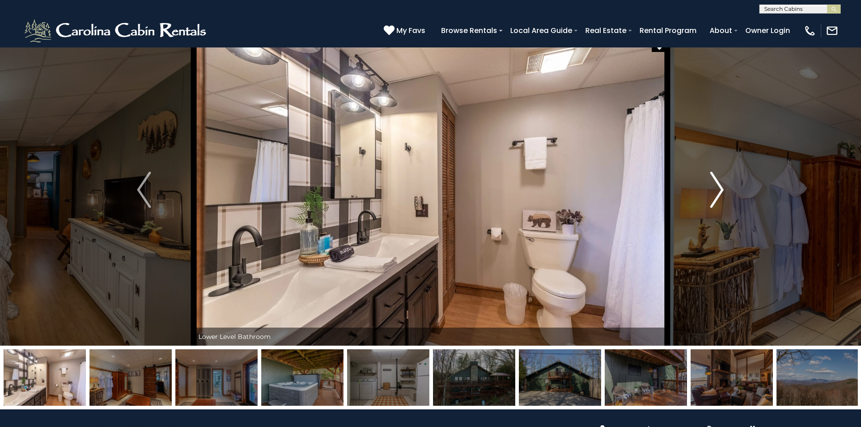
click at [709, 201] on button "Next" at bounding box center [716, 190] width 99 height 312
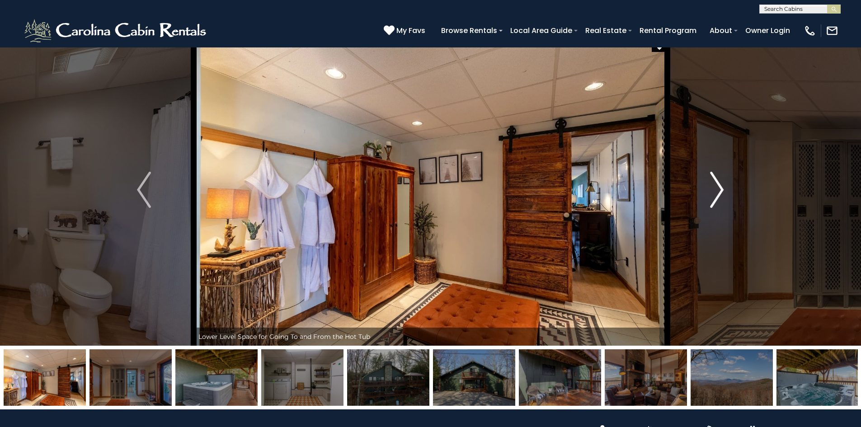
click at [709, 201] on button "Next" at bounding box center [716, 190] width 99 height 312
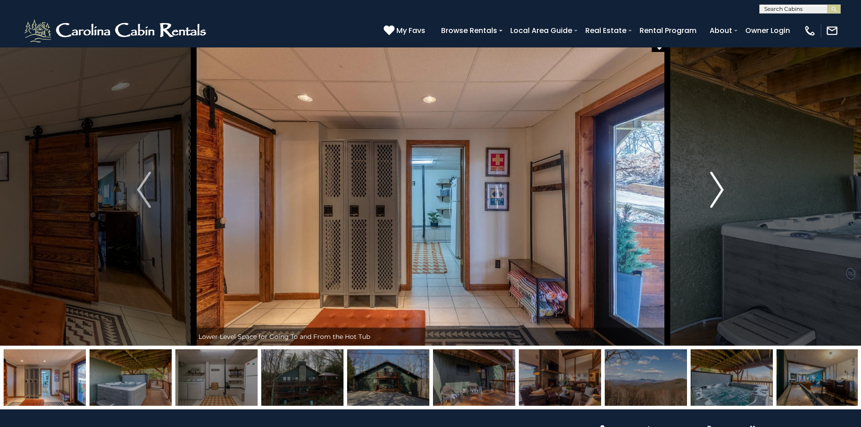
click at [709, 201] on button "Next" at bounding box center [716, 190] width 99 height 312
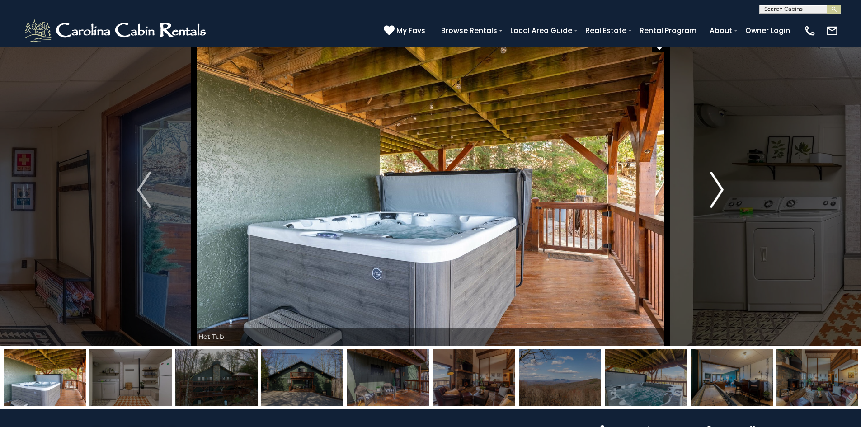
click at [709, 201] on button "Next" at bounding box center [716, 190] width 99 height 312
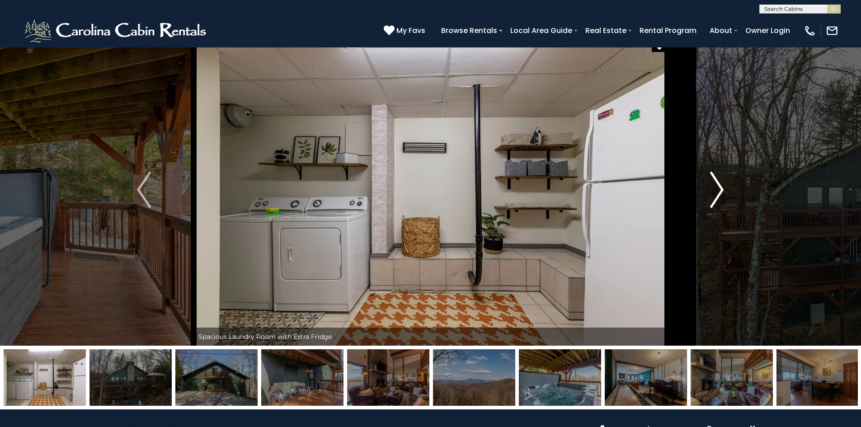
click at [709, 201] on button "Next" at bounding box center [716, 190] width 99 height 312
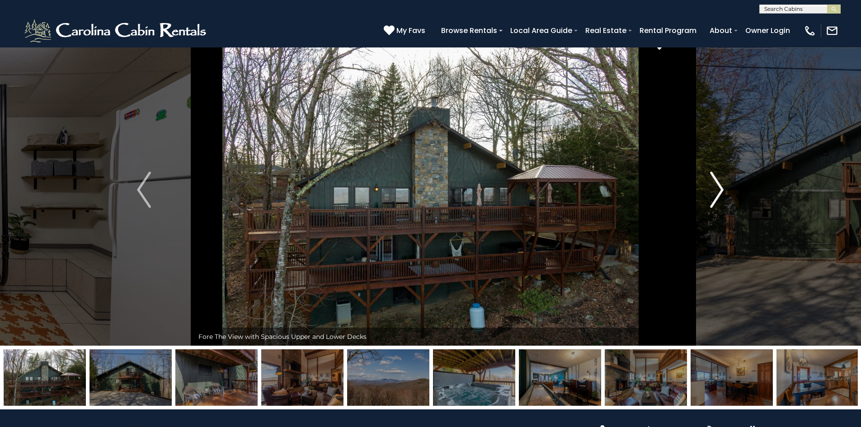
click at [709, 201] on button "Next" at bounding box center [716, 190] width 99 height 312
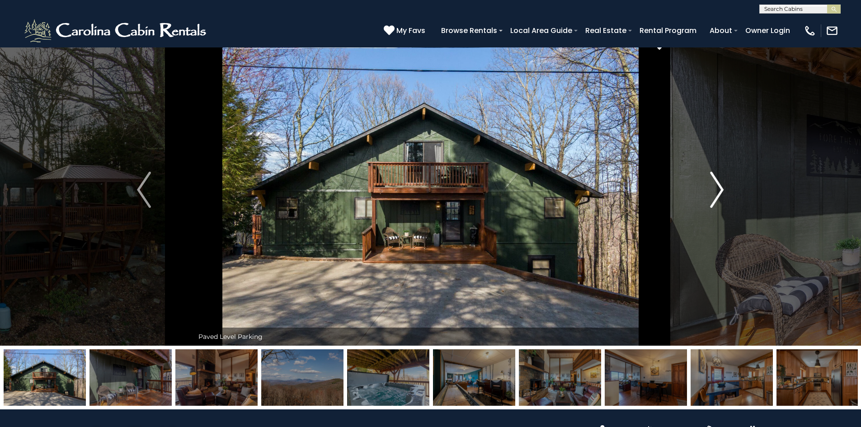
click at [709, 201] on button "Next" at bounding box center [716, 190] width 99 height 312
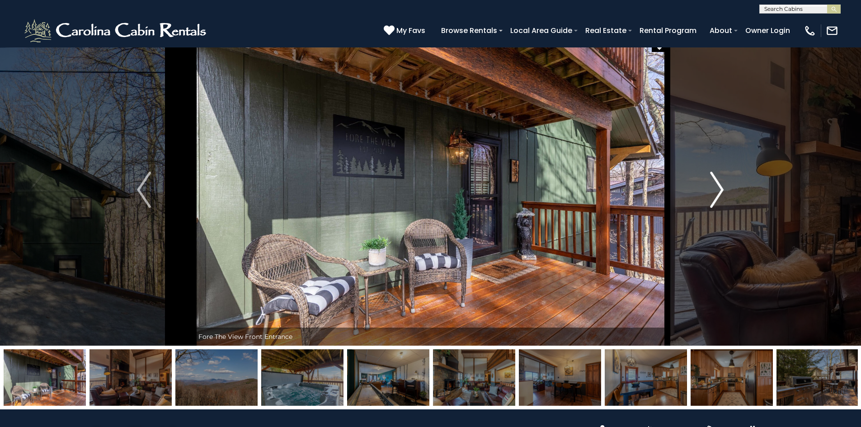
click at [709, 201] on button "Next" at bounding box center [716, 190] width 99 height 312
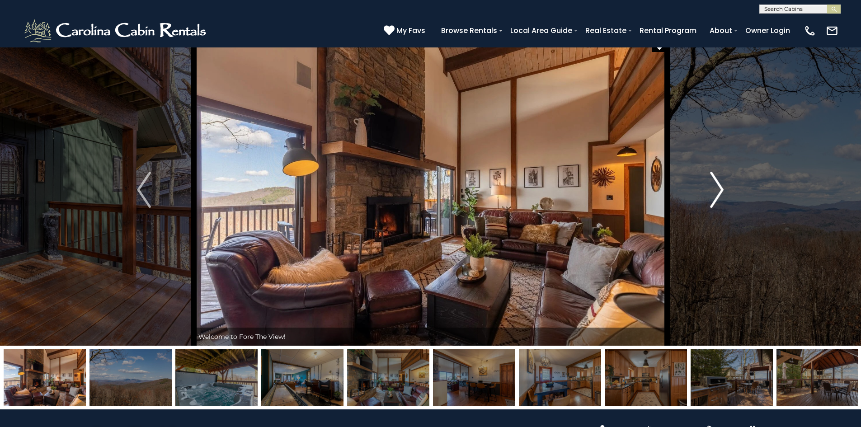
click at [709, 201] on button "Next" at bounding box center [716, 190] width 99 height 312
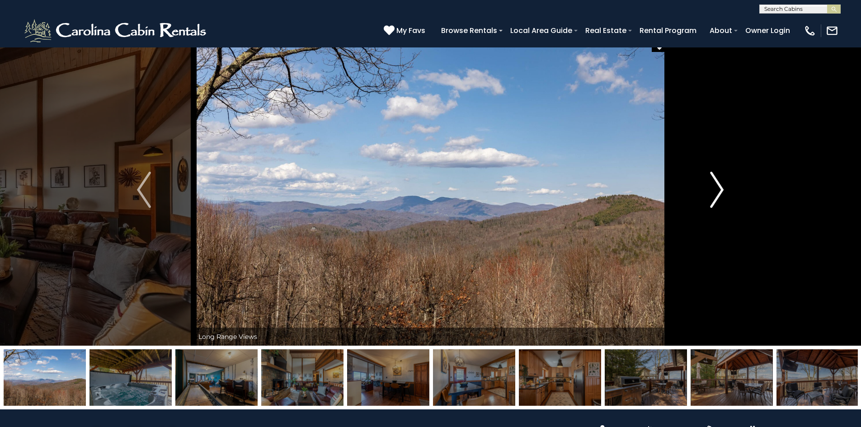
click at [710, 201] on button "Next" at bounding box center [716, 190] width 99 height 312
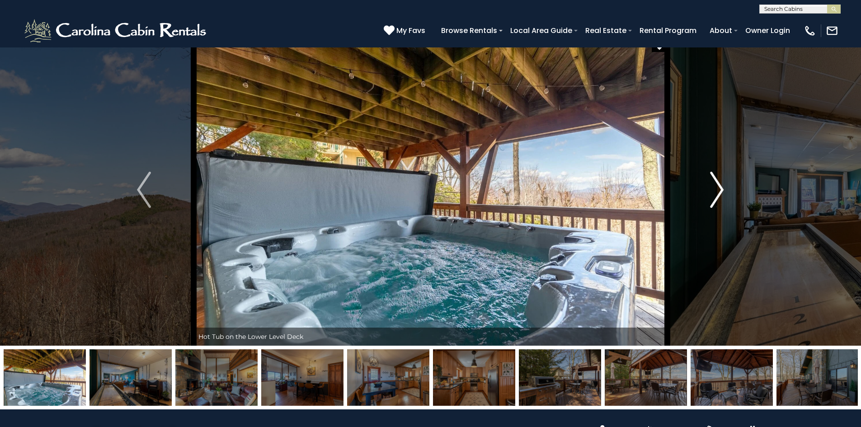
click at [710, 201] on button "Next" at bounding box center [716, 190] width 99 height 312
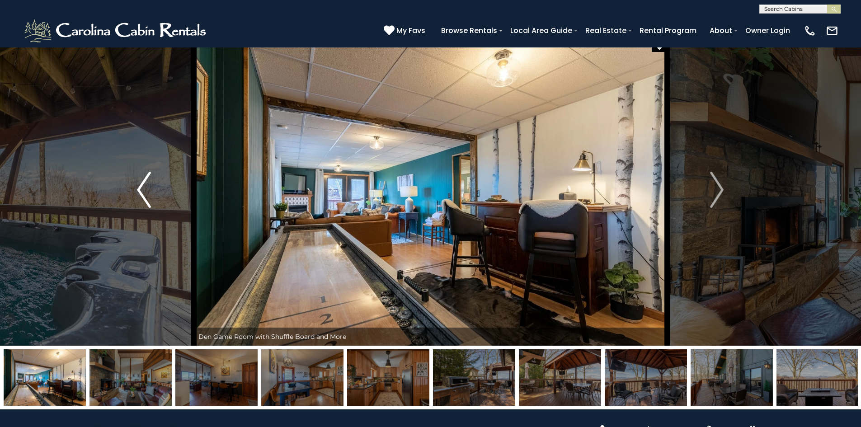
click at [147, 193] on img "Previous" at bounding box center [144, 190] width 14 height 36
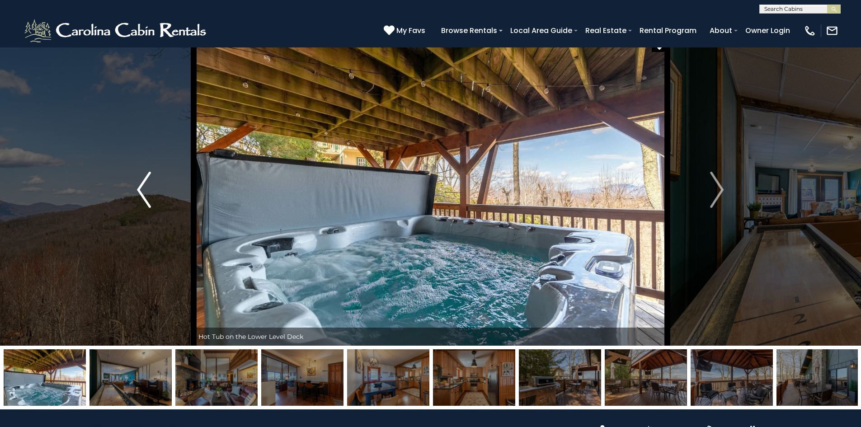
click at [154, 200] on button "Previous" at bounding box center [143, 190] width 99 height 312
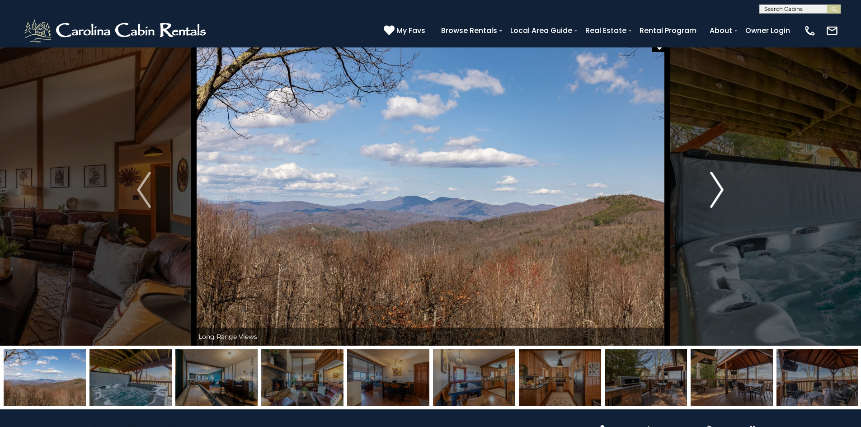
click at [717, 190] on img "Next" at bounding box center [717, 190] width 14 height 36
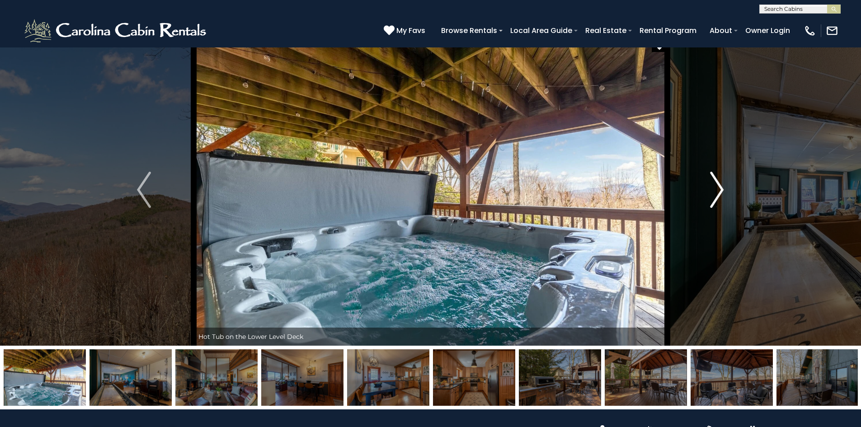
click at [717, 190] on img "Next" at bounding box center [717, 190] width 14 height 36
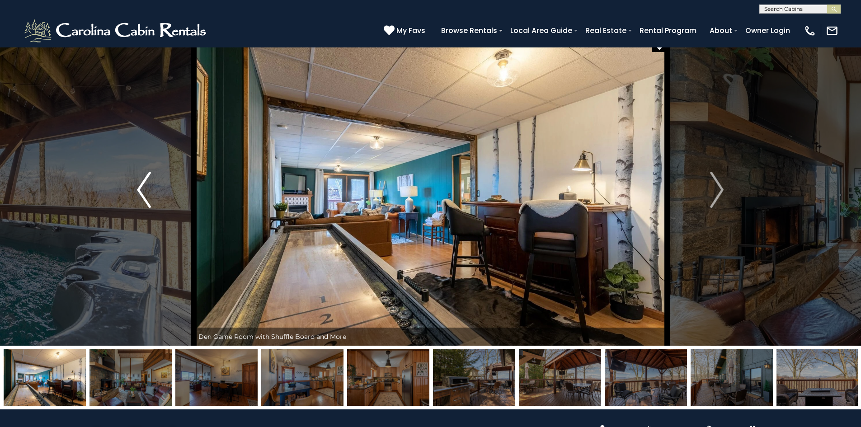
click at [145, 209] on button "Previous" at bounding box center [143, 190] width 99 height 312
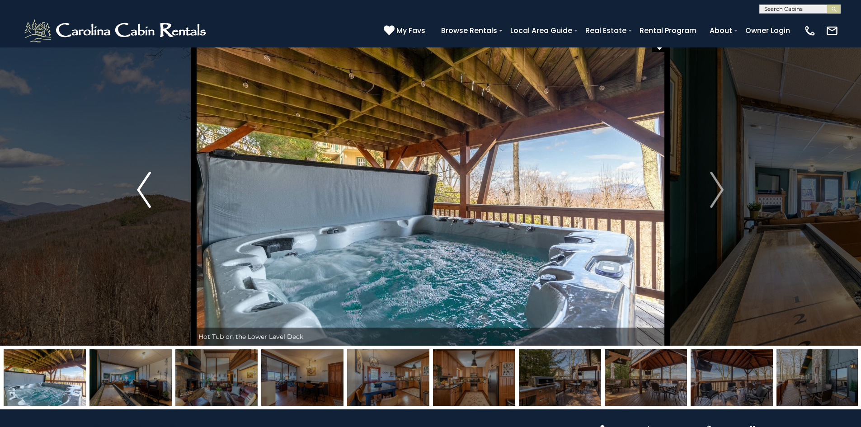
click at [148, 197] on img "Previous" at bounding box center [144, 190] width 14 height 36
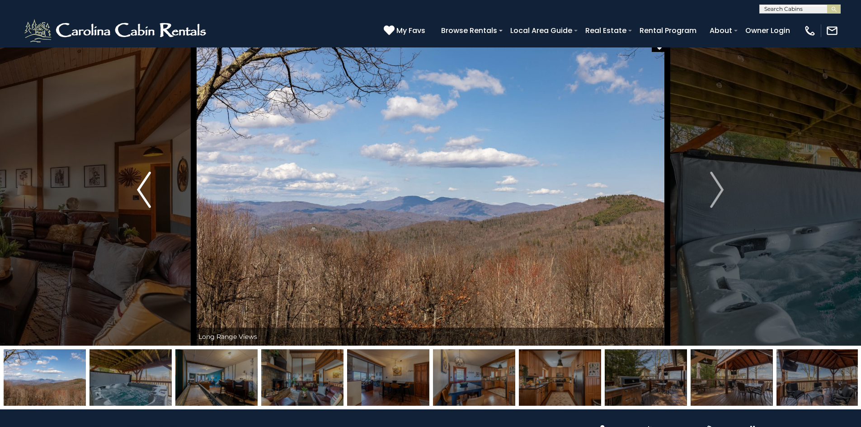
click at [148, 197] on img "Previous" at bounding box center [144, 190] width 14 height 36
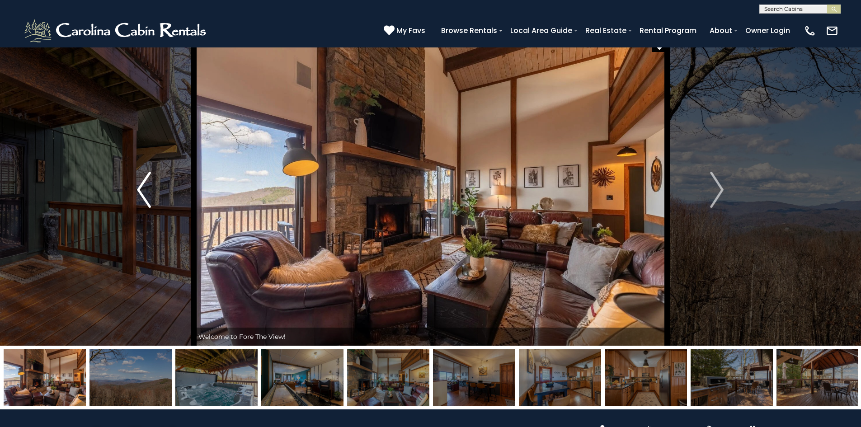
click at [148, 197] on img "Previous" at bounding box center [144, 190] width 14 height 36
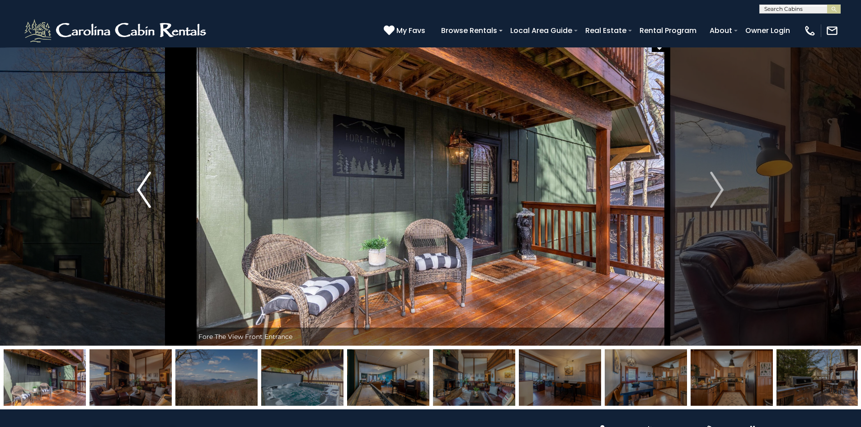
click at [148, 197] on img "Previous" at bounding box center [144, 190] width 14 height 36
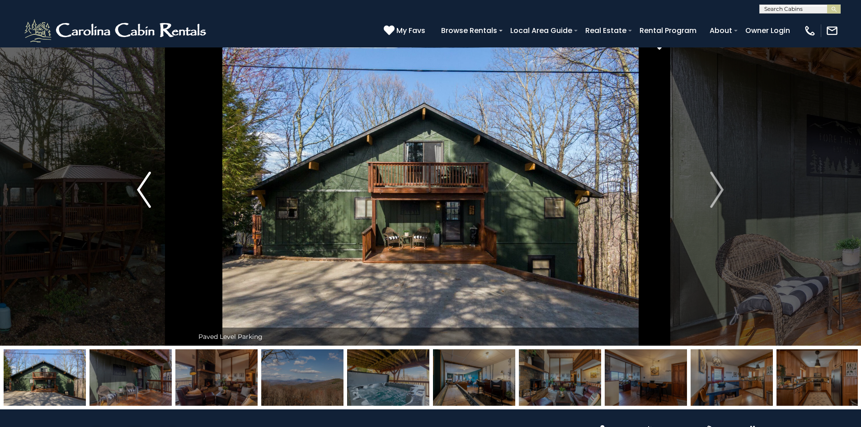
click at [148, 197] on img "Previous" at bounding box center [144, 190] width 14 height 36
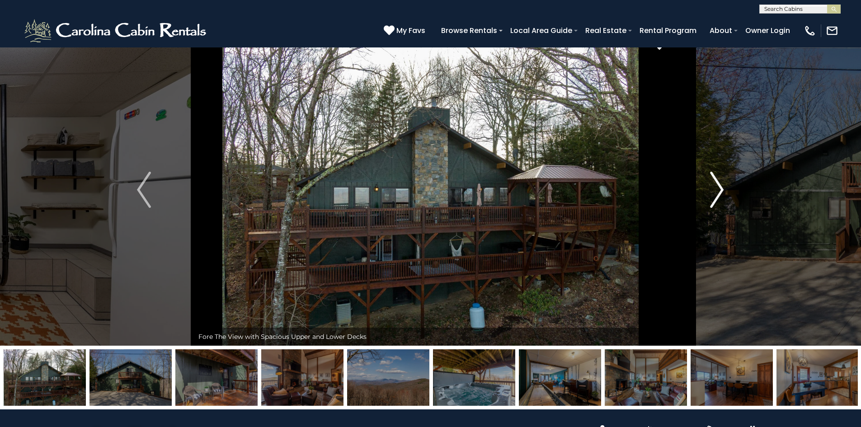
click at [725, 191] on button "Next" at bounding box center [716, 190] width 99 height 312
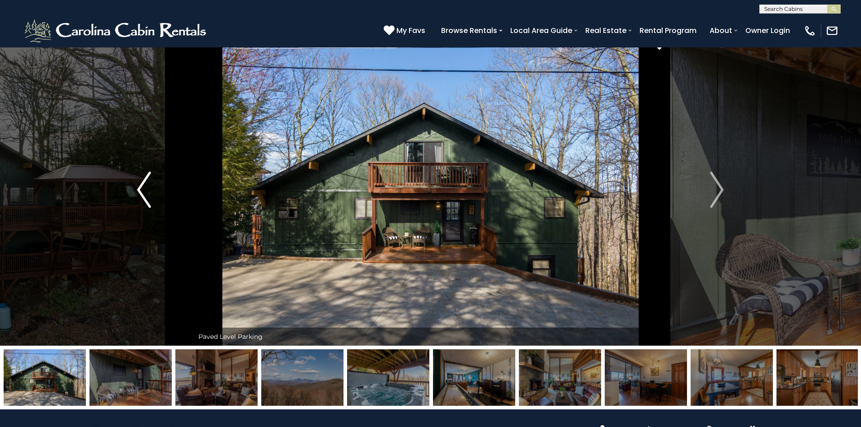
click at [160, 203] on button "Previous" at bounding box center [143, 190] width 99 height 312
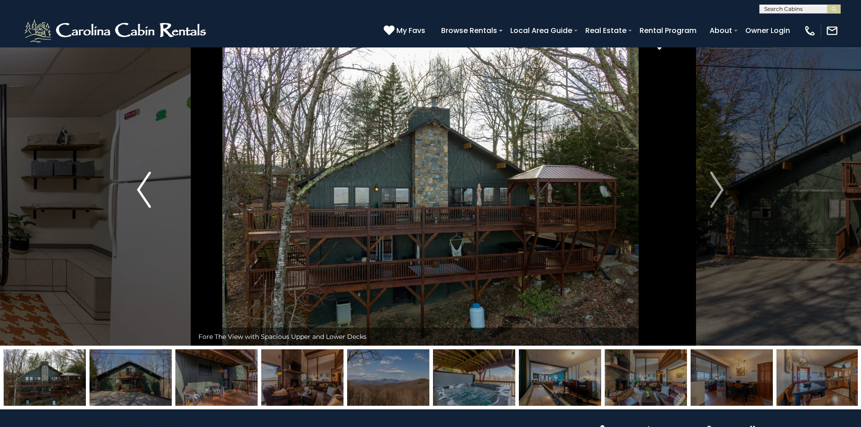
click at [160, 203] on button "Previous" at bounding box center [143, 190] width 99 height 312
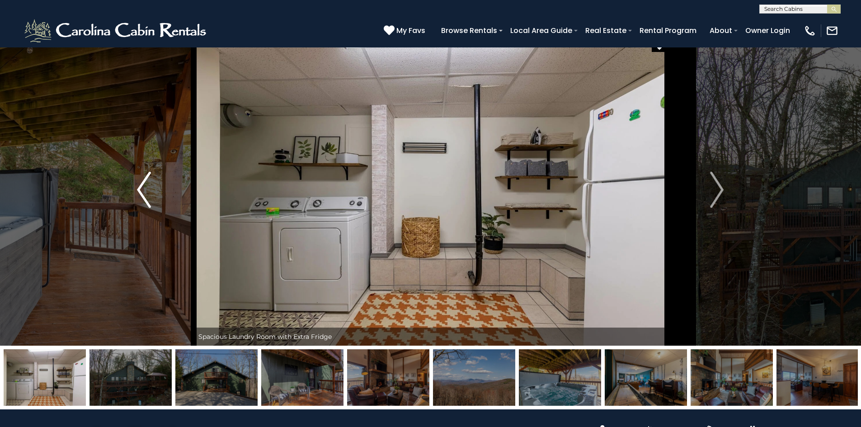
click at [160, 203] on button "Previous" at bounding box center [143, 190] width 99 height 312
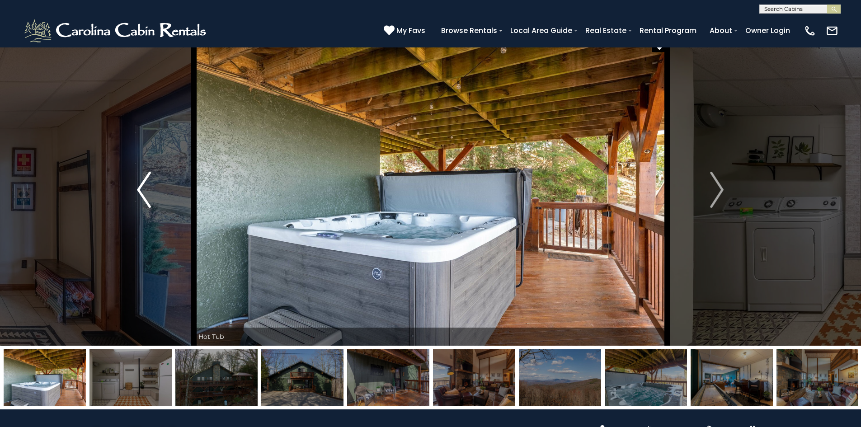
click at [160, 203] on button "Previous" at bounding box center [143, 190] width 99 height 312
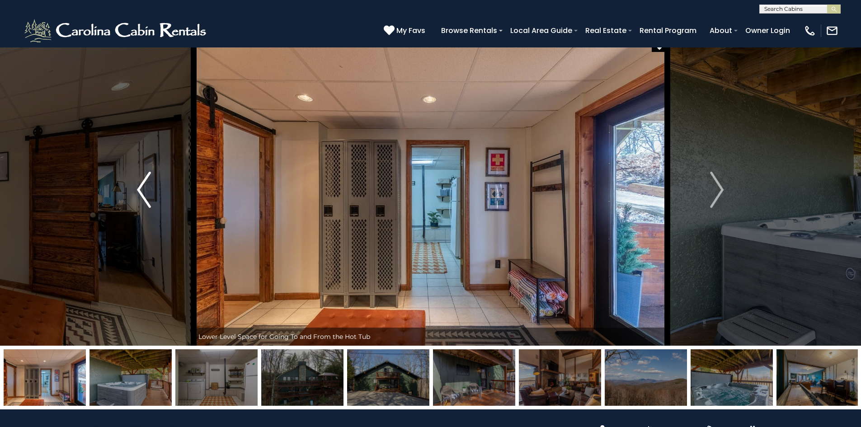
click at [160, 203] on button "Previous" at bounding box center [143, 190] width 99 height 312
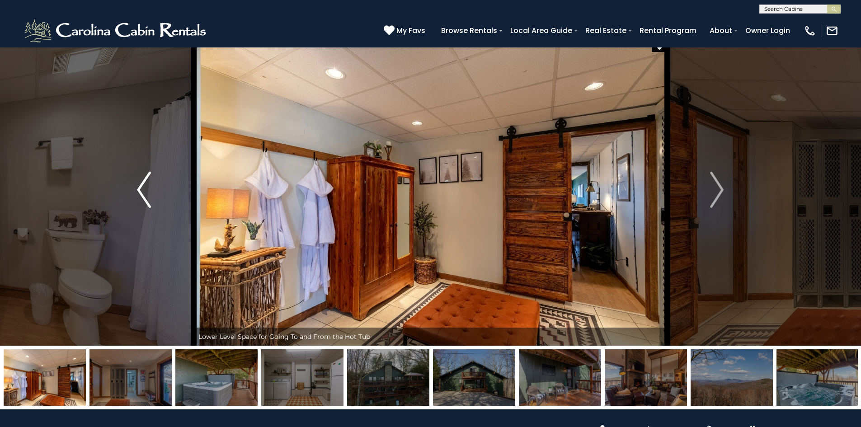
click at [160, 203] on button "Previous" at bounding box center [143, 190] width 99 height 312
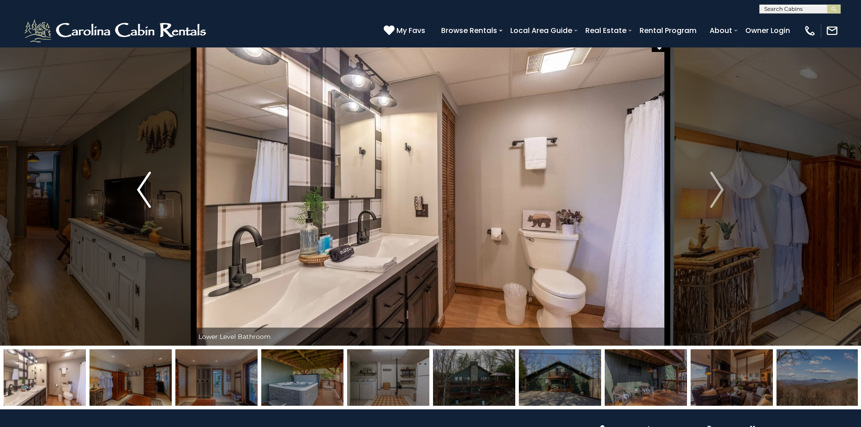
click at [160, 203] on button "Previous" at bounding box center [143, 190] width 99 height 312
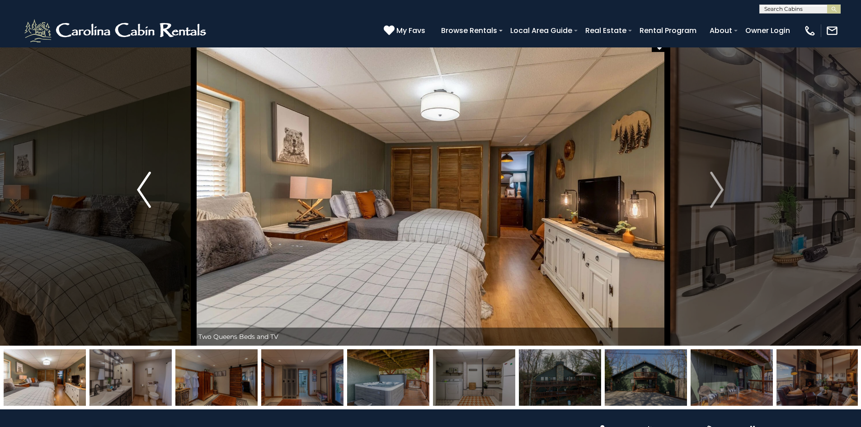
click at [160, 203] on button "Previous" at bounding box center [143, 190] width 99 height 312
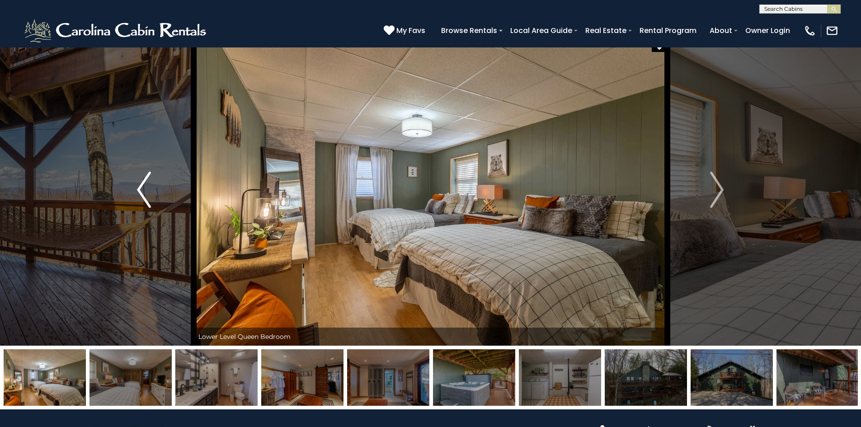
click at [160, 203] on button "Previous" at bounding box center [143, 190] width 99 height 312
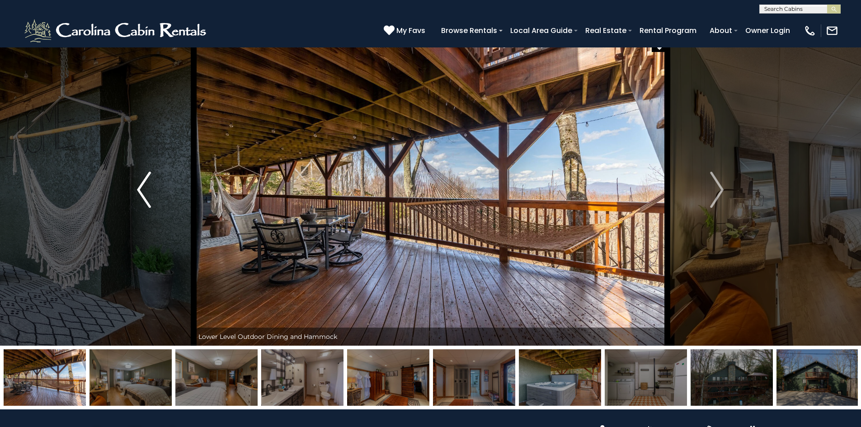
click at [160, 203] on button "Previous" at bounding box center [143, 190] width 99 height 312
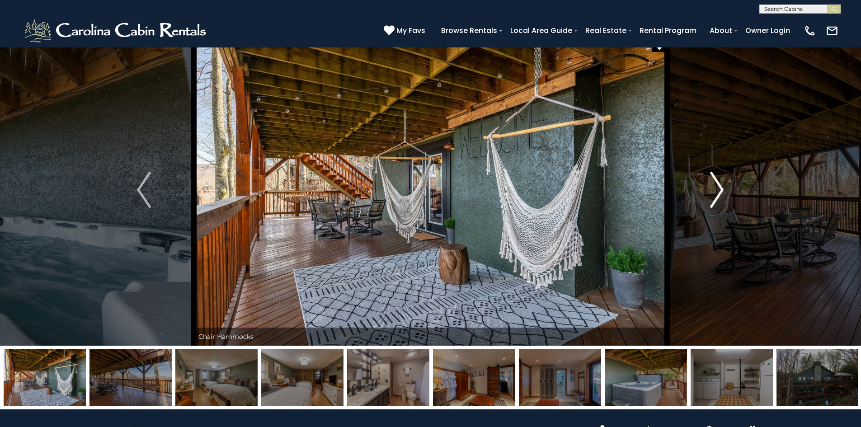
click at [706, 197] on button "Next" at bounding box center [716, 190] width 99 height 312
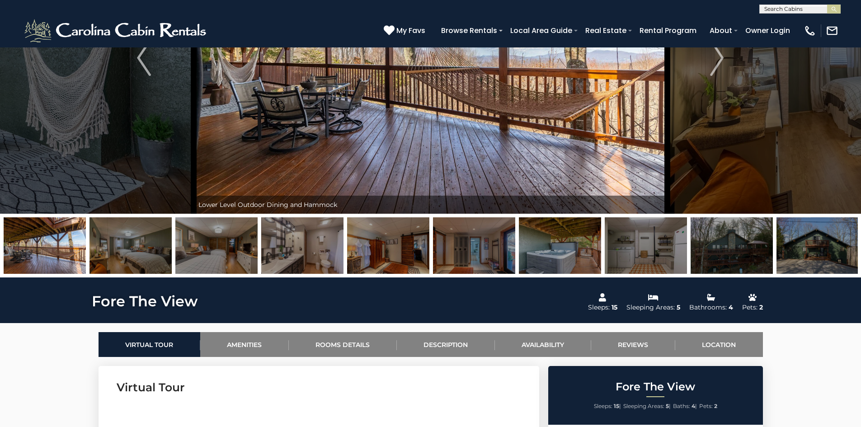
scroll to position [0, 0]
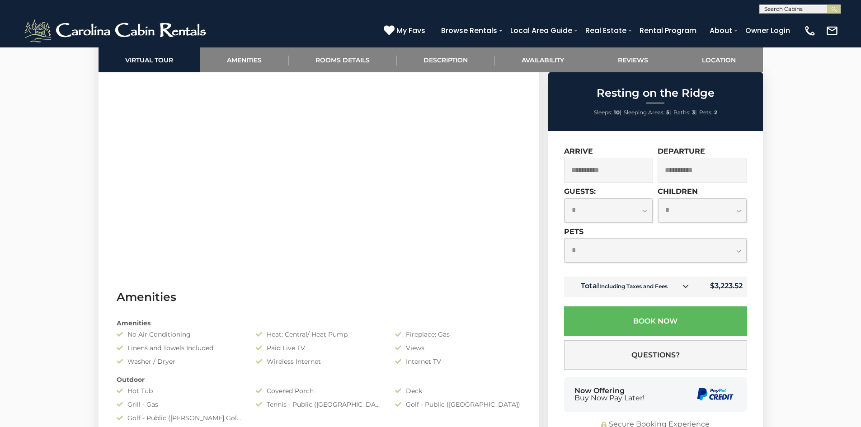
scroll to position [465, 0]
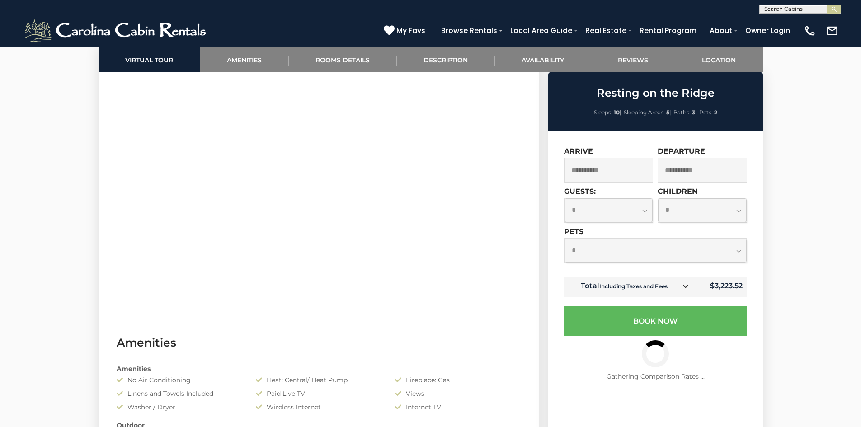
click at [644, 217] on select "**********" at bounding box center [608, 210] width 89 height 24
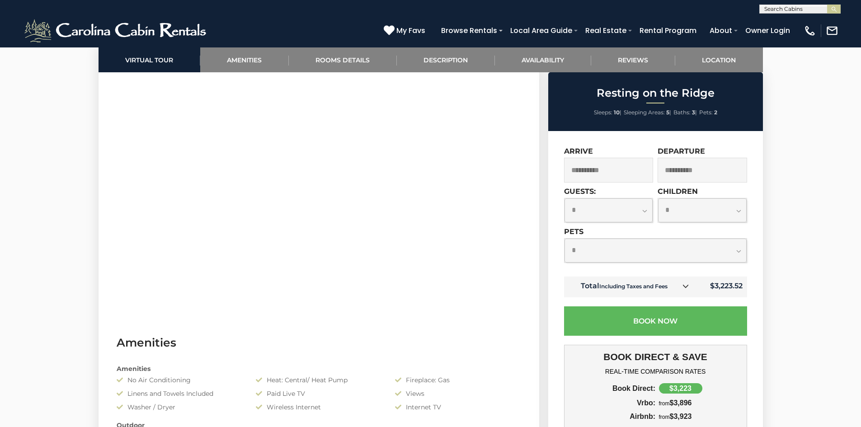
select select "*"
click at [564, 198] on select "**********" at bounding box center [608, 210] width 89 height 24
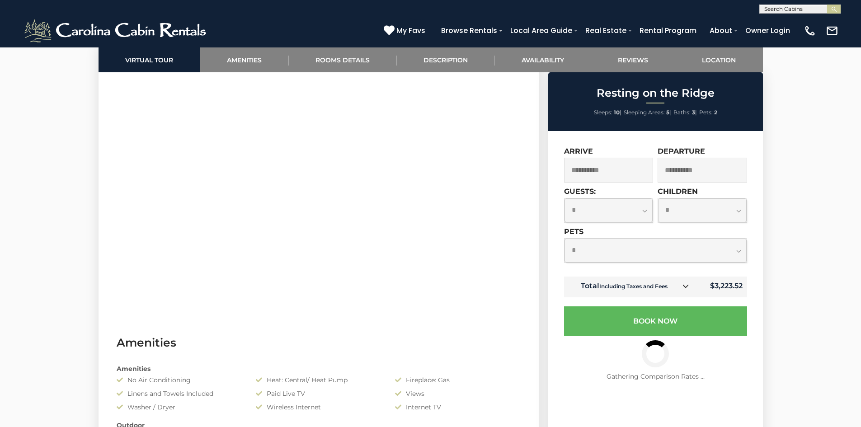
click at [724, 213] on select "**********" at bounding box center [702, 210] width 89 height 24
select select "*"
click at [658, 222] on select "**********" at bounding box center [702, 210] width 89 height 24
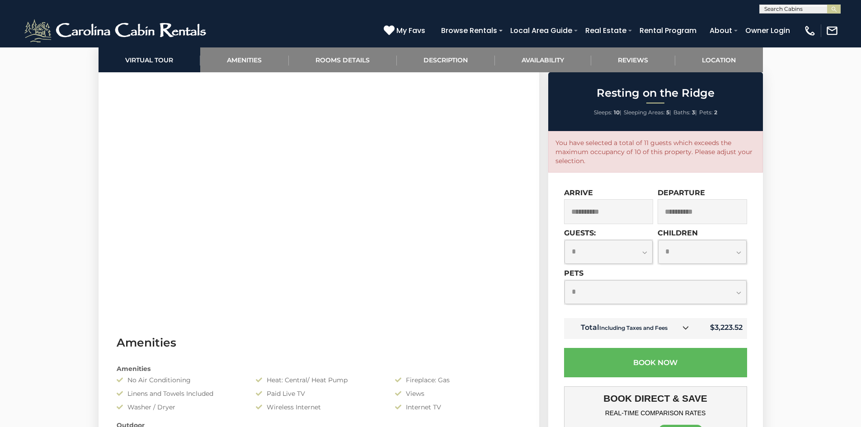
click at [688, 270] on div "**********" at bounding box center [655, 287] width 183 height 36
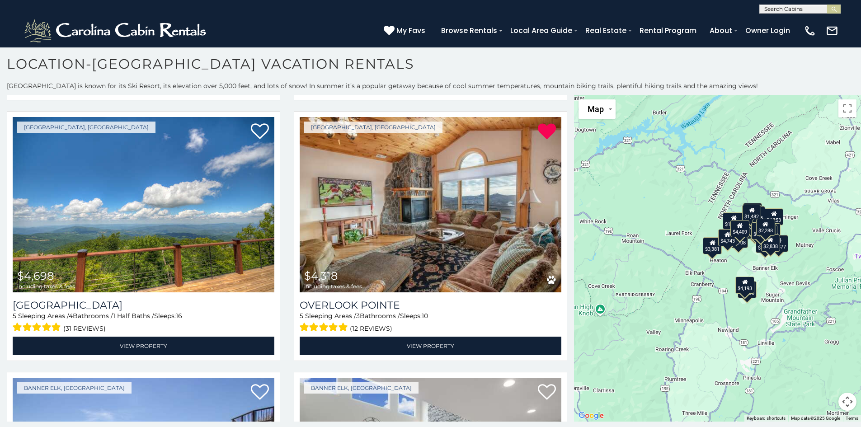
scroll to position [1319, 0]
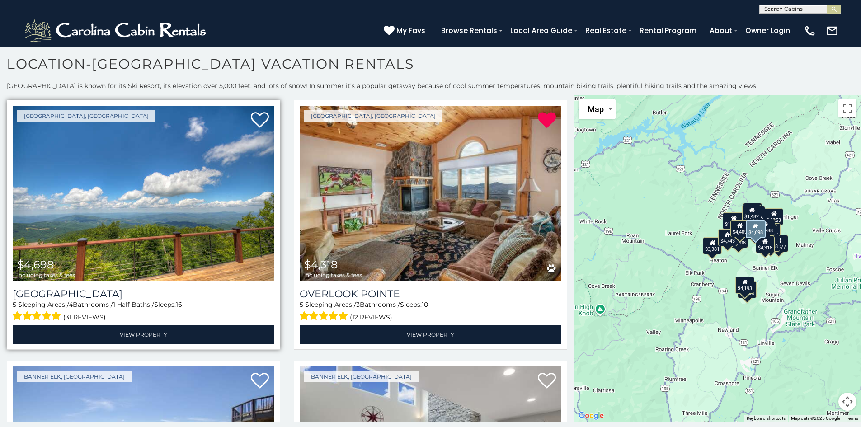
click at [124, 281] on div "[GEOGRAPHIC_DATA] 5 Sleeping Areas / 4 Bathrooms / 1 Half Baths / Sleeps: 16 (3…" at bounding box center [144, 312] width 262 height 63
click at [117, 288] on h3 "[GEOGRAPHIC_DATA]" at bounding box center [144, 294] width 262 height 12
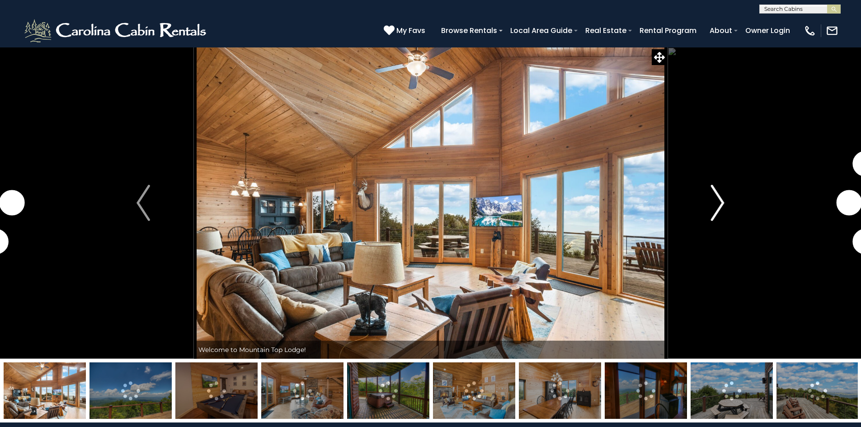
click at [714, 202] on img "Next" at bounding box center [718, 203] width 14 height 36
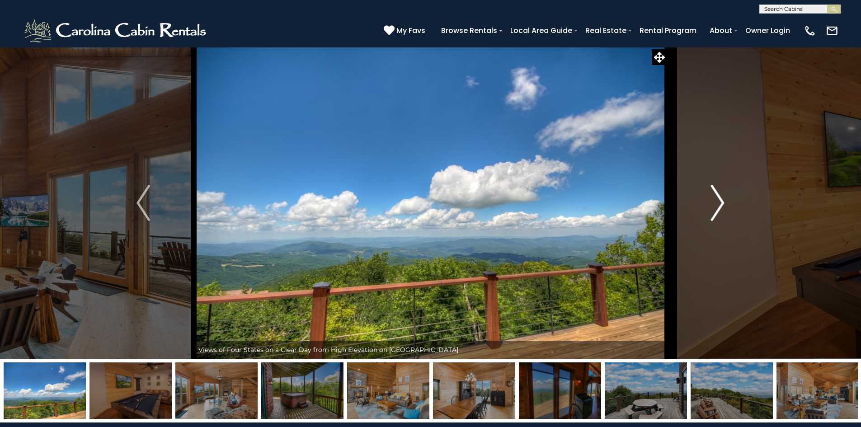
click at [717, 199] on img "Next" at bounding box center [718, 203] width 14 height 36
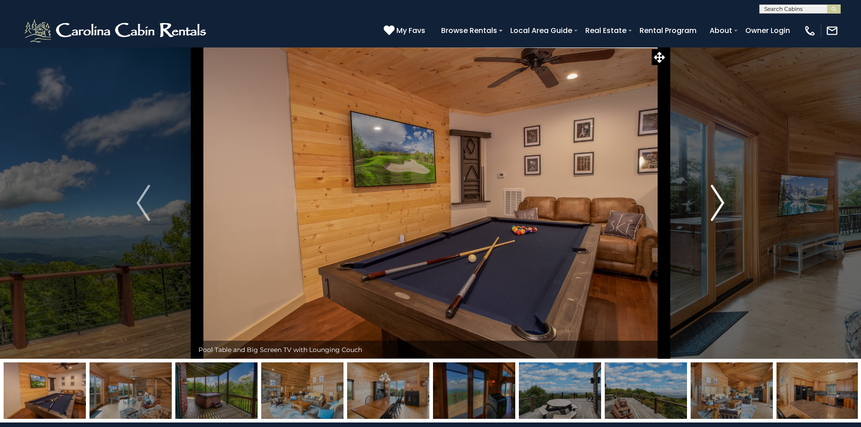
click at [719, 215] on img "Next" at bounding box center [718, 203] width 14 height 36
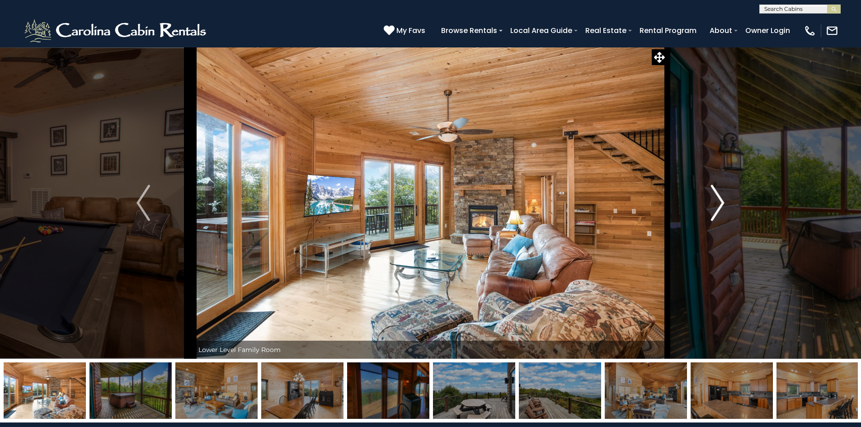
click at [719, 215] on img "Next" at bounding box center [718, 203] width 14 height 36
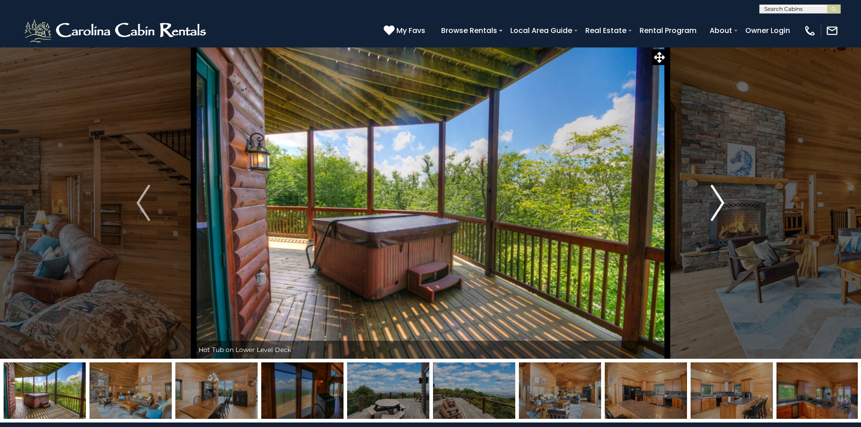
click at [719, 215] on img "Next" at bounding box center [718, 203] width 14 height 36
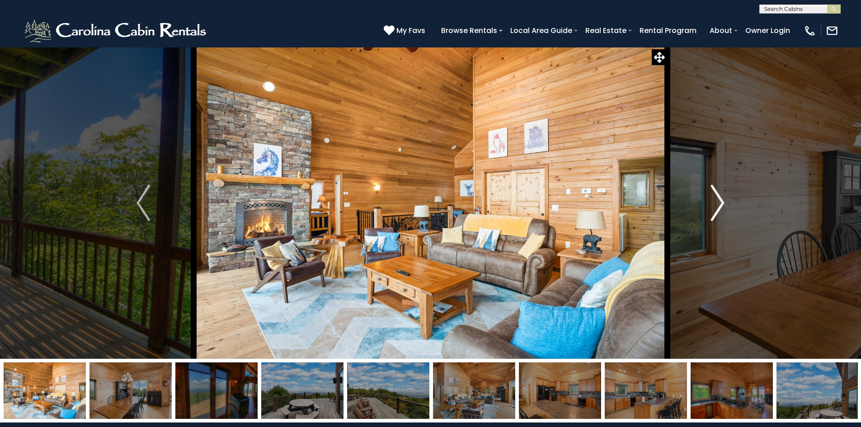
click at [719, 215] on img "Next" at bounding box center [718, 203] width 14 height 36
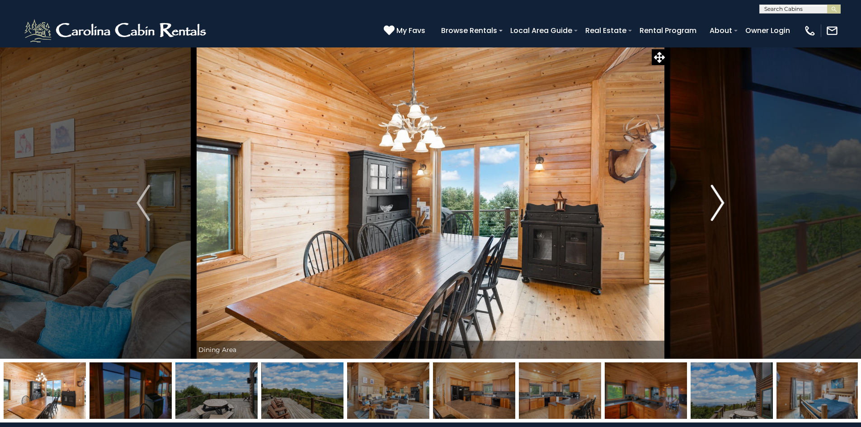
click at [719, 215] on img "Next" at bounding box center [718, 203] width 14 height 36
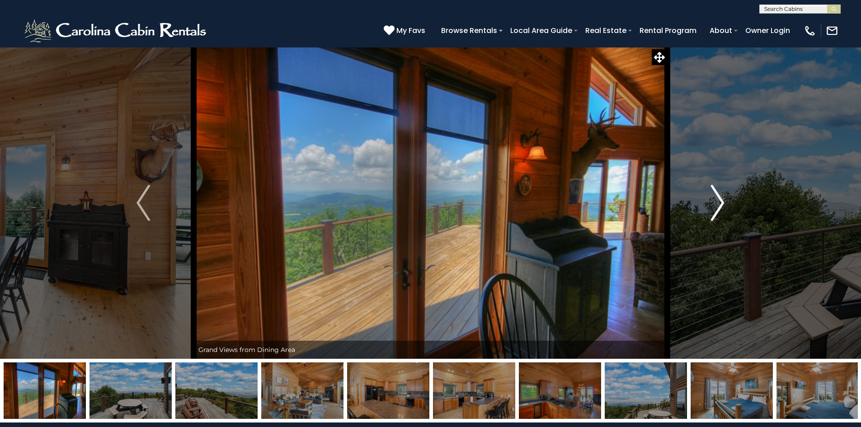
click at [719, 215] on img "Next" at bounding box center [718, 203] width 14 height 36
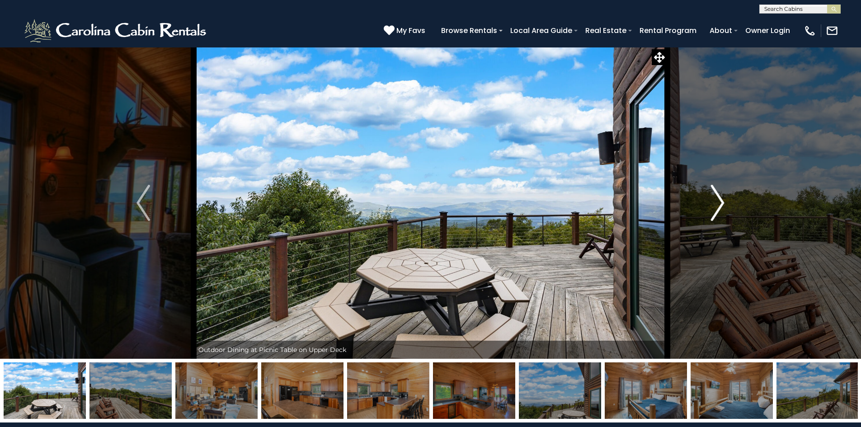
click at [719, 215] on img "Next" at bounding box center [718, 203] width 14 height 36
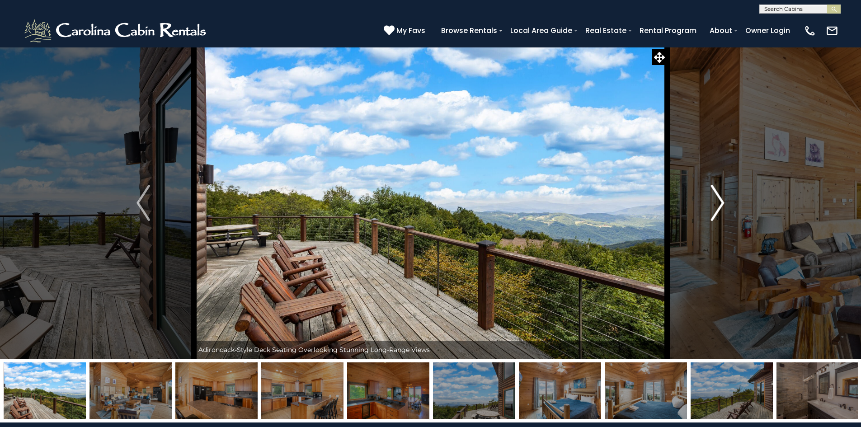
click at [719, 215] on img "Next" at bounding box center [718, 203] width 14 height 36
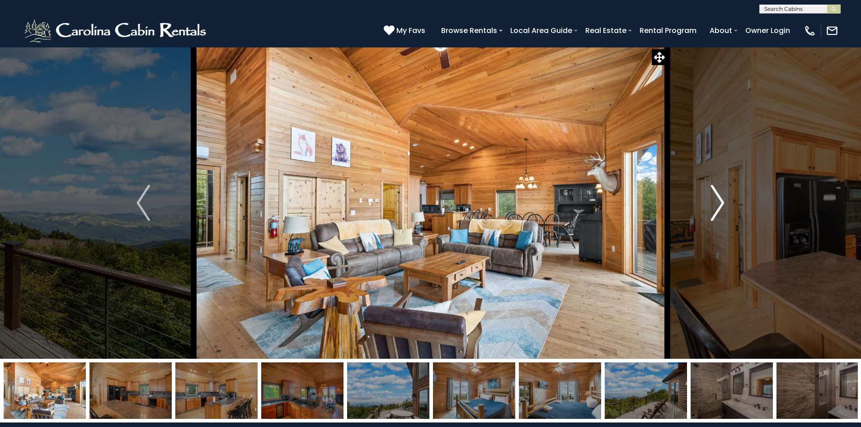
click at [719, 215] on img "Next" at bounding box center [718, 203] width 14 height 36
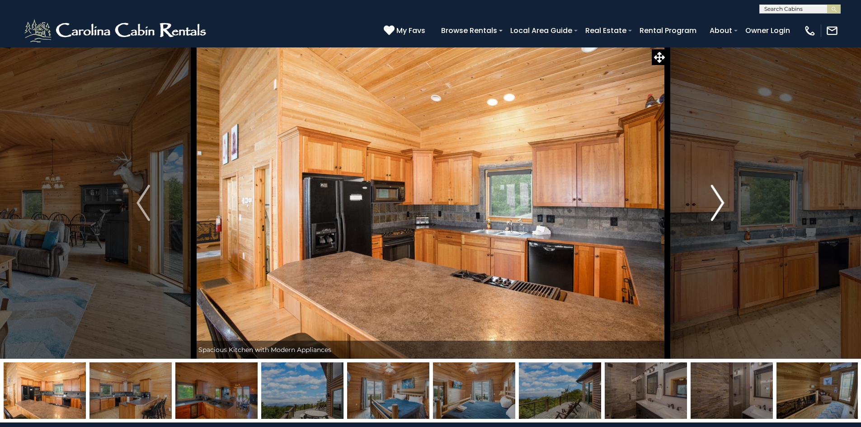
click at [719, 215] on img "Next" at bounding box center [718, 203] width 14 height 36
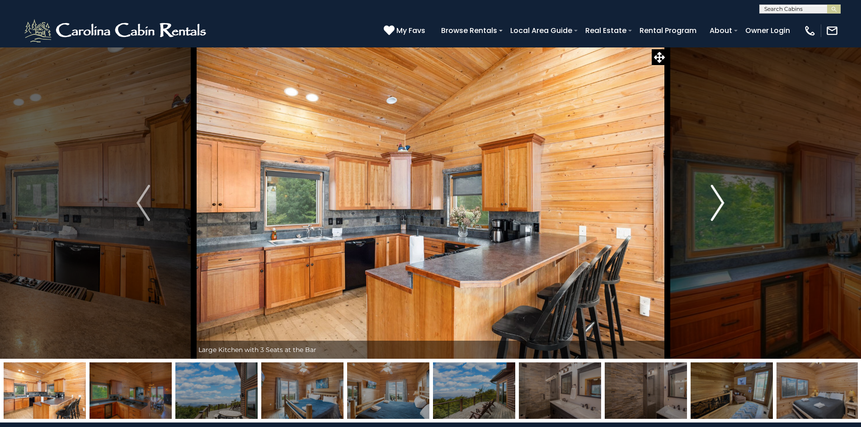
click at [719, 214] on img "Next" at bounding box center [718, 203] width 14 height 36
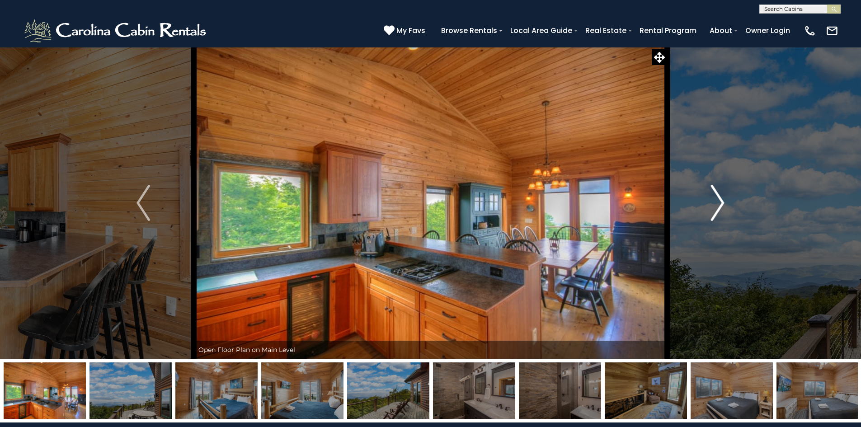
click at [707, 193] on button "Next" at bounding box center [717, 203] width 101 height 312
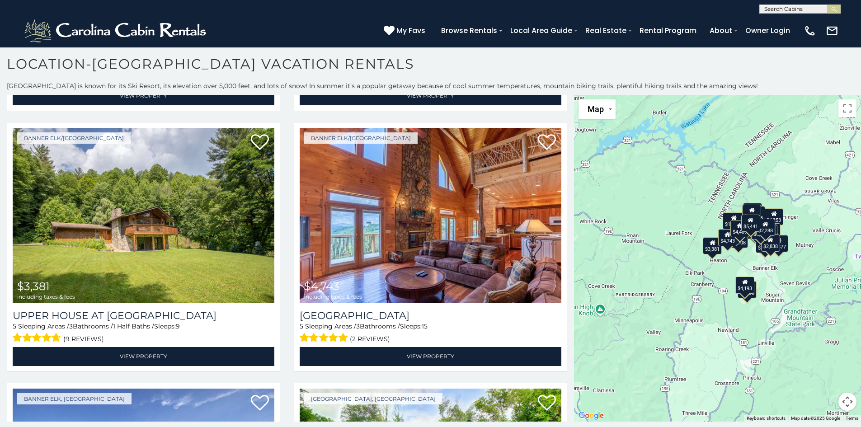
scroll to position [2884, 0]
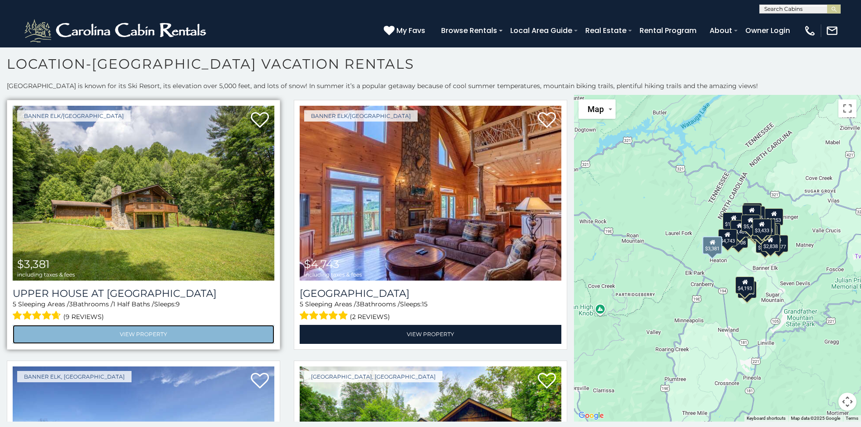
click at [140, 325] on link "View Property" at bounding box center [144, 334] width 262 height 19
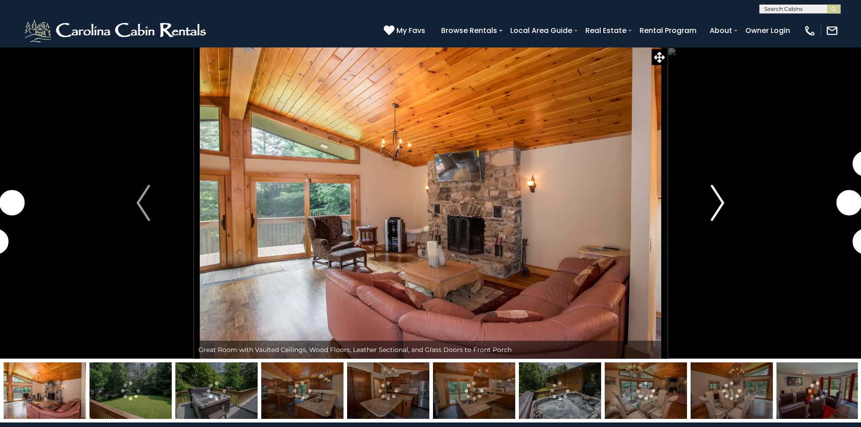
click at [714, 207] on img "Next" at bounding box center [718, 203] width 14 height 36
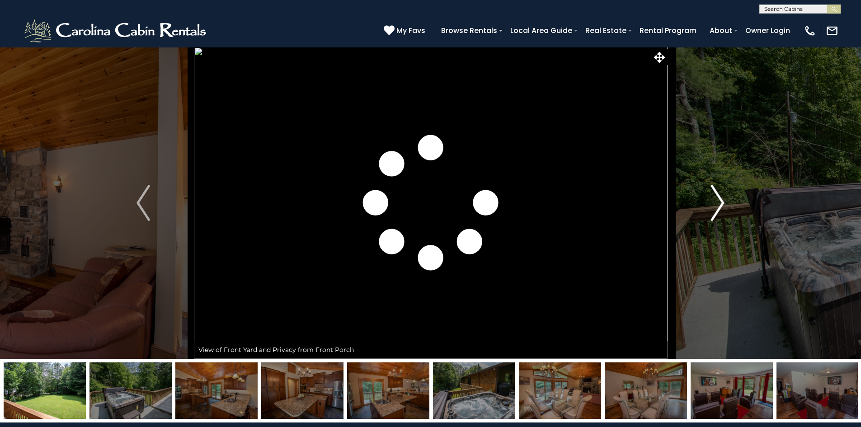
click at [714, 207] on img "Next" at bounding box center [718, 203] width 14 height 36
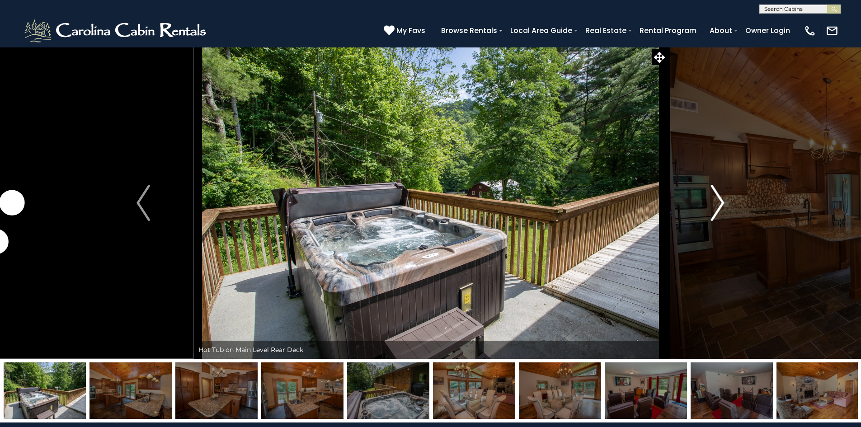
click at [714, 207] on img "Next" at bounding box center [718, 203] width 14 height 36
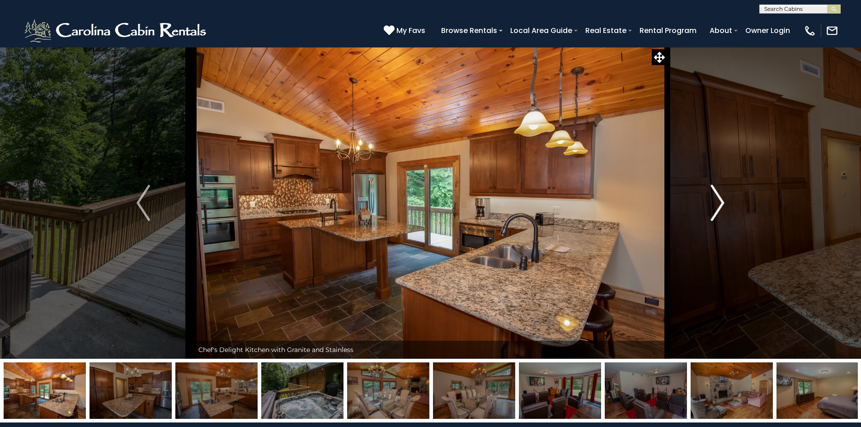
click at [714, 207] on img "Next" at bounding box center [718, 203] width 14 height 36
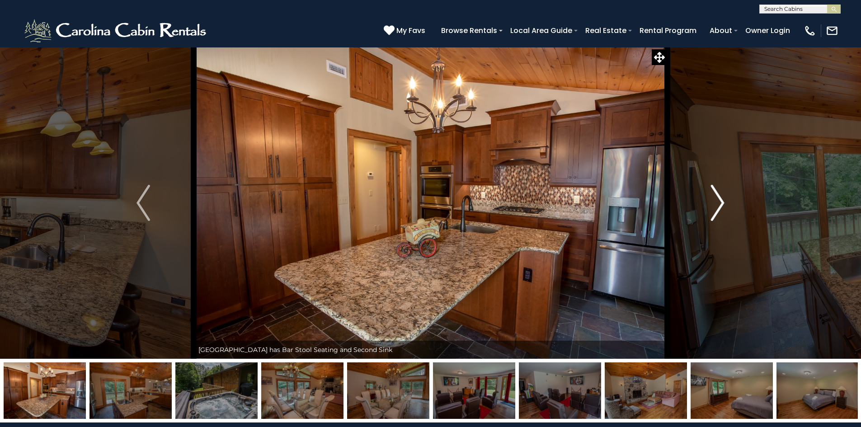
click at [714, 207] on img "Next" at bounding box center [718, 203] width 14 height 36
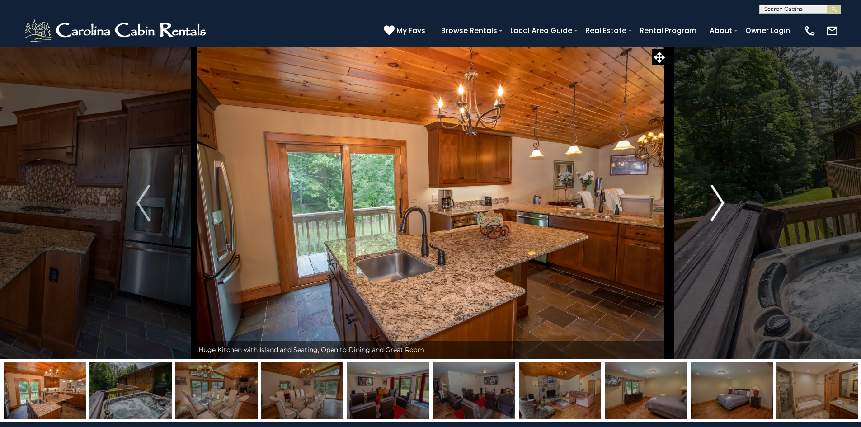
click at [714, 207] on img "Next" at bounding box center [718, 203] width 14 height 36
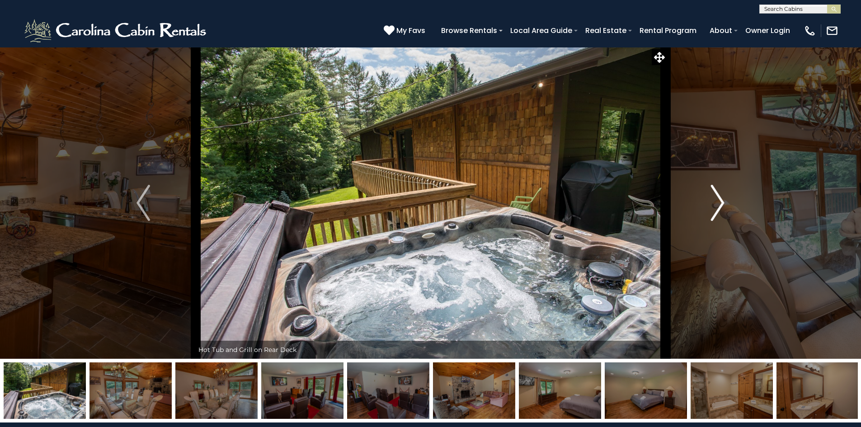
click at [714, 207] on img "Next" at bounding box center [718, 203] width 14 height 36
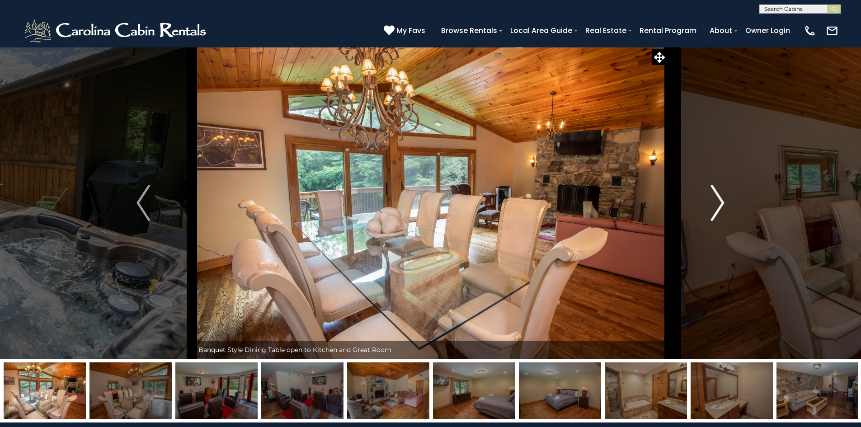
click at [714, 207] on img "Next" at bounding box center [718, 203] width 14 height 36
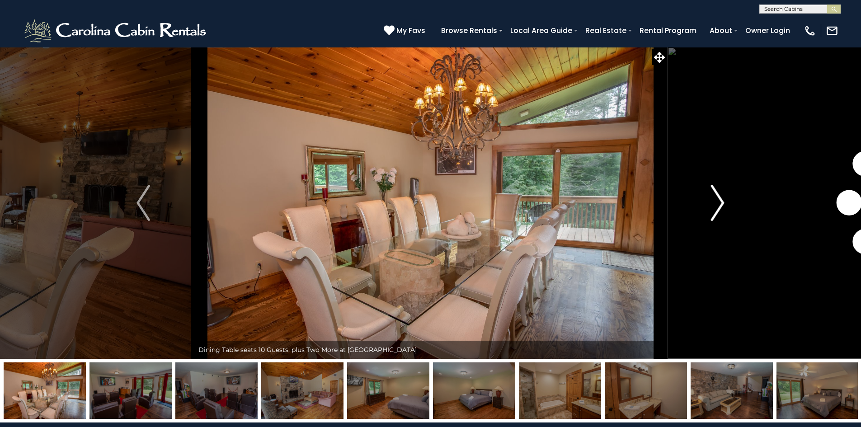
click at [714, 207] on img "Next" at bounding box center [718, 203] width 14 height 36
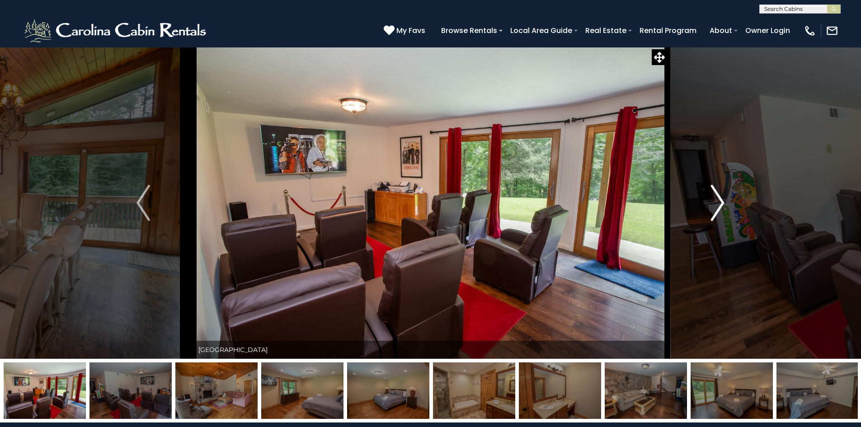
click at [714, 207] on img "Next" at bounding box center [718, 203] width 14 height 36
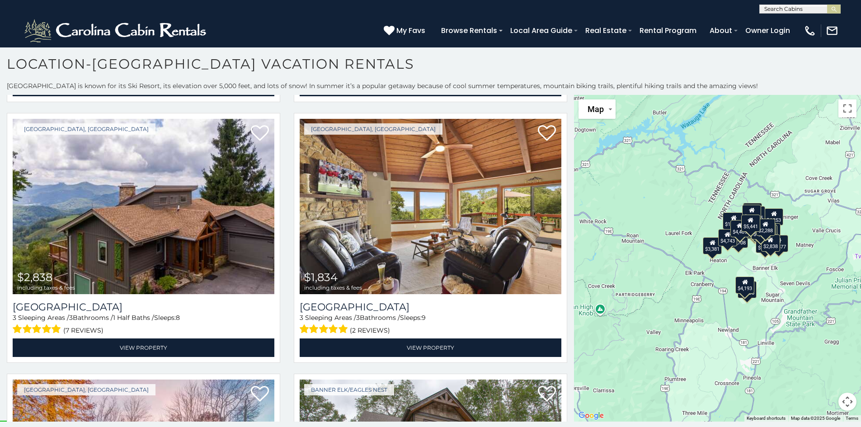
scroll to position [3398, 0]
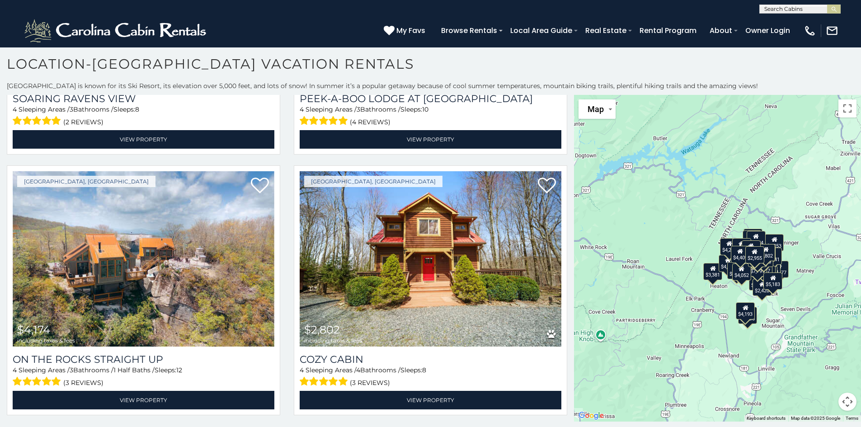
scroll to position [6228, 0]
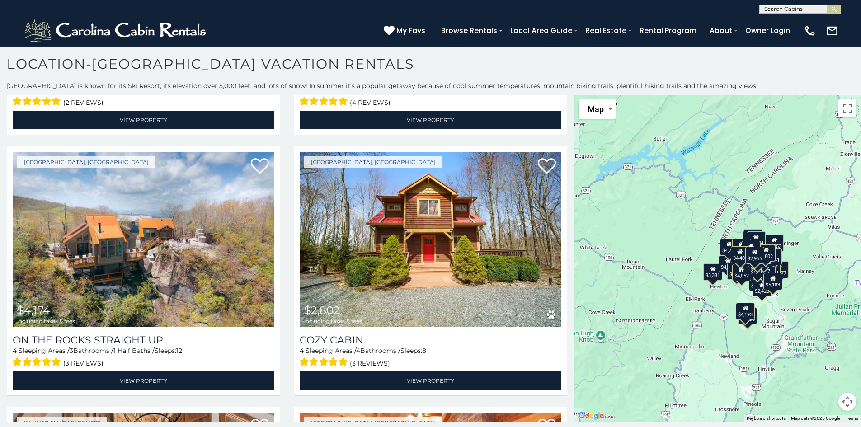
drag, startPoint x: 573, startPoint y: 370, endPoint x: 574, endPoint y: 397, distance: 27.1
click at [574, 397] on div "$7,139 $5,441 $3,543 $5,524 $4,627 $4,253 $12,104 $5,126 $3,988 $9,708 $4,698 $…" at bounding box center [717, 258] width 287 height 327
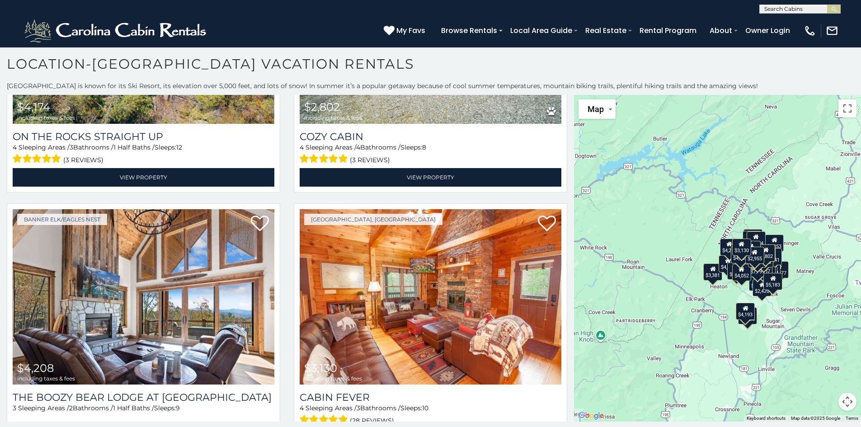
scroll to position [6434, 0]
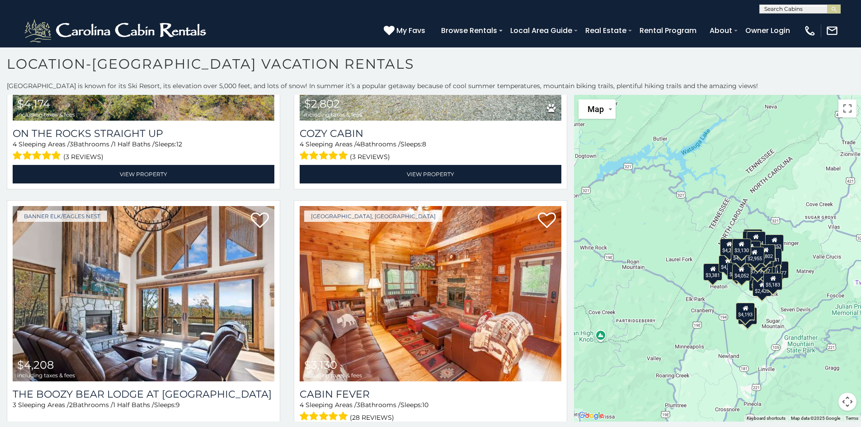
drag, startPoint x: 573, startPoint y: 420, endPoint x: 487, endPoint y: 413, distance: 86.7
click at [487, 413] on div "Beech Mountain, NC $3,130 including taxes & fees Cabin Fever 4 Sleeping Areas /…" at bounding box center [430, 327] width 287 height 255
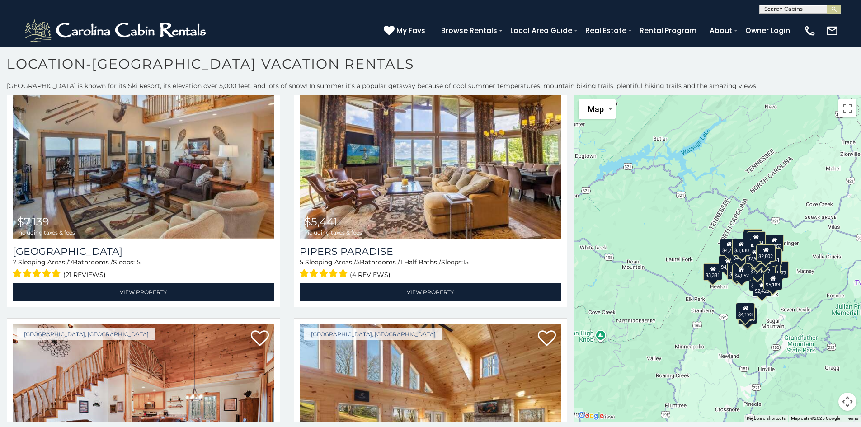
scroll to position [0, 0]
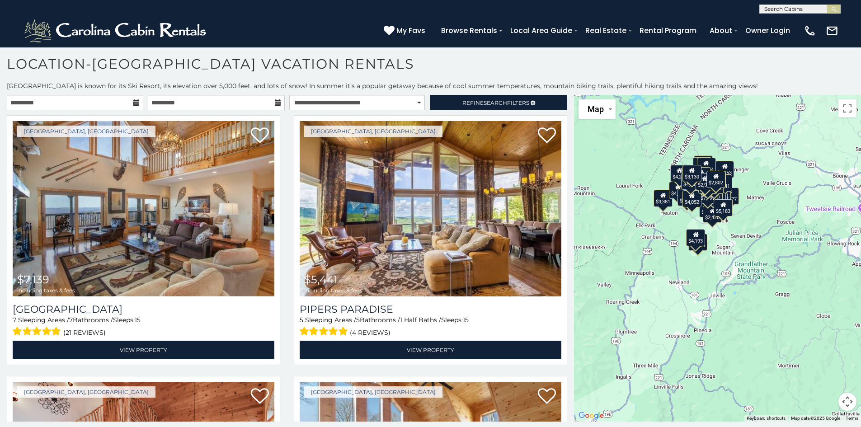
drag, startPoint x: 782, startPoint y: 306, endPoint x: 718, endPoint y: 202, distance: 122.0
click at [718, 202] on div "$7,139 $5,441 $3,543 $5,524 $4,627 $4,253 $12,104 $5,126 $3,988 $9,708 $4,698 $…" at bounding box center [717, 258] width 287 height 327
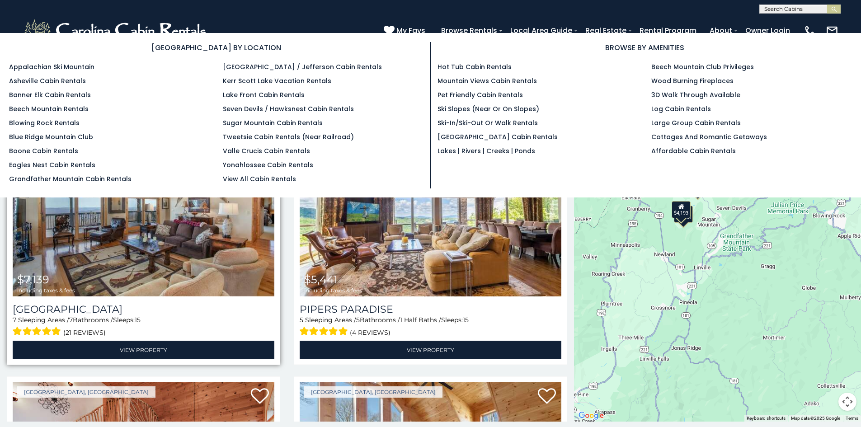
click at [19, 282] on span "$7,139" at bounding box center [33, 279] width 32 height 13
